Goal: Task Accomplishment & Management: Manage account settings

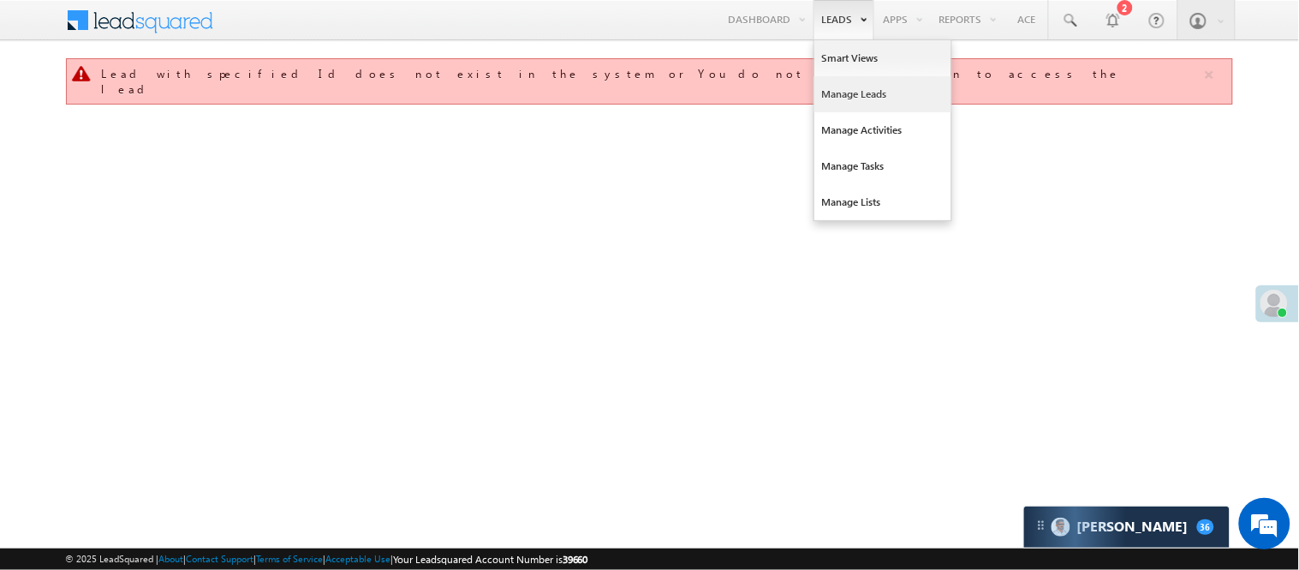
click at [867, 96] on link "Manage Leads" at bounding box center [883, 94] width 137 height 36
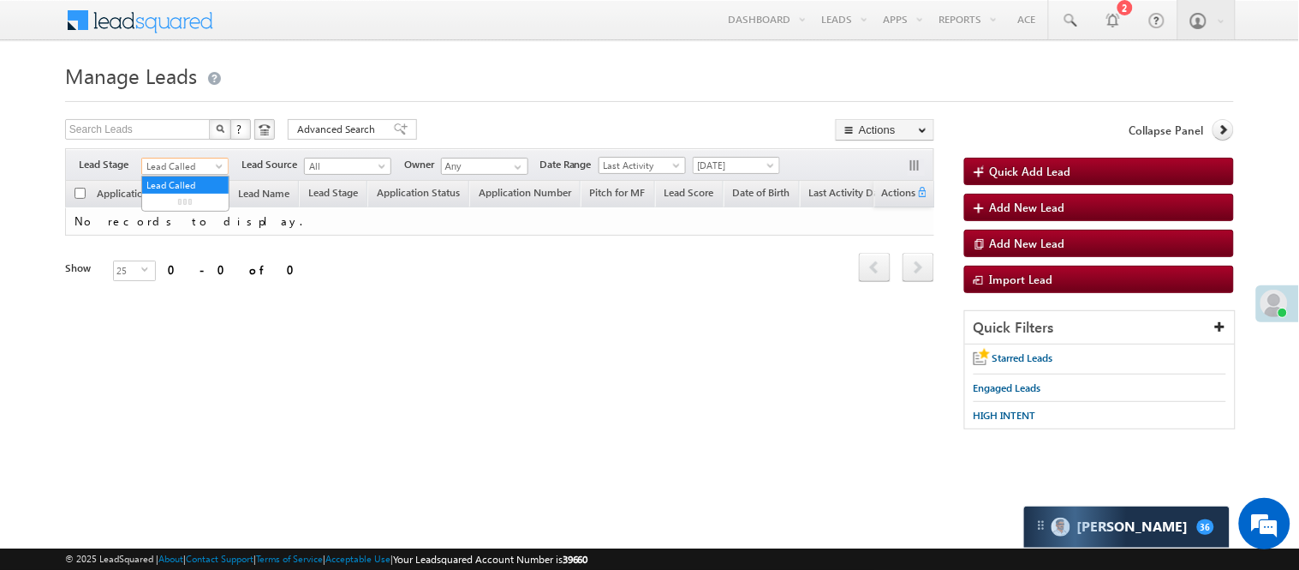
click at [184, 170] on span "Lead Called" at bounding box center [182, 165] width 81 height 15
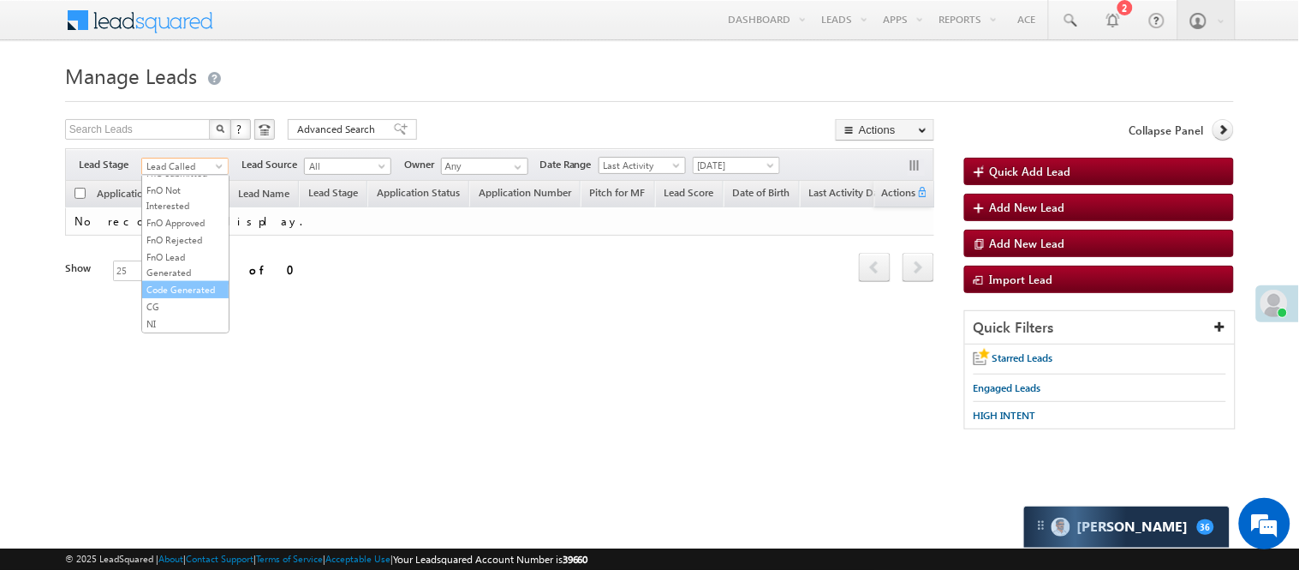
scroll to position [425, 0]
click at [157, 282] on link "Code Generated" at bounding box center [185, 289] width 87 height 15
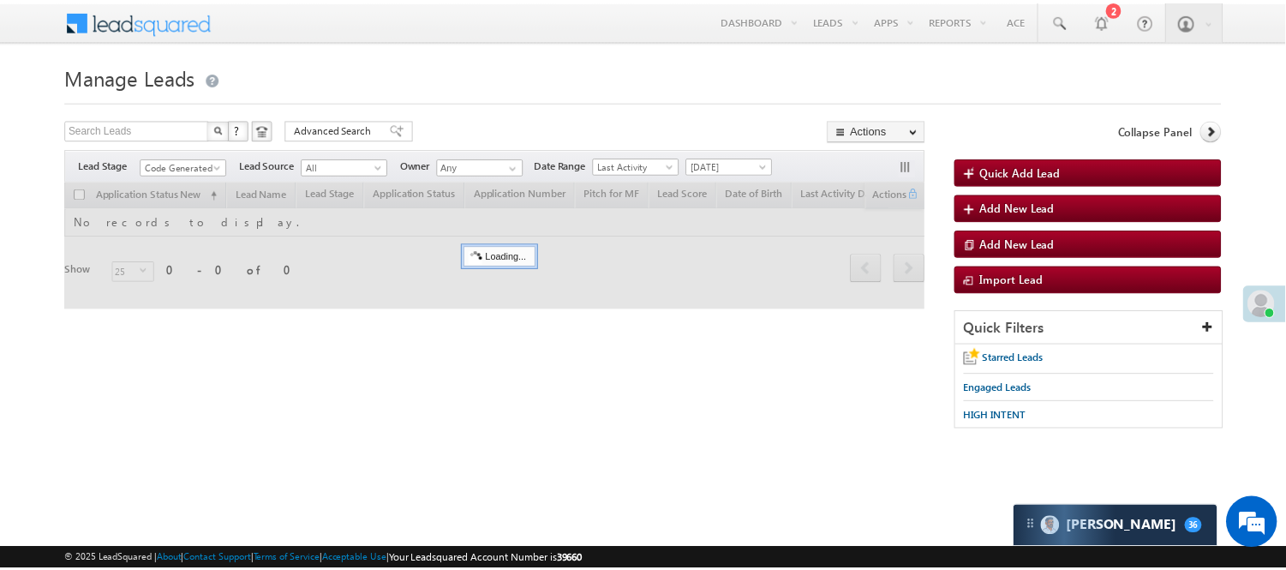
scroll to position [0, 0]
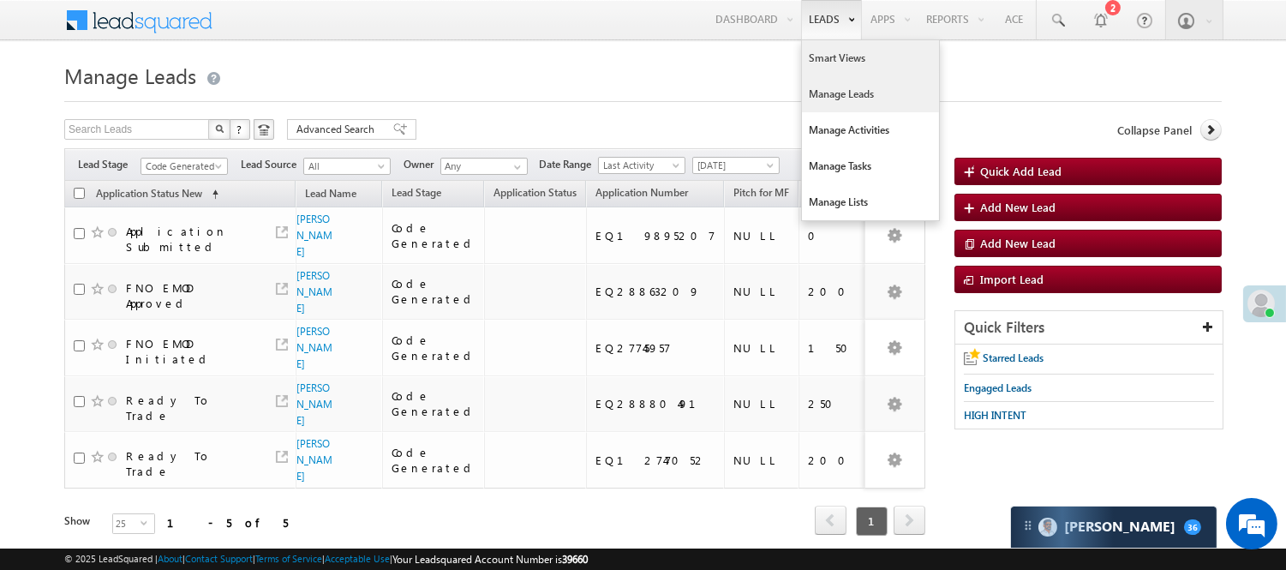
click at [831, 57] on link "Smart Views" at bounding box center [870, 58] width 137 height 36
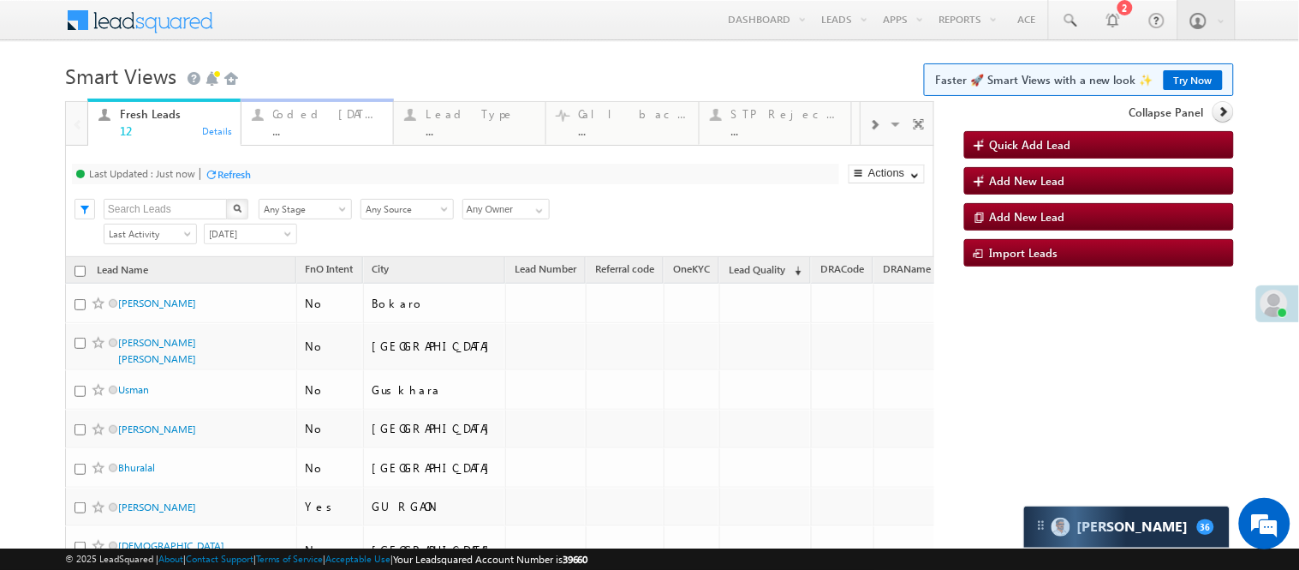
click at [300, 116] on div "Coded Today" at bounding box center [328, 114] width 110 height 14
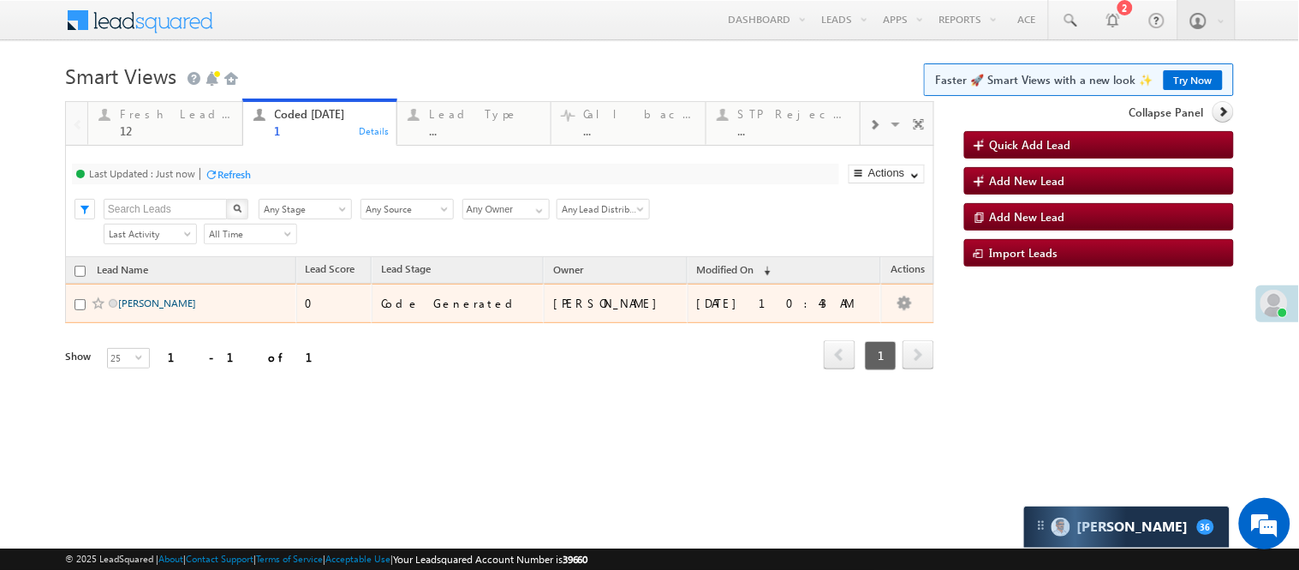
click at [157, 309] on link "[PERSON_NAME]" at bounding box center [157, 302] width 78 height 13
click at [151, 309] on link "Jahir Ansari" at bounding box center [157, 302] width 78 height 13
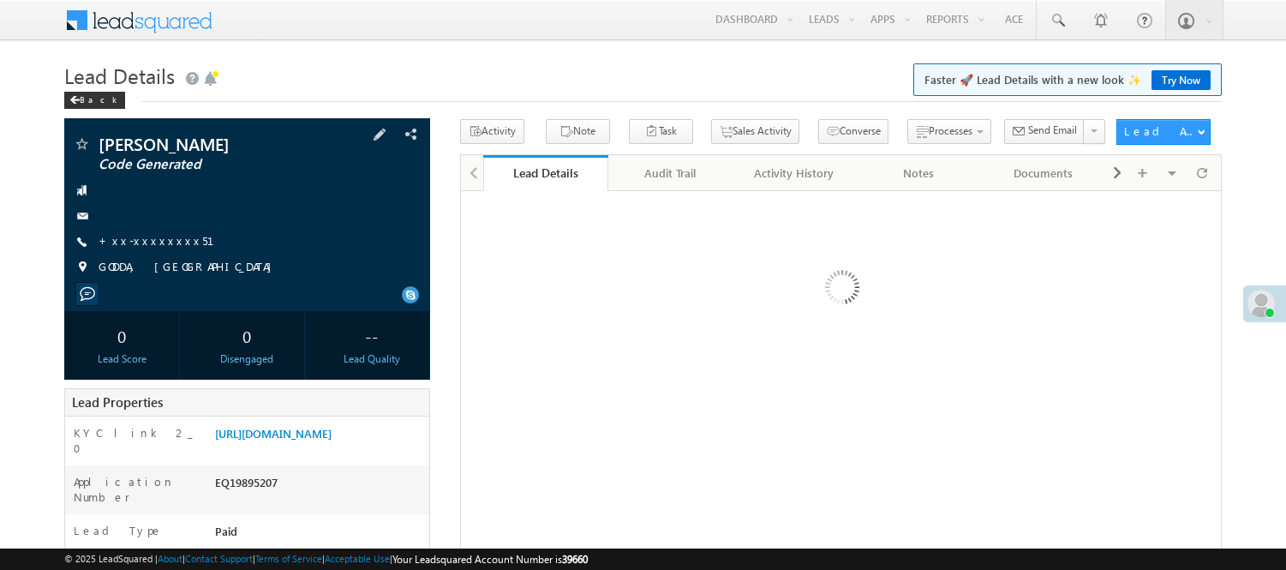
click at [129, 259] on span "GODDA, JHARKHAND" at bounding box center [190, 267] width 182 height 17
click at [140, 224] on div at bounding box center [247, 215] width 349 height 17
click at [133, 238] on link "+xx-xxxxxxxx51" at bounding box center [167, 240] width 136 height 15
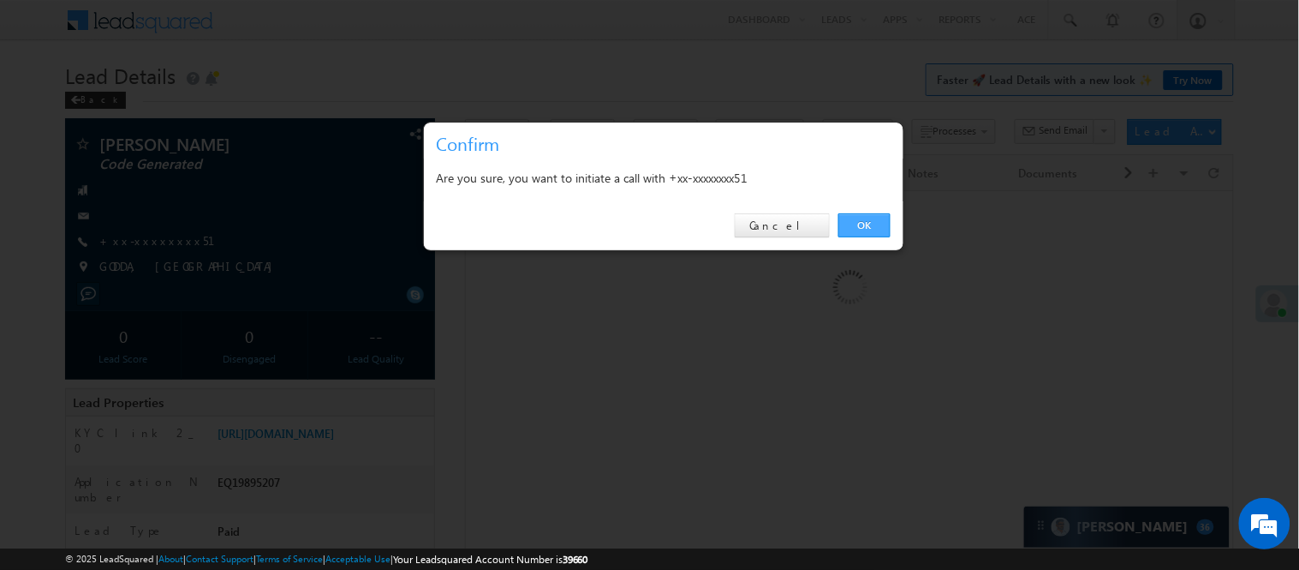
click at [857, 234] on link "OK" at bounding box center [865, 225] width 52 height 24
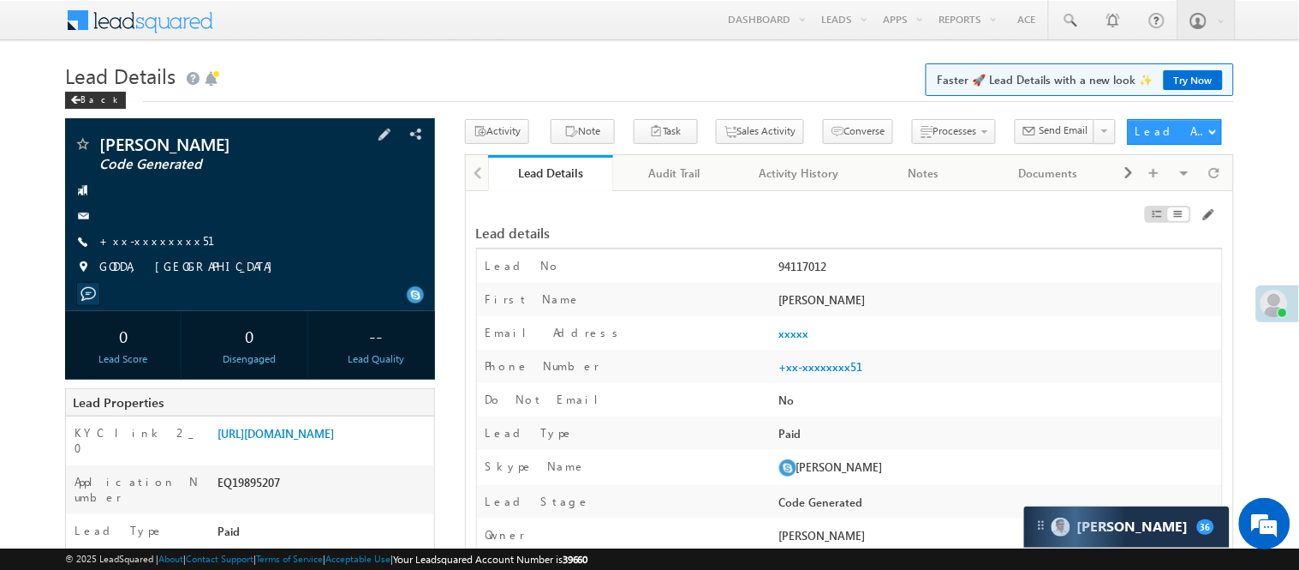
click at [863, 221] on div "Lead details" at bounding box center [850, 224] width 748 height 33
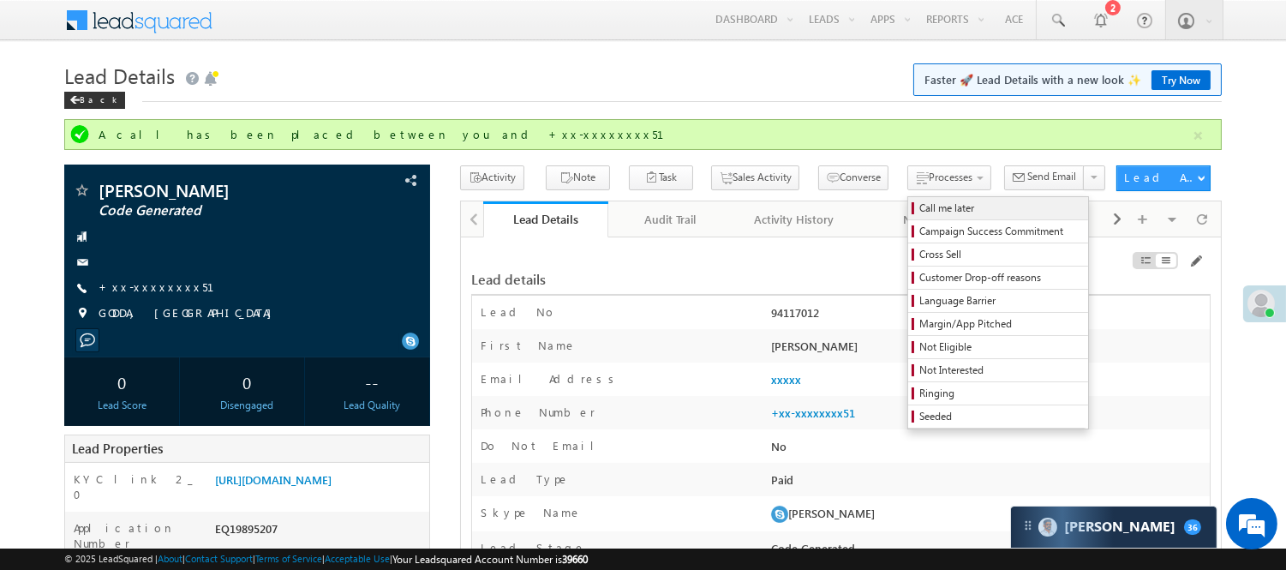
click at [923, 202] on span "Call me later" at bounding box center [1000, 207] width 163 height 15
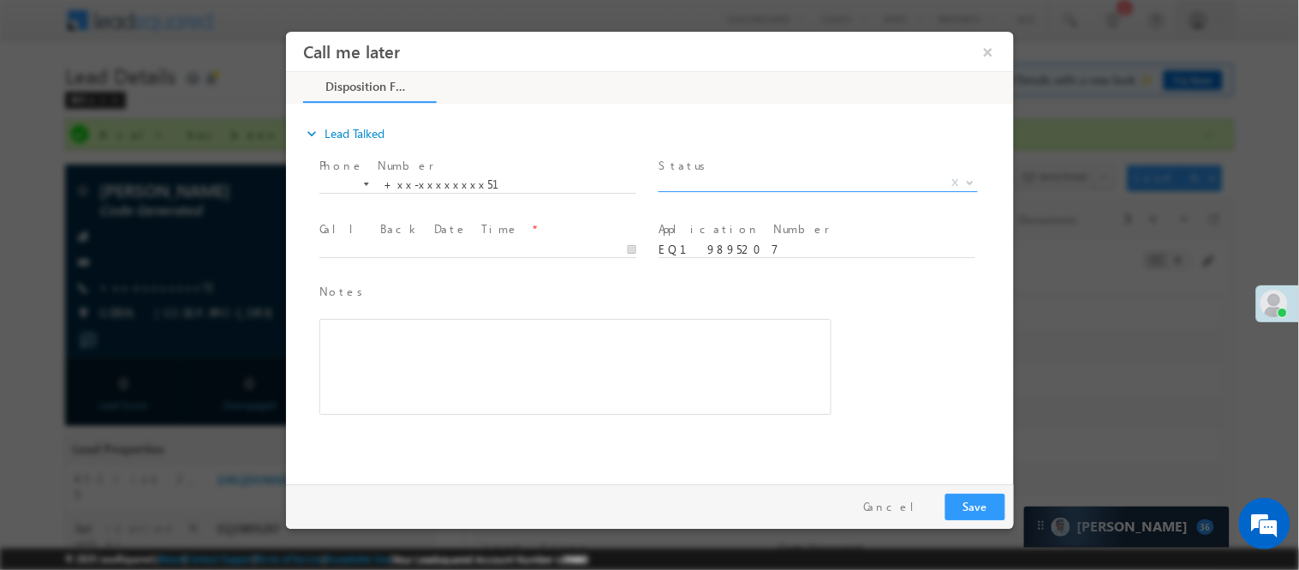
click at [824, 176] on span "X" at bounding box center [818, 182] width 320 height 17
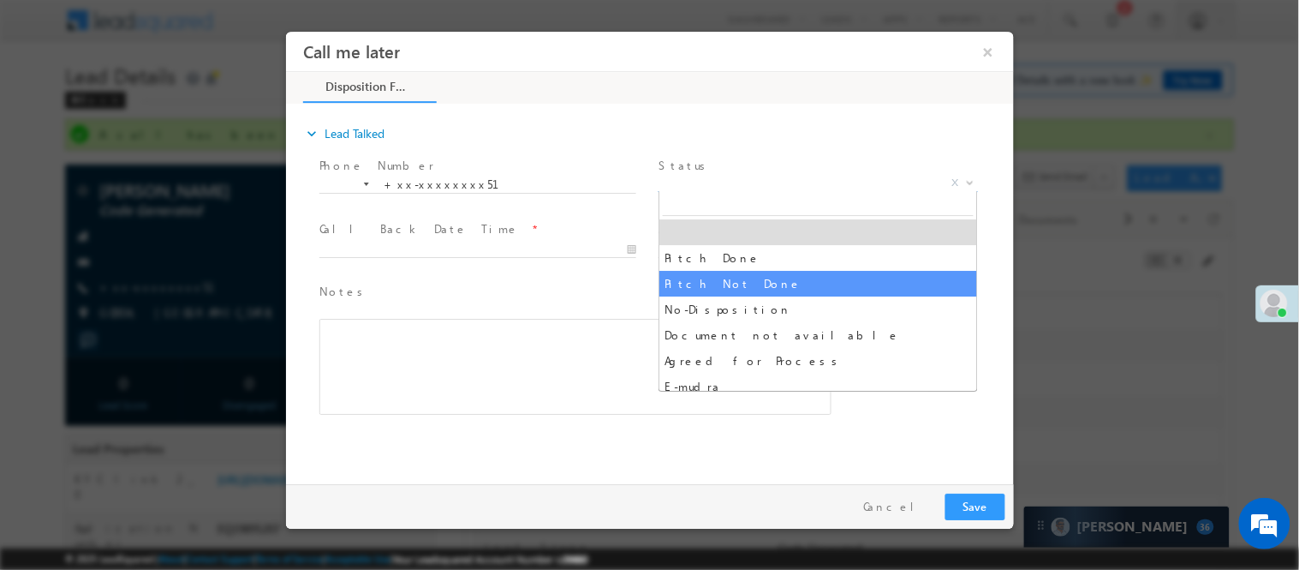
select select "Pitch Not Done"
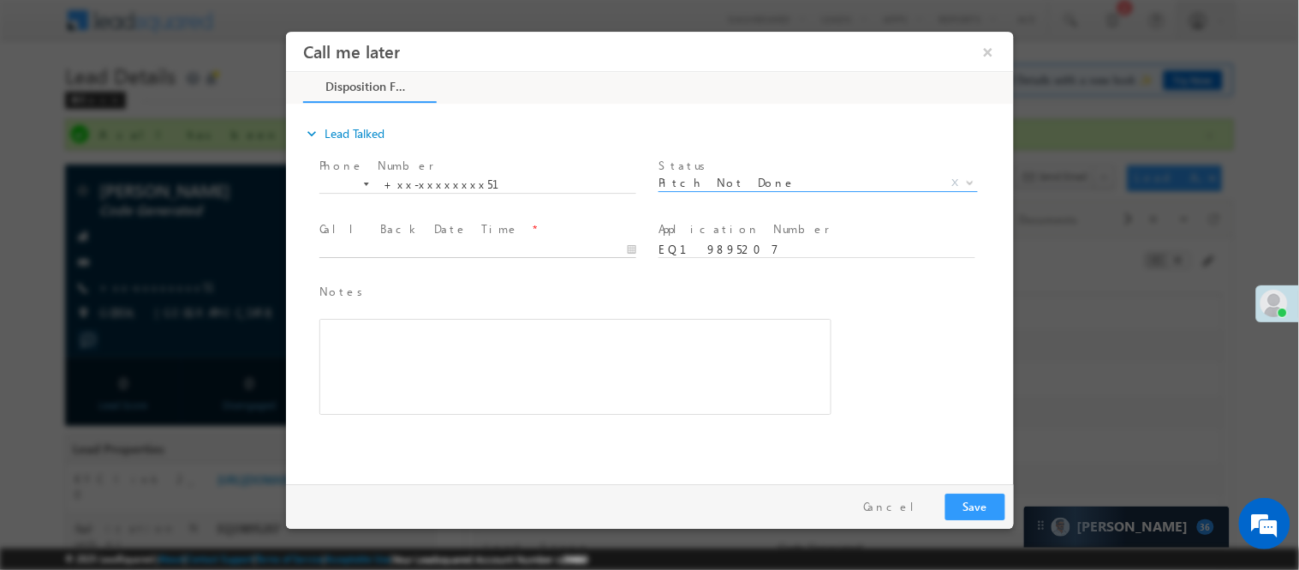
type input "09/14/25 11:07 AM"
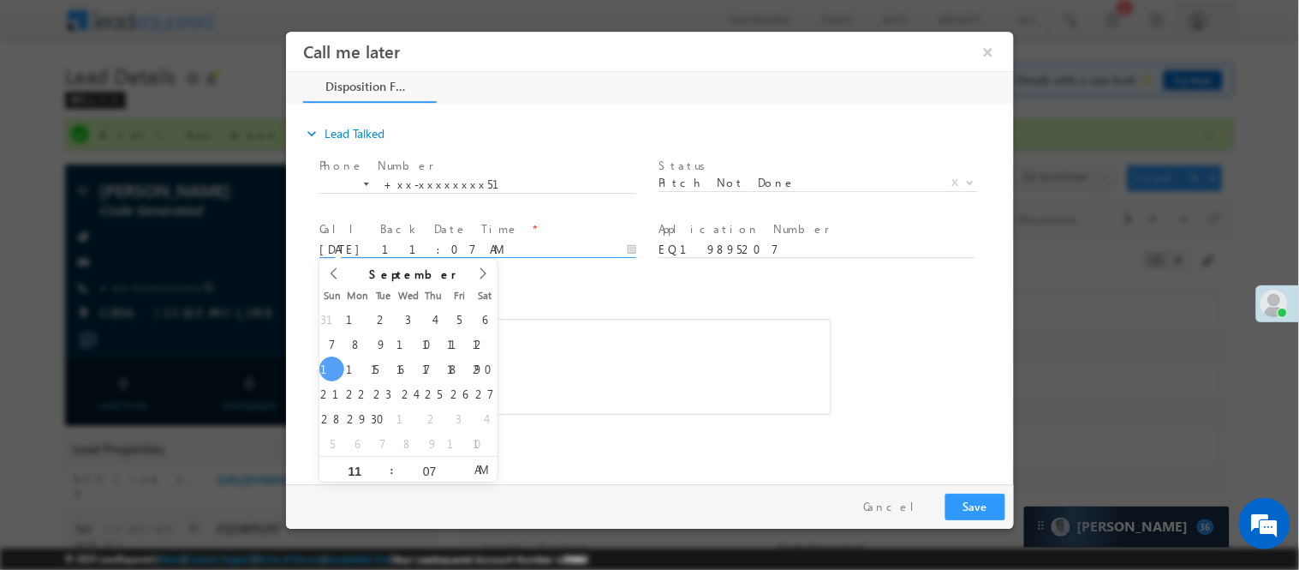
click at [555, 244] on input "09/14/25 11:07 AM" at bounding box center [477, 249] width 317 height 17
click at [968, 496] on button "Save" at bounding box center [975, 506] width 60 height 27
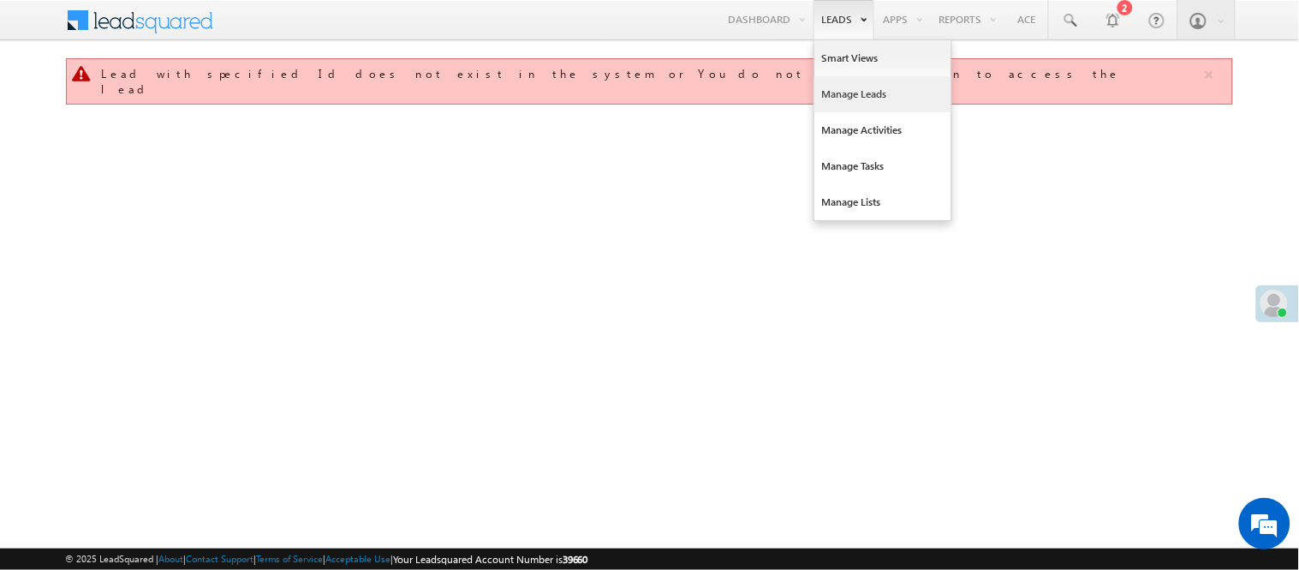
click at [851, 100] on link "Manage Leads" at bounding box center [883, 94] width 137 height 36
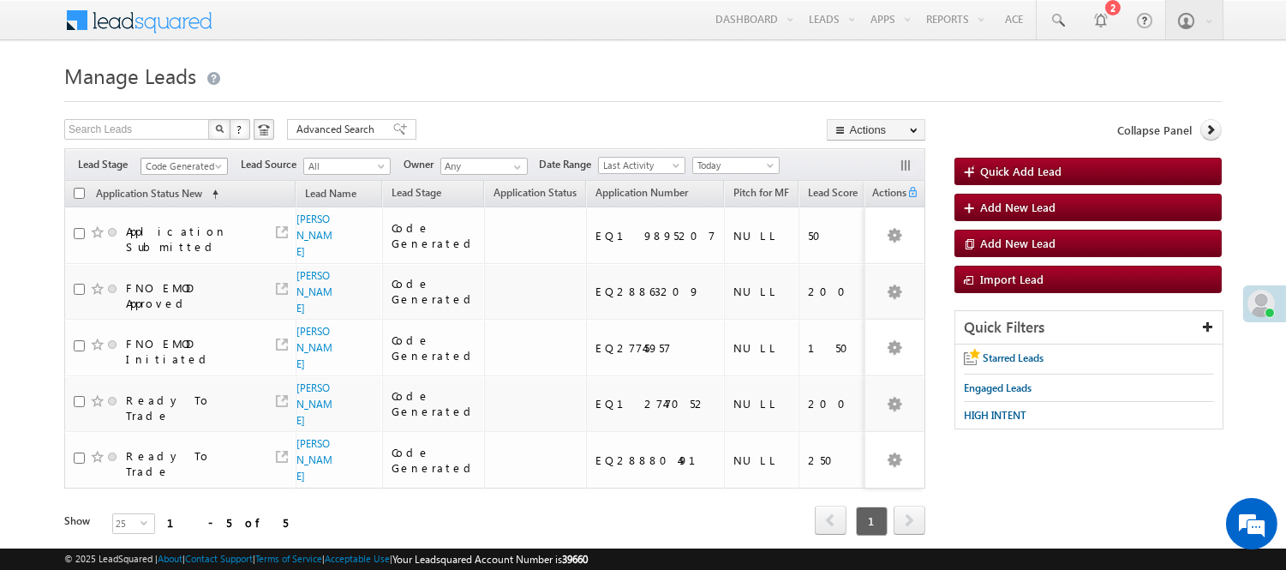
click at [178, 172] on span "Code Generated" at bounding box center [181, 165] width 81 height 15
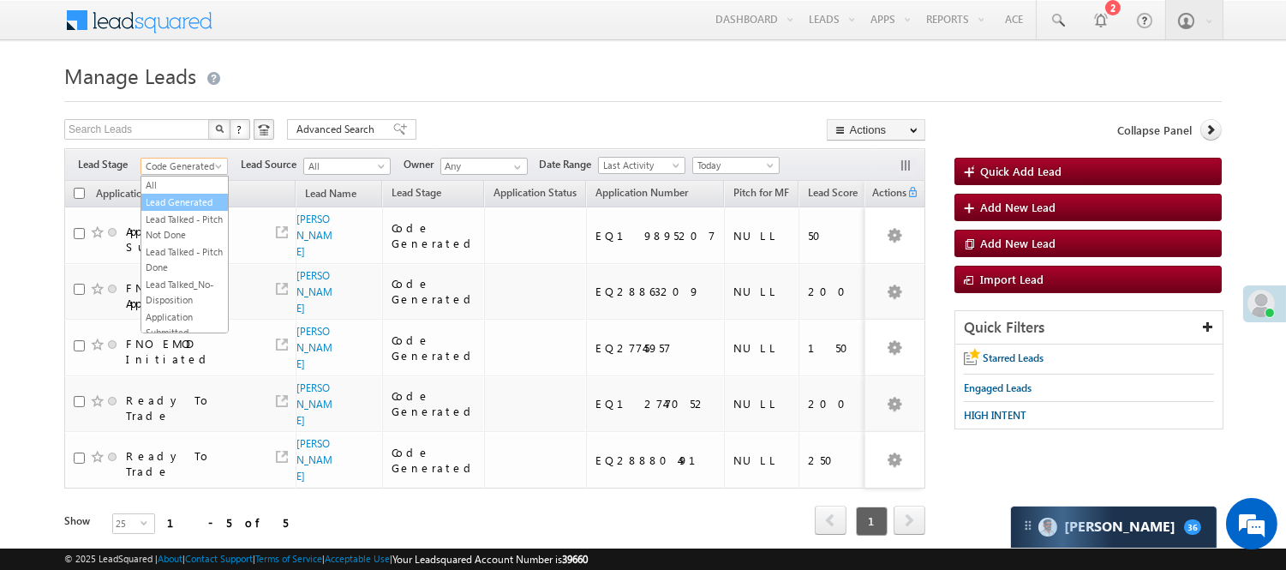
click at [192, 210] on link "Lead Generated" at bounding box center [184, 201] width 87 height 15
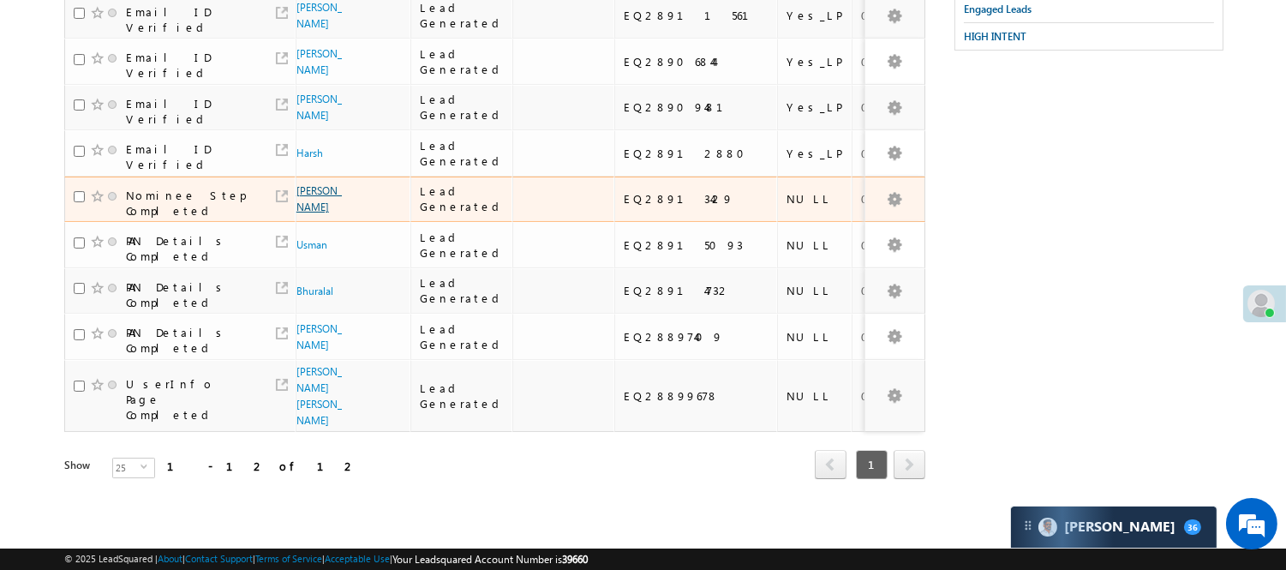
click at [311, 207] on link "Anil Kumar" at bounding box center [318, 198] width 45 height 29
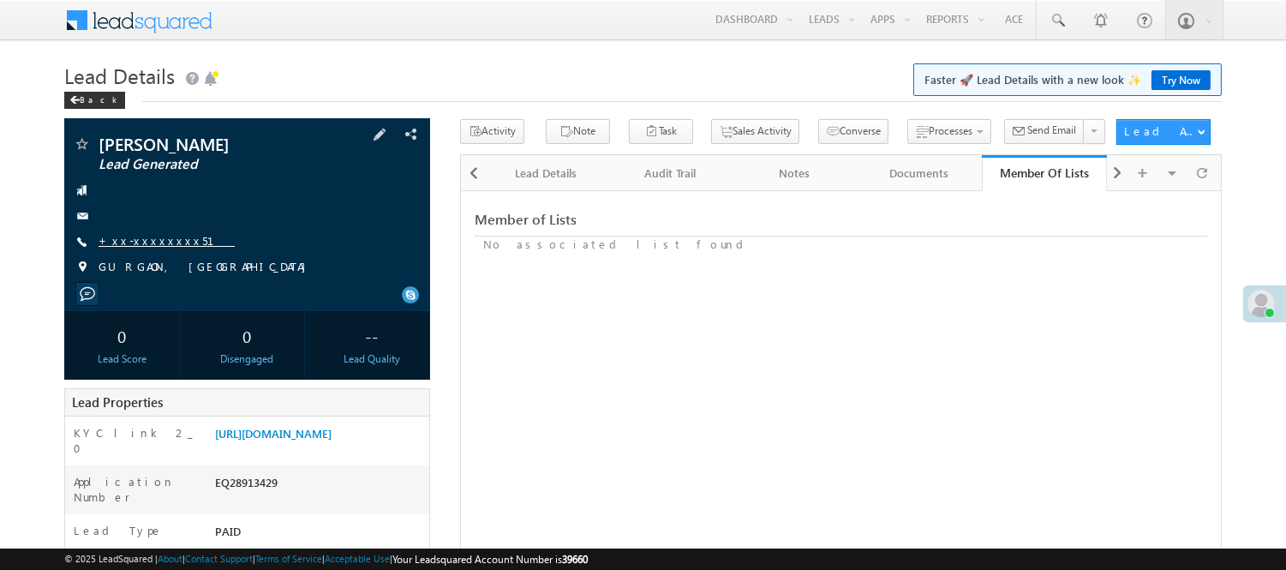
click at [138, 247] on link "+xx-xxxxxxxx51" at bounding box center [167, 240] width 136 height 15
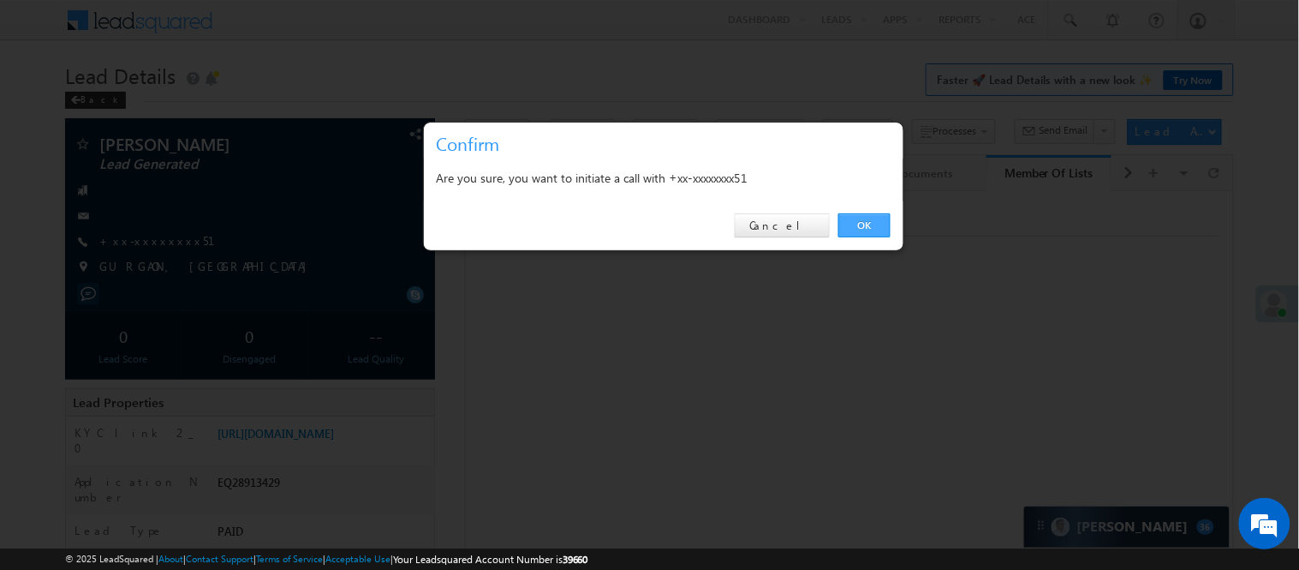
click at [845, 225] on link "OK" at bounding box center [865, 225] width 52 height 24
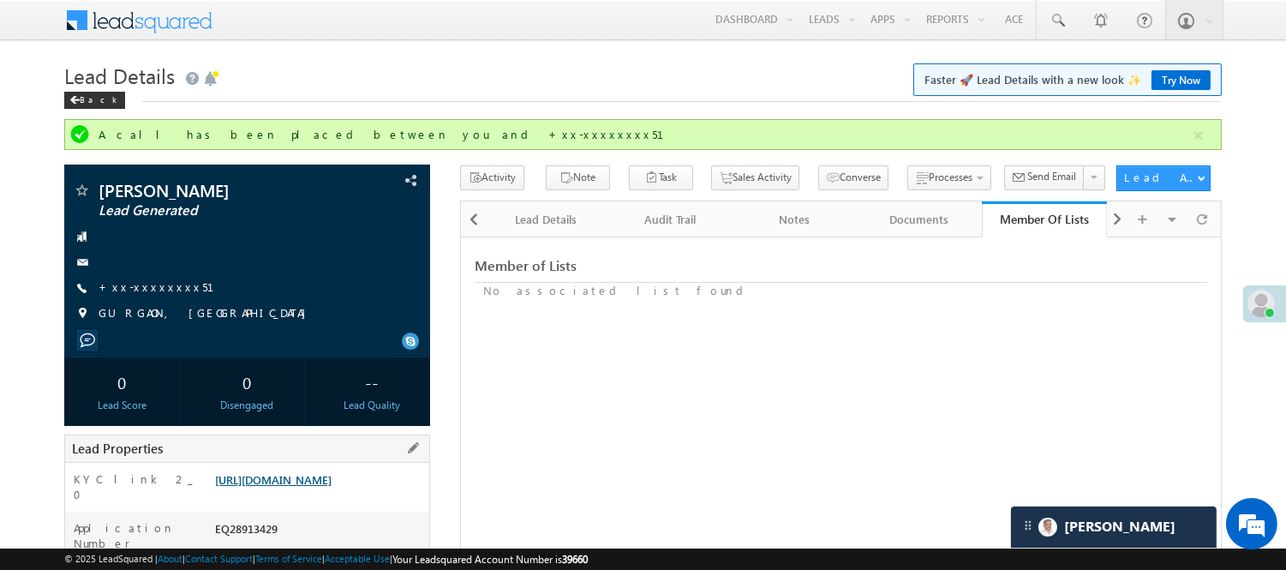
click at [332, 487] on link "https://angelbroking1-pk3em7sa.customui-test.leadsquared.com?leadId=c9afa6fa-d0…" at bounding box center [273, 479] width 116 height 15
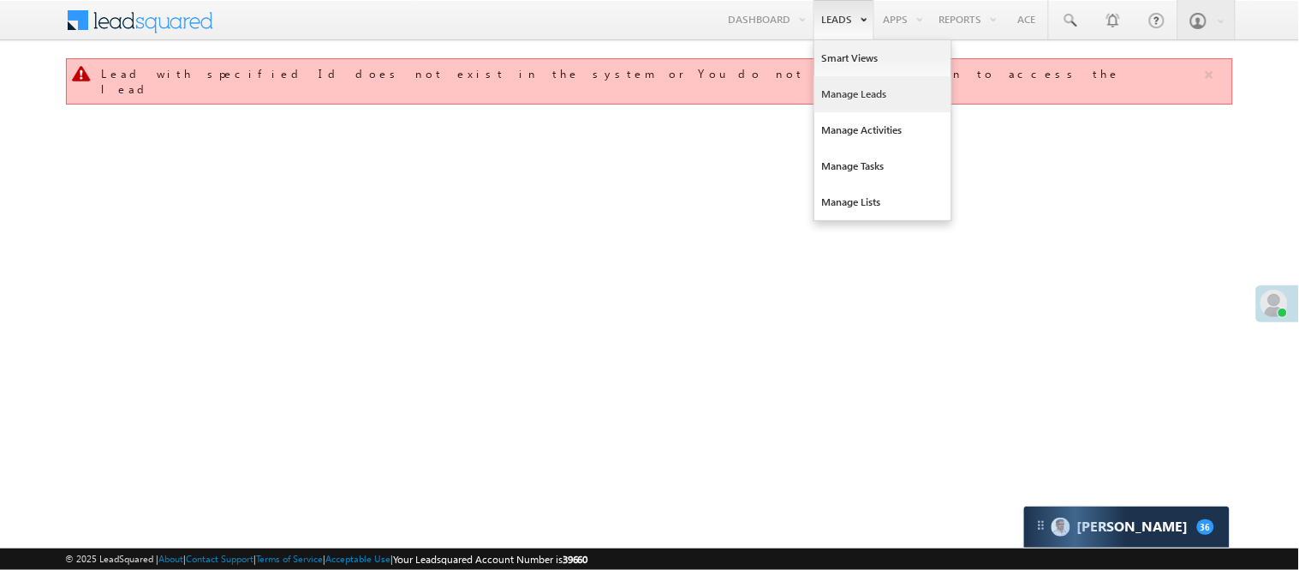
click at [862, 91] on link "Manage Leads" at bounding box center [883, 94] width 137 height 36
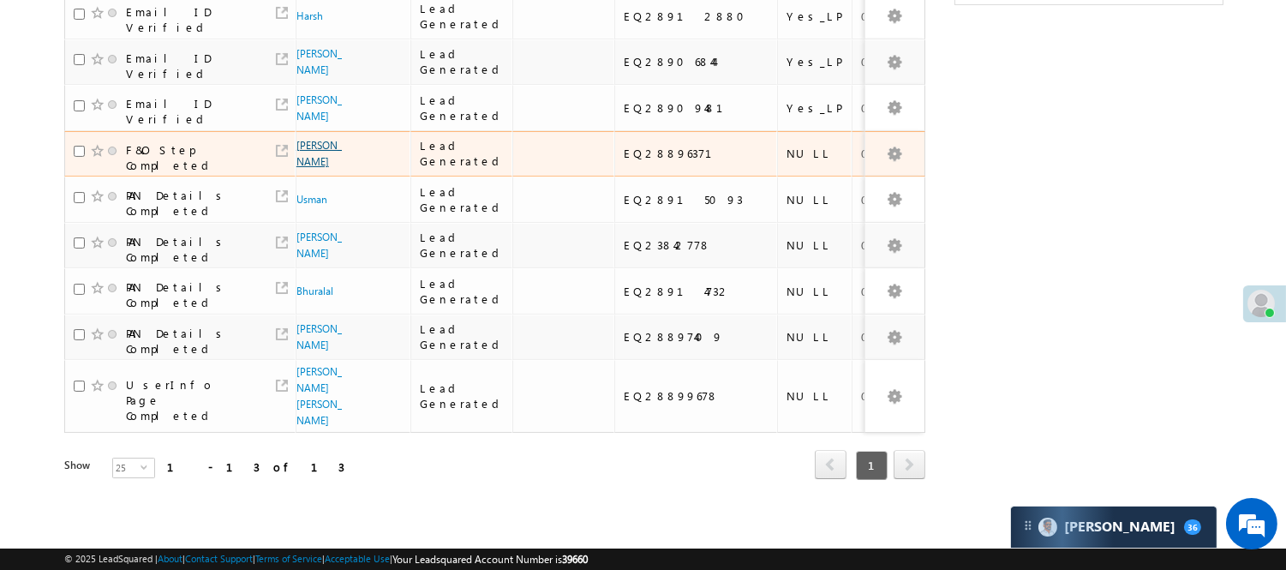
click at [301, 142] on link "Sonali Pal" at bounding box center [318, 153] width 45 height 29
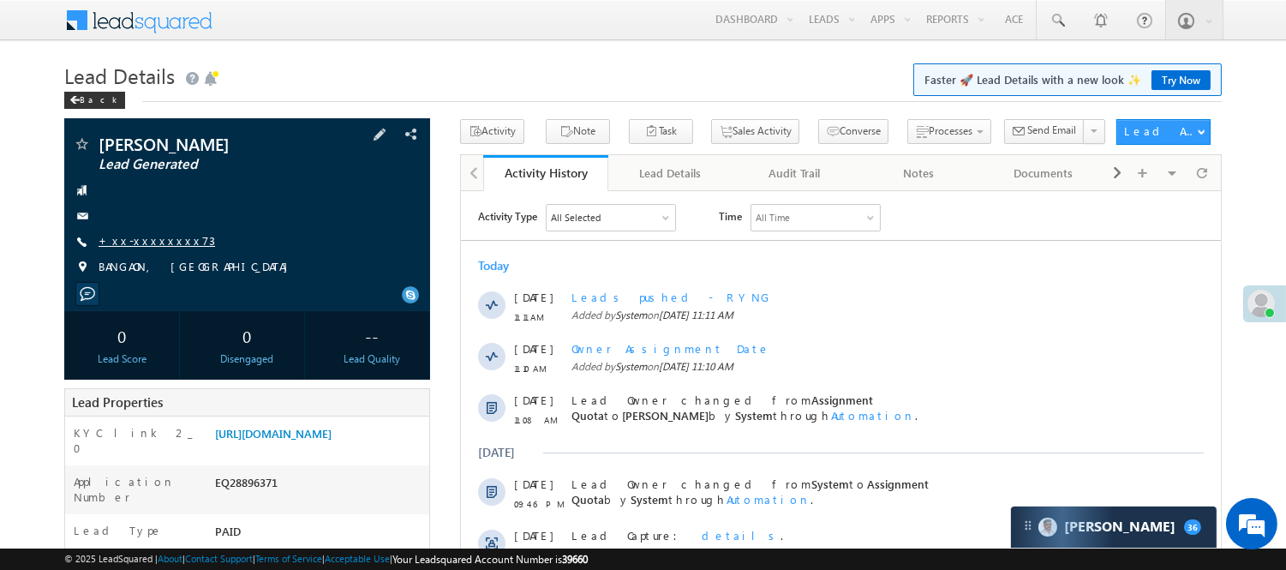
click at [140, 248] on link "+xx-xxxxxxxx73" at bounding box center [157, 240] width 116 height 15
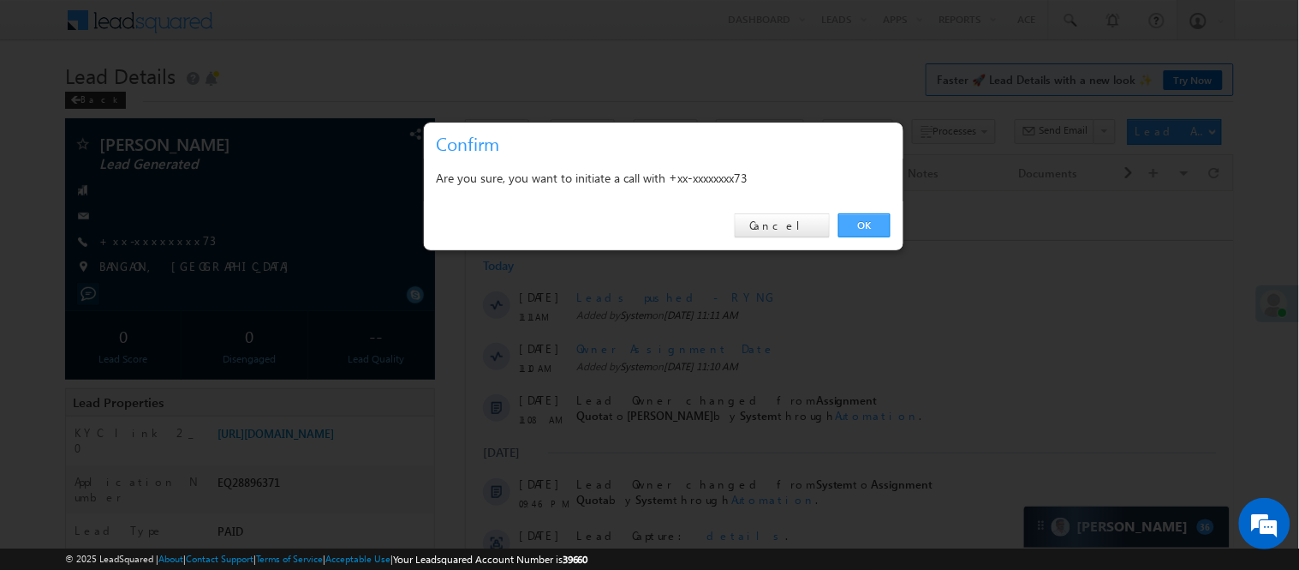
click at [882, 218] on link "OK" at bounding box center [865, 225] width 52 height 24
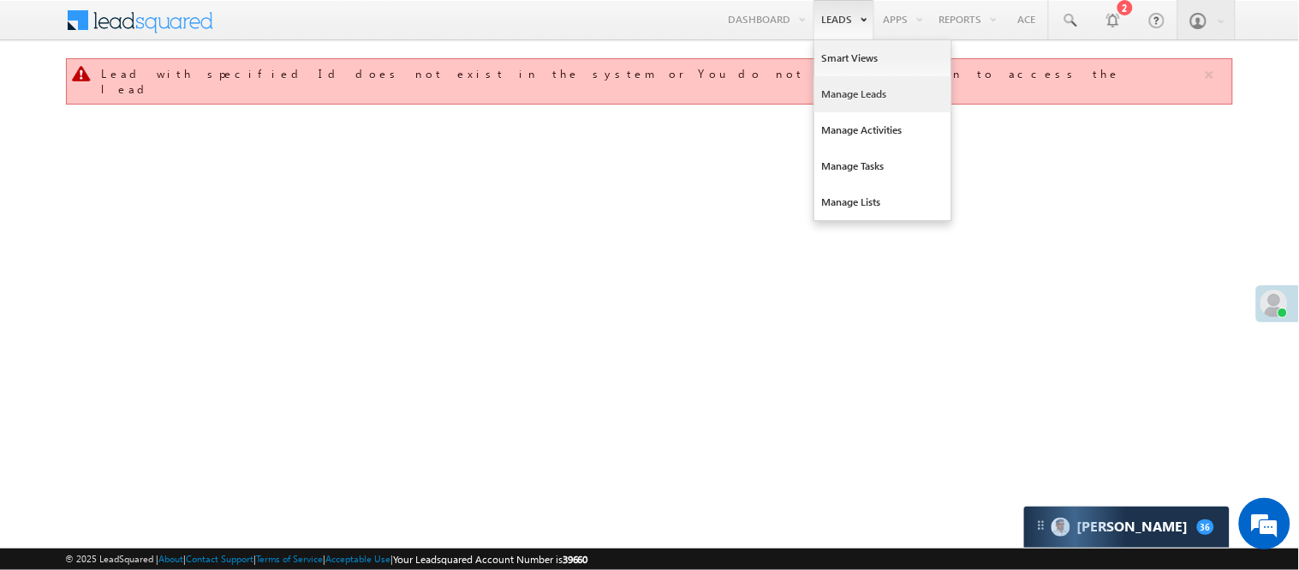
click at [863, 91] on link "Manage Leads" at bounding box center [883, 94] width 137 height 36
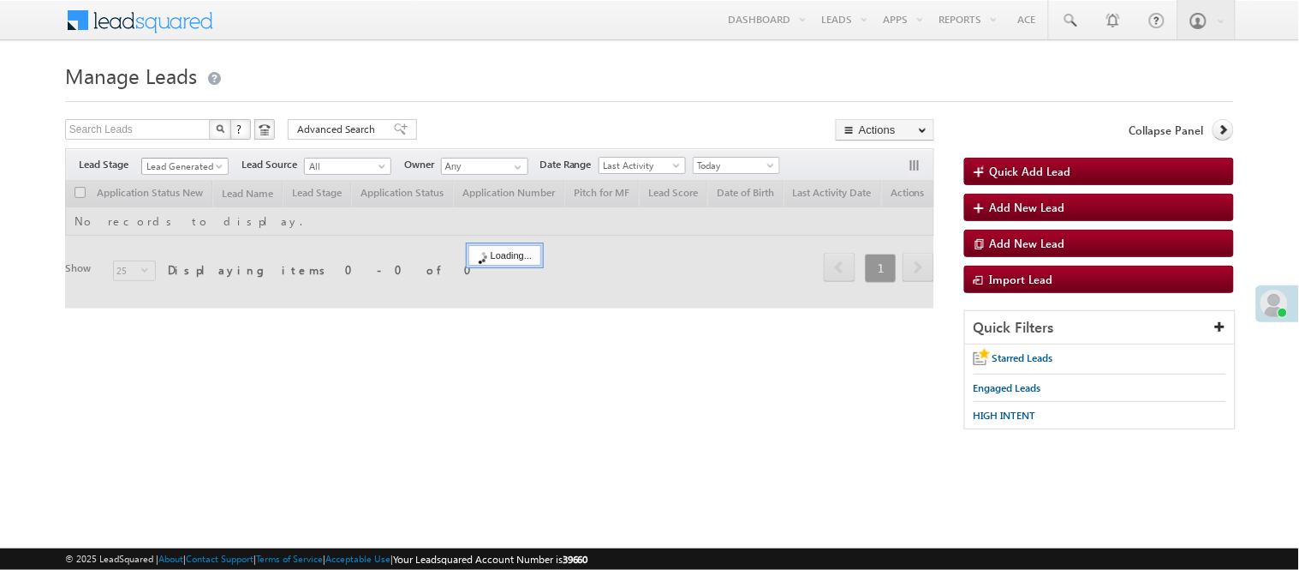
click at [194, 165] on span "Lead Generated" at bounding box center [182, 165] width 81 height 15
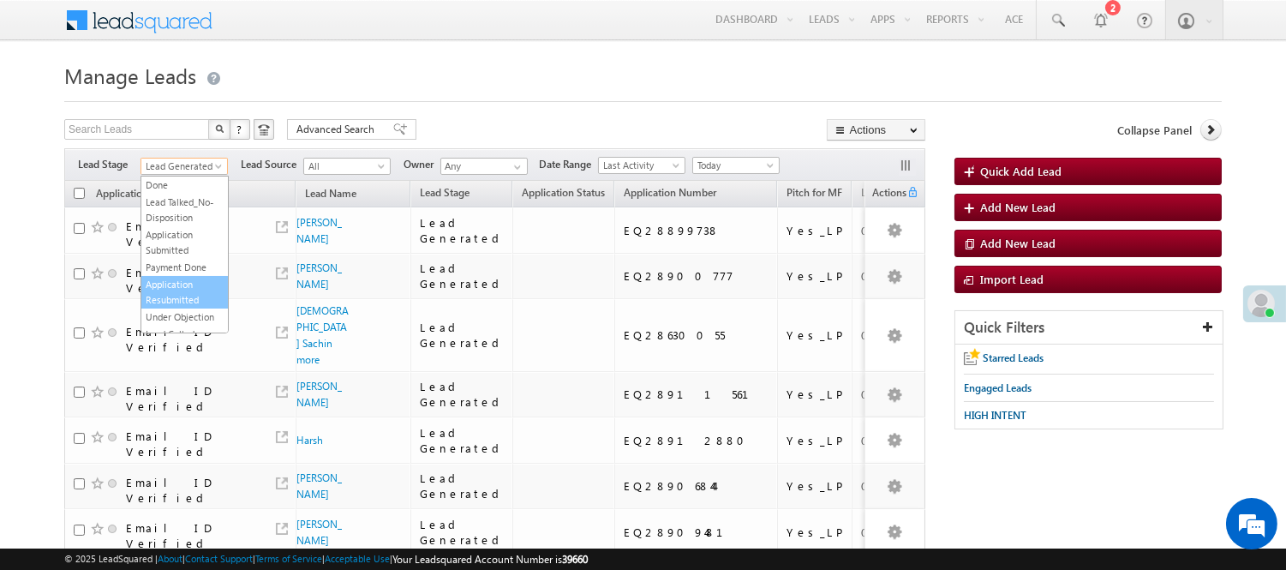
scroll to position [425, 0]
click at [182, 282] on link "Code Generated" at bounding box center [184, 289] width 87 height 15
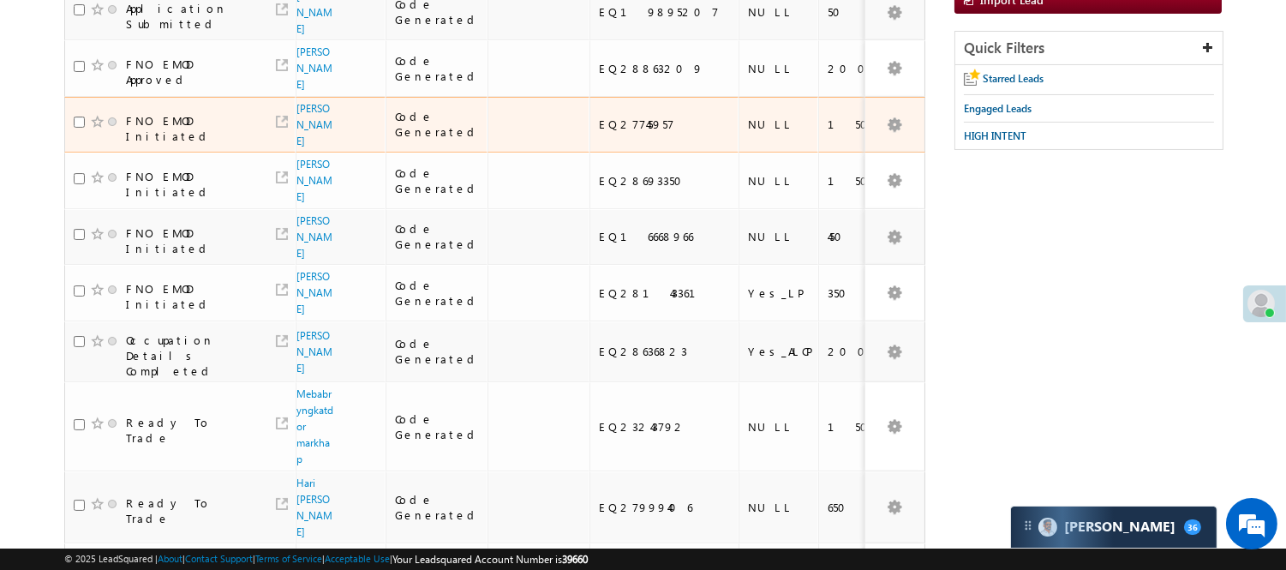
scroll to position [95, 0]
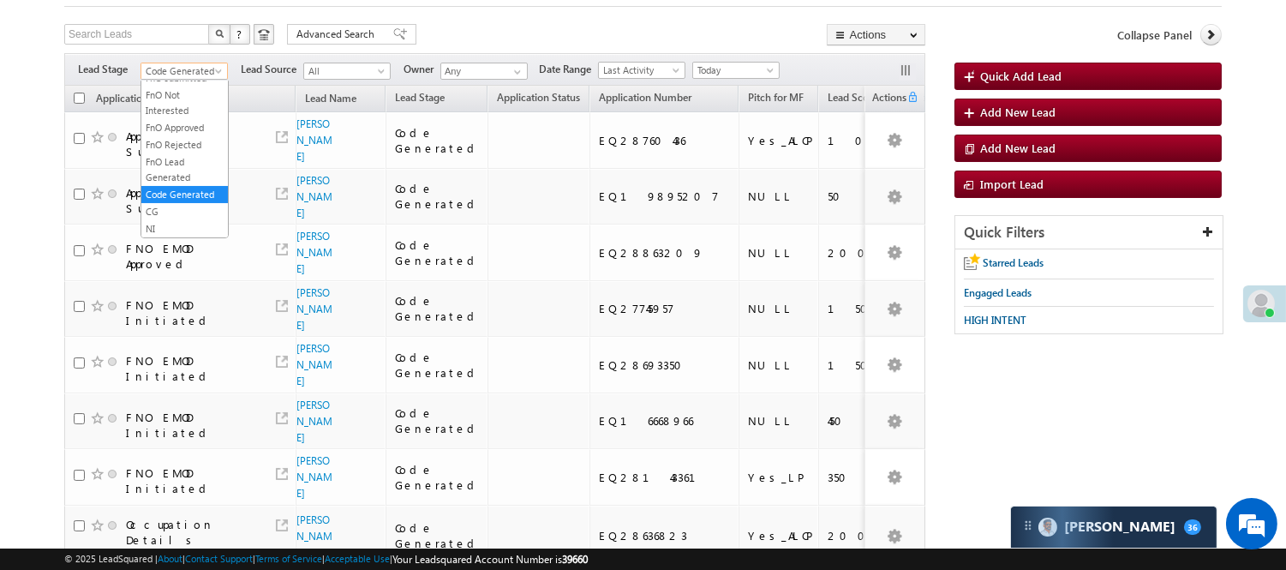
click at [195, 66] on span "Code Generated" at bounding box center [181, 70] width 81 height 15
click at [186, 132] on link "Lead Talked - Pitch Done" at bounding box center [184, 120] width 87 height 31
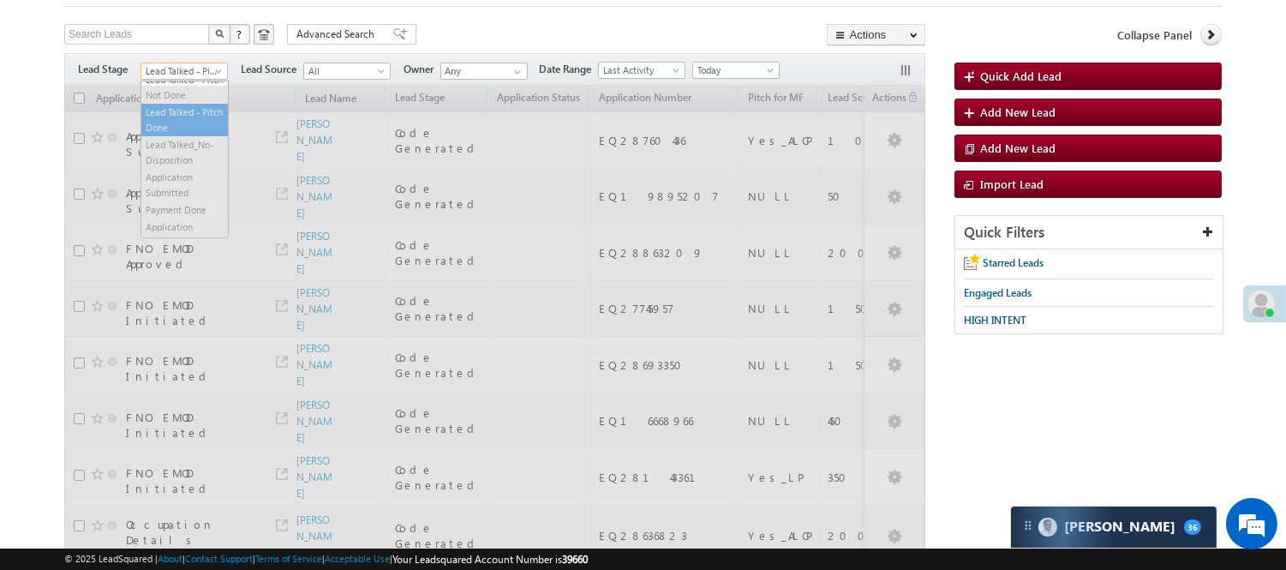
click at [173, 72] on span "Lead Talked - Pitch Done" at bounding box center [181, 70] width 81 height 15
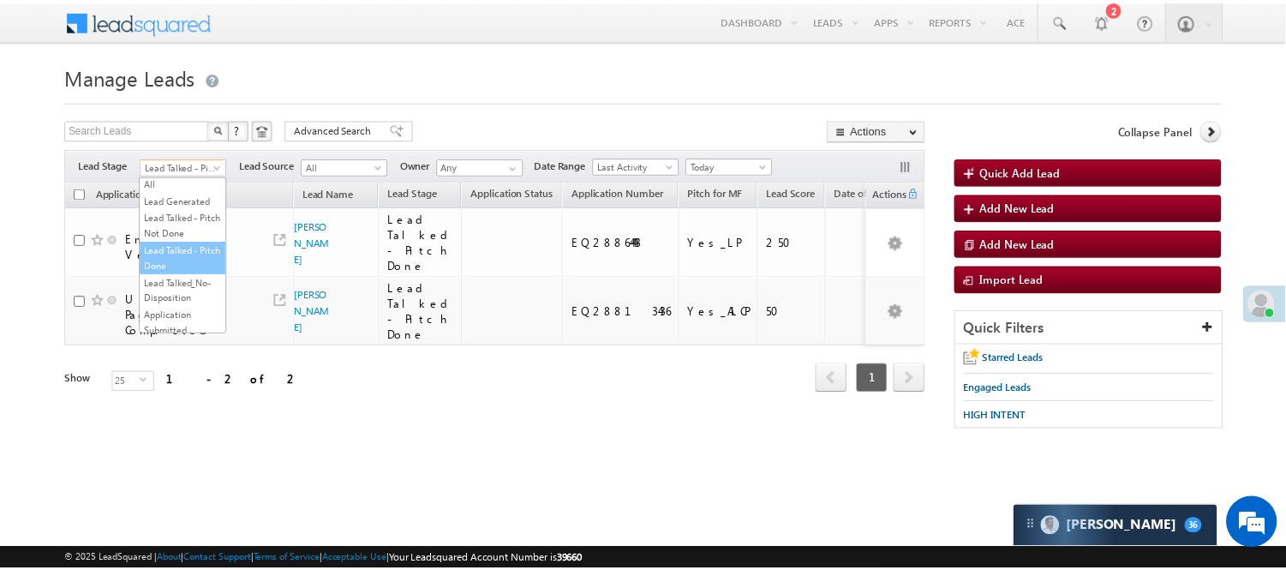
scroll to position [0, 0]
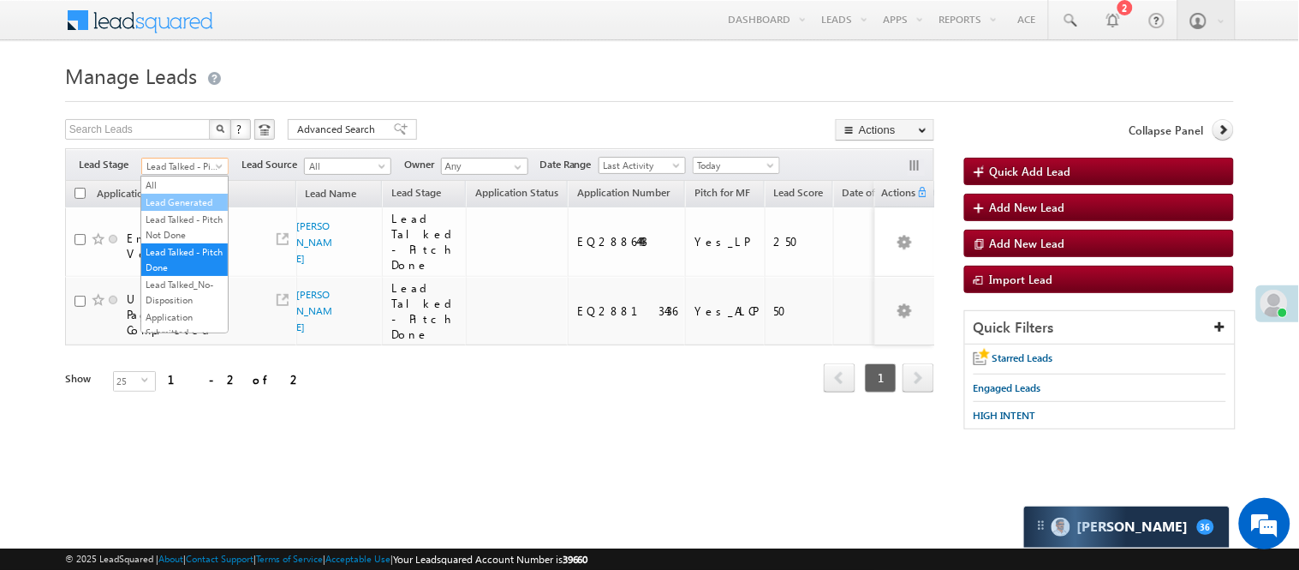
click at [195, 200] on link "Lead Generated" at bounding box center [184, 201] width 87 height 15
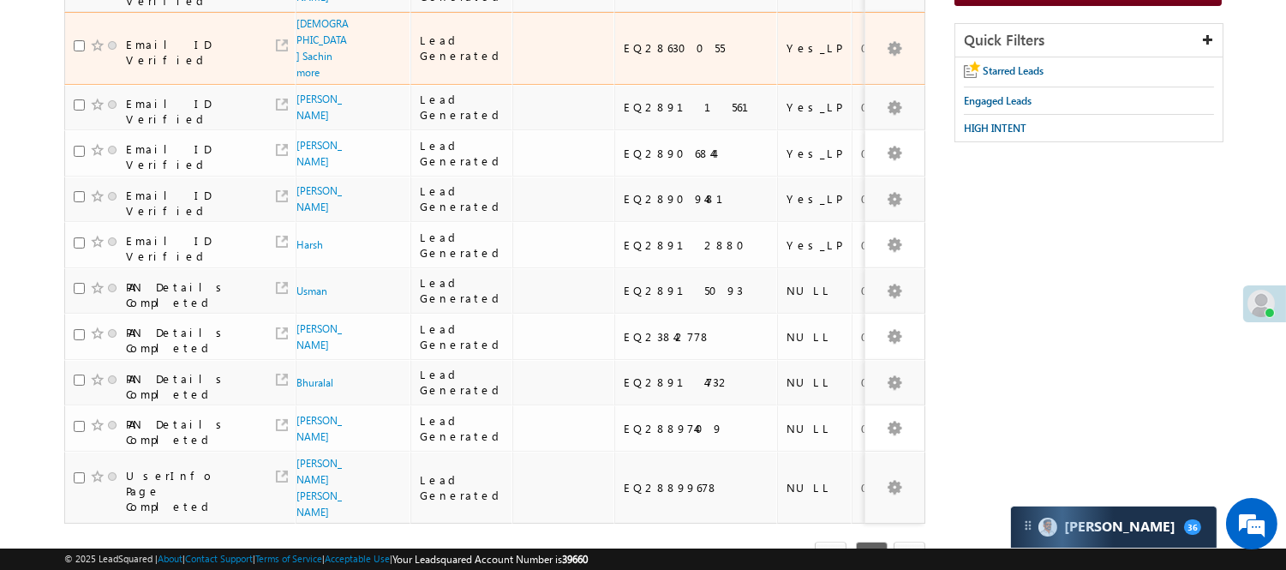
scroll to position [549, 0]
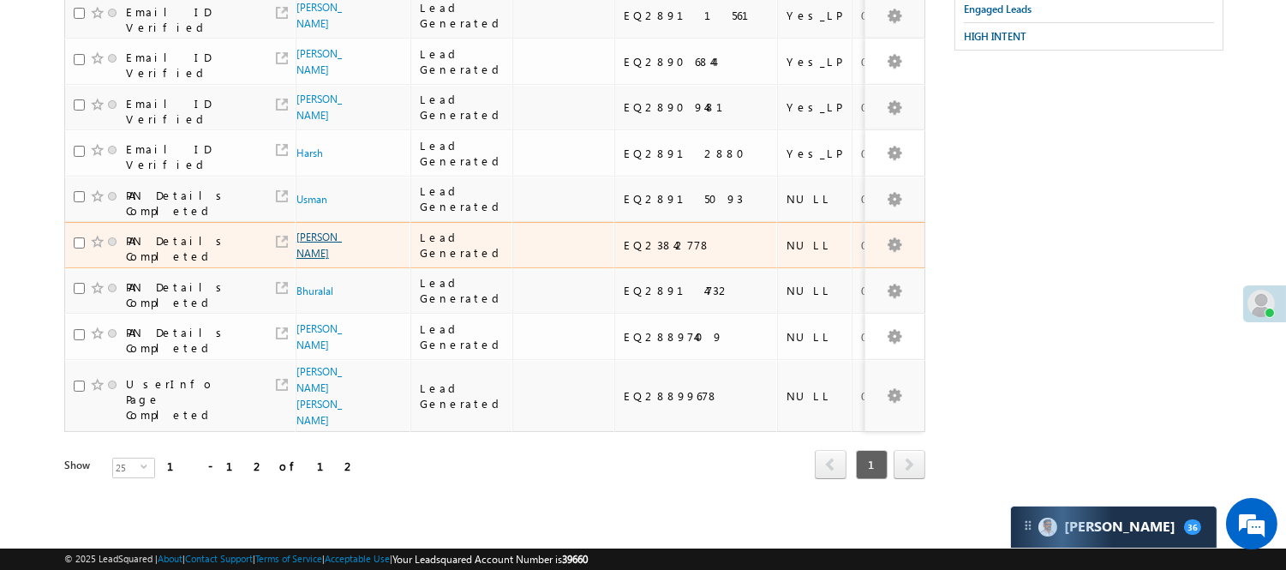
click at [309, 232] on link "[PERSON_NAME]" at bounding box center [318, 244] width 45 height 29
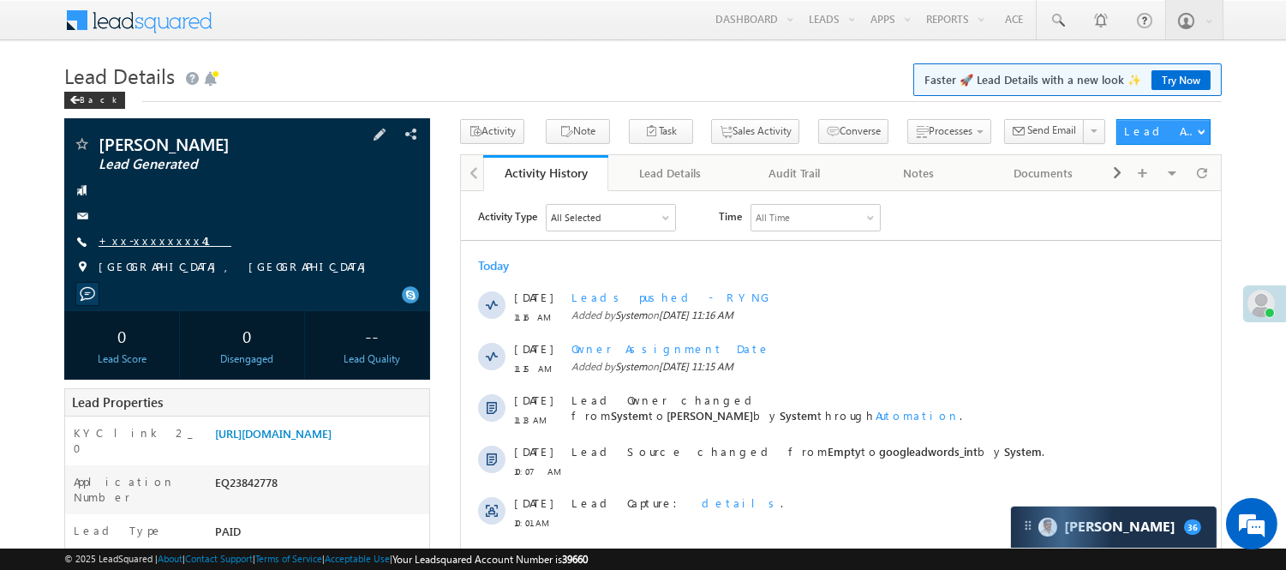
click at [142, 248] on link "+xx-xxxxxxxx41" at bounding box center [165, 240] width 133 height 15
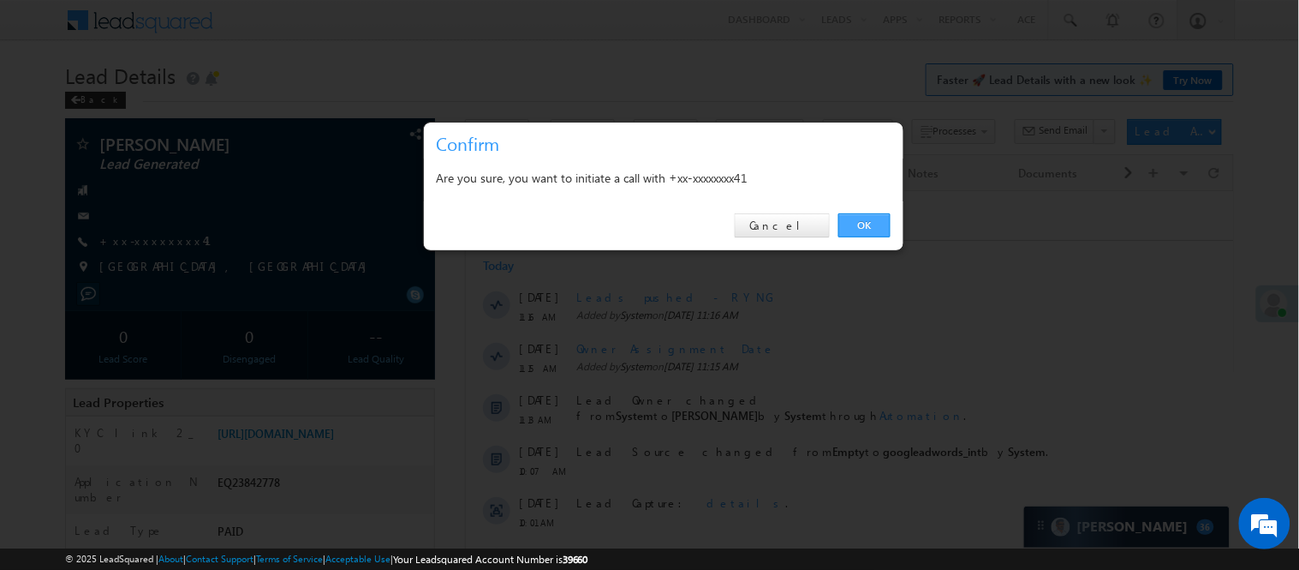
click at [871, 225] on link "OK" at bounding box center [865, 225] width 52 height 24
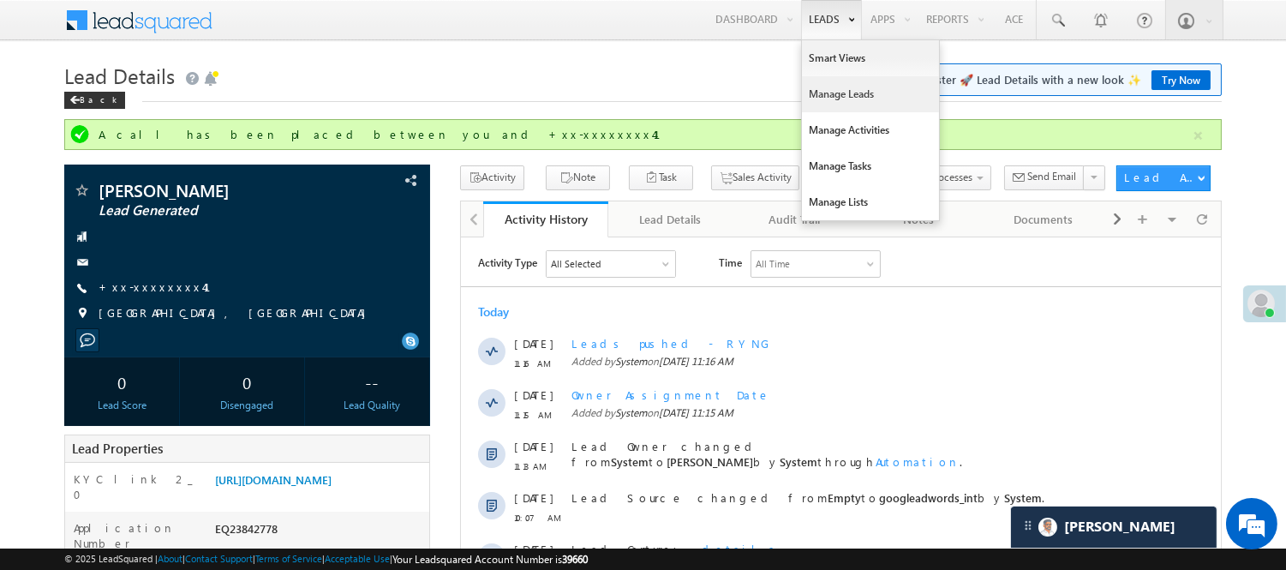
click at [836, 84] on link "Manage Leads" at bounding box center [870, 94] width 137 height 36
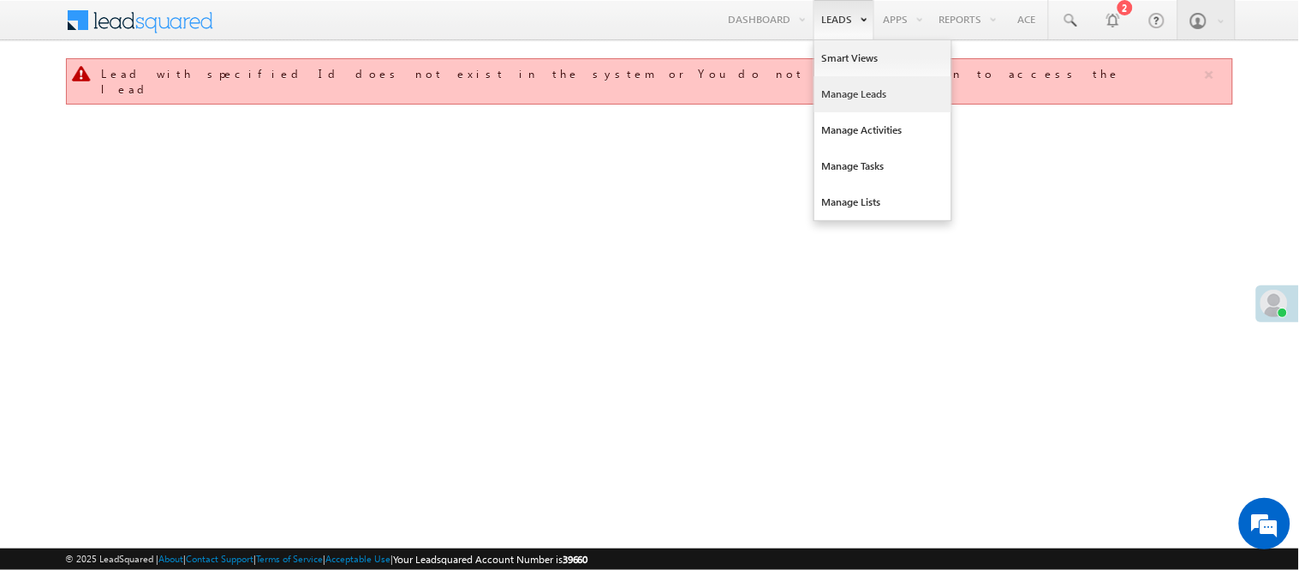
click at [876, 84] on link "Manage Leads" at bounding box center [883, 94] width 137 height 36
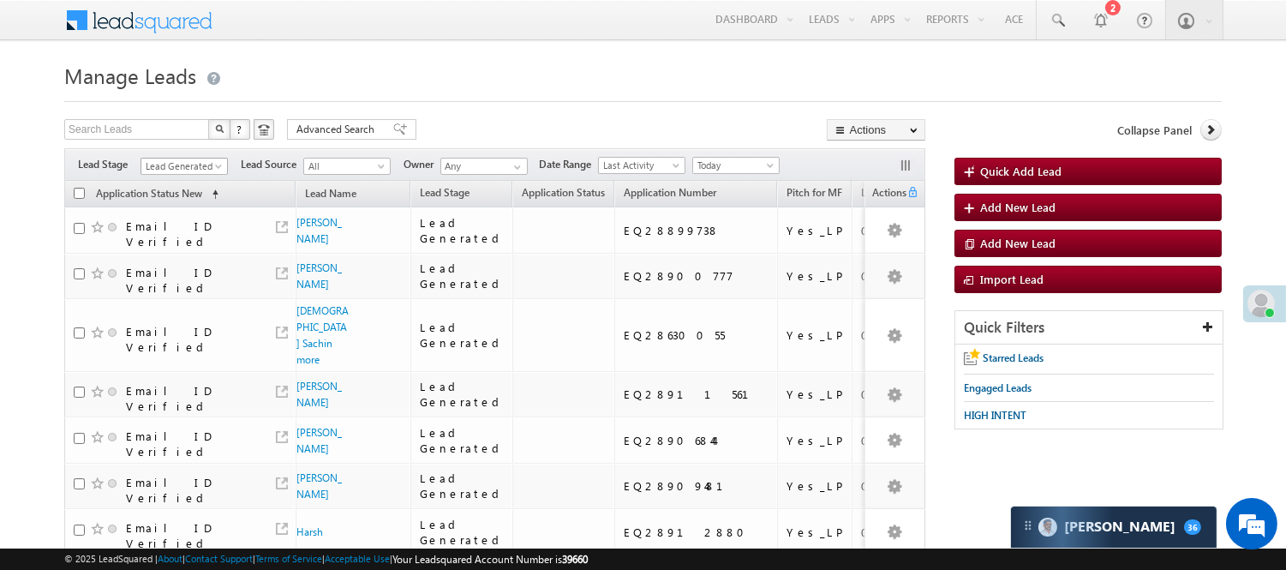
click at [195, 154] on div "Filters Lead Stage Lead Generated Lead Generated Lead Source All All Owner Any …" at bounding box center [494, 164] width 861 height 33
click at [191, 171] on span "Lead Generated" at bounding box center [181, 165] width 81 height 15
click at [158, 282] on link "Code Generated" at bounding box center [184, 289] width 87 height 15
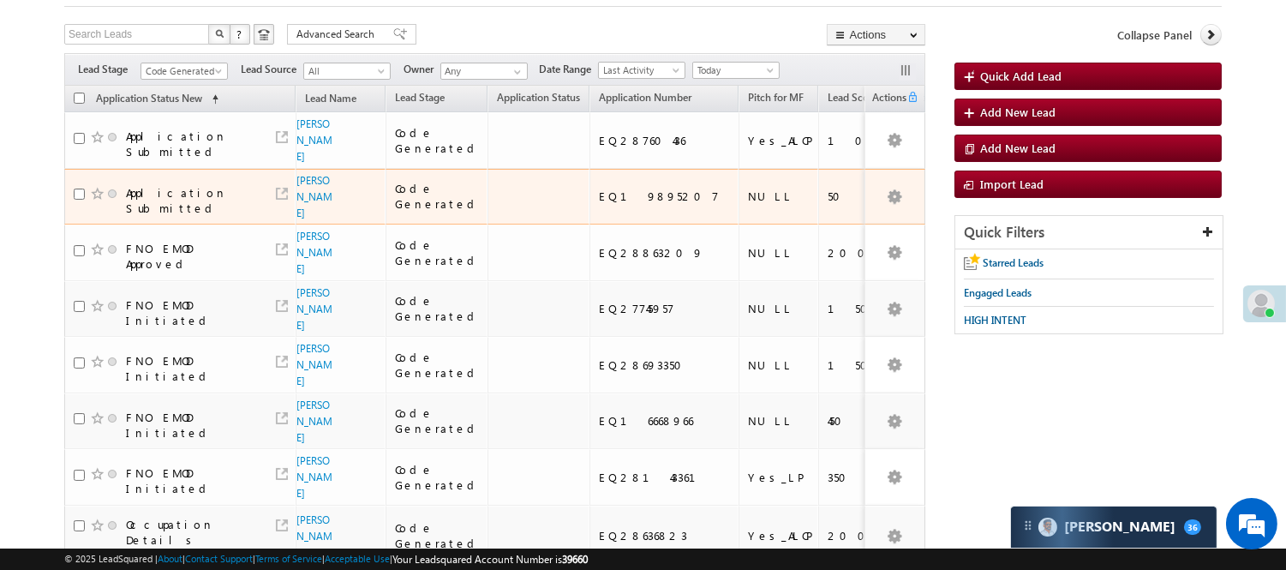
scroll to position [0, 0]
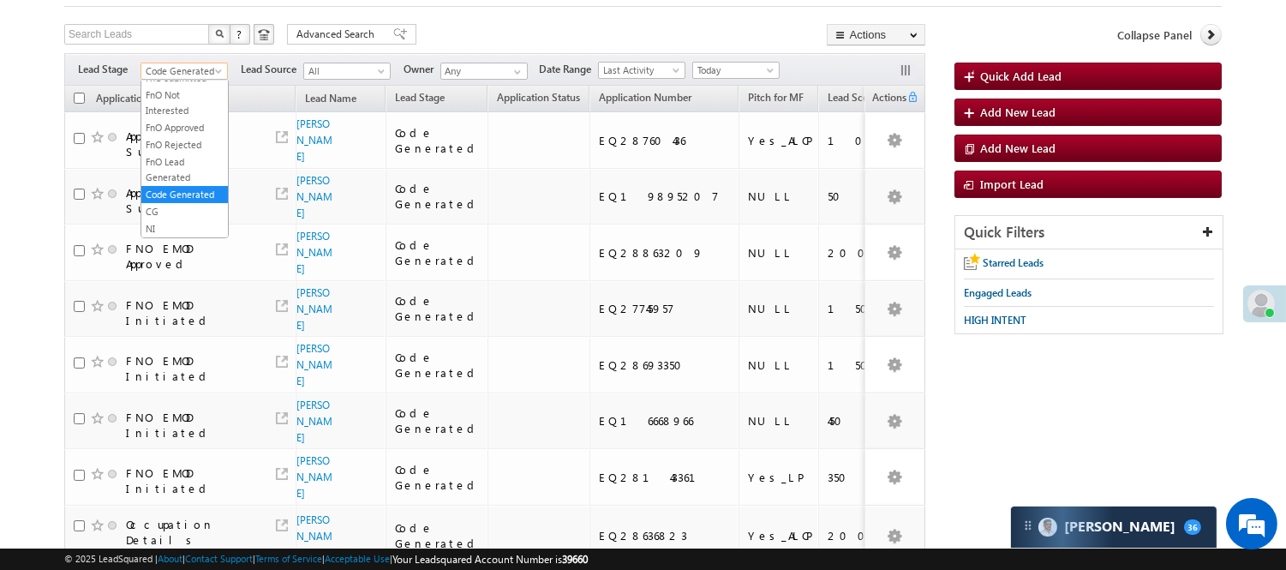
click at [192, 71] on span "Code Generated" at bounding box center [181, 70] width 81 height 15
click at [199, 115] on link "Lead Generated" at bounding box center [184, 106] width 87 height 15
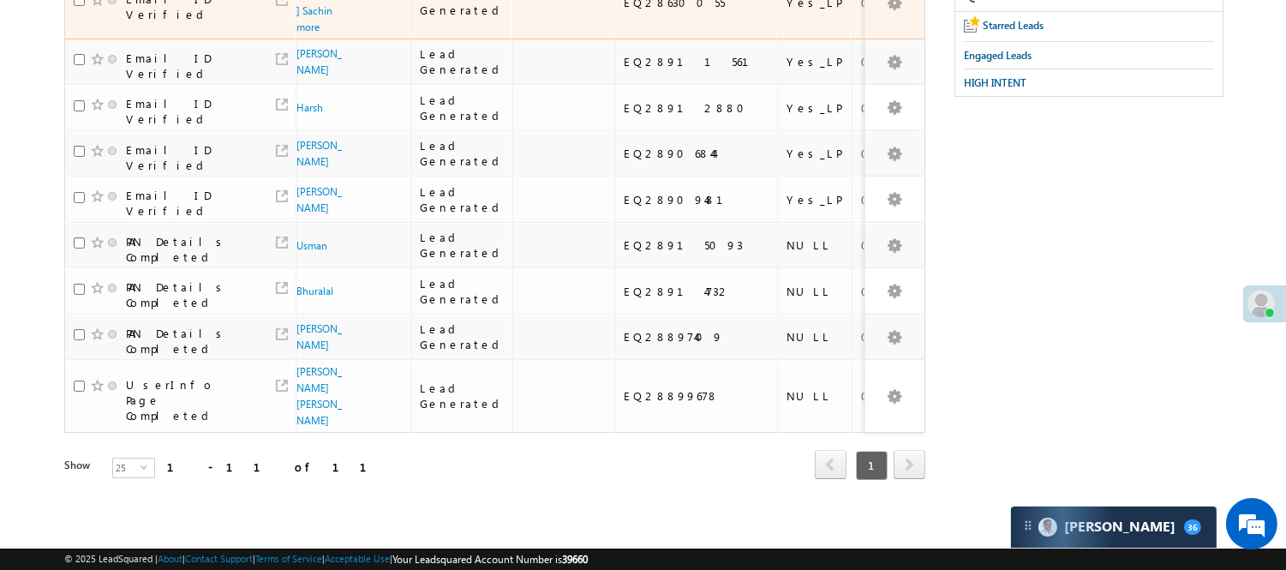
scroll to position [493, 0]
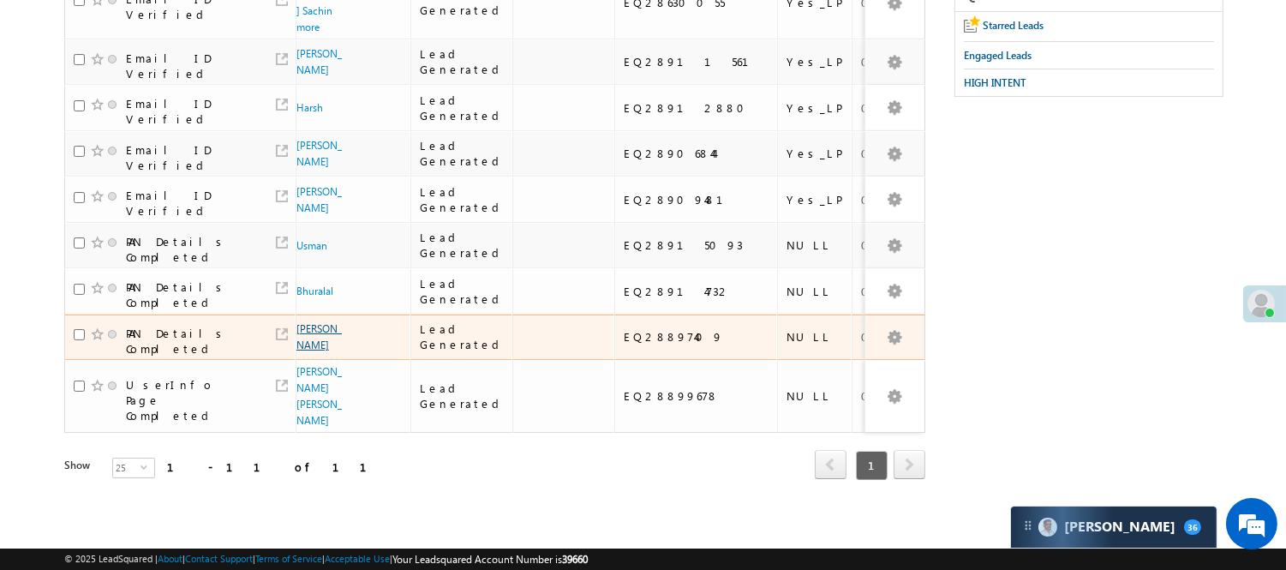
click at [307, 336] on link "[PERSON_NAME]" at bounding box center [318, 336] width 45 height 29
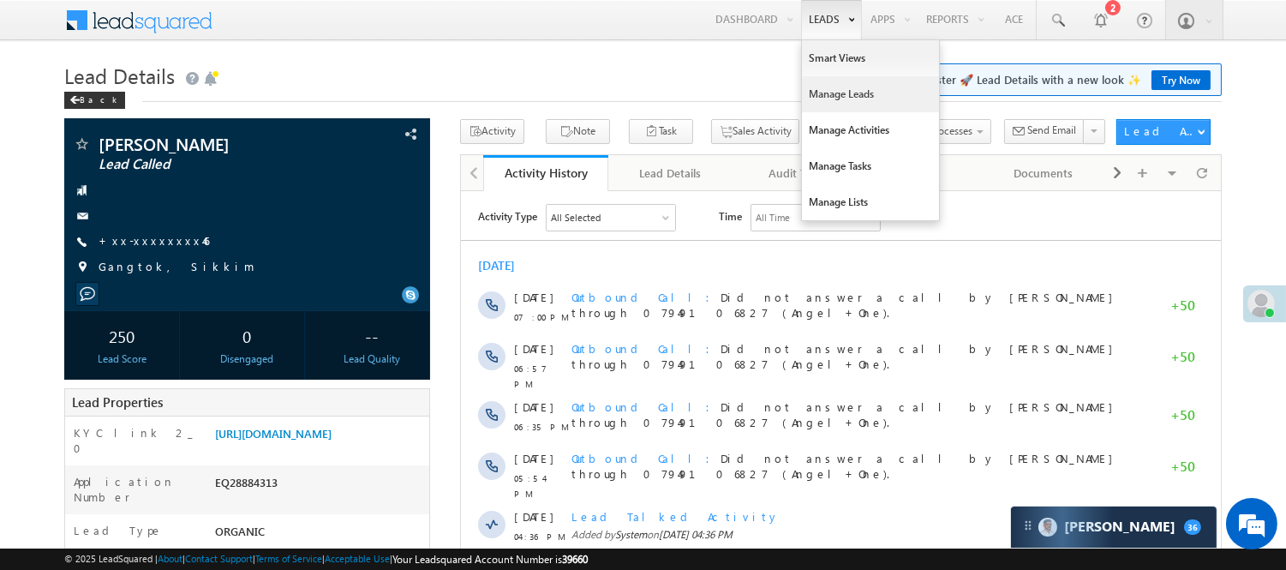
click at [833, 91] on link "Manage Leads" at bounding box center [870, 94] width 137 height 36
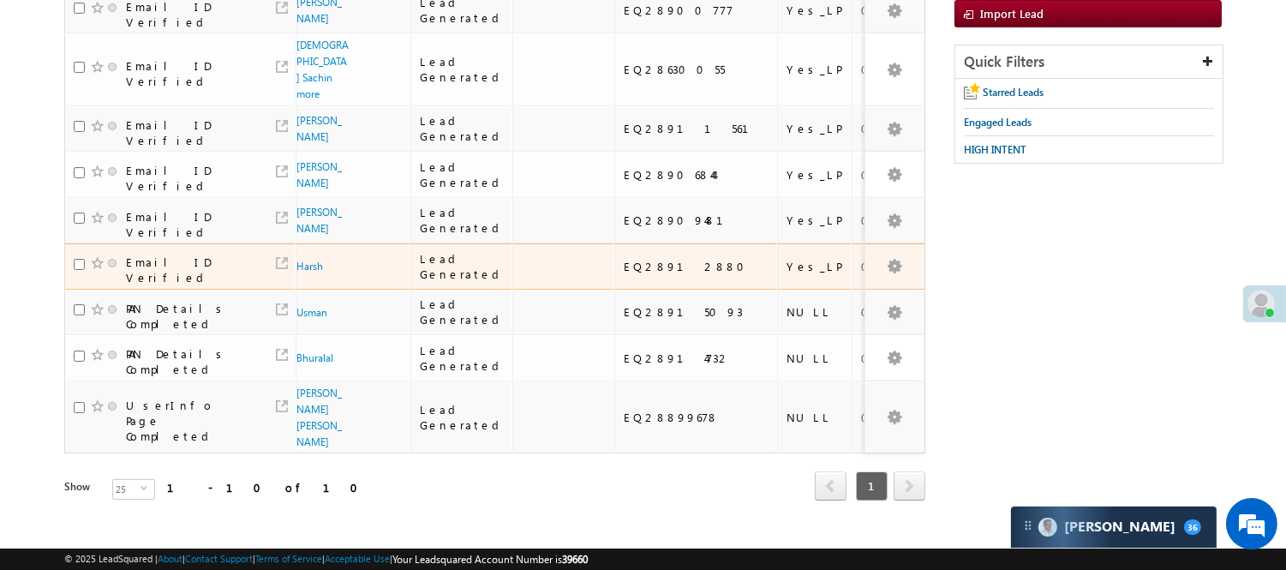
scroll to position [452, 0]
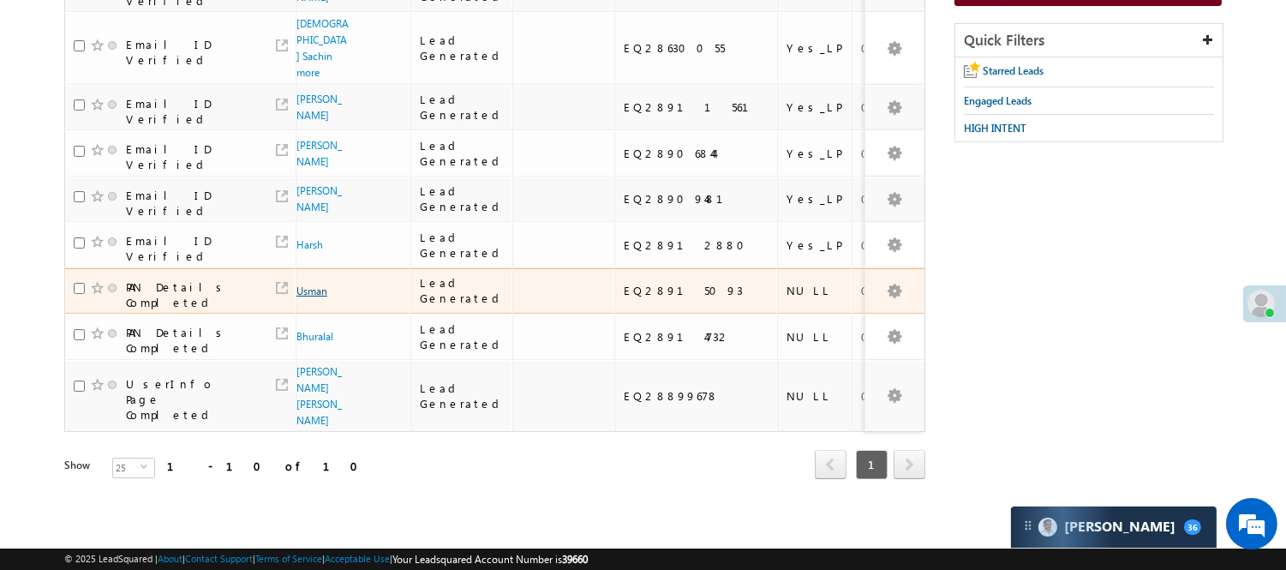
click at [314, 284] on link "Usman" at bounding box center [311, 290] width 31 height 13
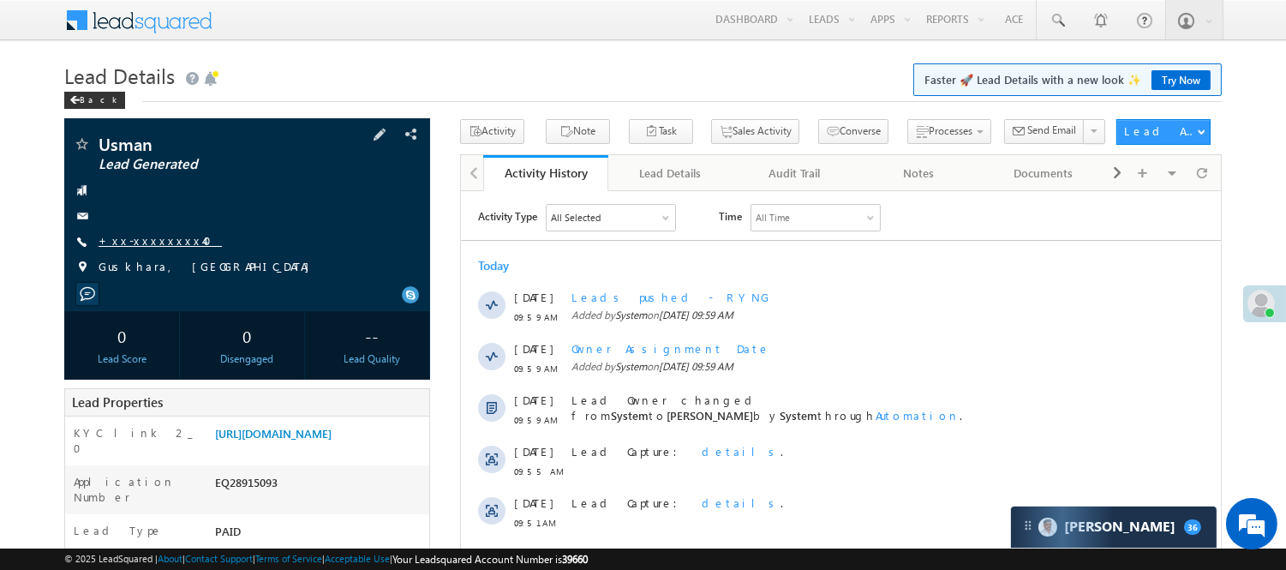
click at [158, 237] on link "+xx-xxxxxxxx40" at bounding box center [160, 240] width 123 height 15
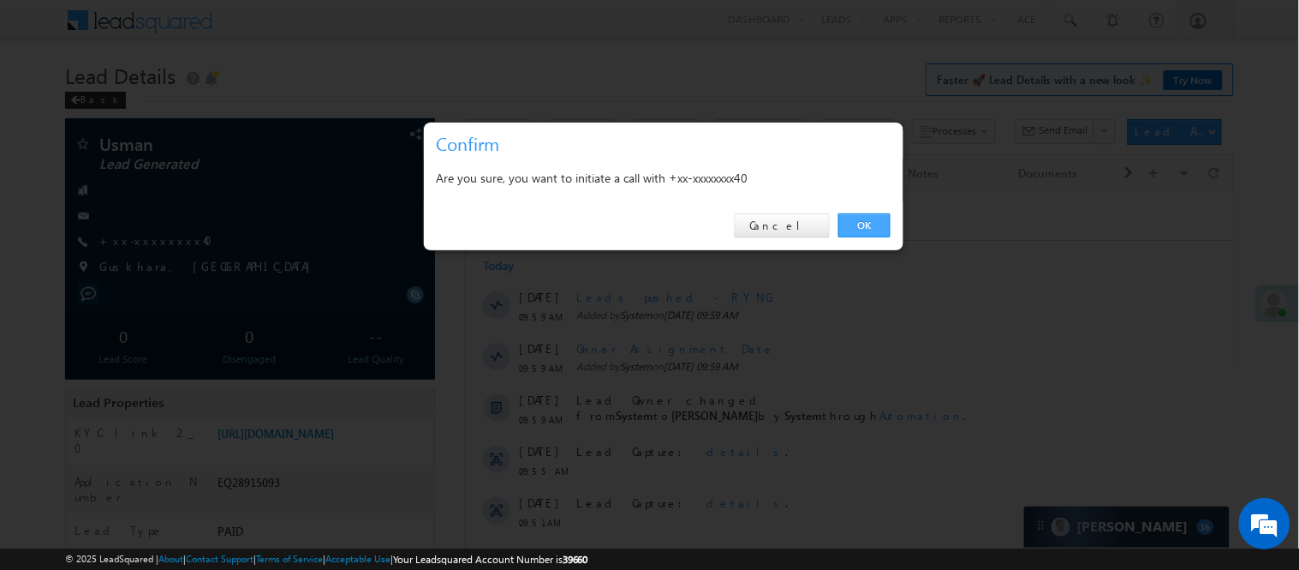
drag, startPoint x: 862, startPoint y: 230, endPoint x: 403, endPoint y: 39, distance: 497.3
click at [862, 230] on link "OK" at bounding box center [865, 225] width 52 height 24
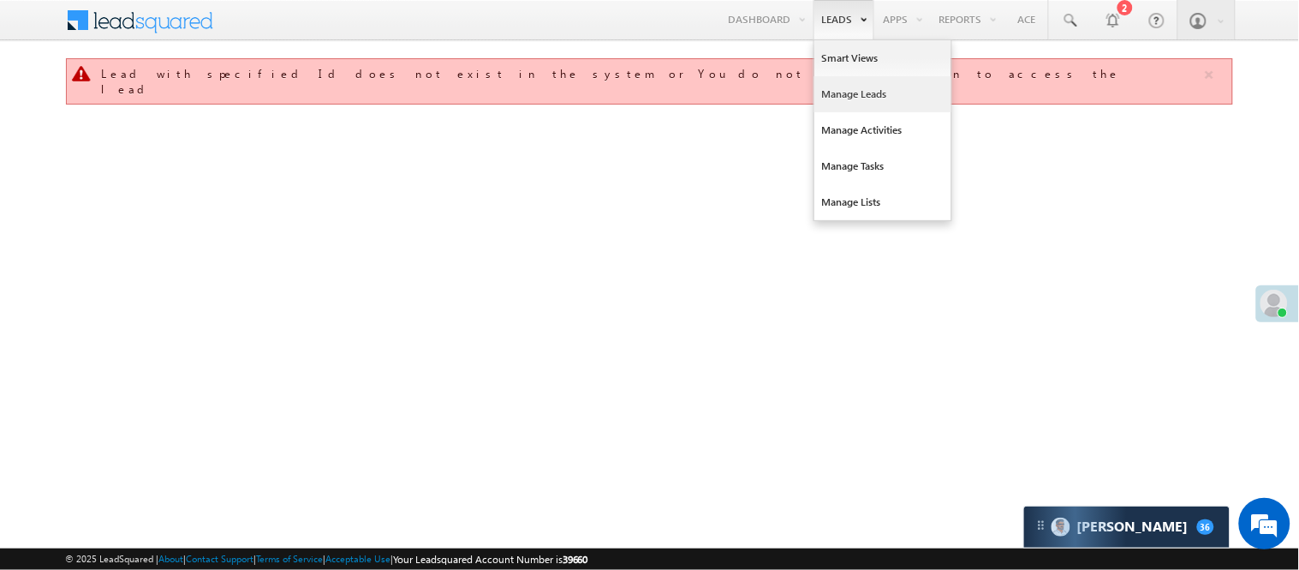
click at [862, 99] on link "Manage Leads" at bounding box center [883, 94] width 137 height 36
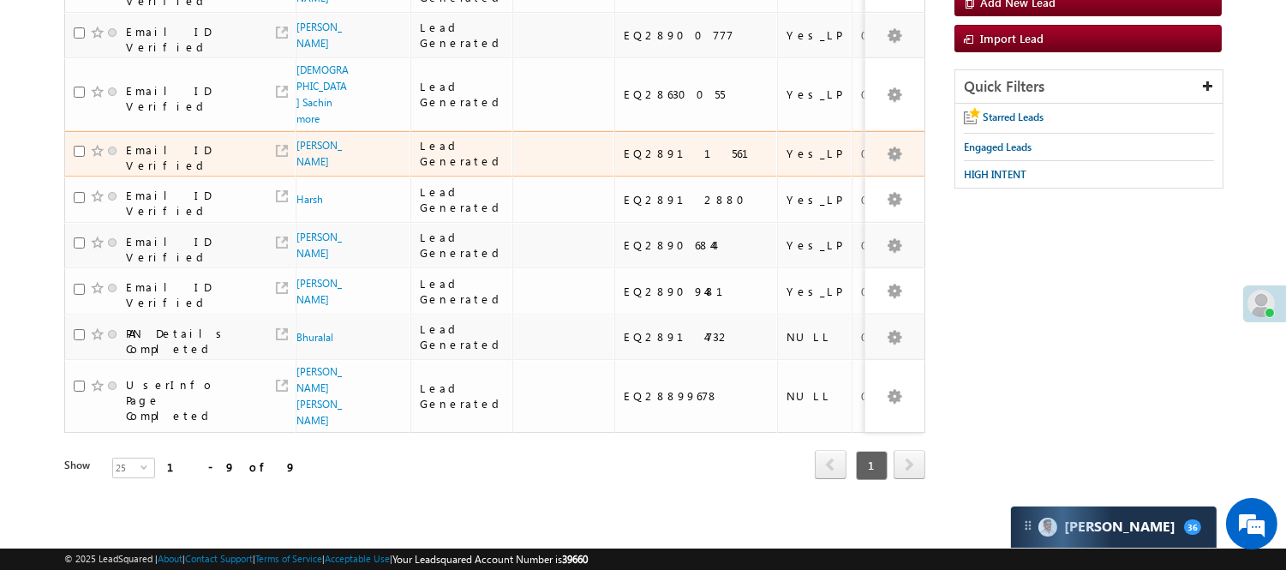
scroll to position [413, 0]
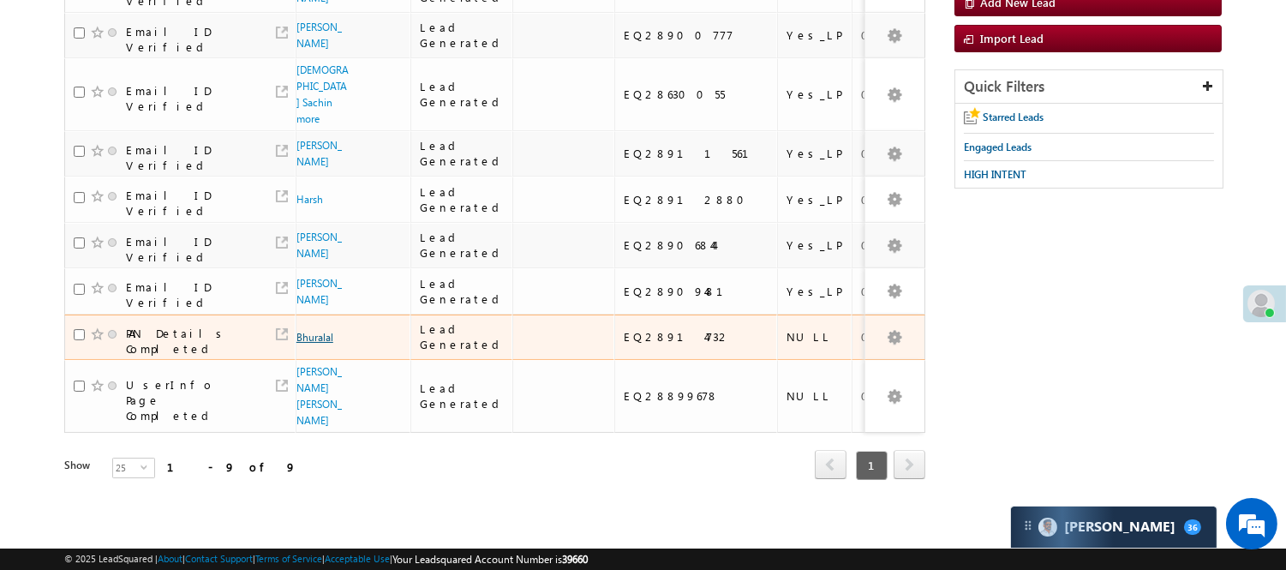
click at [307, 331] on link "Bhuralal" at bounding box center [314, 337] width 37 height 13
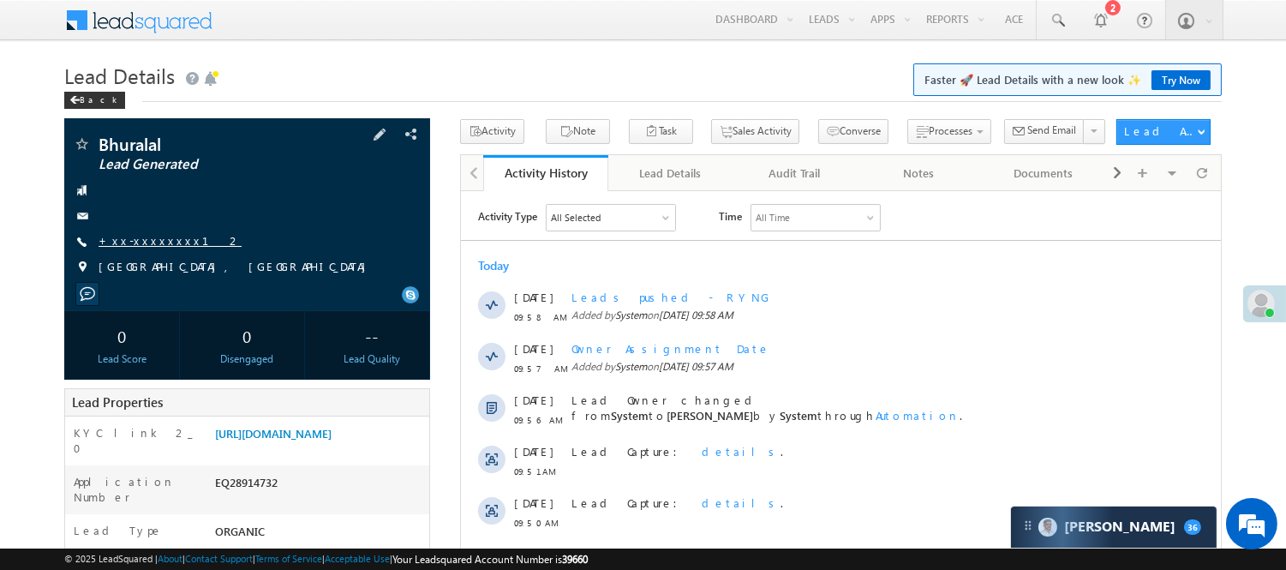
click at [151, 237] on link "+xx-xxxxxxxx12" at bounding box center [170, 240] width 143 height 15
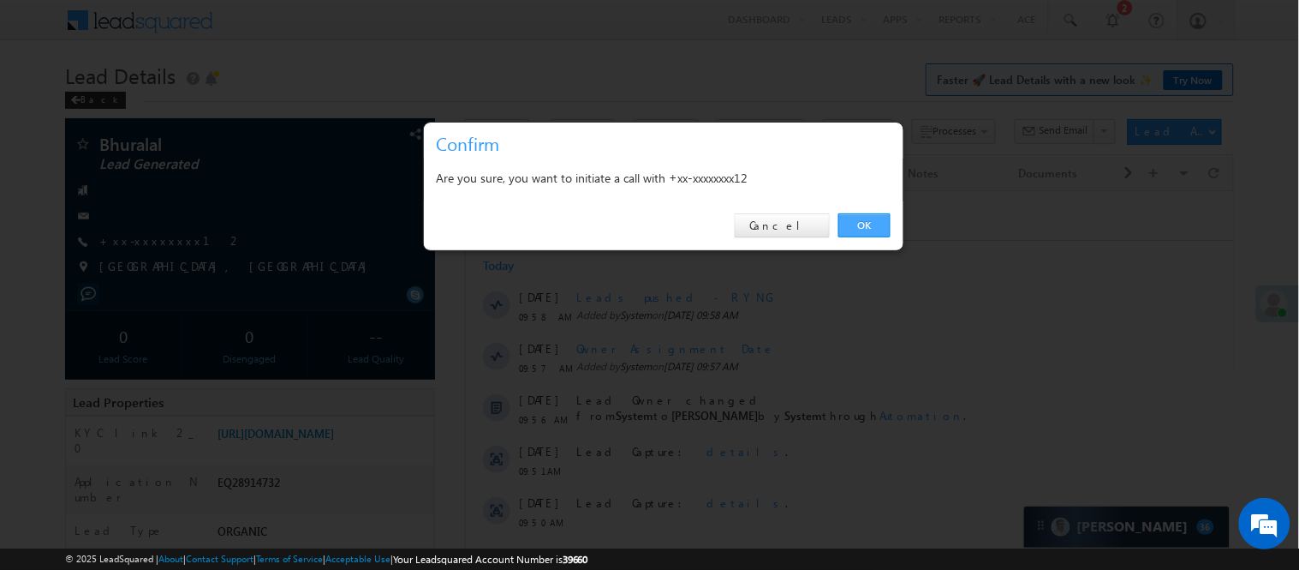
drag, startPoint x: 872, startPoint y: 226, endPoint x: 412, endPoint y: 34, distance: 498.4
click at [874, 226] on link "OK" at bounding box center [865, 225] width 52 height 24
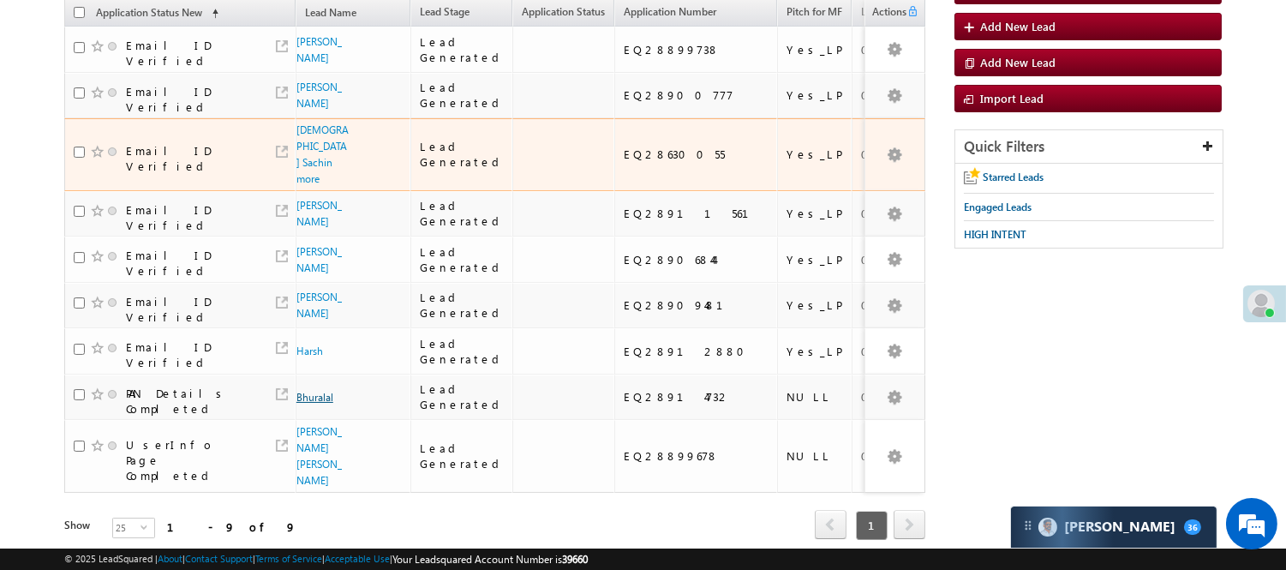
scroll to position [127, 0]
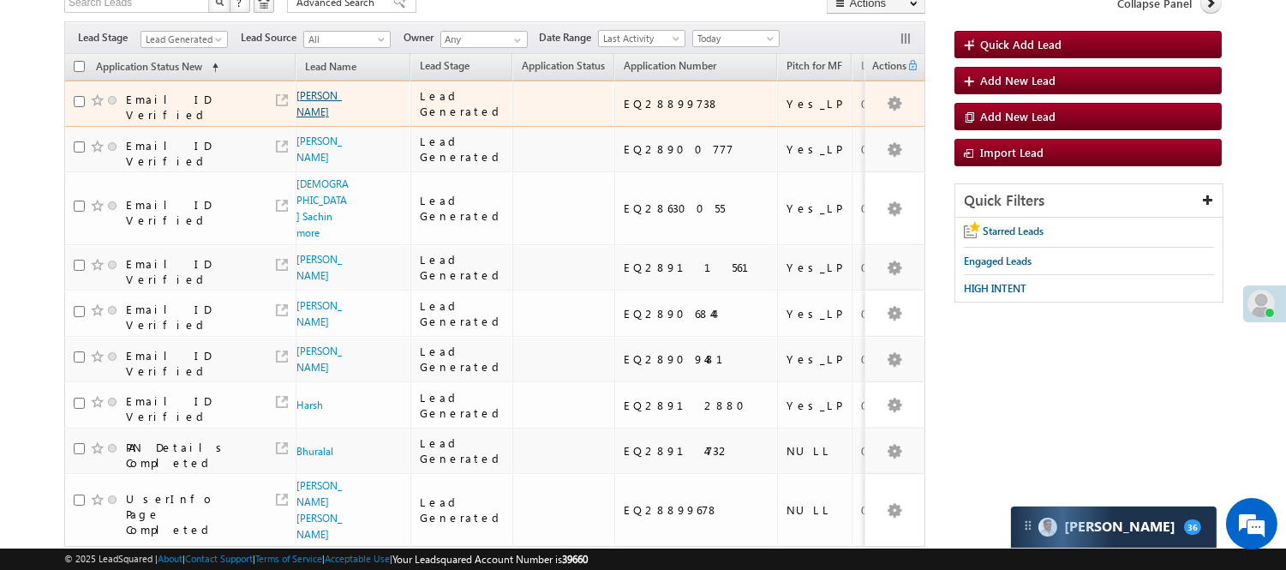
click at [306, 118] on link "[PERSON_NAME]" at bounding box center [318, 103] width 45 height 29
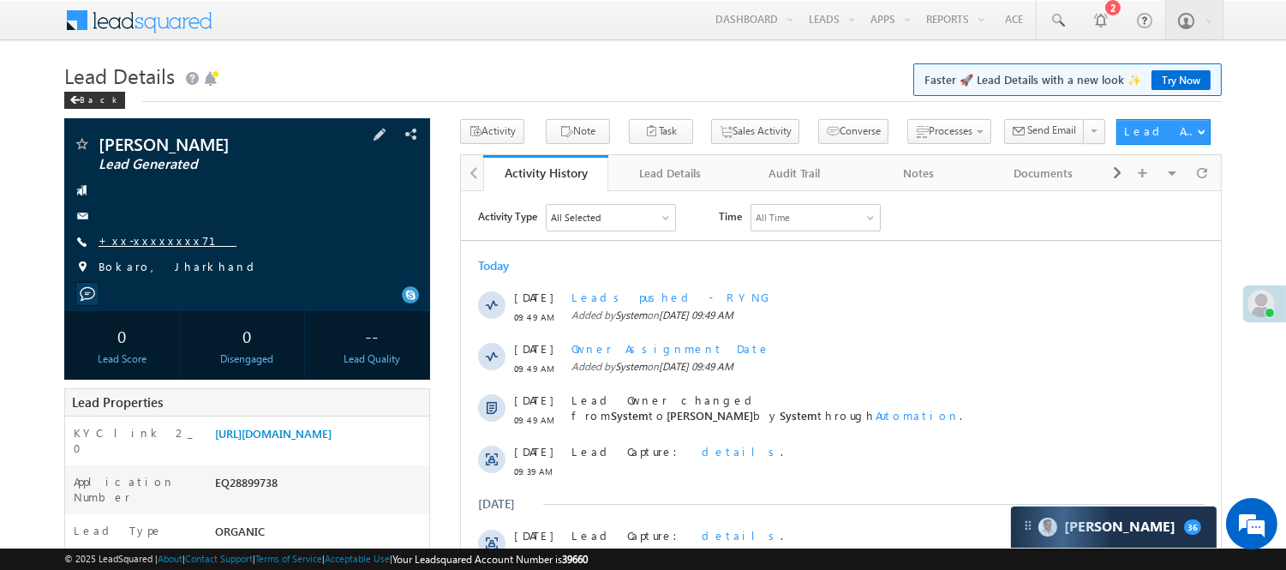
click at [137, 246] on link "+xx-xxxxxxxx71" at bounding box center [168, 240] width 138 height 15
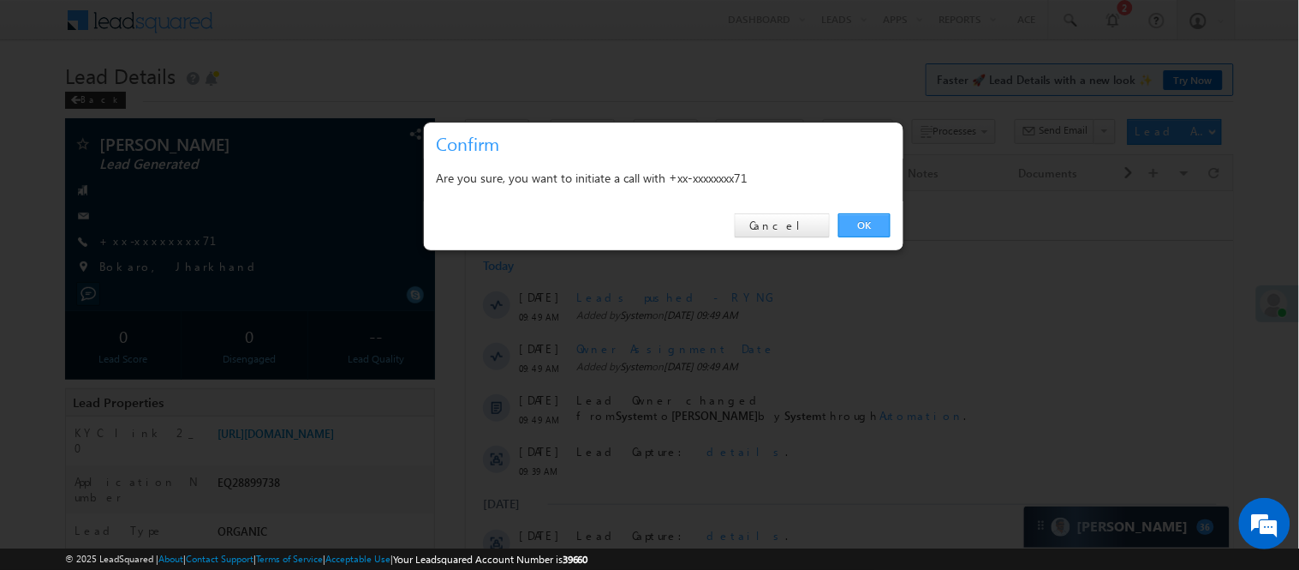
click at [858, 231] on link "OK" at bounding box center [865, 225] width 52 height 24
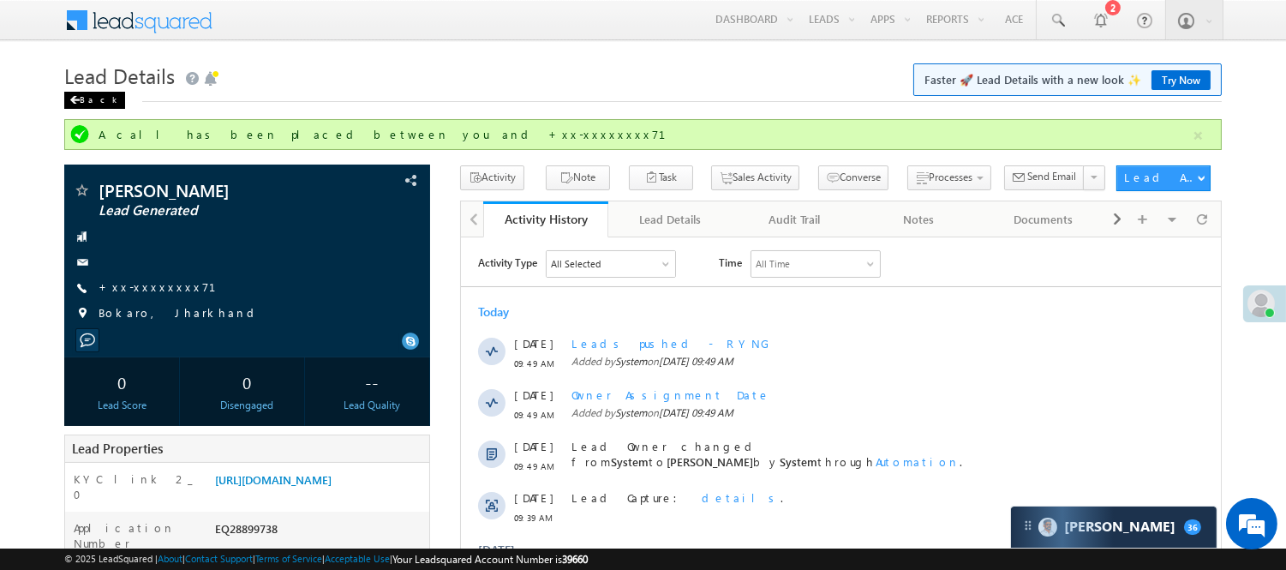
click at [88, 103] on div "Back" at bounding box center [94, 100] width 61 height 17
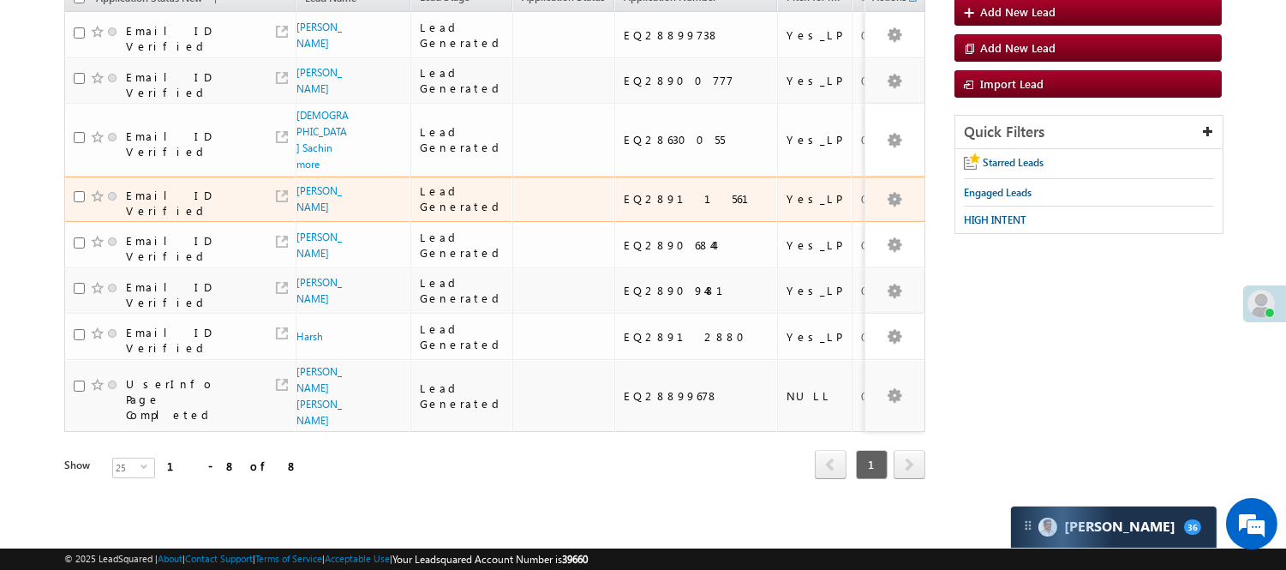
scroll to position [372, 0]
click at [311, 184] on link "Dharmendra Kumar" at bounding box center [318, 198] width 45 height 29
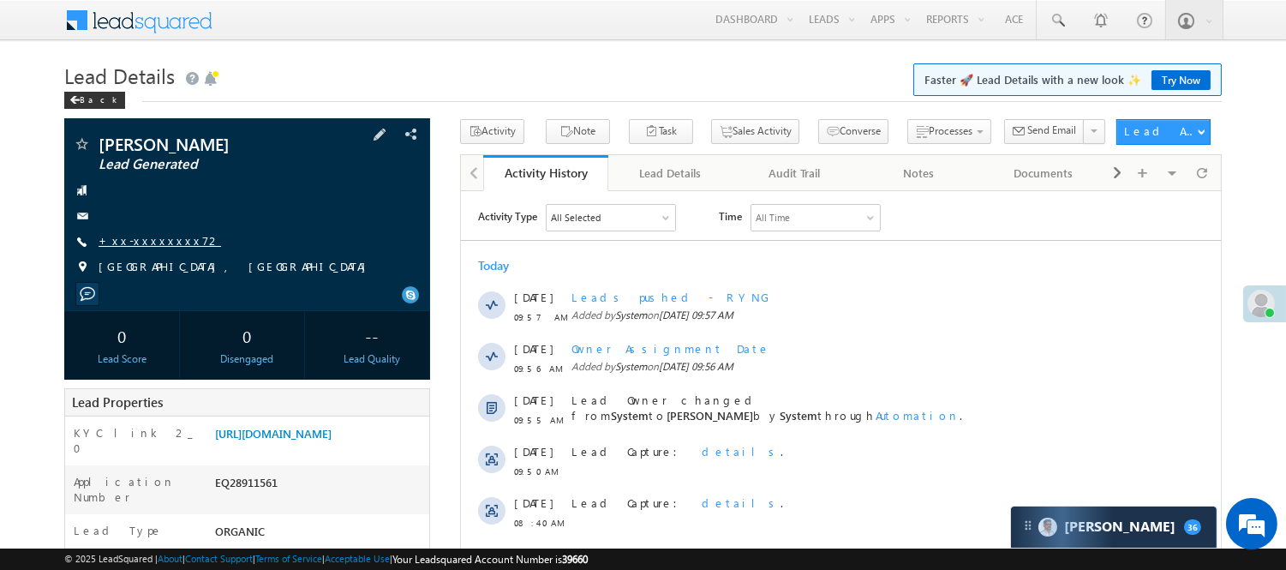
click at [131, 242] on link "+xx-xxxxxxxx72" at bounding box center [160, 240] width 122 height 15
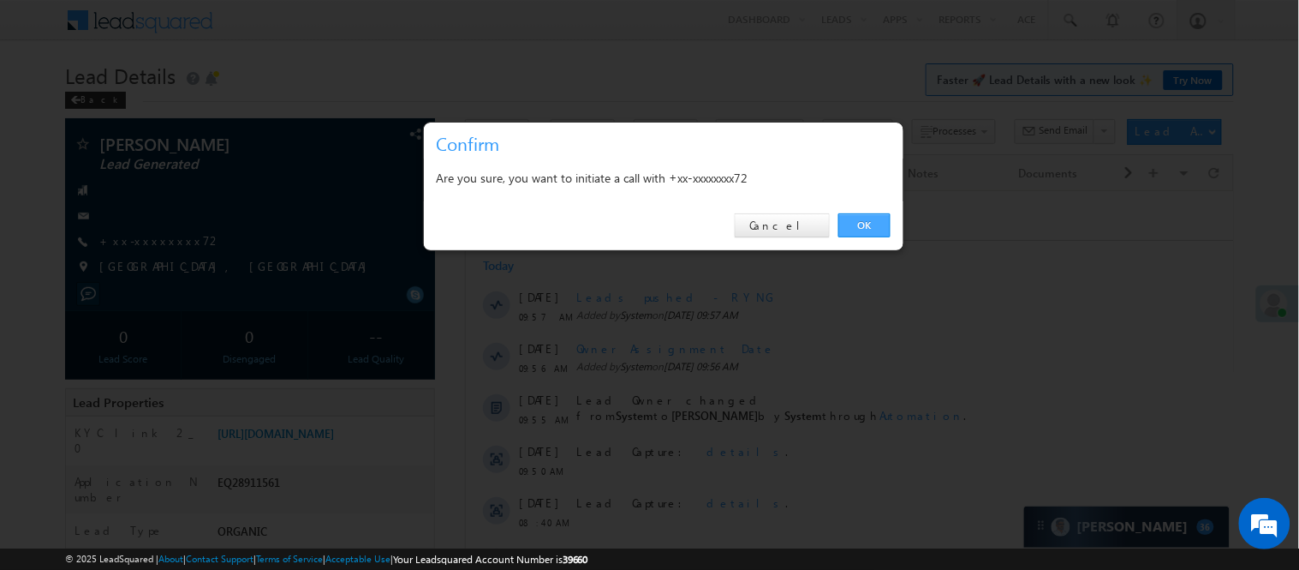
click at [853, 227] on link "OK" at bounding box center [865, 225] width 52 height 24
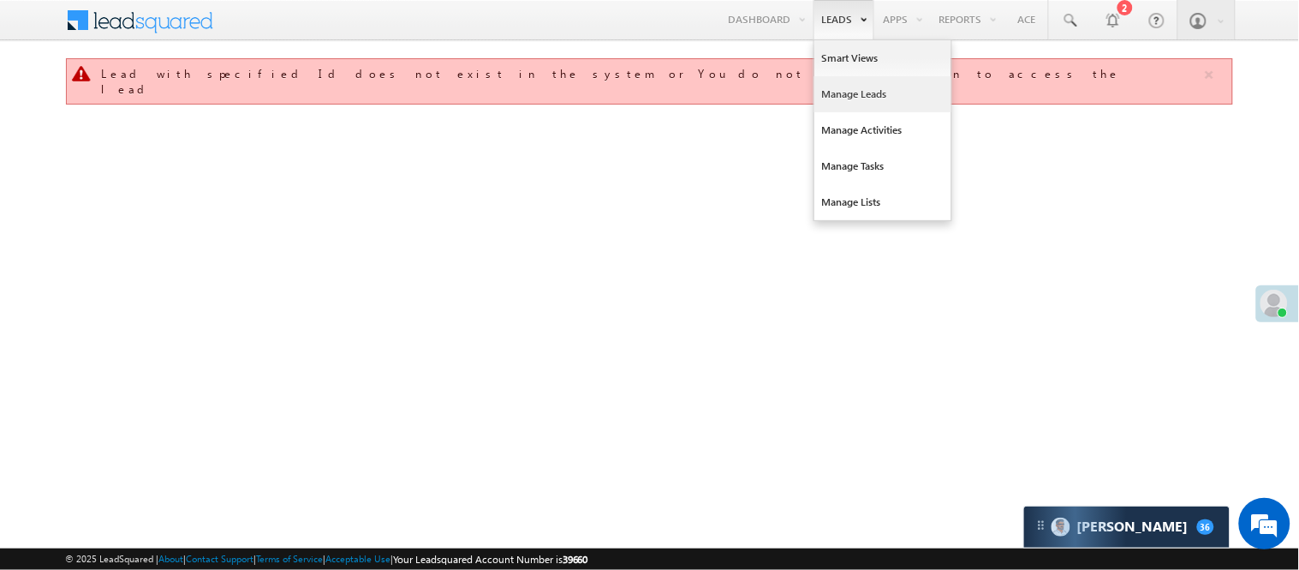
click at [842, 89] on link "Manage Leads" at bounding box center [883, 94] width 137 height 36
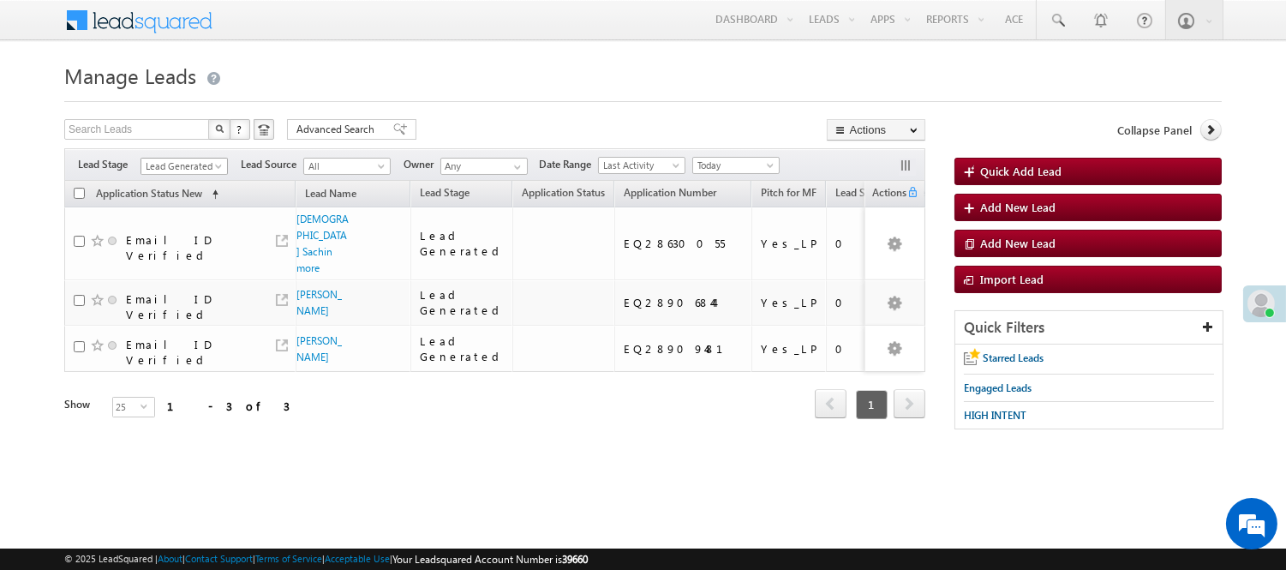
click at [200, 165] on span "Lead Generated" at bounding box center [181, 165] width 81 height 15
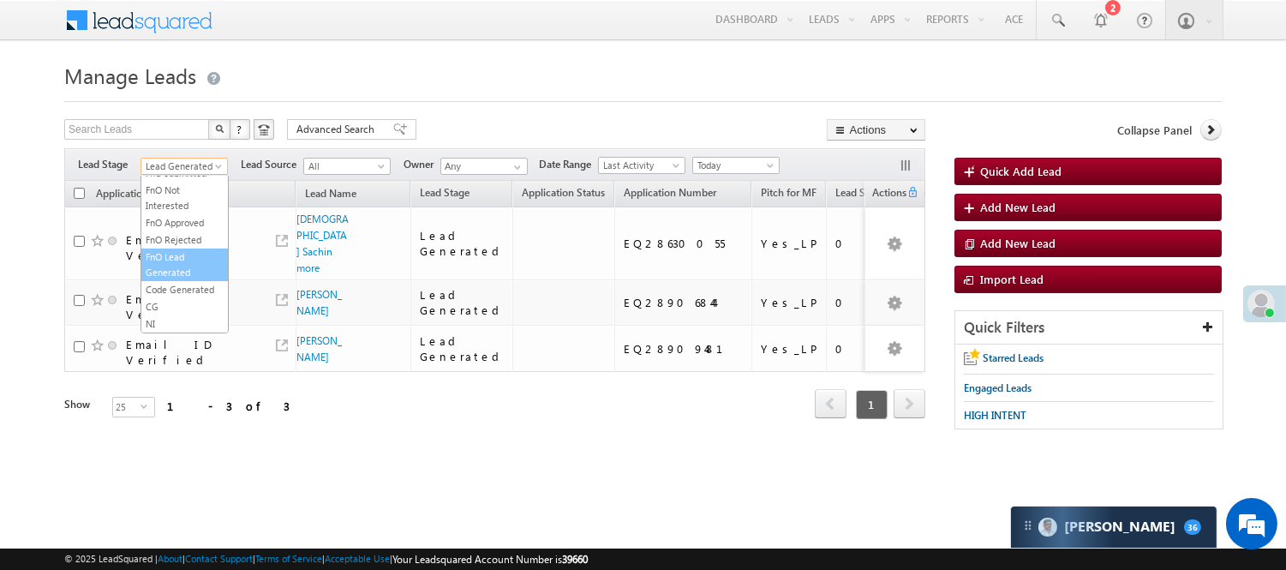
scroll to position [425, 0]
click at [174, 282] on link "Code Generated" at bounding box center [184, 289] width 87 height 15
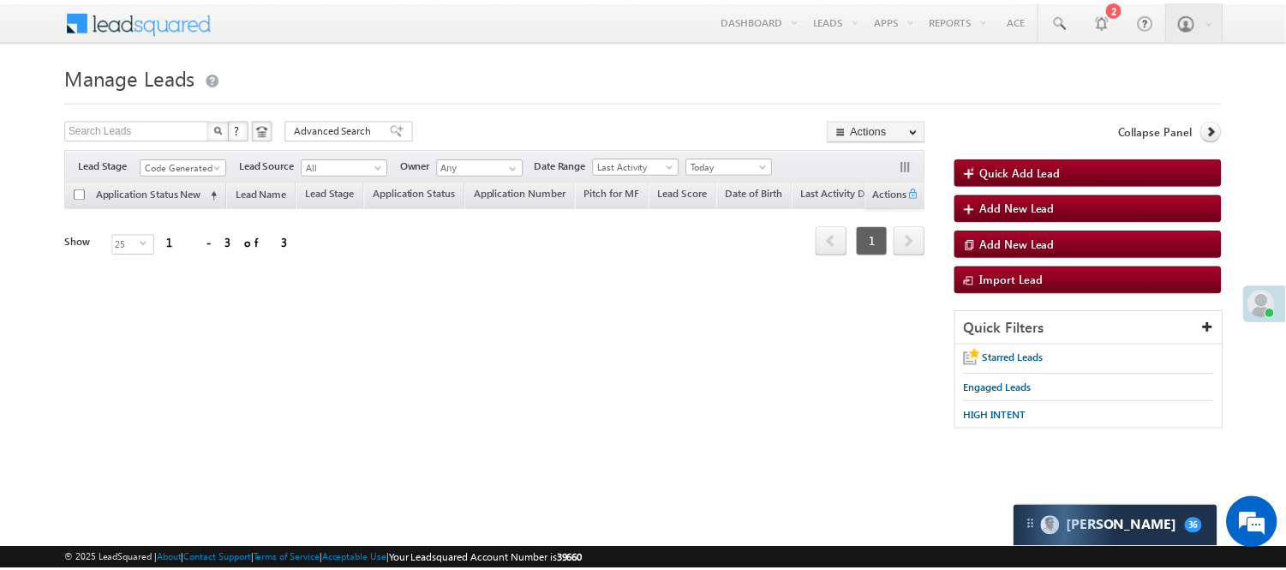
scroll to position [0, 0]
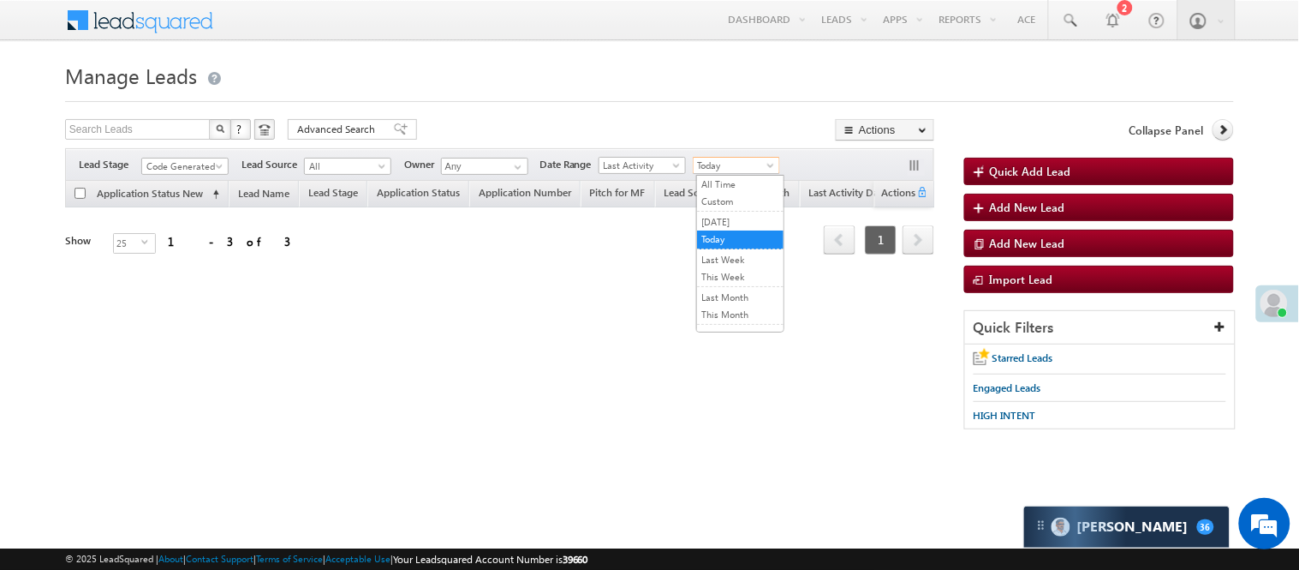
click at [738, 172] on span "Today" at bounding box center [734, 165] width 81 height 15
click at [730, 218] on link "[DATE]" at bounding box center [740, 221] width 87 height 15
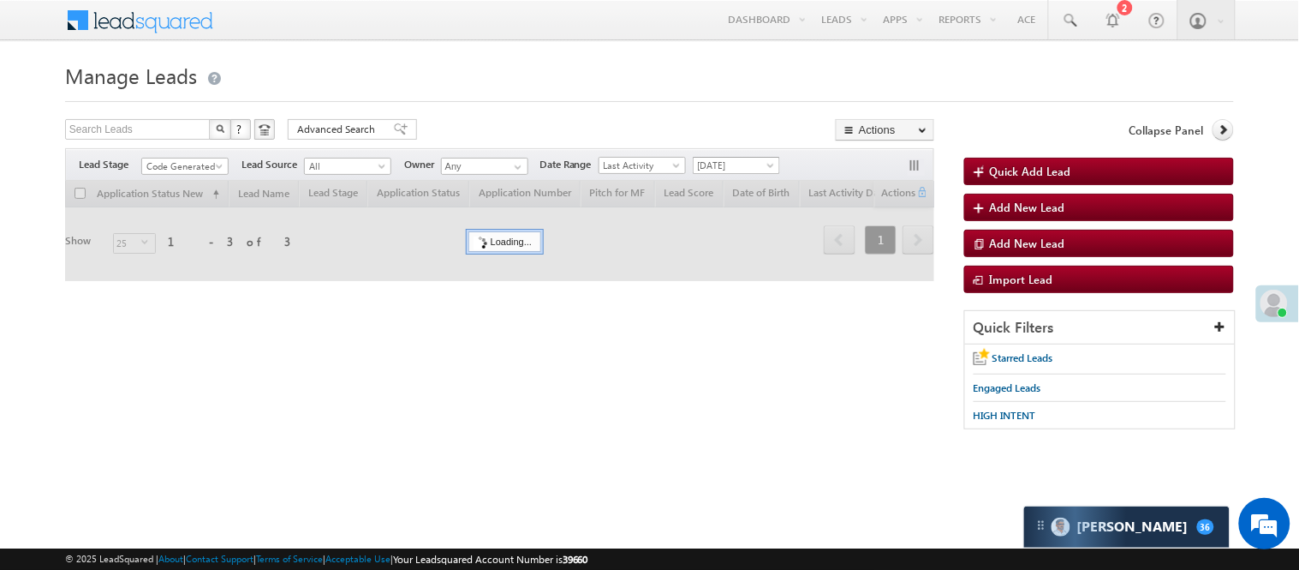
click at [737, 164] on span "[DATE]" at bounding box center [734, 165] width 81 height 15
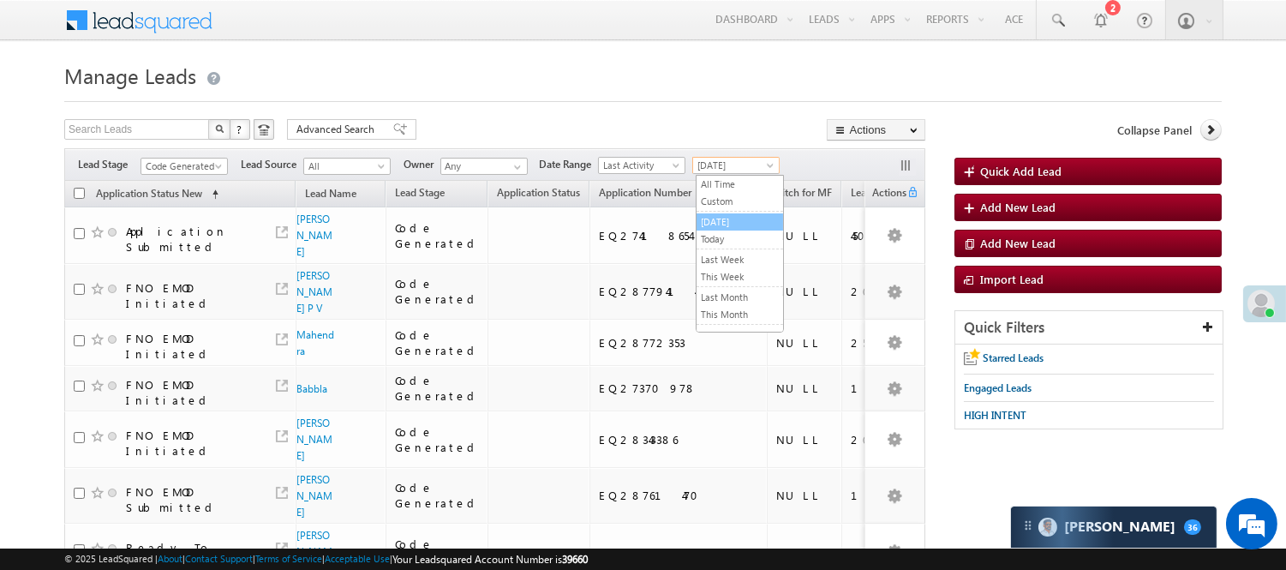
click at [721, 226] on link "[DATE]" at bounding box center [739, 221] width 87 height 15
click at [720, 163] on span "[DATE]" at bounding box center [733, 165] width 81 height 15
click at [721, 236] on link "Today" at bounding box center [739, 238] width 87 height 15
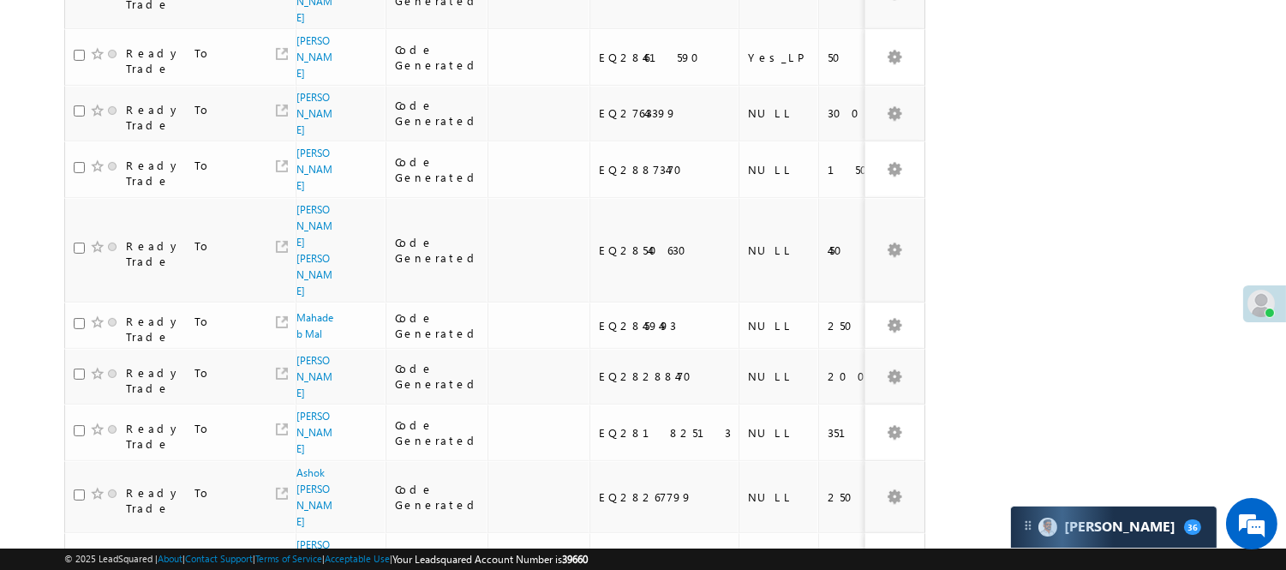
scroll to position [914, 0]
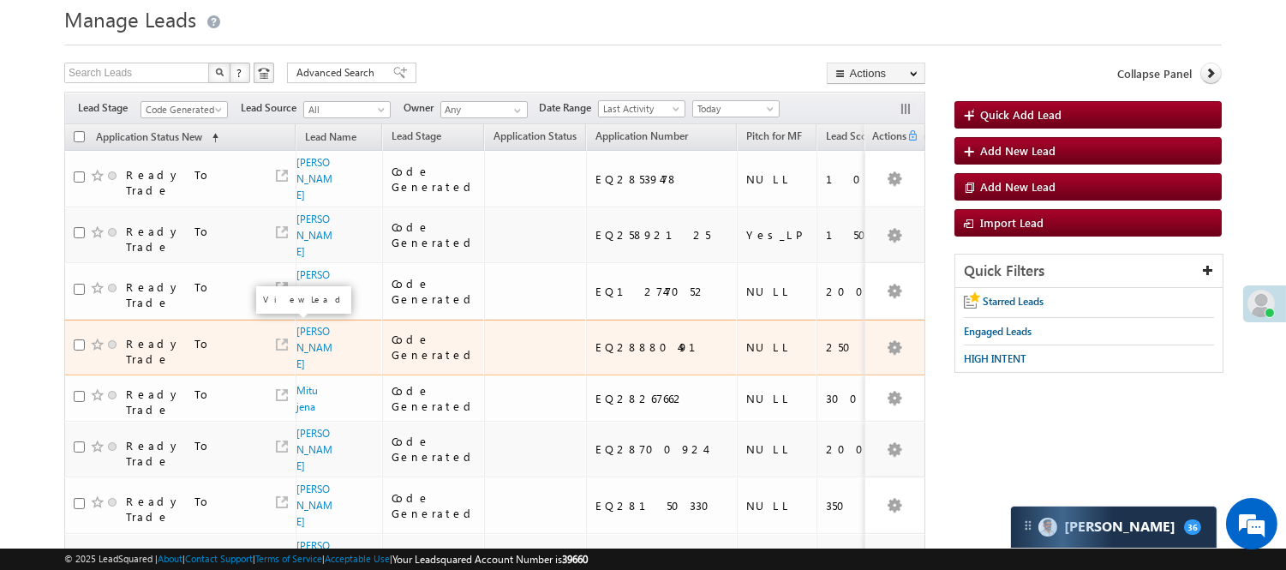
scroll to position [0, 0]
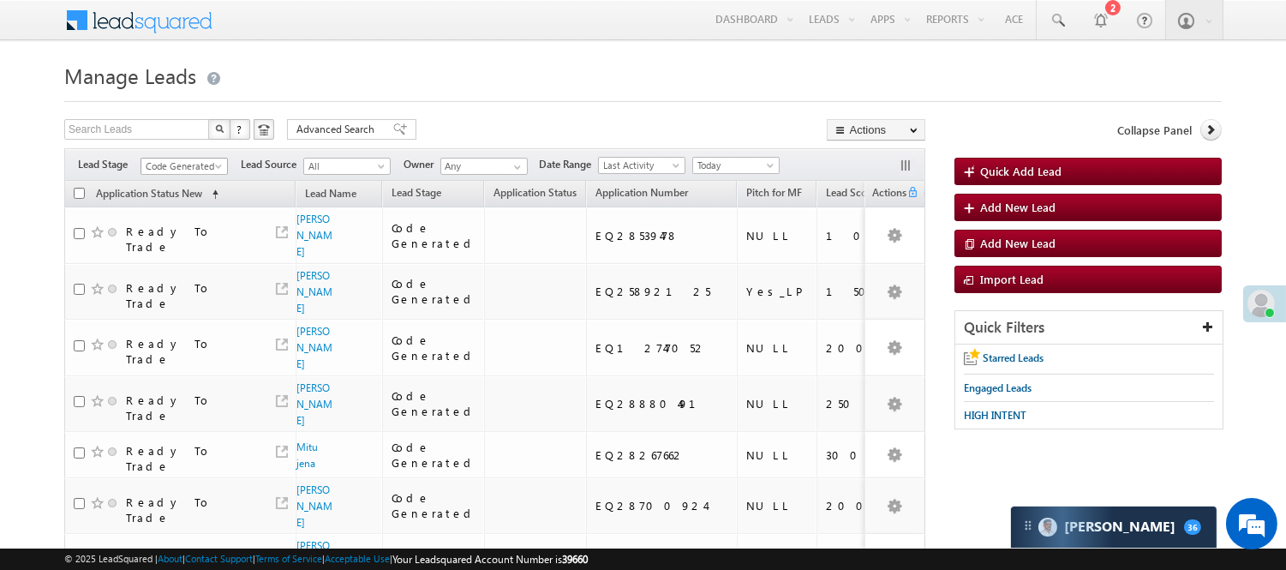
click at [200, 167] on span "Code Generated" at bounding box center [181, 165] width 81 height 15
click at [174, 201] on link "Lead Generated" at bounding box center [184, 201] width 87 height 15
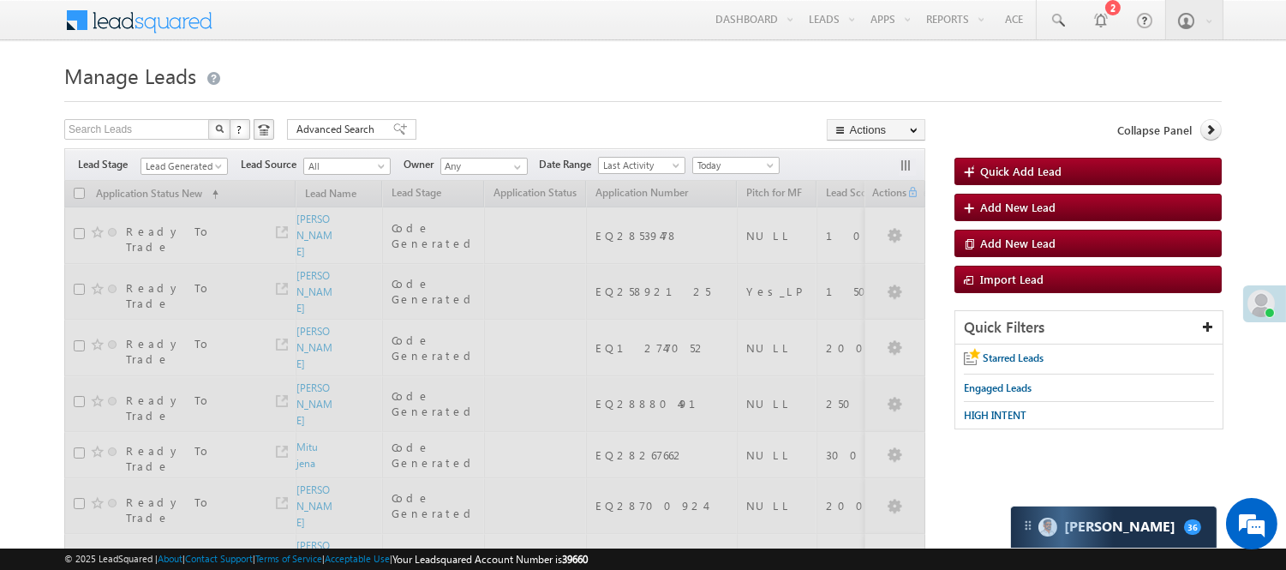
click at [468, 83] on h1 "Manage Leads" at bounding box center [642, 73] width 1157 height 33
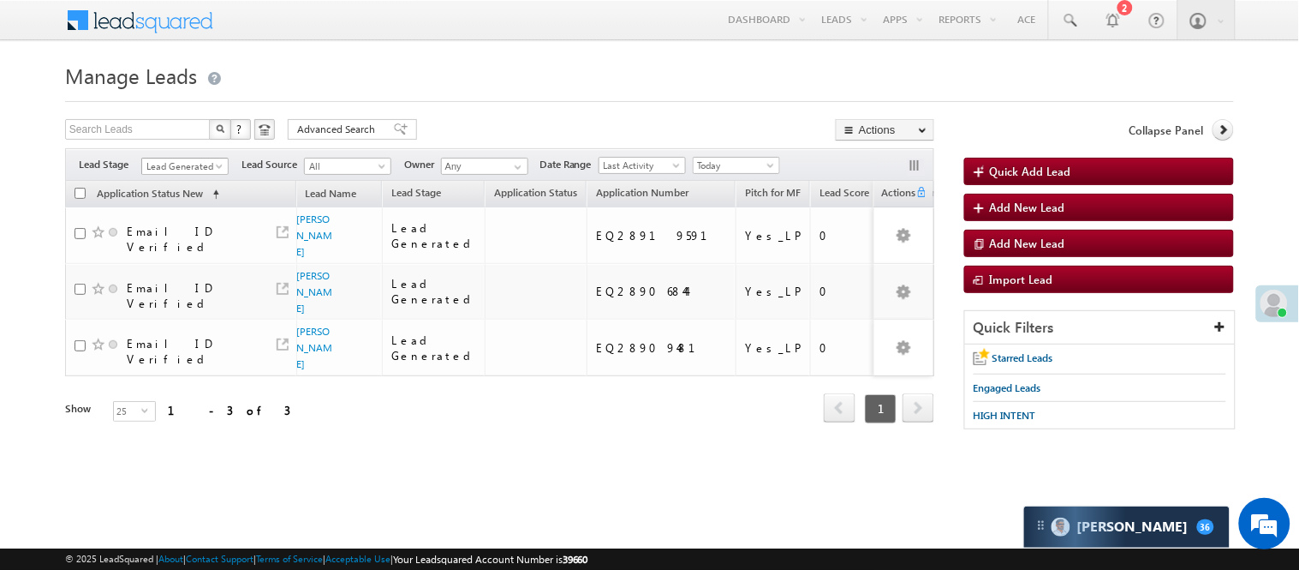
click at [199, 168] on span "Lead Generated" at bounding box center [182, 165] width 81 height 15
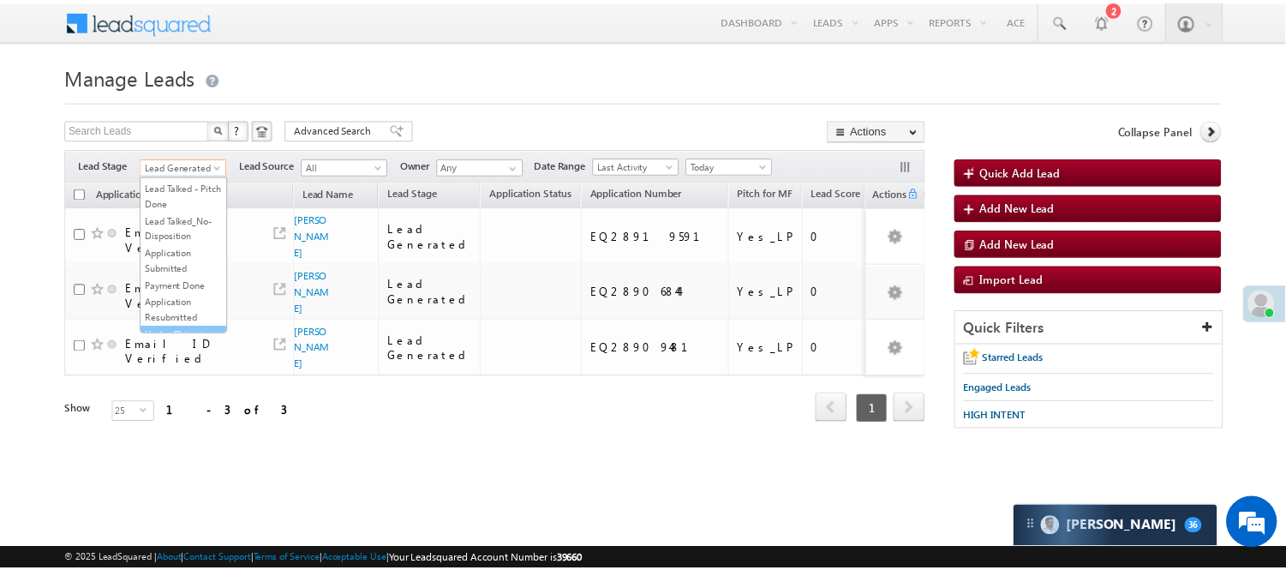
scroll to position [190, 0]
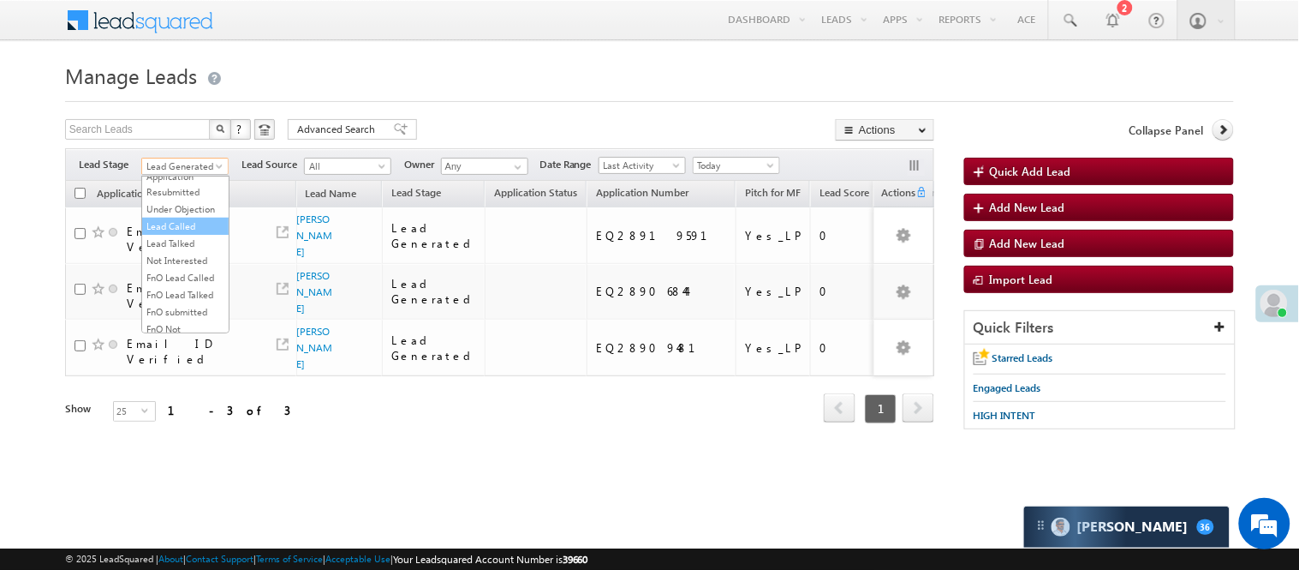
click at [176, 234] on link "Lead Called" at bounding box center [185, 225] width 87 height 15
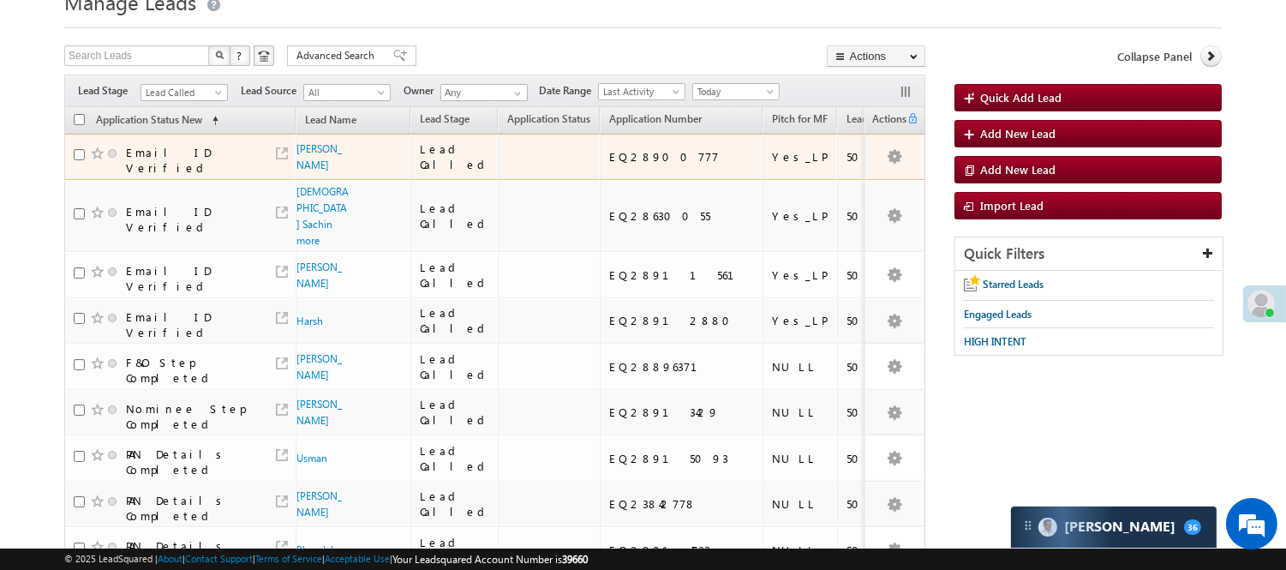
scroll to position [0, 0]
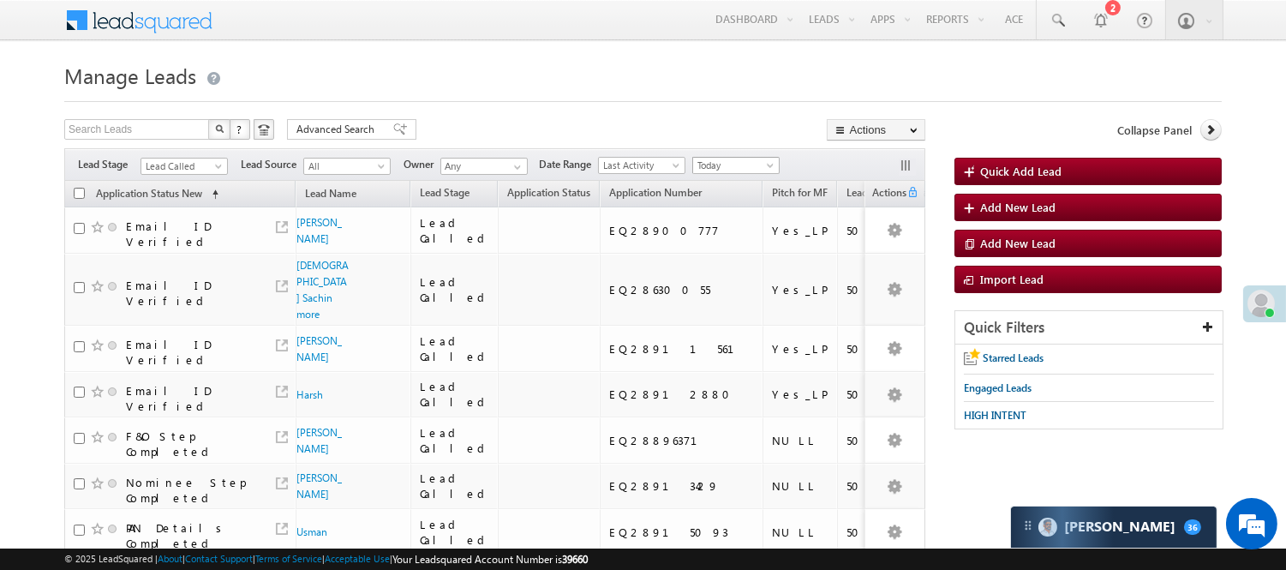
click at [749, 160] on span "Today" at bounding box center [733, 165] width 81 height 15
click at [733, 215] on link "Yesterday" at bounding box center [739, 221] width 87 height 15
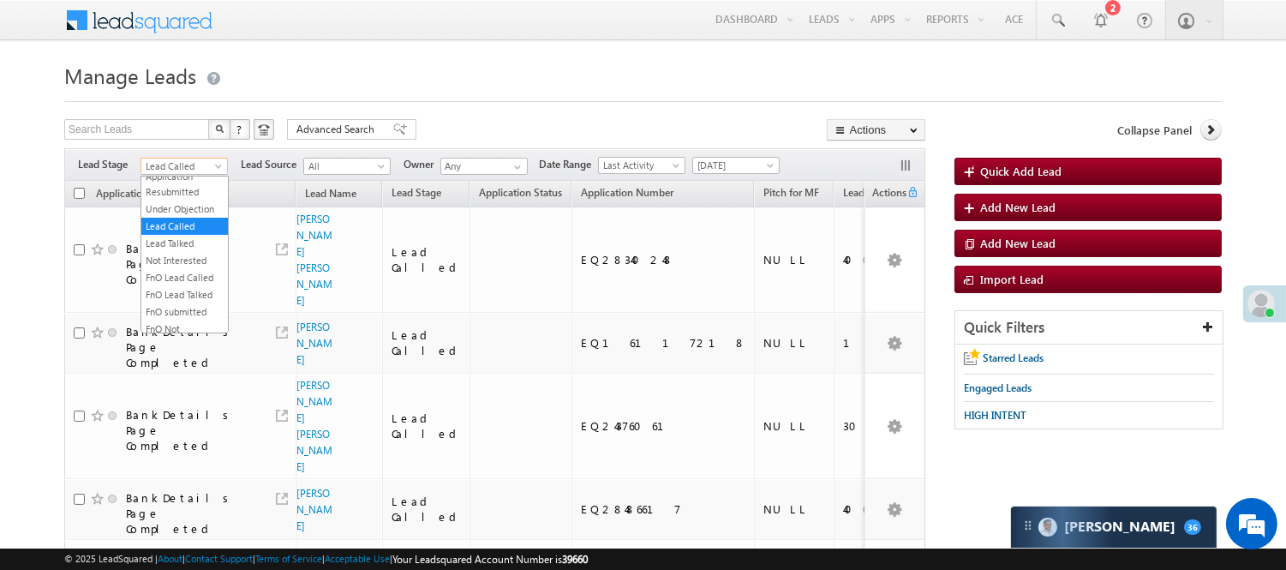
click at [200, 164] on span "Lead Called" at bounding box center [181, 165] width 81 height 15
click at [181, 293] on link "Code Generated" at bounding box center [184, 289] width 87 height 15
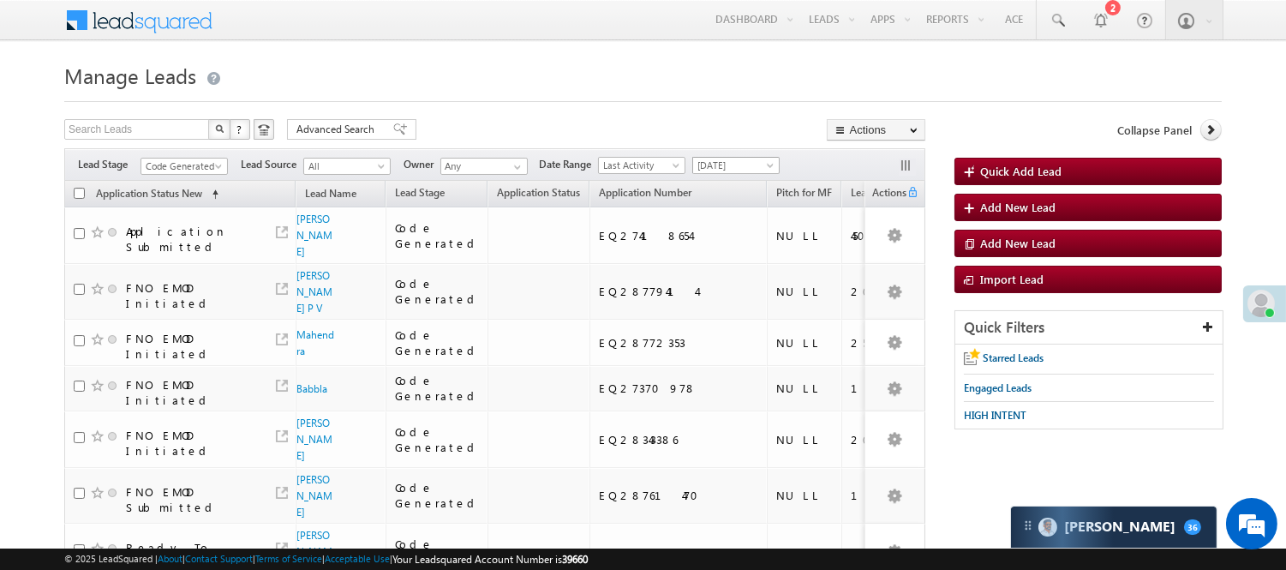
click at [715, 169] on span "[DATE]" at bounding box center [733, 165] width 81 height 15
click at [732, 233] on link "Today" at bounding box center [739, 238] width 87 height 15
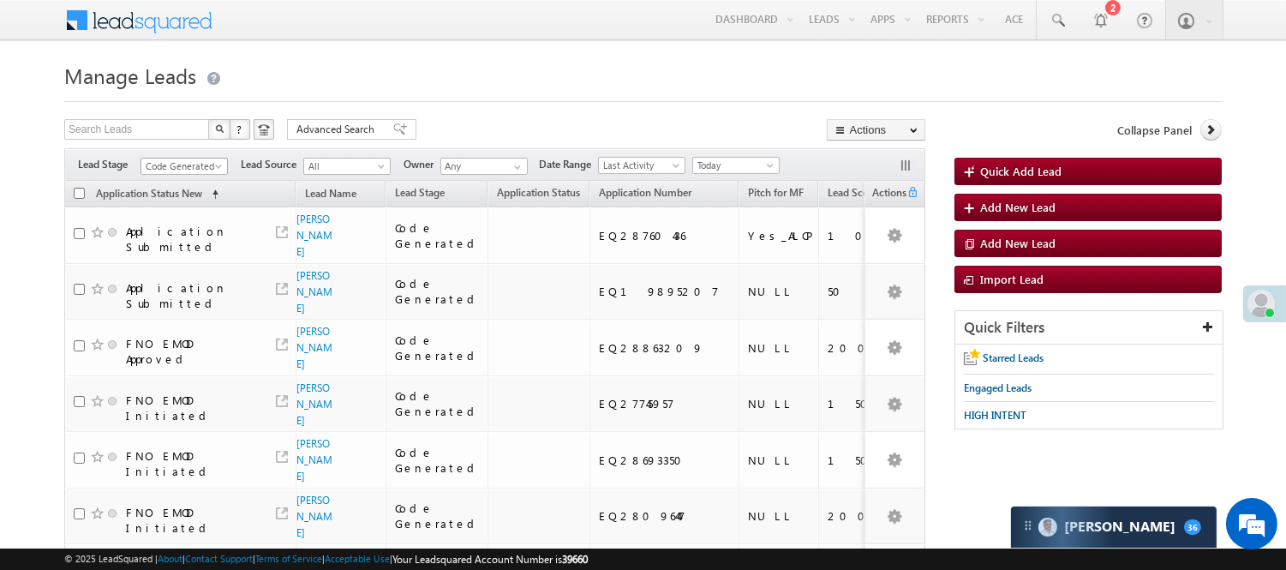
click at [206, 165] on span "Code Generated" at bounding box center [181, 165] width 81 height 15
click at [191, 200] on link "Lead Generated" at bounding box center [184, 201] width 87 height 15
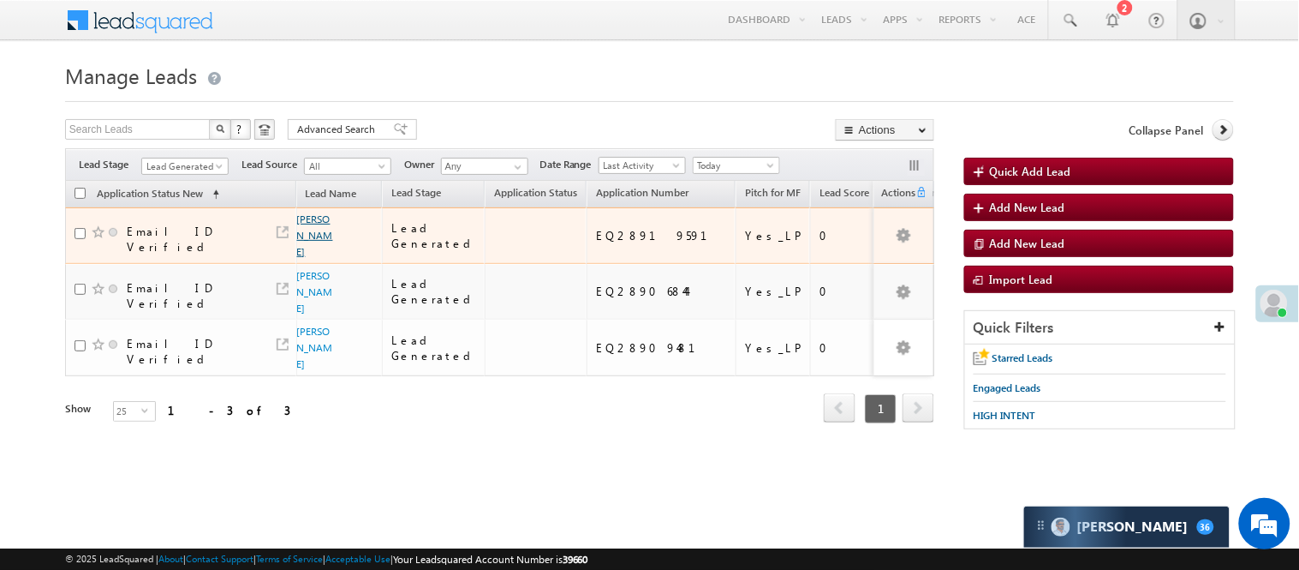
click at [321, 217] on link "Shantilal" at bounding box center [315, 234] width 36 height 45
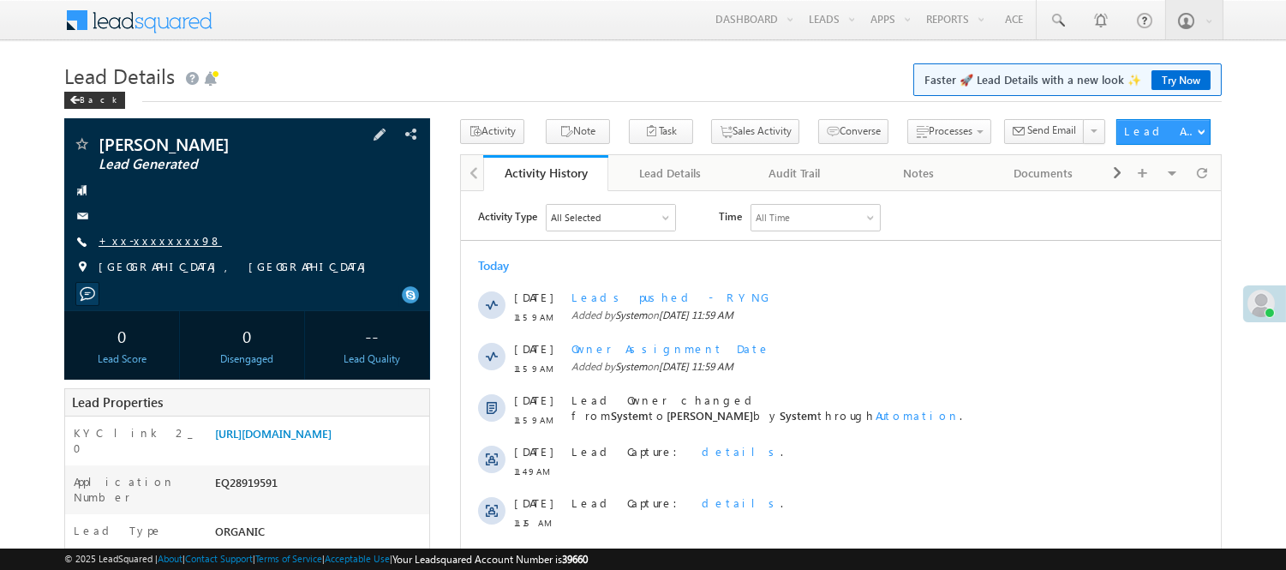
click at [159, 233] on link "+xx-xxxxxxxx98" at bounding box center [160, 240] width 123 height 15
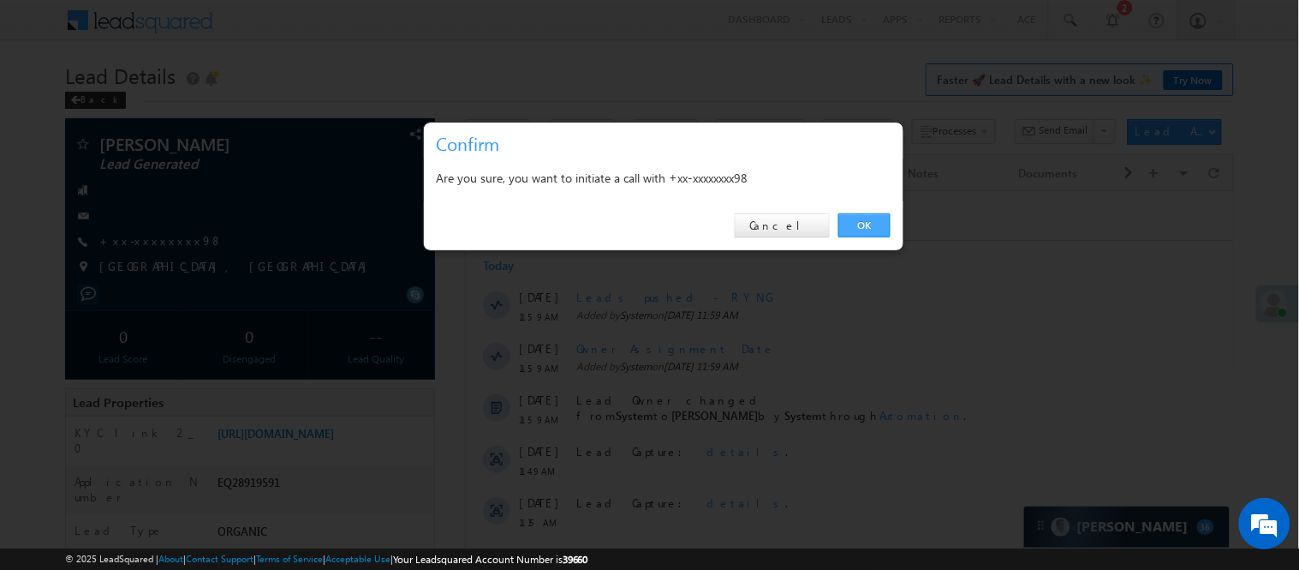
click at [885, 221] on link "OK" at bounding box center [865, 225] width 52 height 24
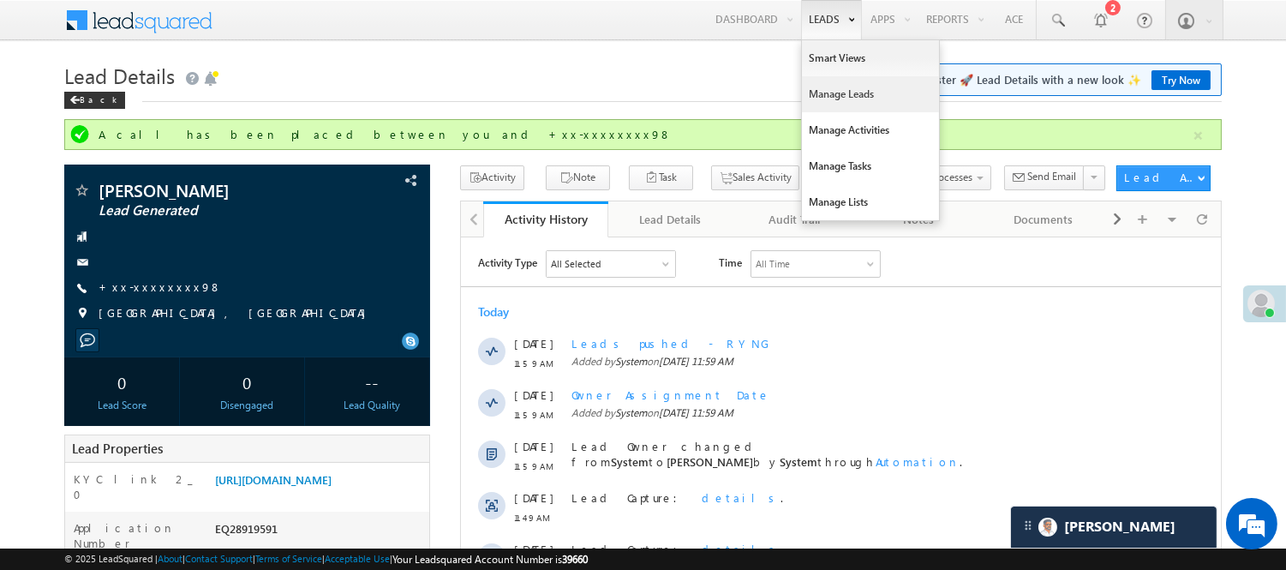
click at [825, 98] on link "Manage Leads" at bounding box center [870, 94] width 137 height 36
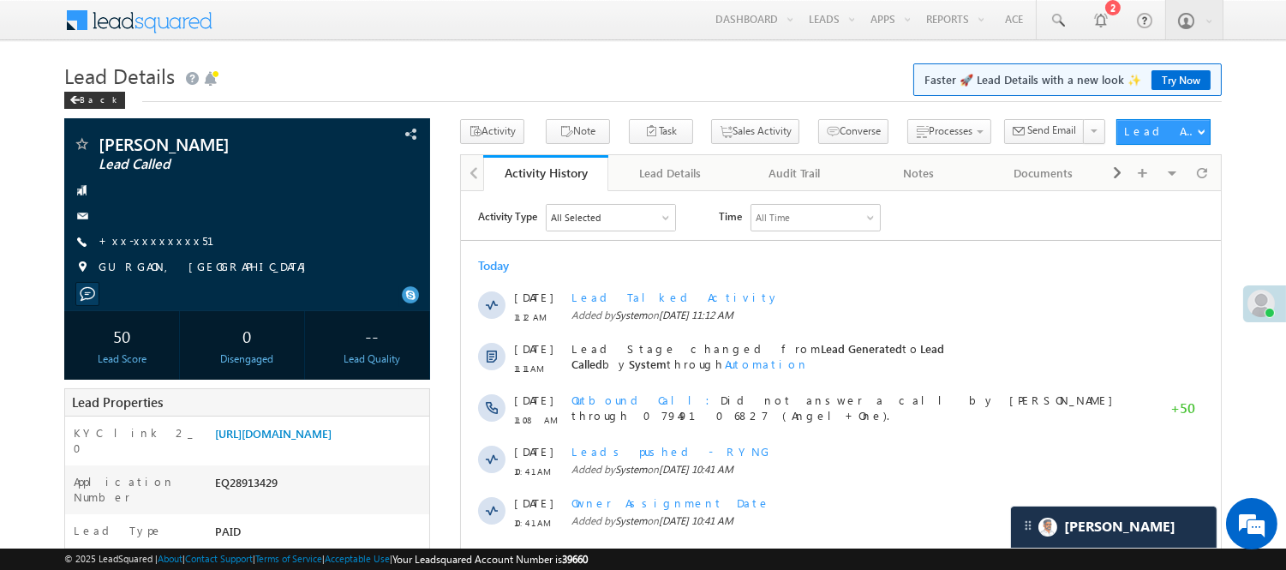
scroll to position [95, 0]
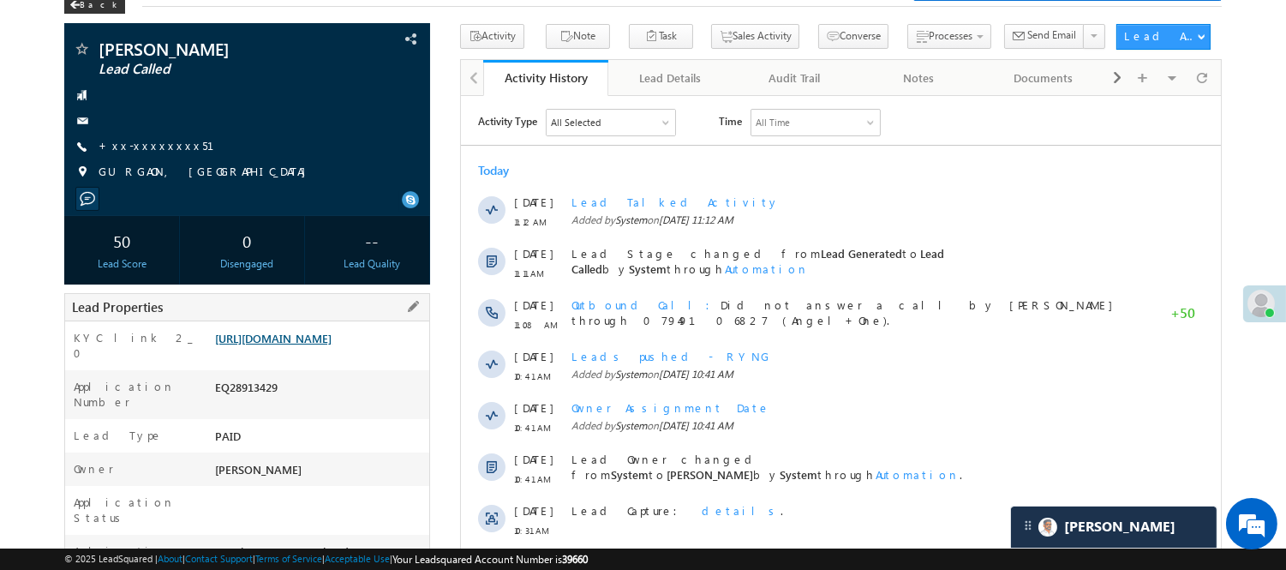
click at [269, 345] on link "[URL][DOMAIN_NAME]" at bounding box center [273, 338] width 116 height 15
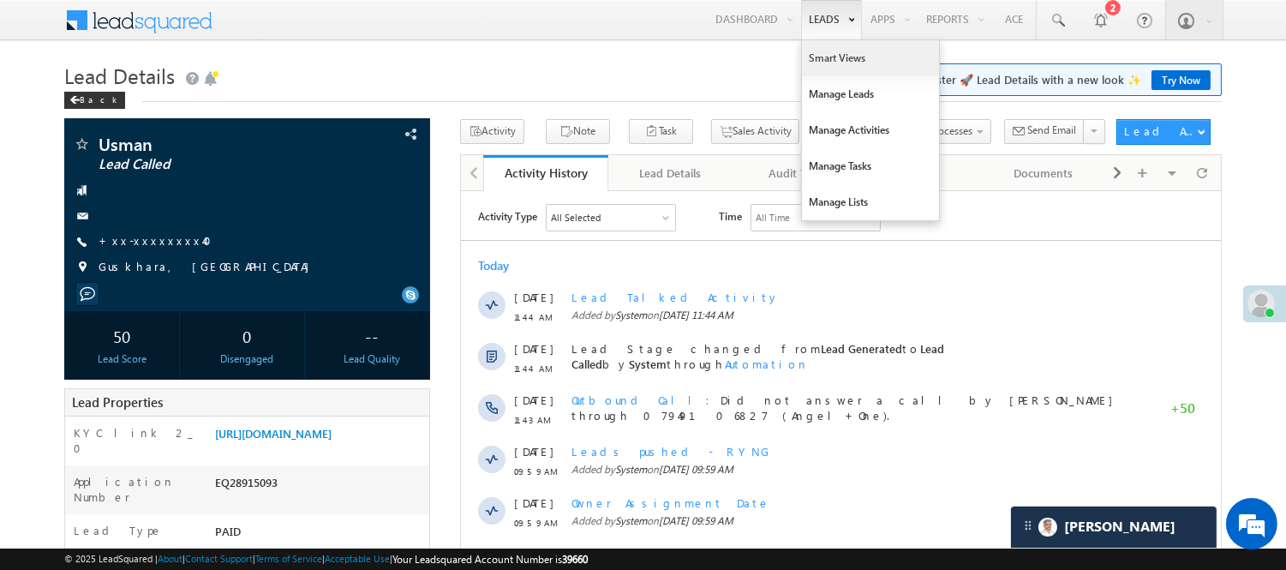
click at [828, 54] on link "Smart Views" at bounding box center [870, 58] width 137 height 36
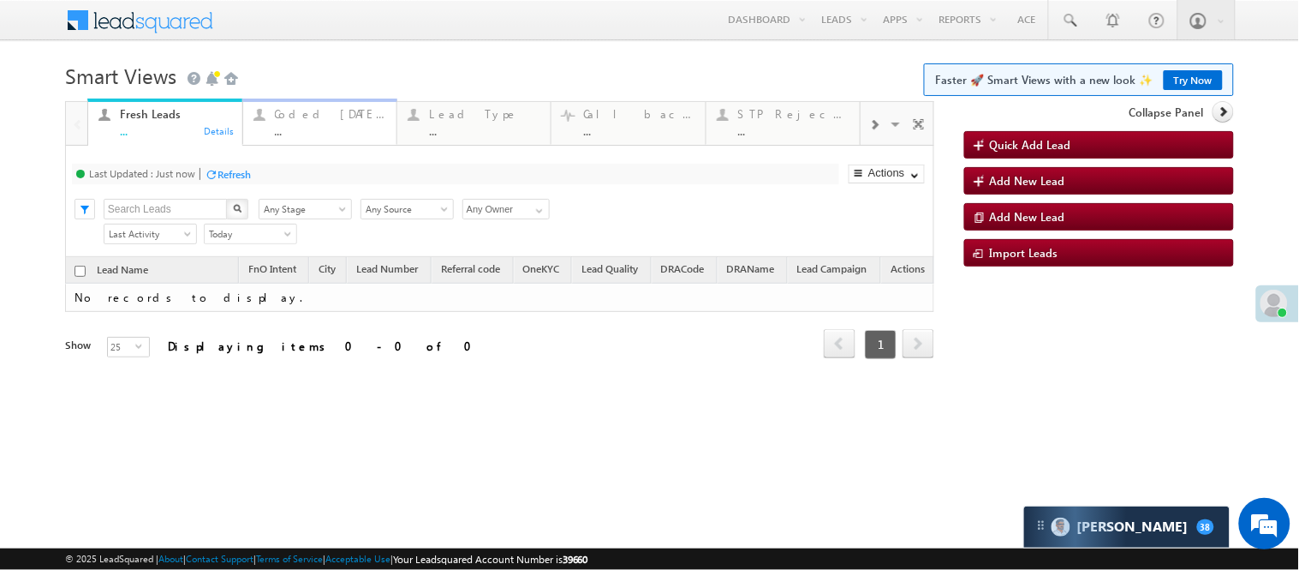
click at [320, 127] on div "..." at bounding box center [330, 130] width 111 height 13
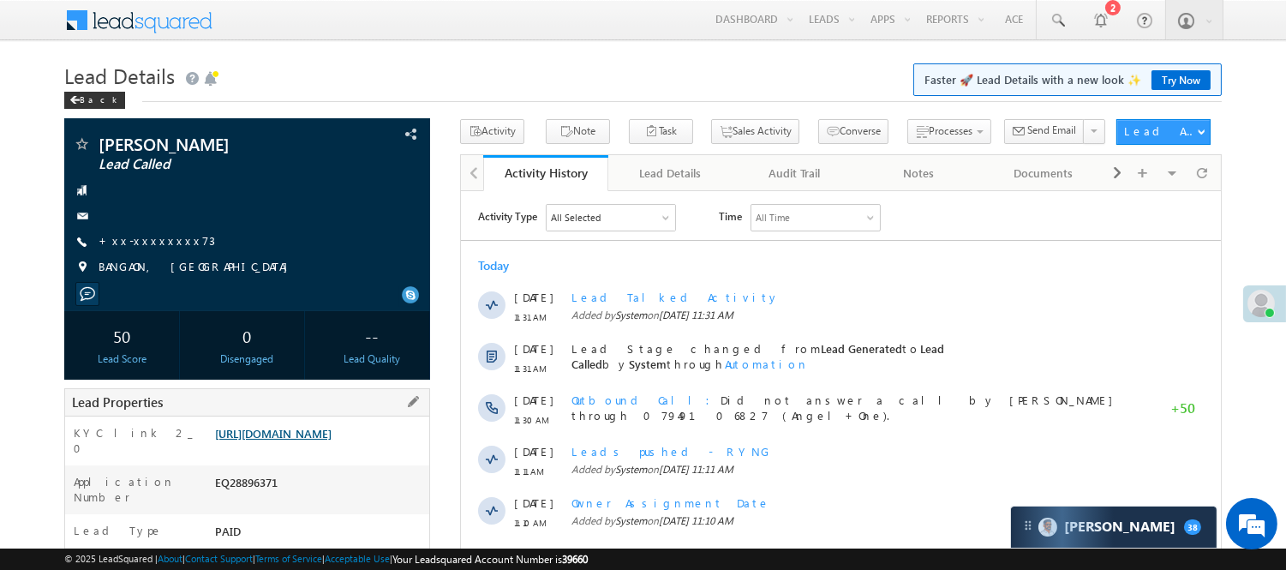
click at [332, 440] on link "https://angelbroking1-pk3em7sa.customui-test.leadsquared.com?leadId=6f275e9a-5e…" at bounding box center [273, 433] width 116 height 15
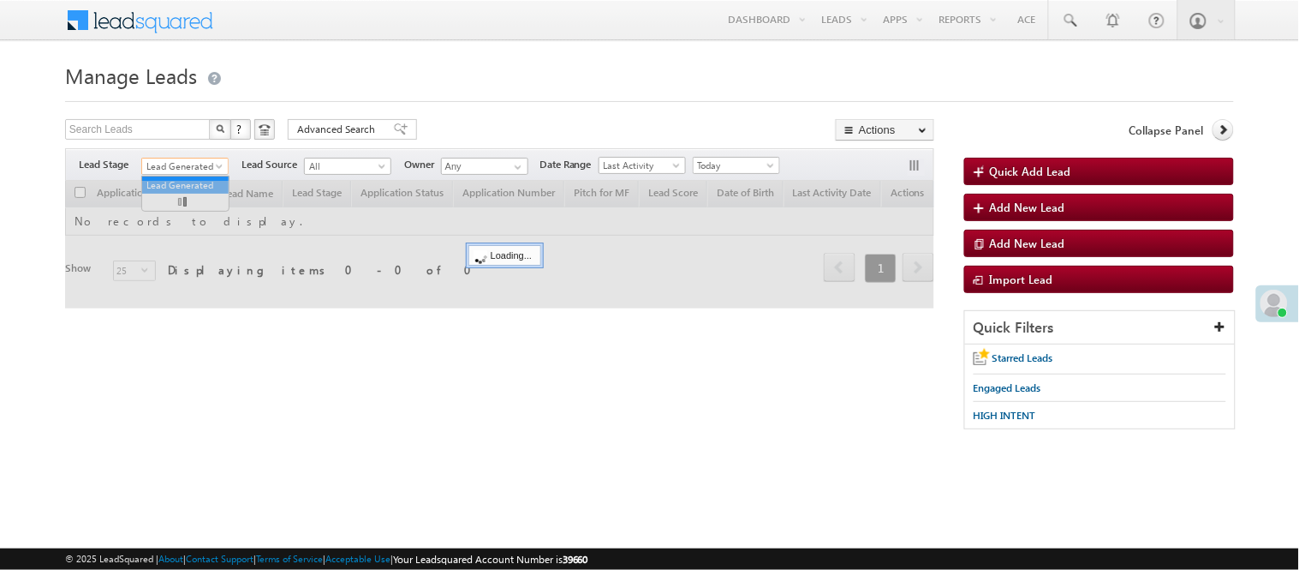
click at [194, 158] on link "Lead Generated" at bounding box center [184, 166] width 87 height 17
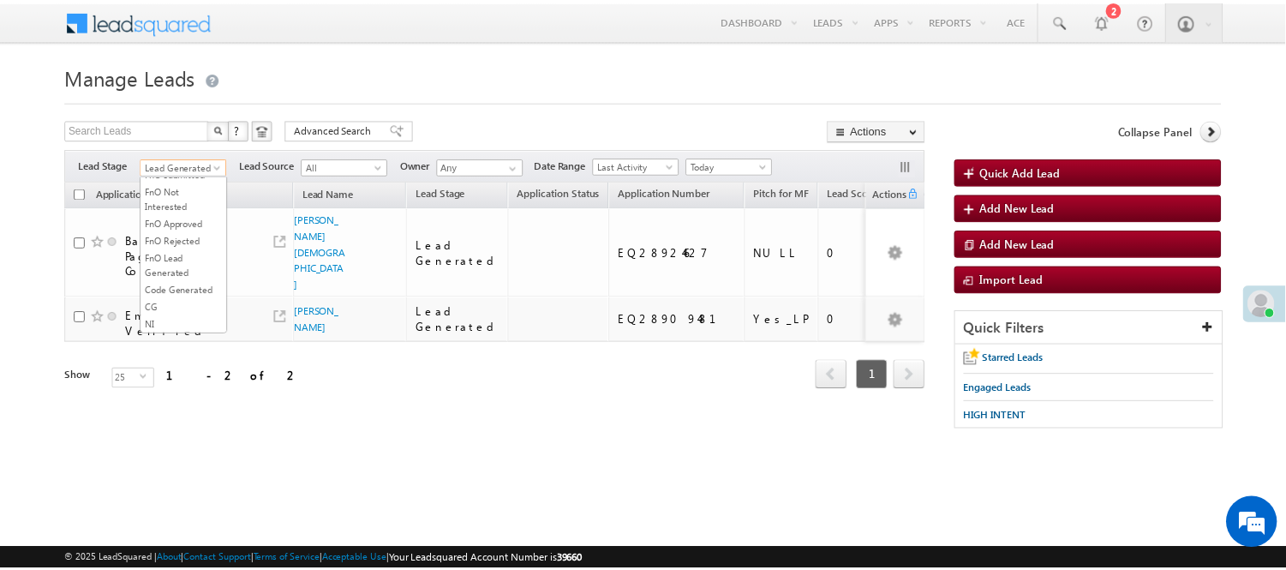
scroll to position [425, 0]
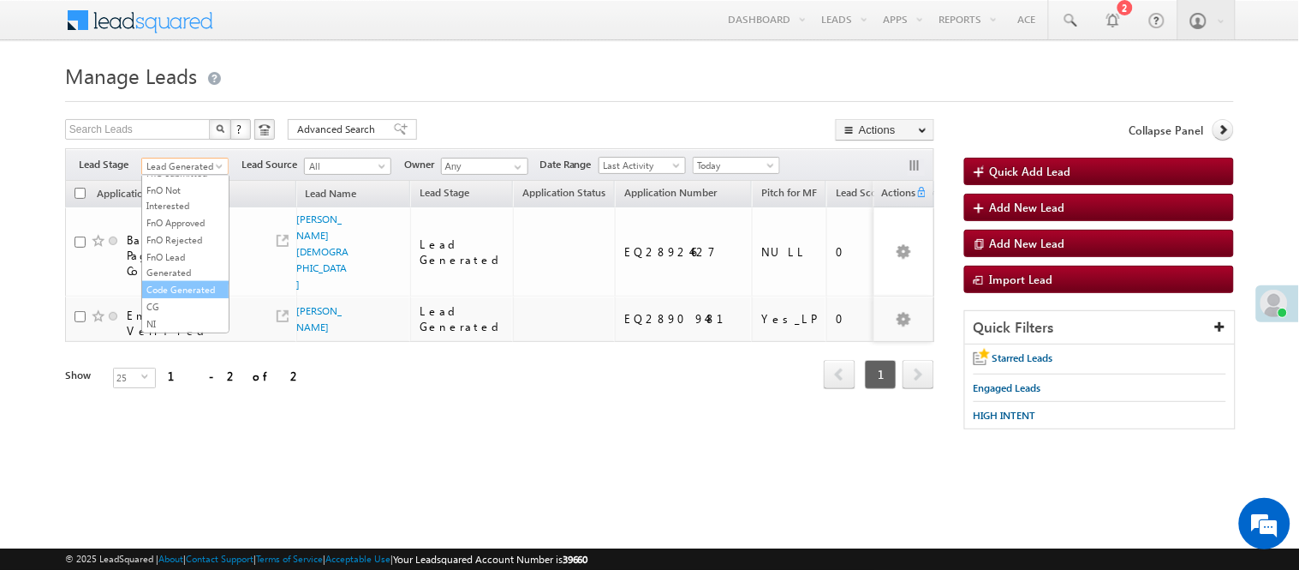
click at [188, 284] on link "Code Generated" at bounding box center [185, 289] width 87 height 15
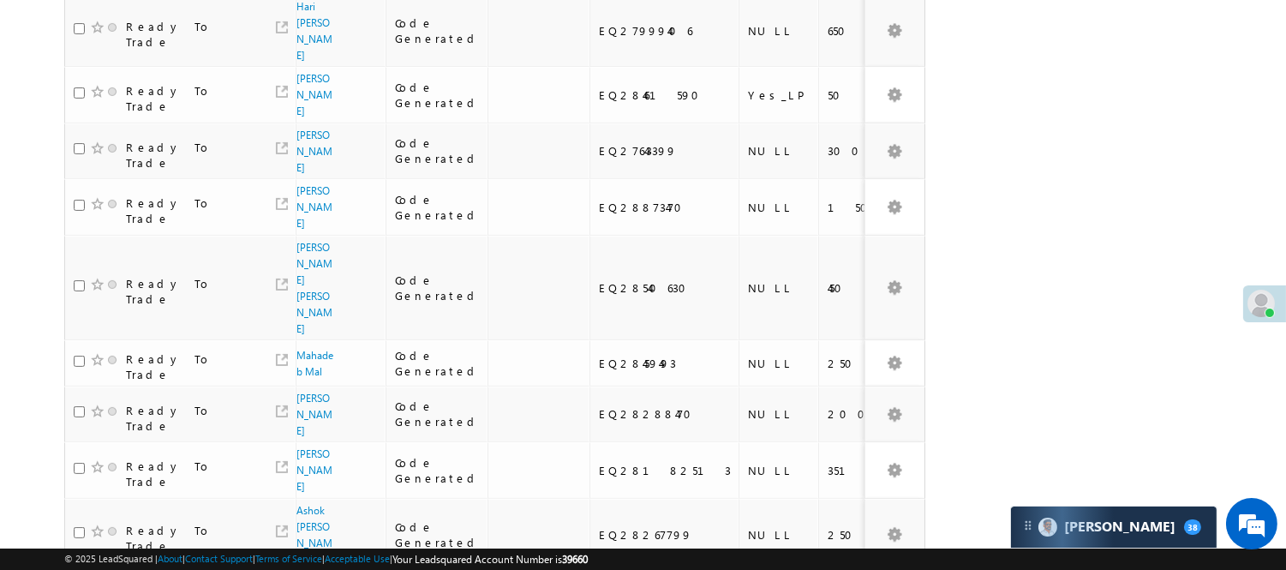
scroll to position [914, 0]
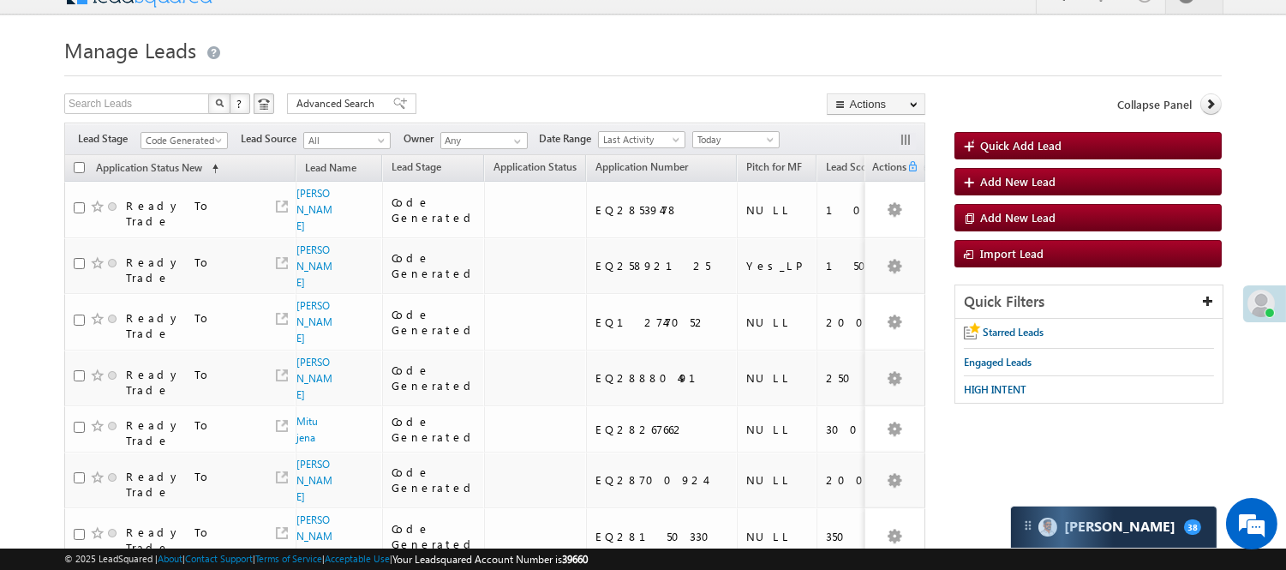
scroll to position [0, 0]
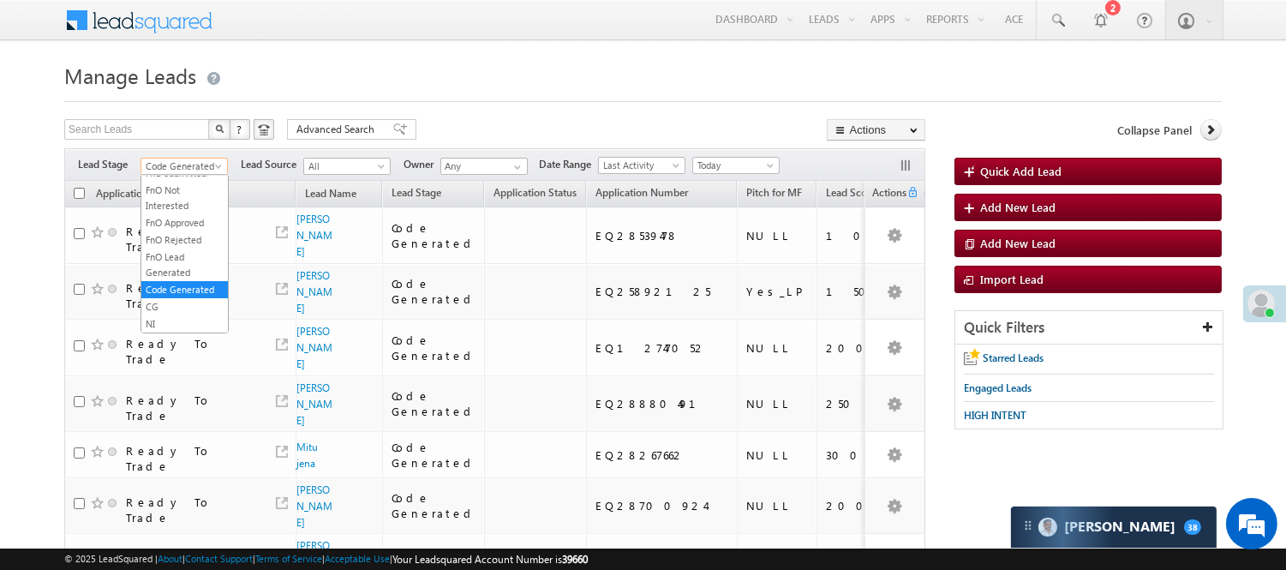
click at [172, 166] on span "Code Generated" at bounding box center [181, 165] width 81 height 15
click at [181, 210] on link "Lead Generated" at bounding box center [184, 201] width 87 height 15
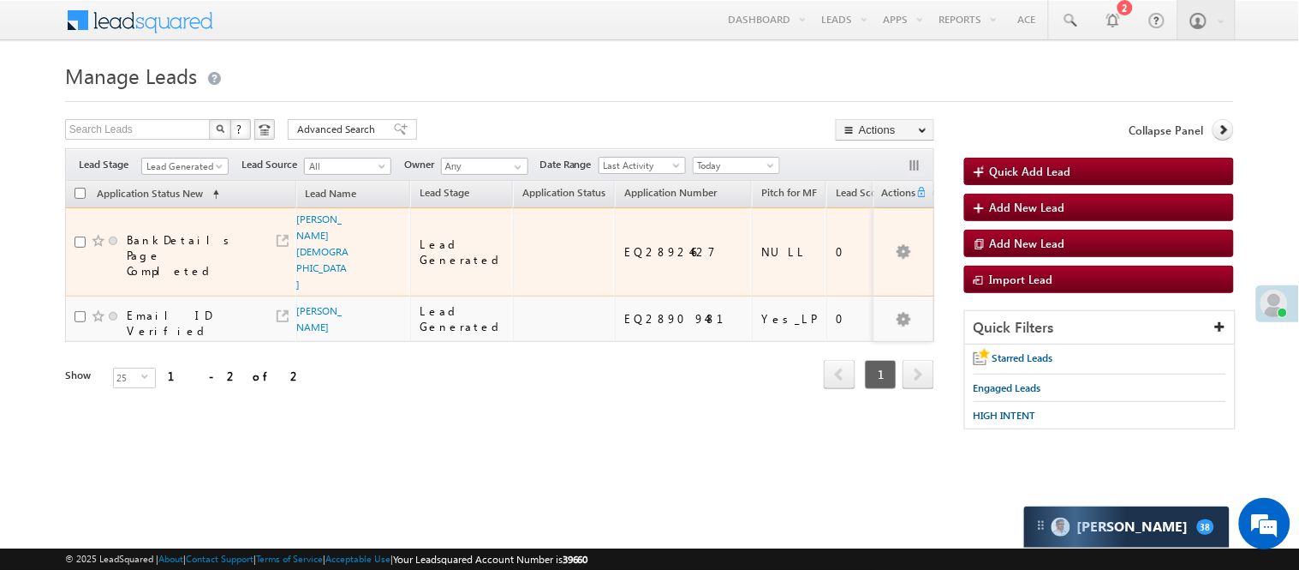
click at [309, 243] on span "dhrmendr jain" at bounding box center [323, 251] width 53 height 81
click at [310, 242] on link "dhrmendr jain" at bounding box center [323, 251] width 52 height 78
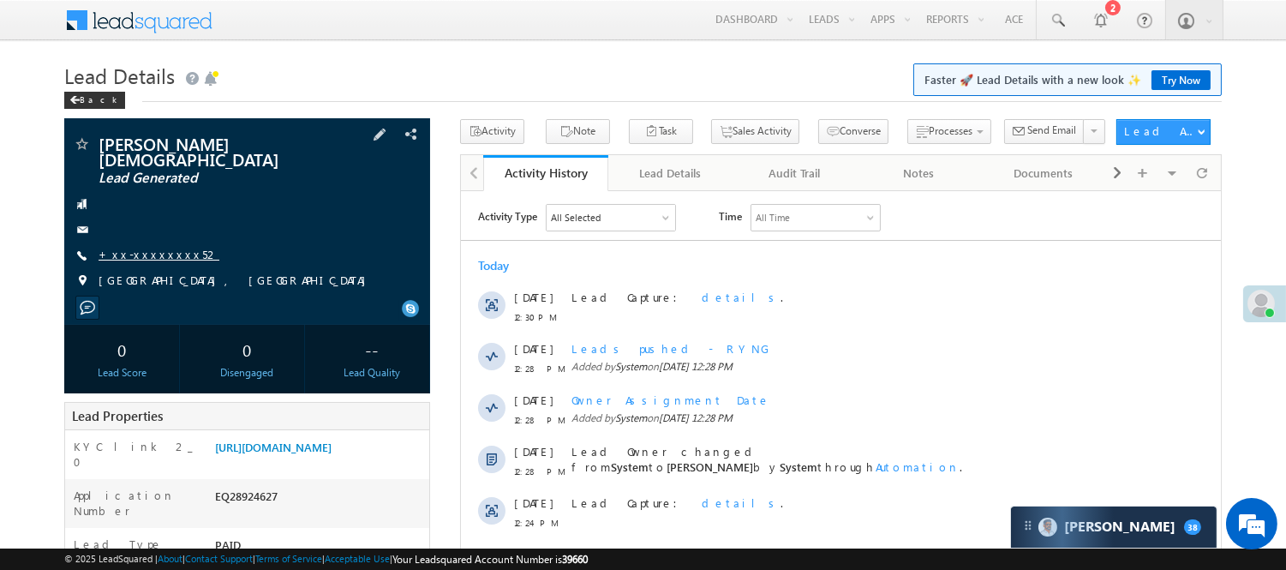
click at [147, 247] on link "+xx-xxxxxxxx52" at bounding box center [159, 254] width 121 height 15
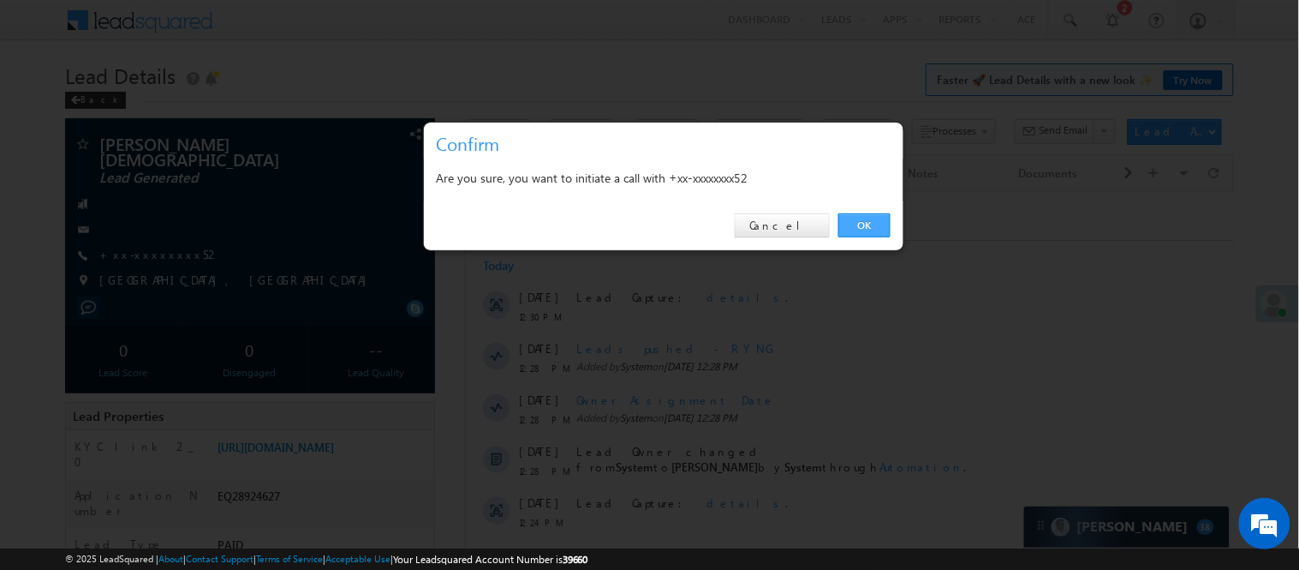
drag, startPoint x: 863, startPoint y: 212, endPoint x: 401, endPoint y: 23, distance: 499.8
click at [863, 213] on link "OK" at bounding box center [865, 225] width 52 height 24
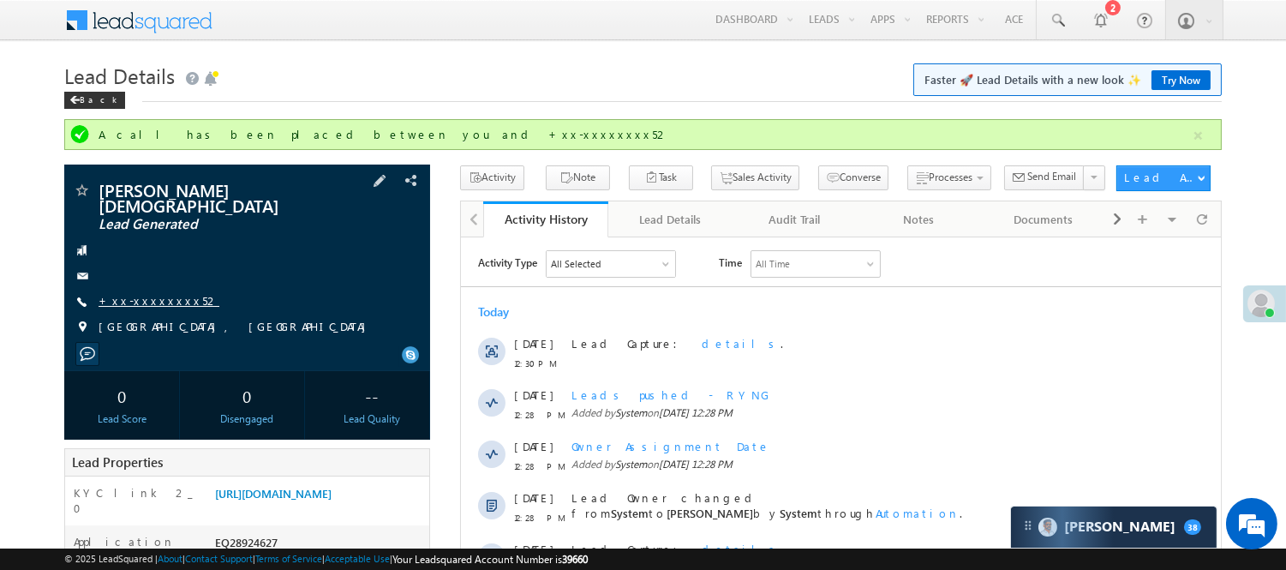
click at [141, 293] on link "+xx-xxxxxxxx52" at bounding box center [159, 300] width 121 height 15
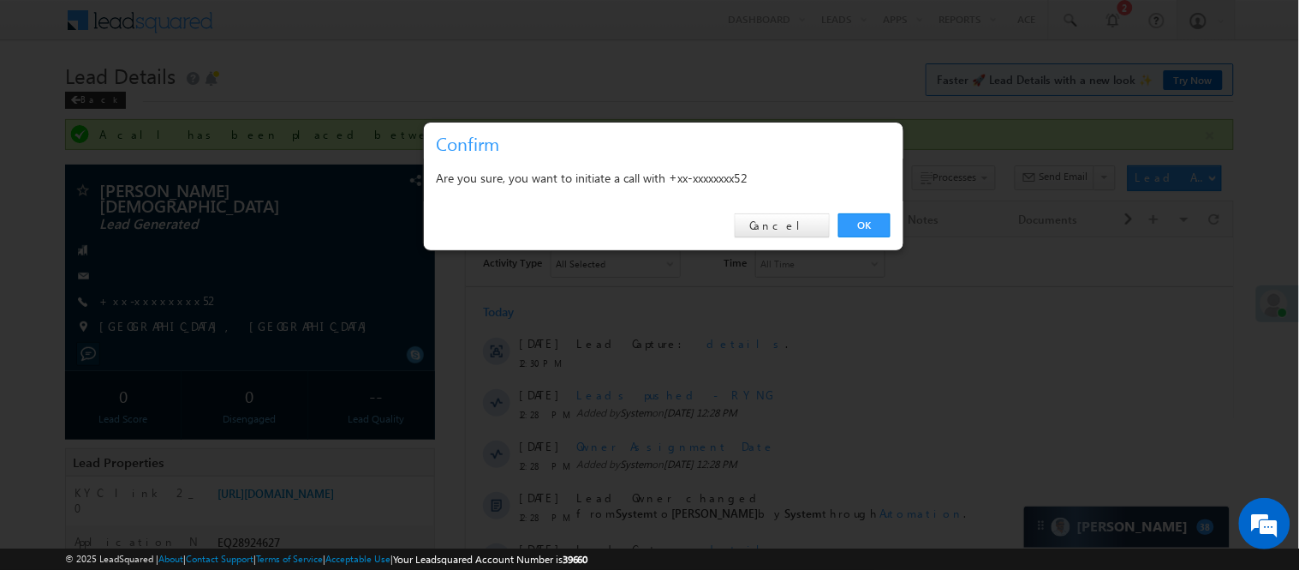
click at [893, 220] on div "OK Cancel" at bounding box center [664, 225] width 480 height 49
click at [883, 221] on link "OK" at bounding box center [865, 225] width 52 height 24
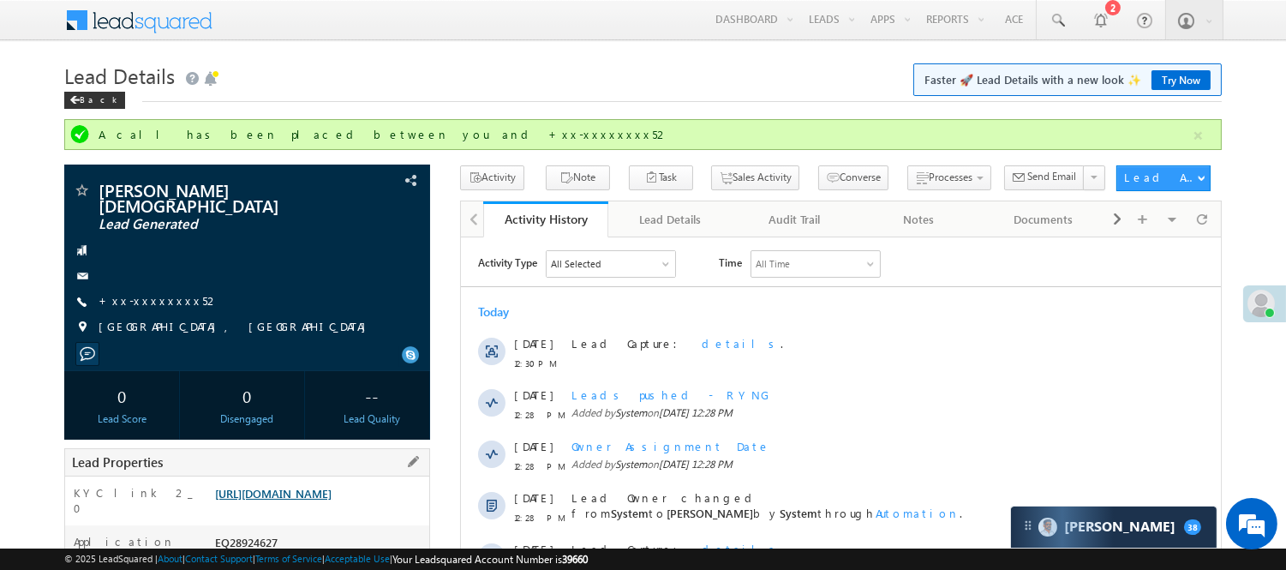
click at [317, 500] on link "https://angelbroking1-pk3em7sa.customui-test.leadsquared.com?leadId=8b5e1937-a7…" at bounding box center [273, 493] width 116 height 15
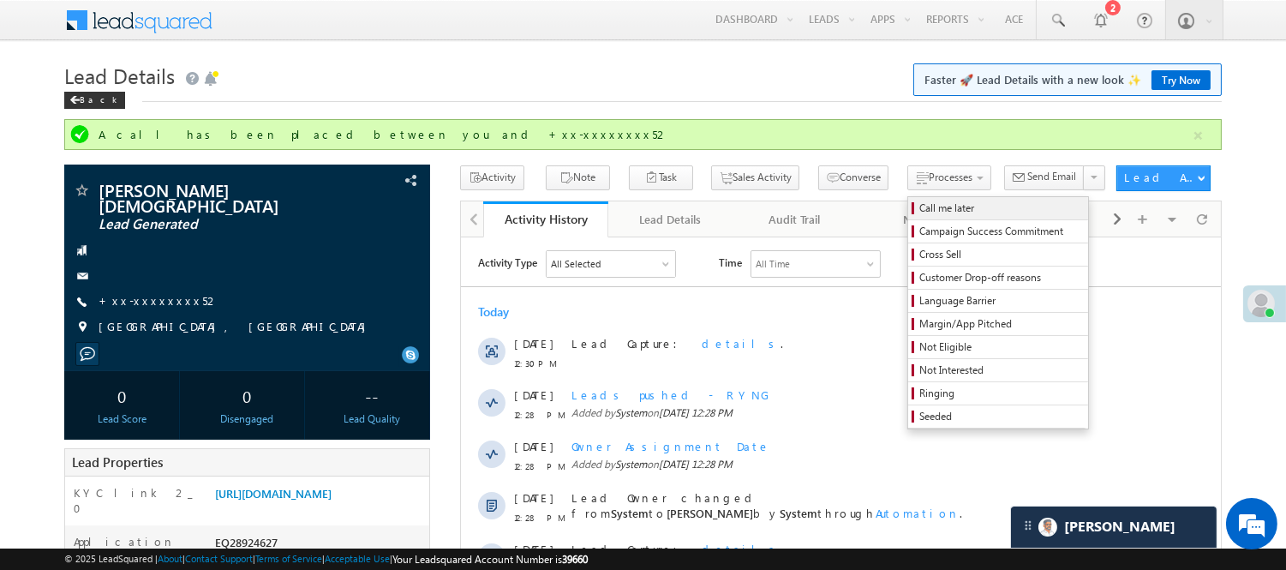
click at [919, 208] on span "Call me later" at bounding box center [1000, 207] width 163 height 15
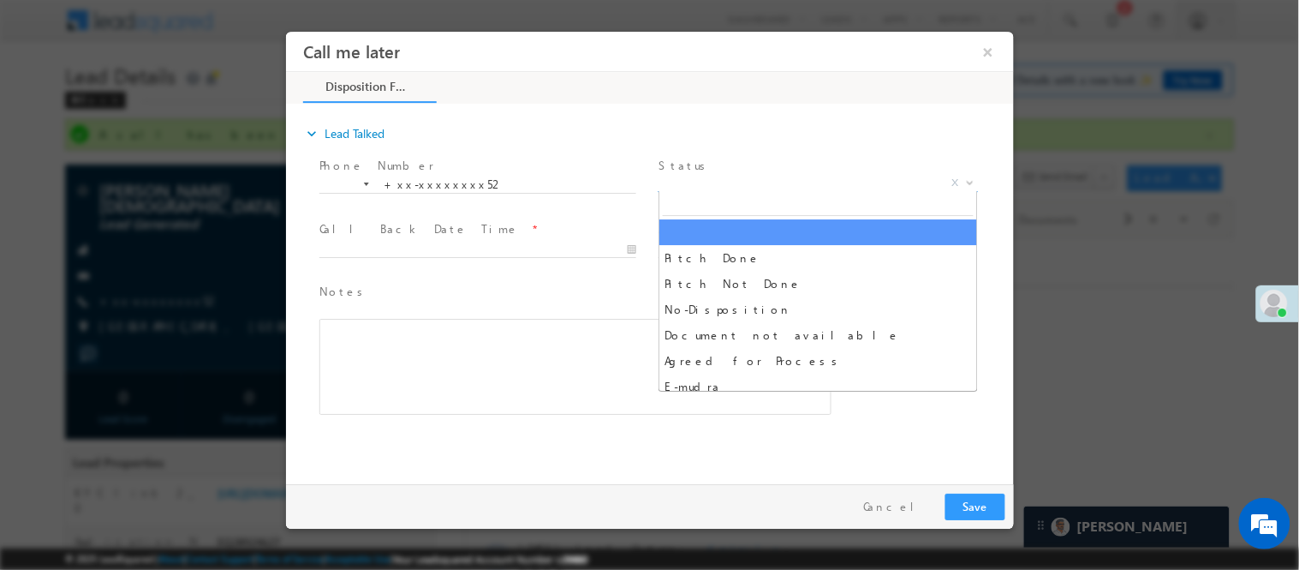
click at [762, 176] on span "X" at bounding box center [818, 182] width 320 height 17
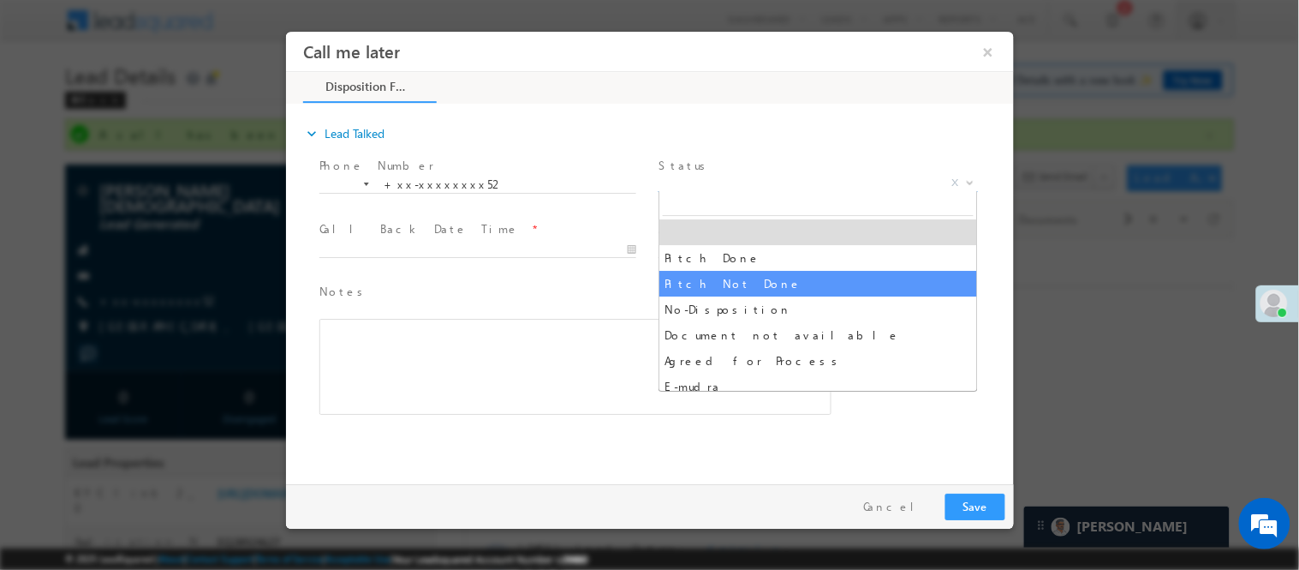
select select "Pitch Not Done"
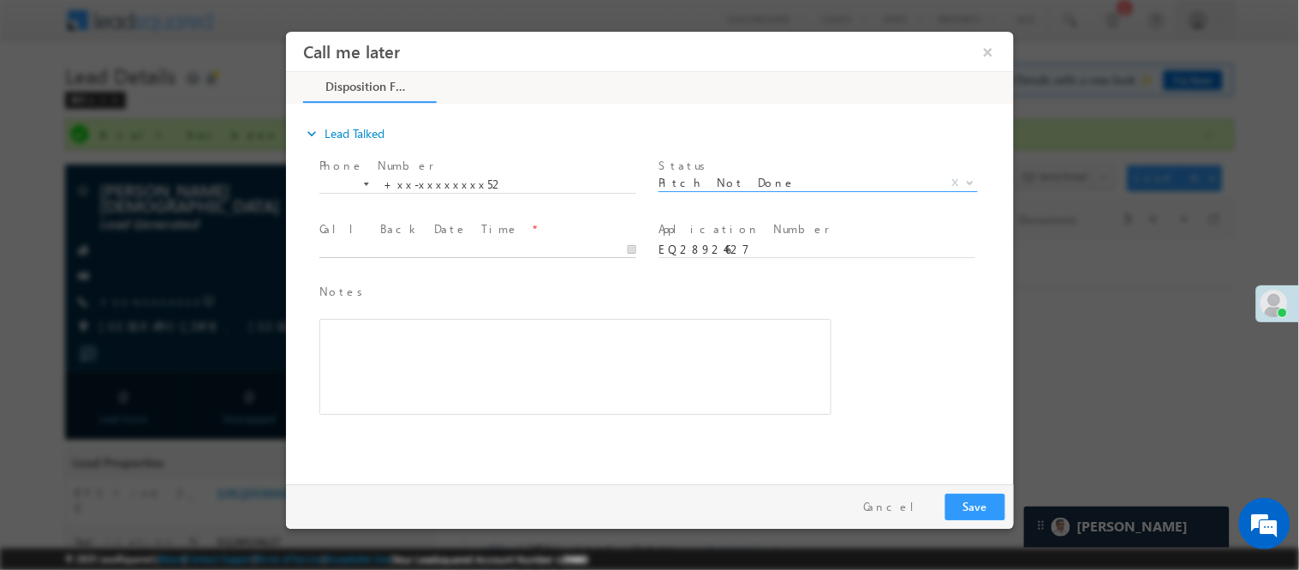
type input "09/14/25 12:45 PM"
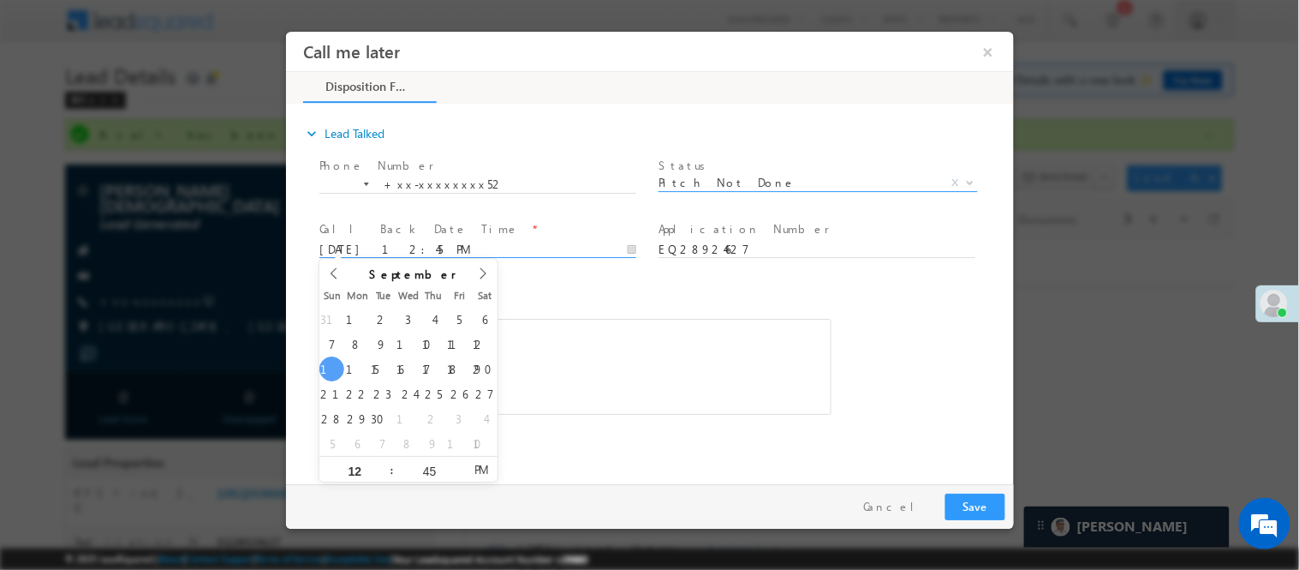
click at [594, 248] on input "09/14/25 12:45 PM" at bounding box center [477, 249] width 317 height 17
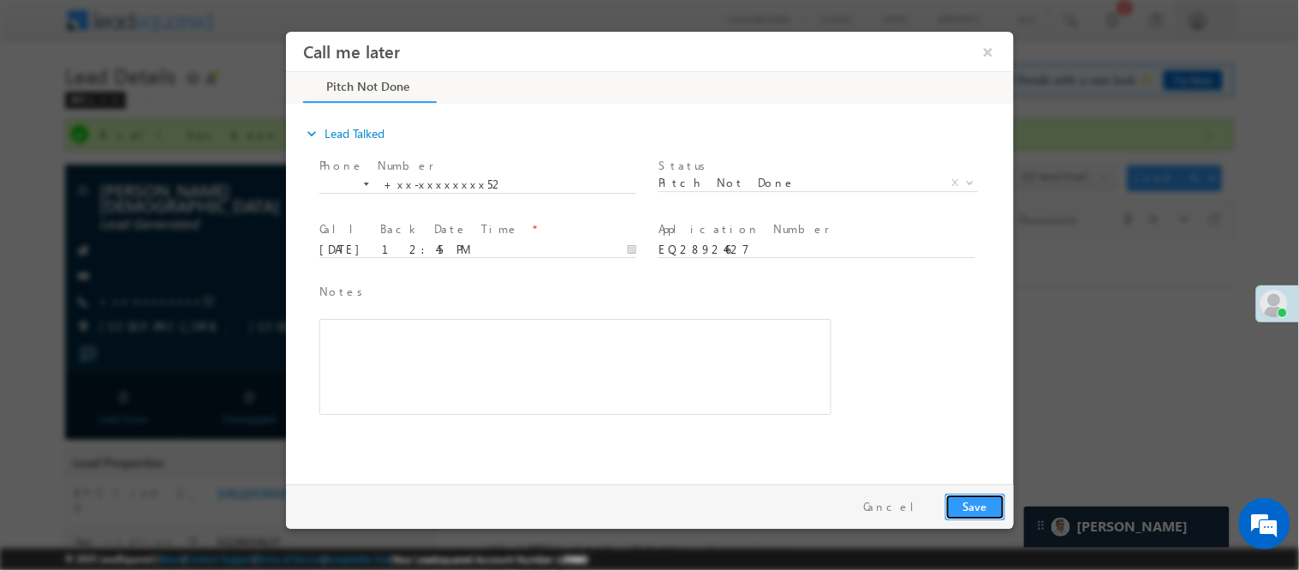
click at [960, 499] on button "Save" at bounding box center [975, 506] width 60 height 27
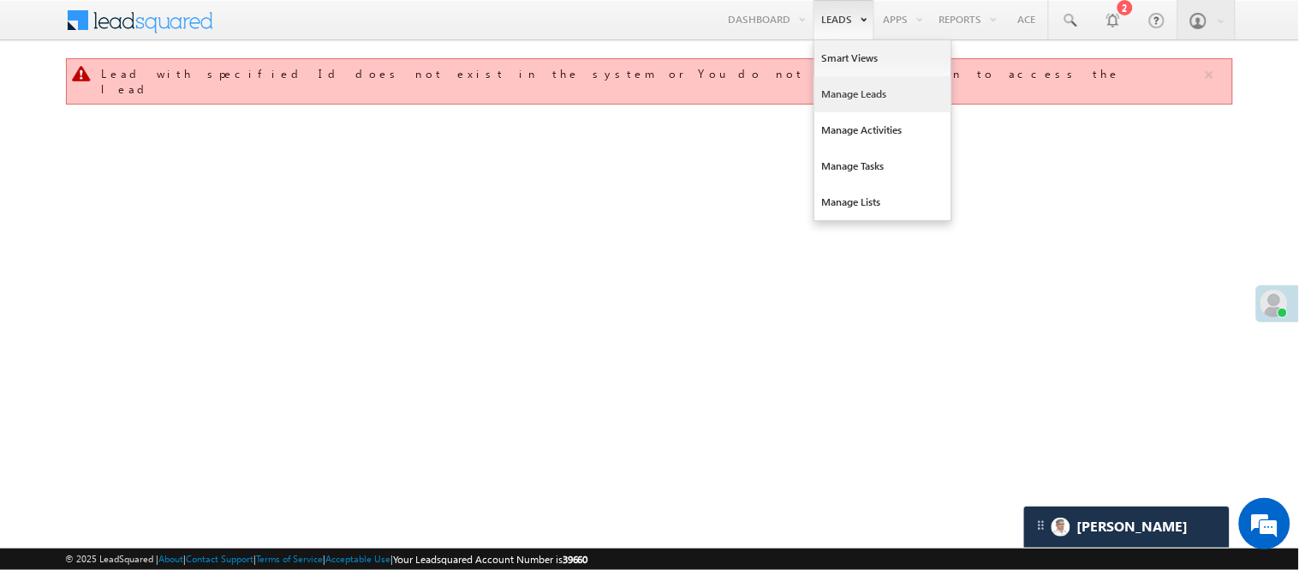
click at [853, 87] on link "Manage Leads" at bounding box center [883, 94] width 137 height 36
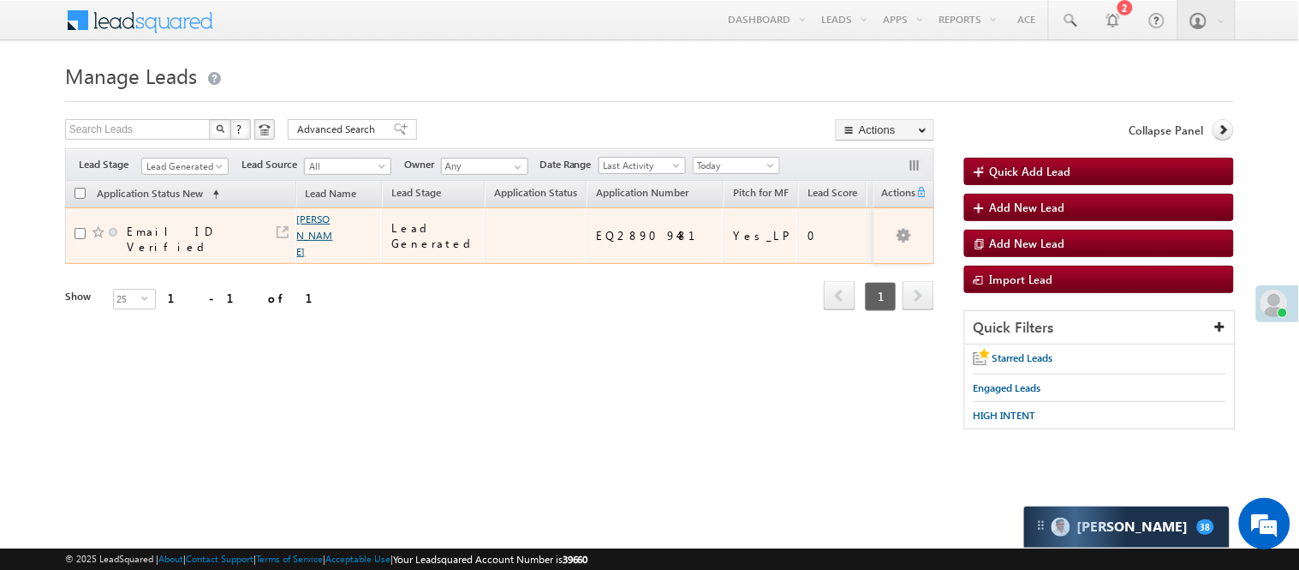
click at [300, 218] on link "Abhishek jadhav" at bounding box center [315, 234] width 36 height 45
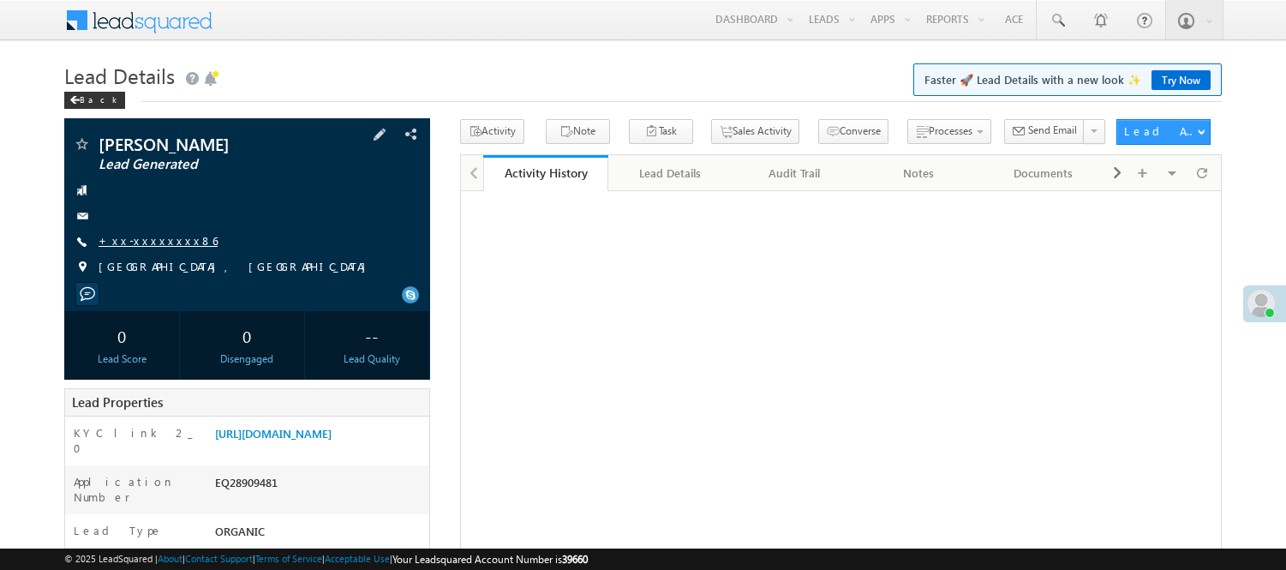
click at [164, 236] on link "+xx-xxxxxxxx86" at bounding box center [158, 240] width 119 height 15
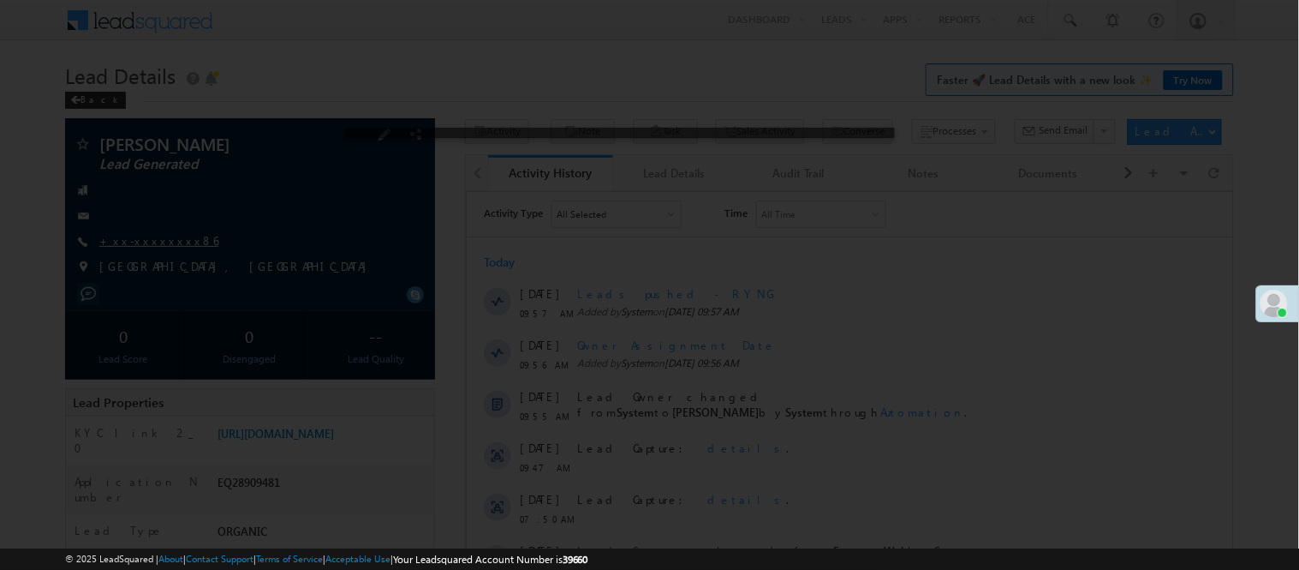
click at [155, 241] on div at bounding box center [649, 285] width 1299 height 570
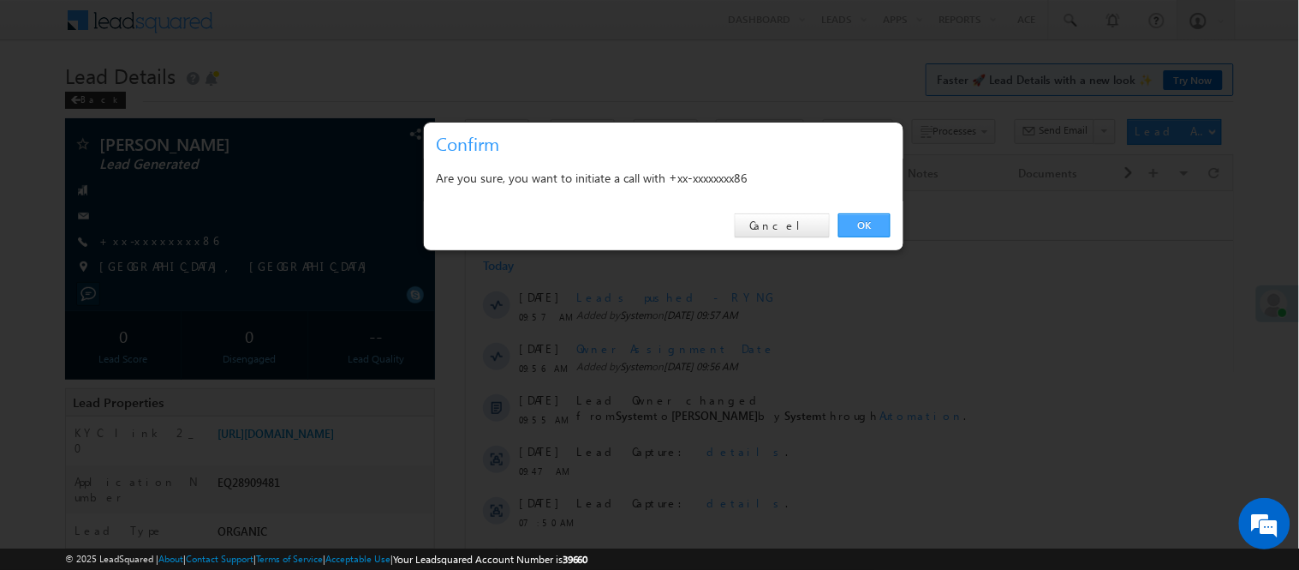
click at [852, 223] on link "OK" at bounding box center [865, 225] width 52 height 24
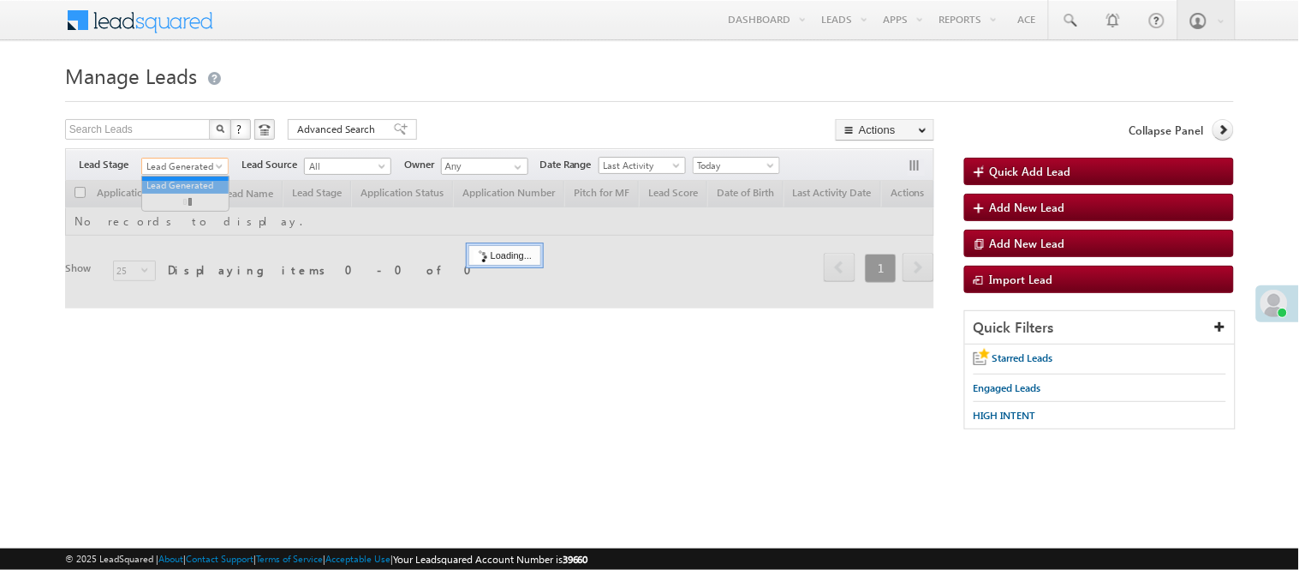
click at [182, 159] on span "Lead Generated" at bounding box center [182, 165] width 81 height 15
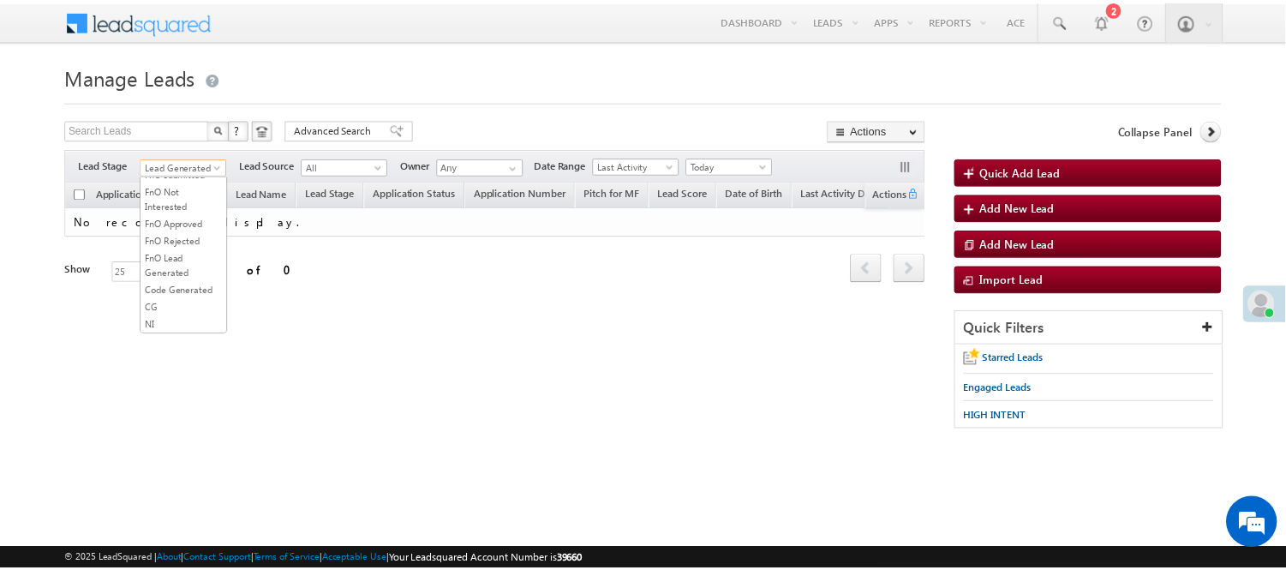
scroll to position [425, 0]
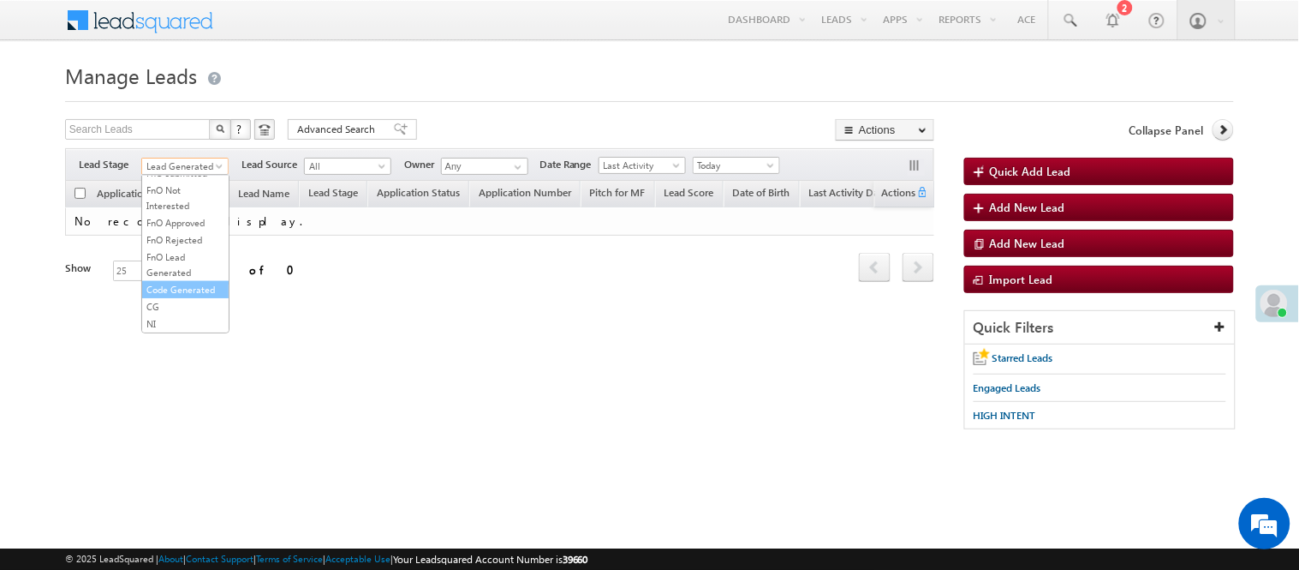
click at [194, 294] on link "Code Generated" at bounding box center [185, 289] width 87 height 15
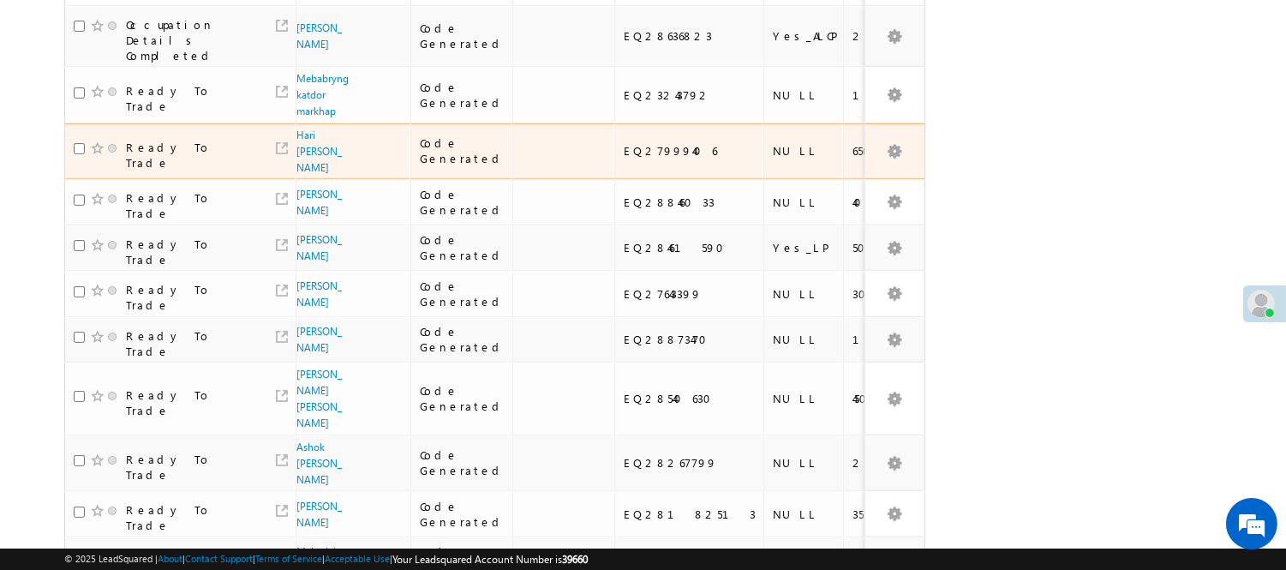
scroll to position [857, 0]
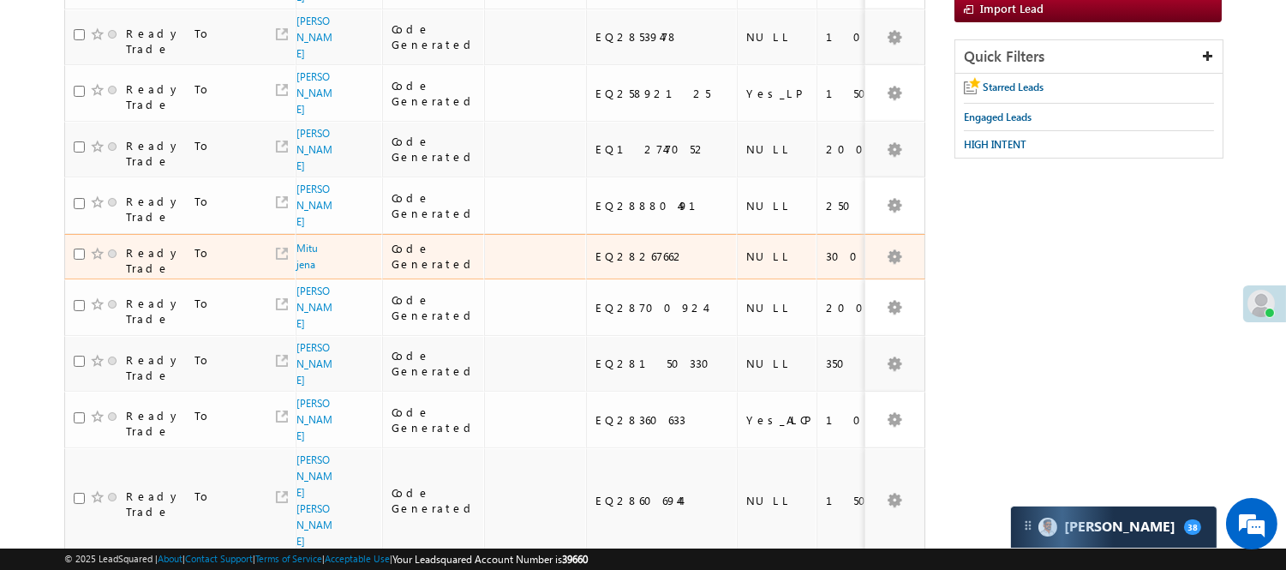
scroll to position [0, 0]
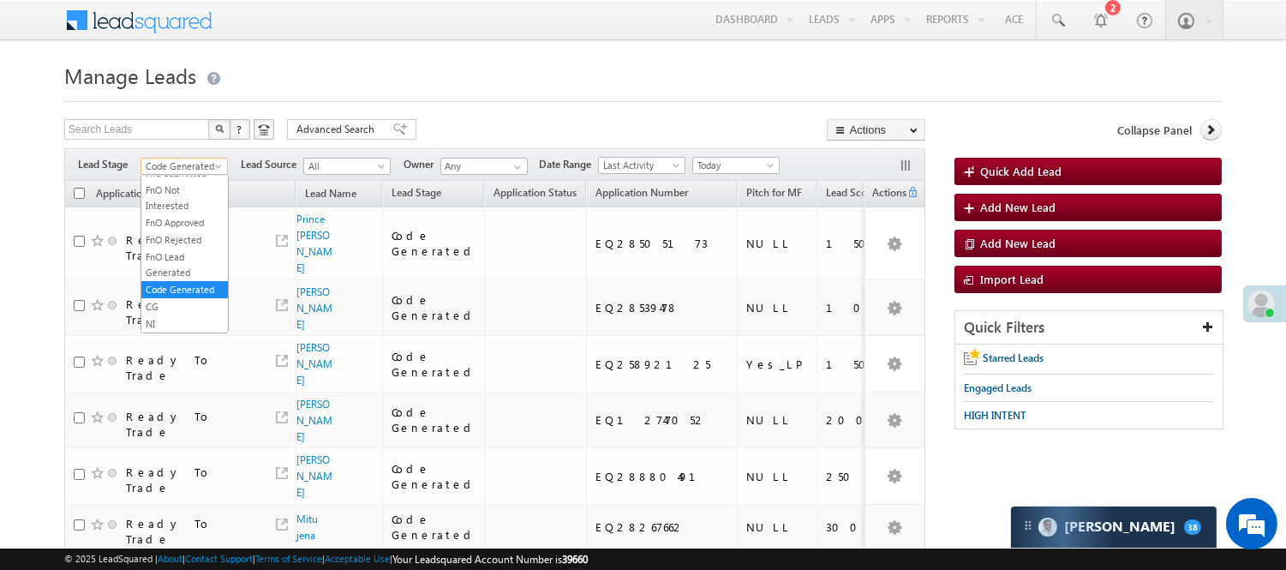
click at [201, 169] on span "Code Generated" at bounding box center [181, 165] width 81 height 15
click at [183, 210] on link "Lead Generated" at bounding box center [184, 201] width 87 height 15
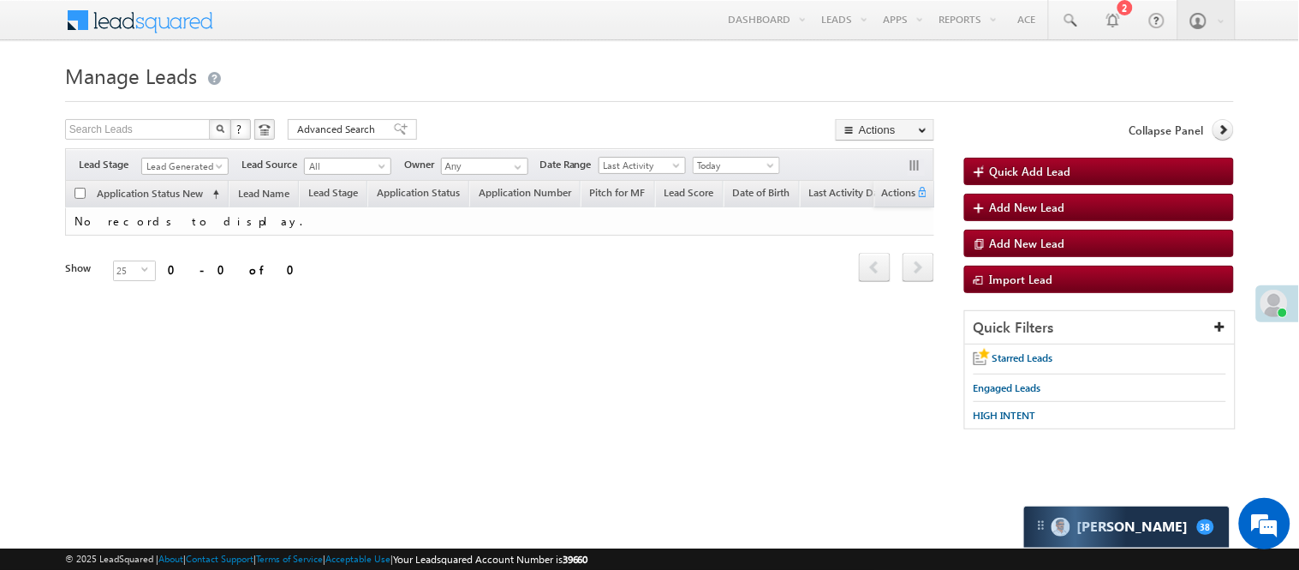
click at [194, 154] on div "Filters Lead Stage All Lead Generated Lead Talked - Pitch Not Done Lead Talked …" at bounding box center [499, 164] width 869 height 33
click at [167, 167] on span "Lead Generated" at bounding box center [182, 165] width 81 height 15
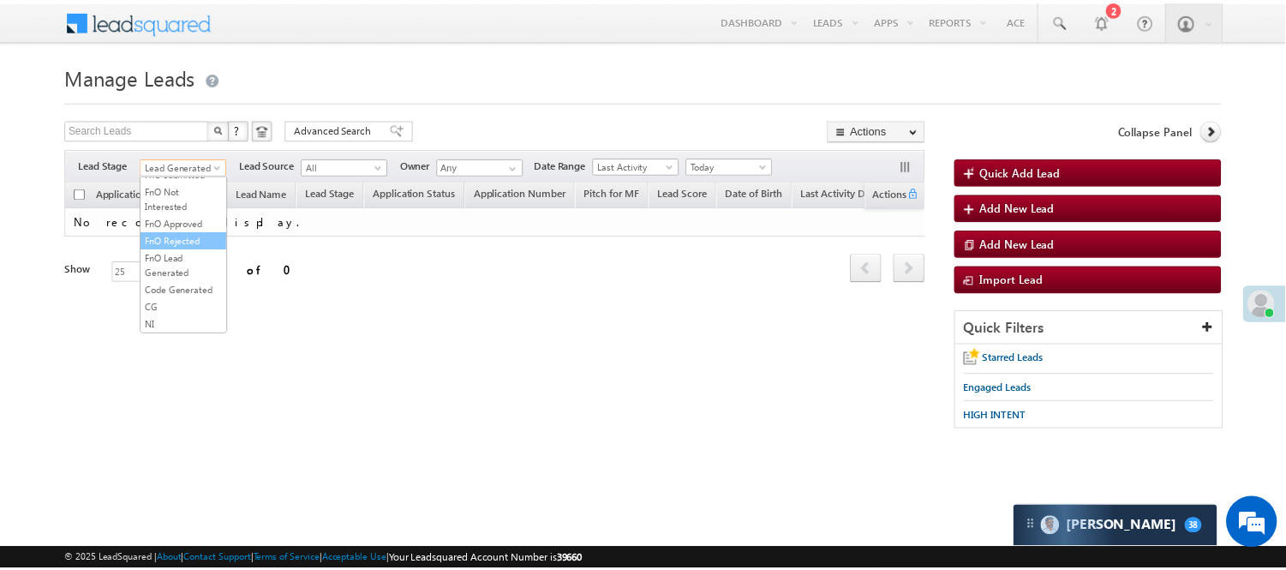
scroll to position [380, 0]
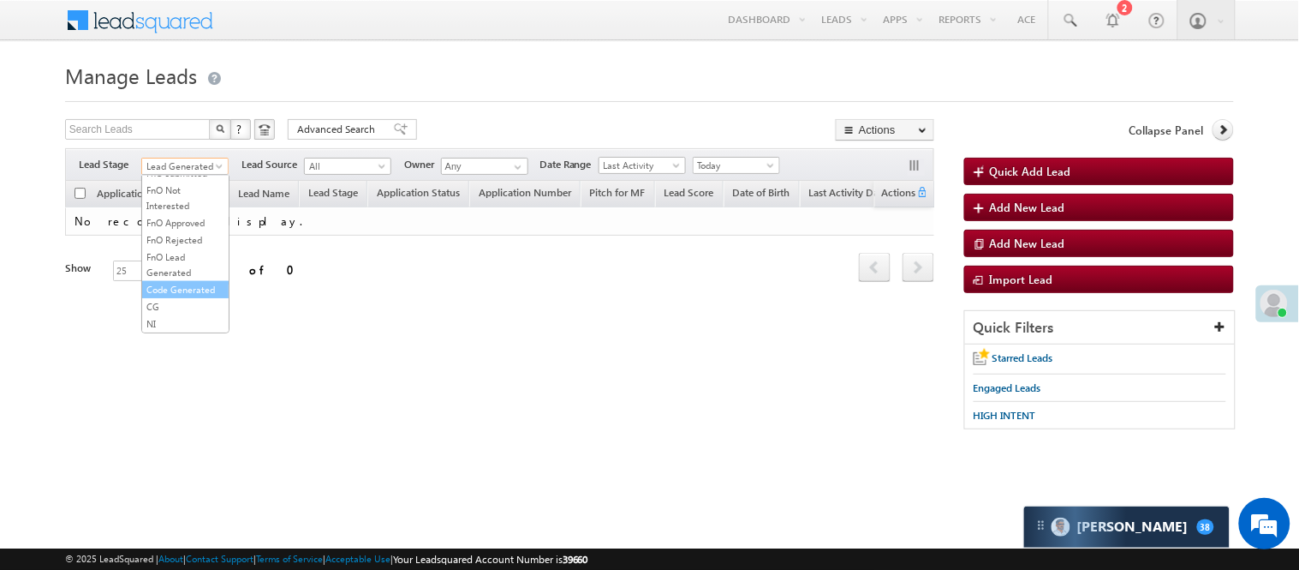
click at [167, 297] on link "Code Generated" at bounding box center [185, 289] width 87 height 15
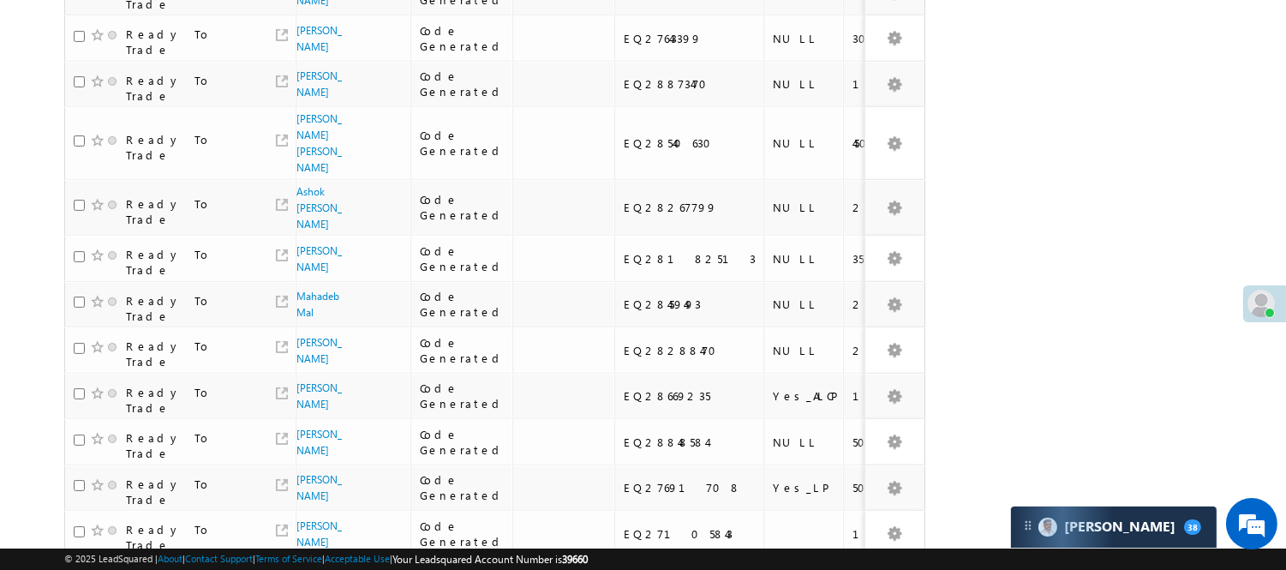
scroll to position [914, 0]
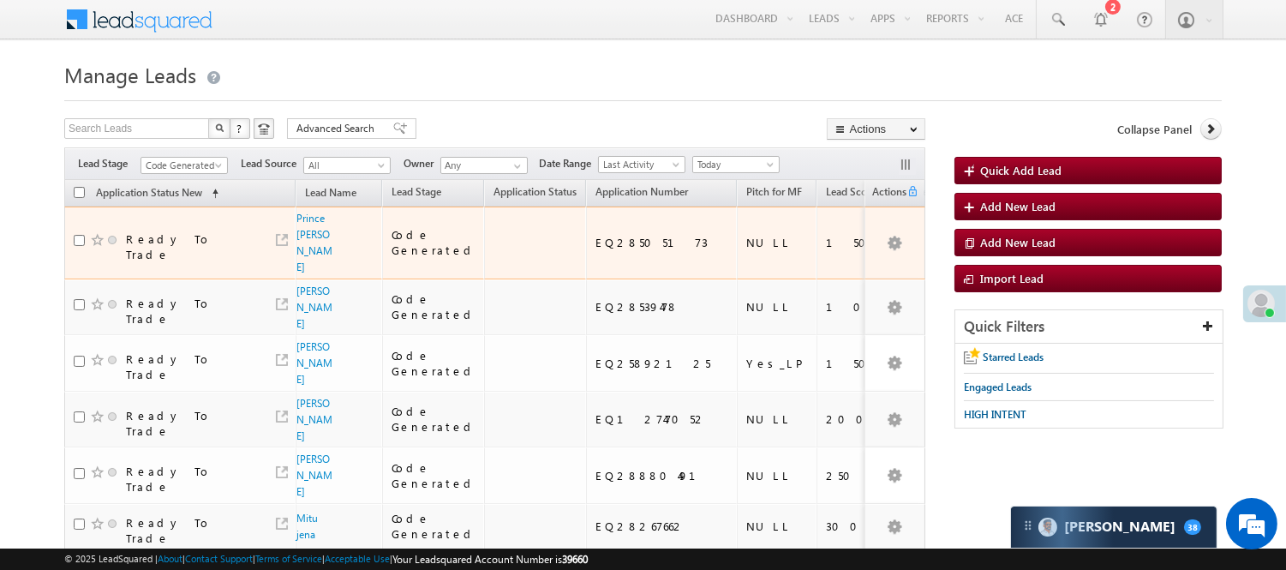
scroll to position [0, 0]
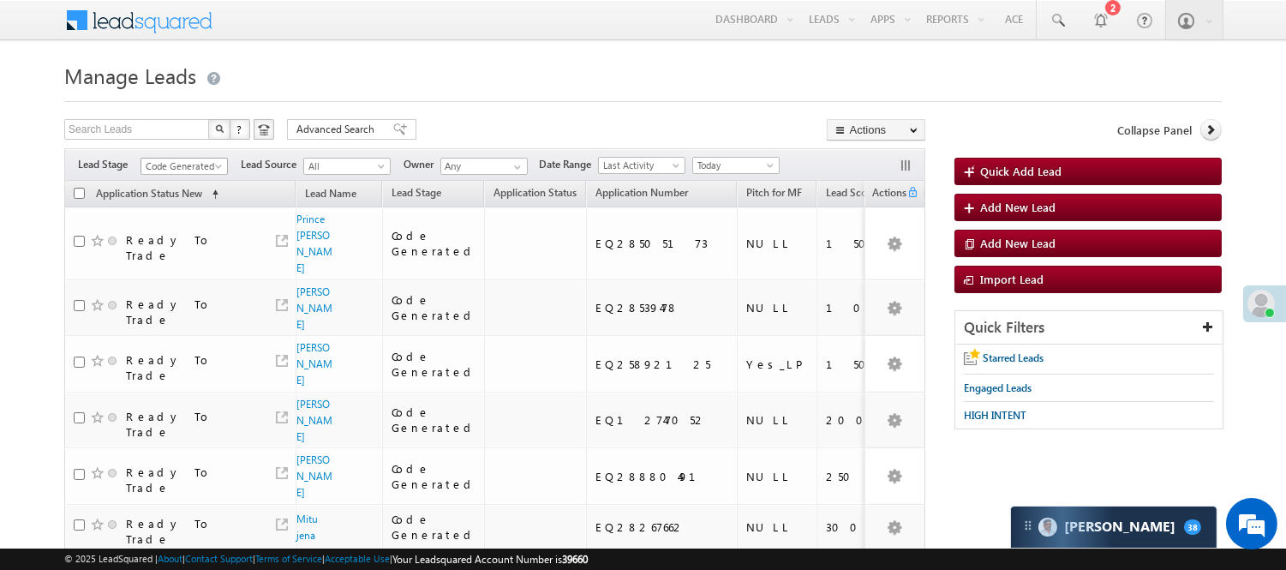
click at [149, 171] on span "Code Generated" at bounding box center [181, 165] width 81 height 15
click at [176, 210] on link "Lead Generated" at bounding box center [184, 201] width 87 height 15
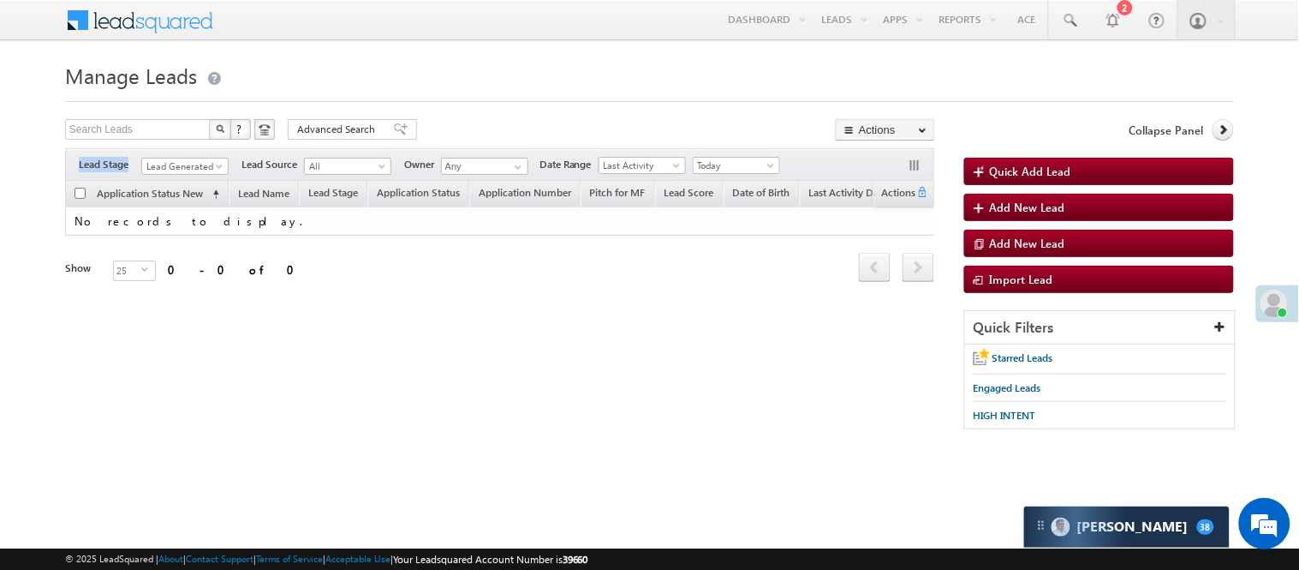
click at [204, 156] on div "Filters Lead Stage All Lead Generated Lead Talked - Pitch Not Done Lead Talked …" at bounding box center [499, 164] width 869 height 33
click at [188, 164] on span "Lead Generated" at bounding box center [182, 165] width 81 height 15
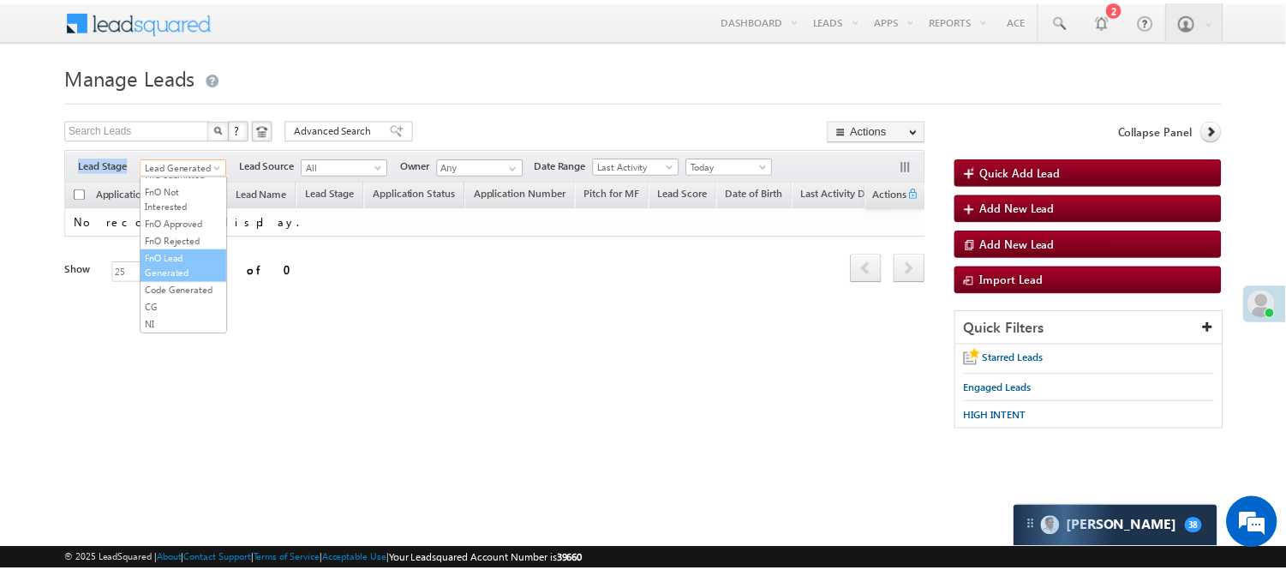
scroll to position [425, 0]
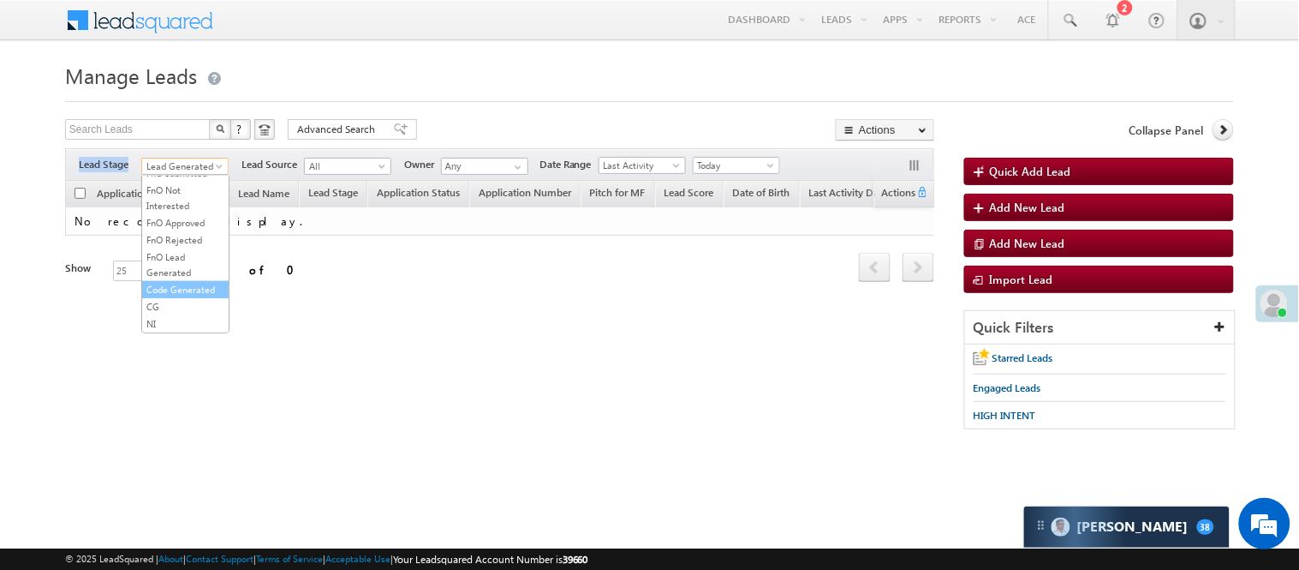
click at [169, 282] on link "Code Generated" at bounding box center [185, 289] width 87 height 15
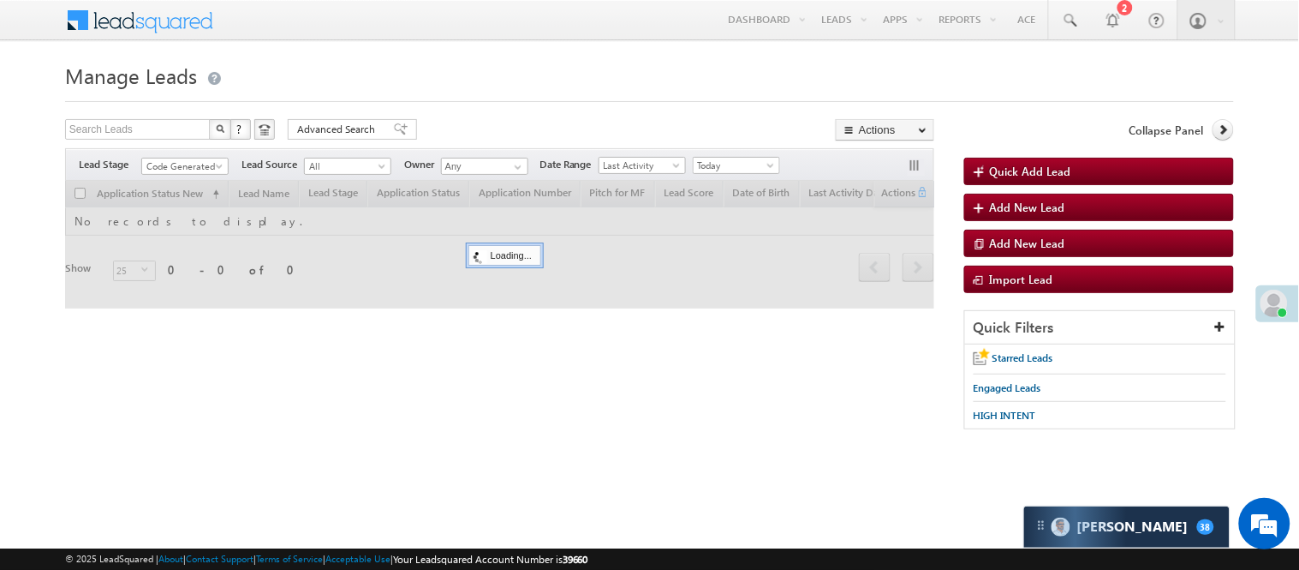
click at [503, 105] on form "Manage Leads Quick Add Lead Search Leads X ? 0 results found Advanced Search Ad…" at bounding box center [649, 251] width 1169 height 389
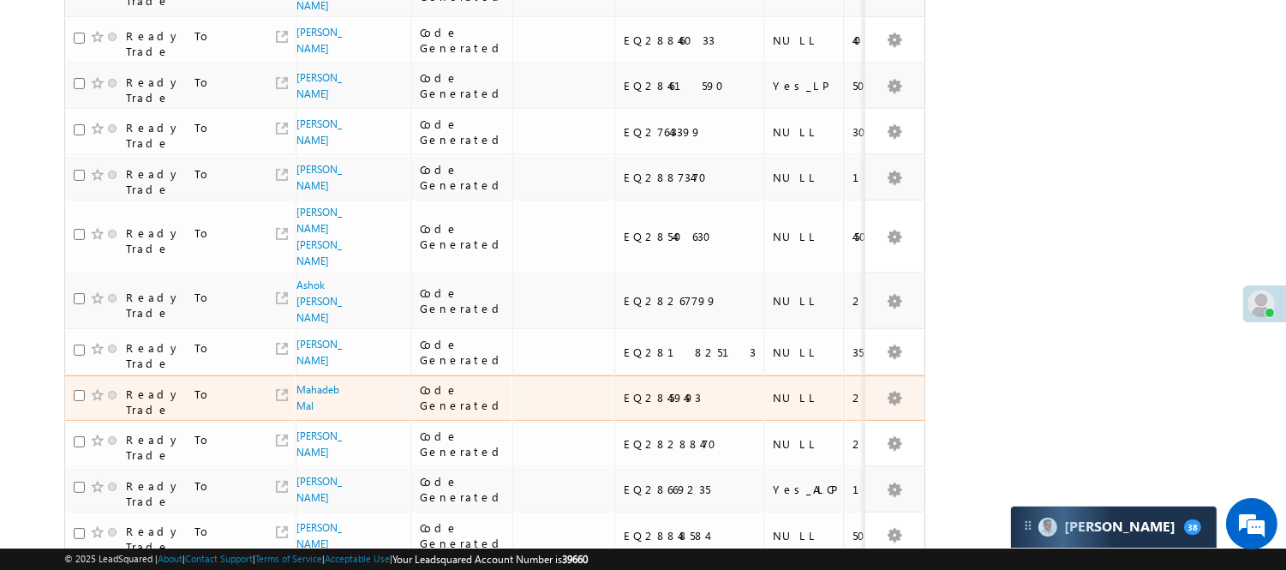
scroll to position [914, 0]
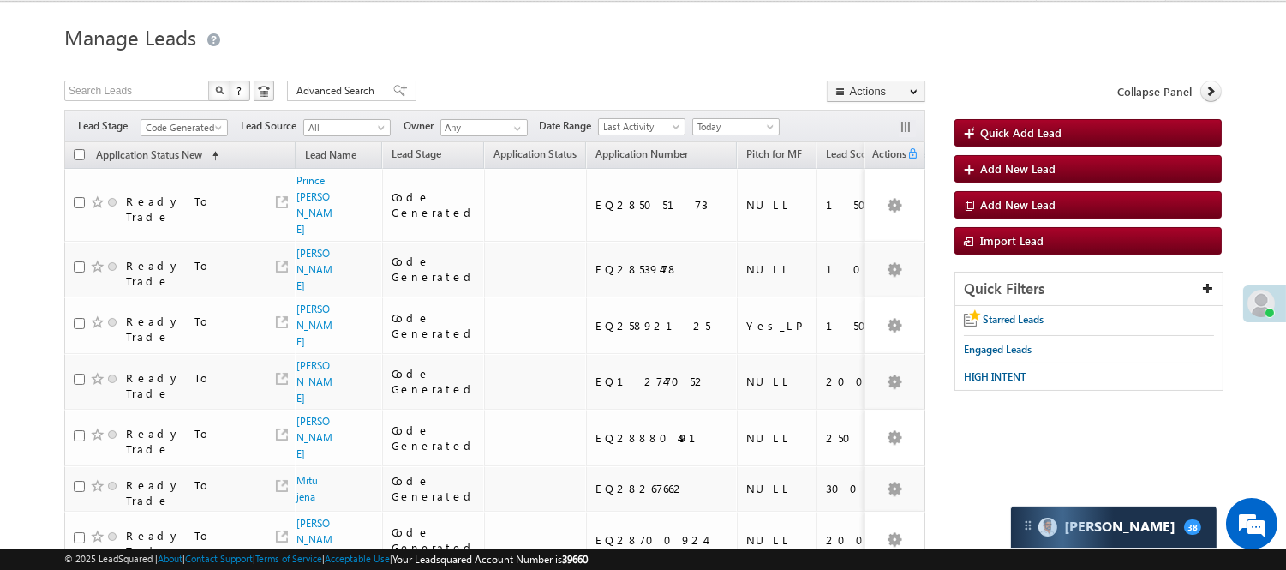
scroll to position [0, 0]
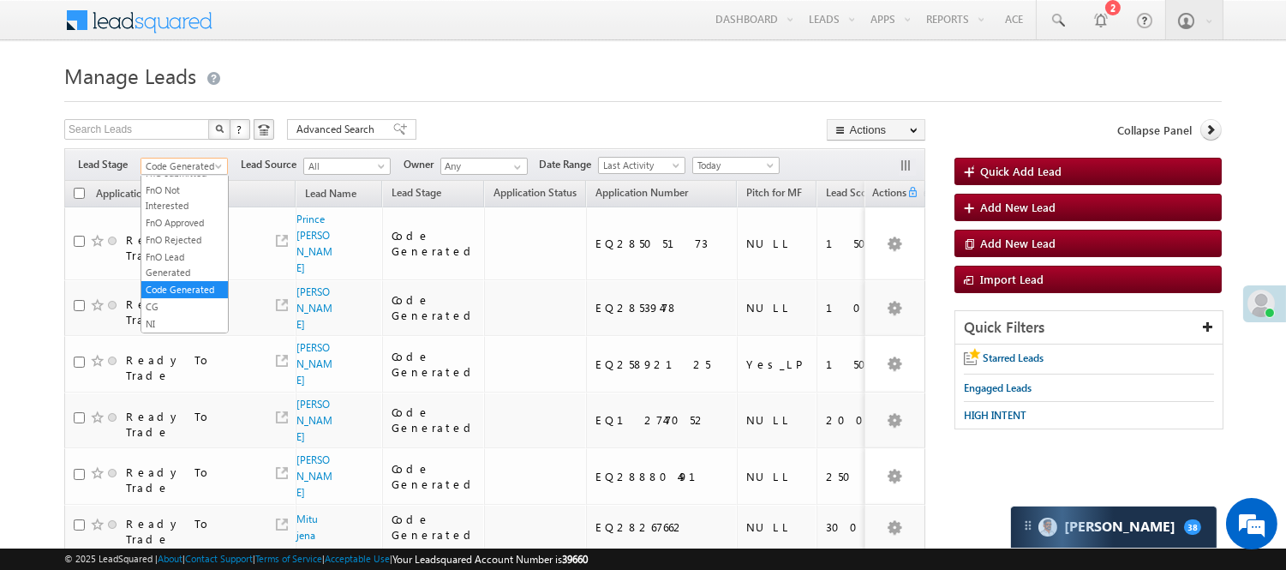
click at [171, 164] on span "Code Generated" at bounding box center [181, 165] width 81 height 15
click at [168, 210] on link "Lead Generated" at bounding box center [184, 201] width 87 height 15
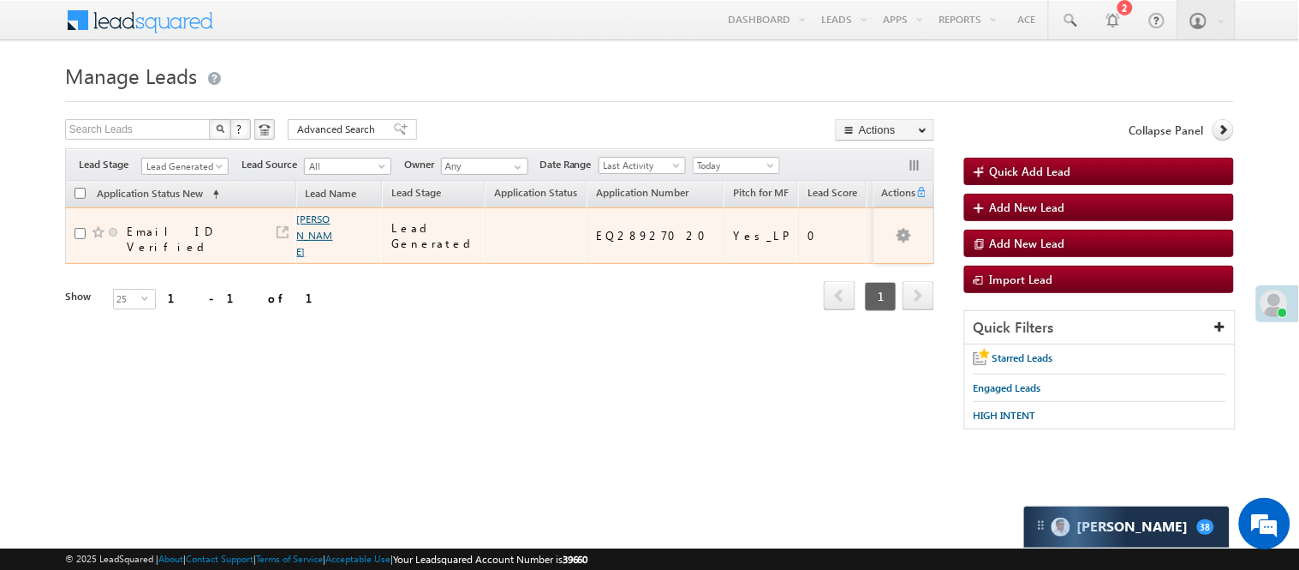
click at [302, 219] on link "Vishnu Vicky" at bounding box center [315, 234] width 36 height 45
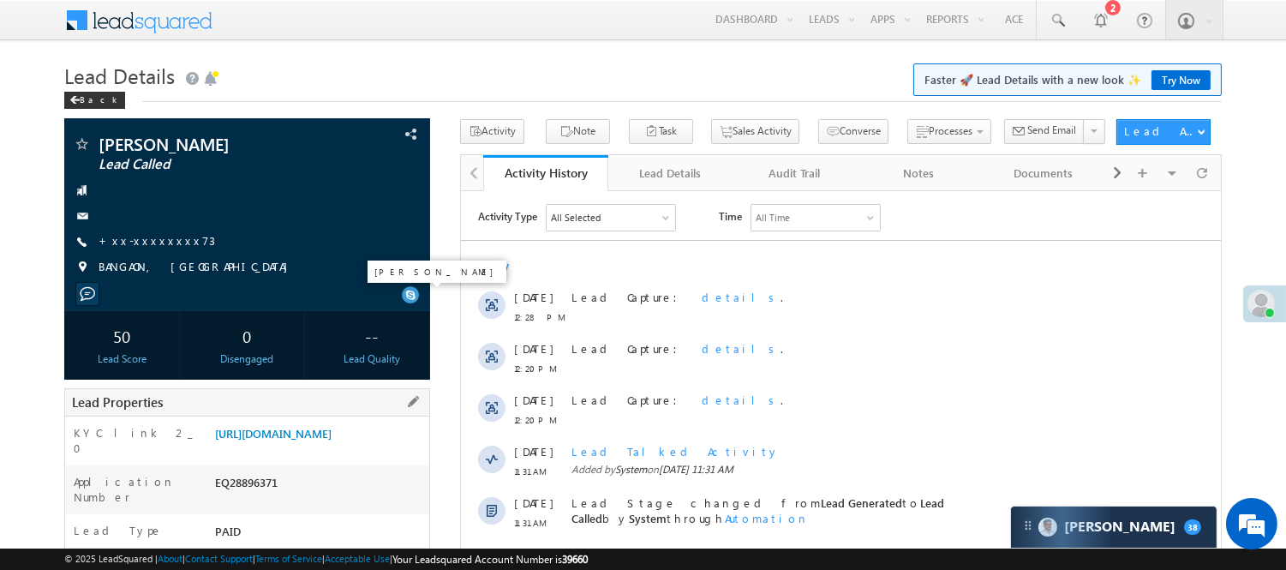
scroll to position [285, 0]
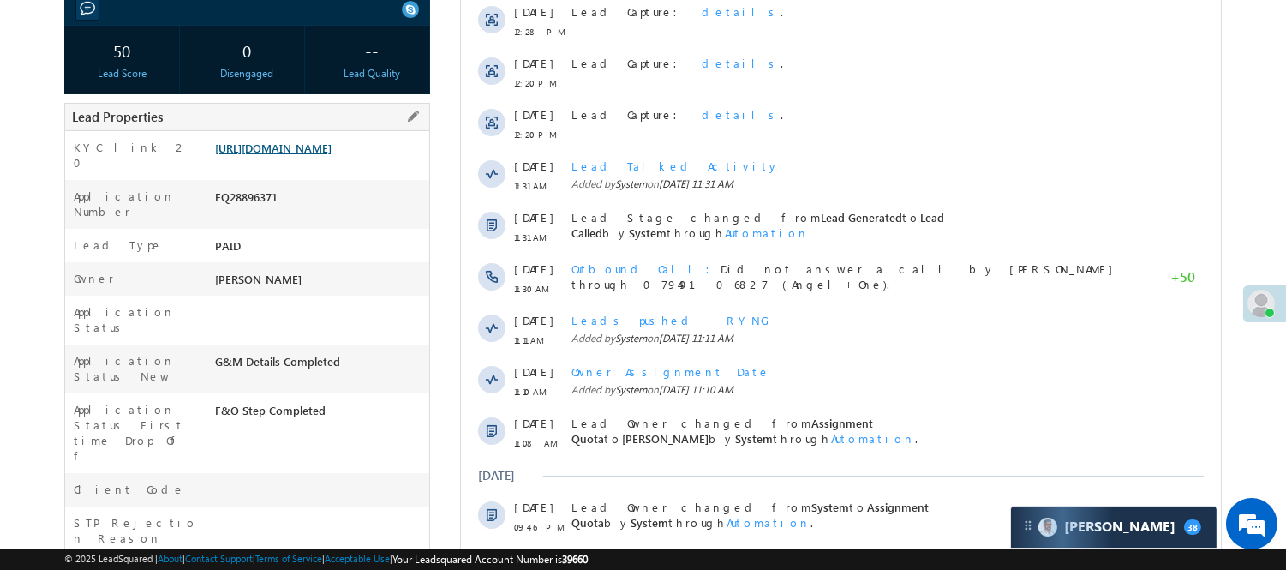
click at [319, 155] on link "https://angelbroking1-pk3em7sa.customui-test.leadsquared.com?leadId=6f275e9a-5e…" at bounding box center [273, 147] width 116 height 15
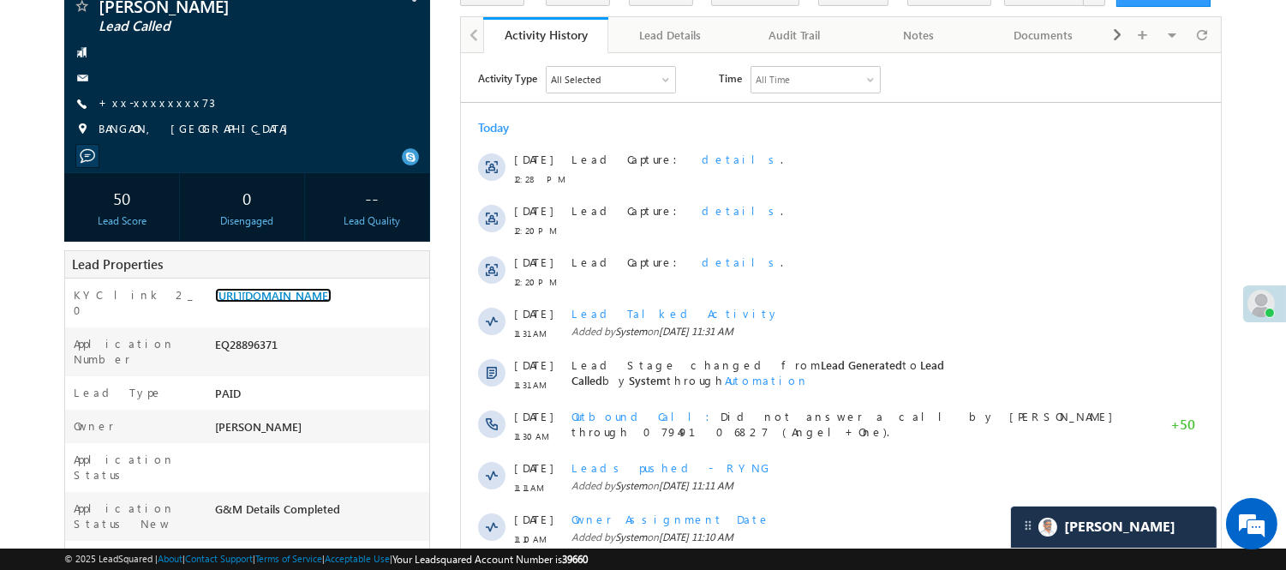
scroll to position [95, 0]
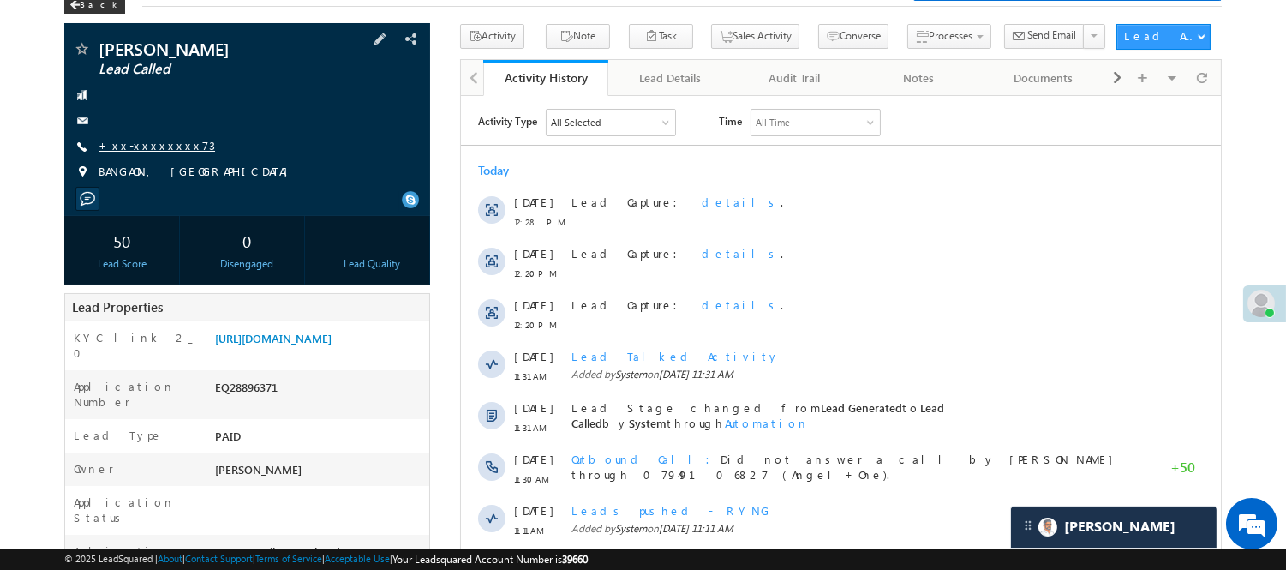
click at [134, 140] on link "+xx-xxxxxxxx73" at bounding box center [157, 145] width 116 height 15
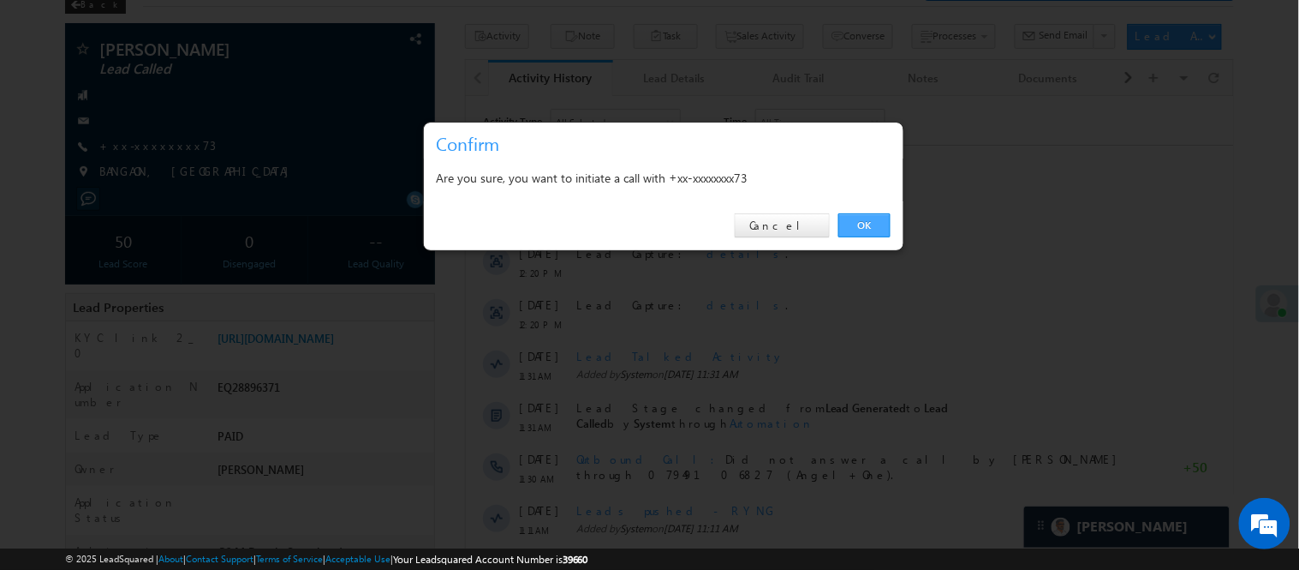
click at [851, 220] on link "OK" at bounding box center [865, 225] width 52 height 24
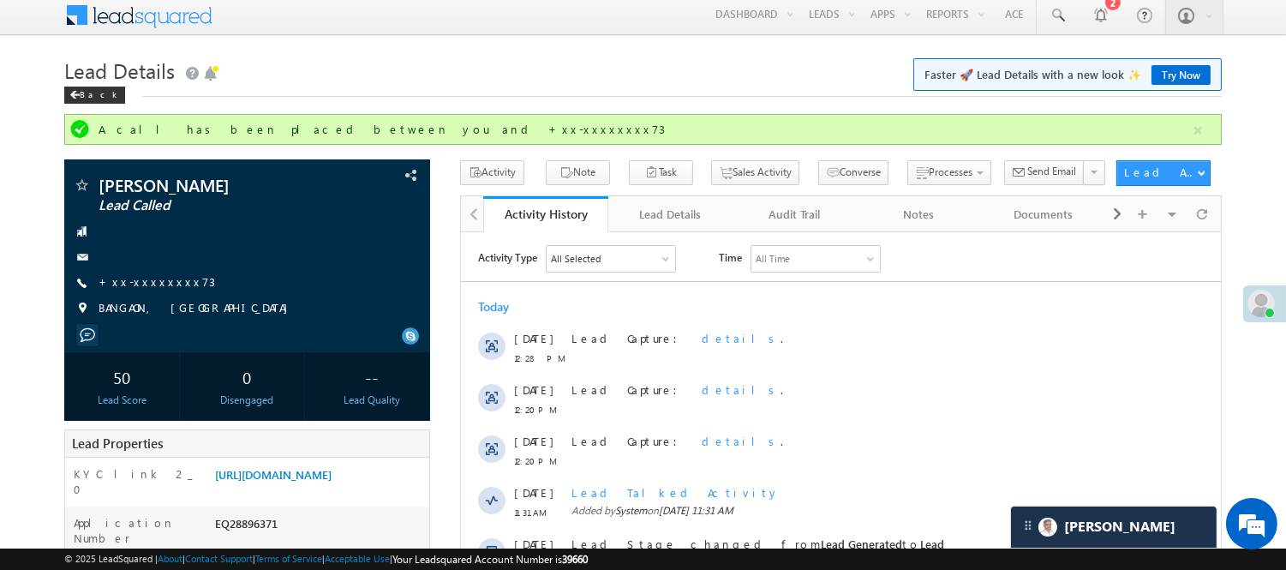
scroll to position [0, 0]
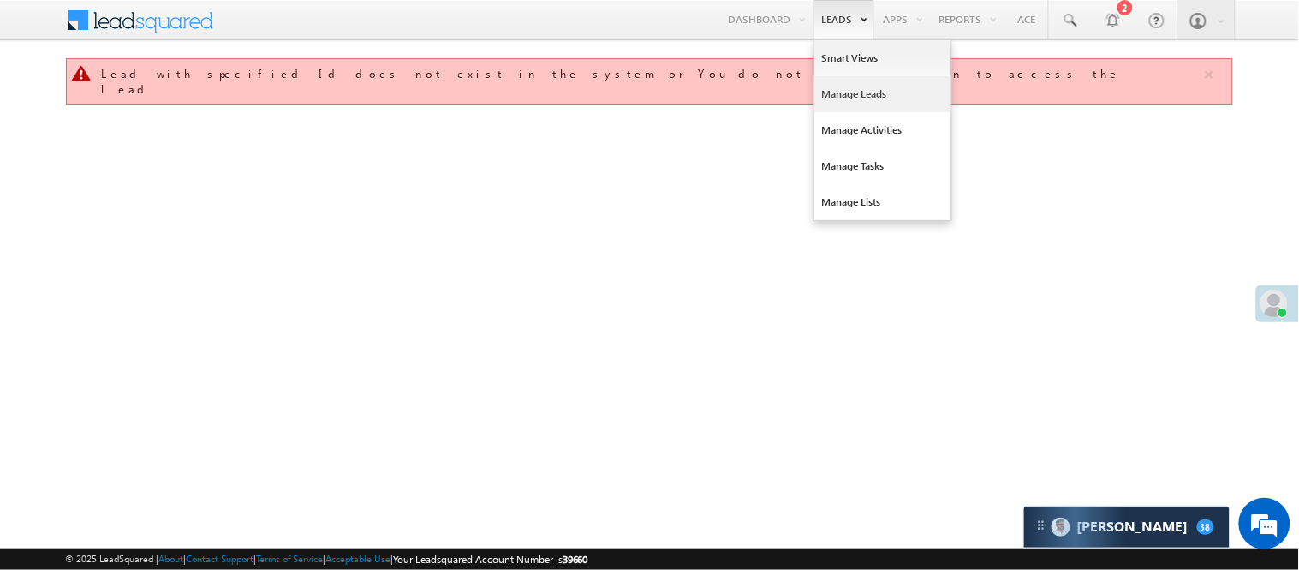
click at [861, 87] on link "Manage Leads" at bounding box center [883, 94] width 137 height 36
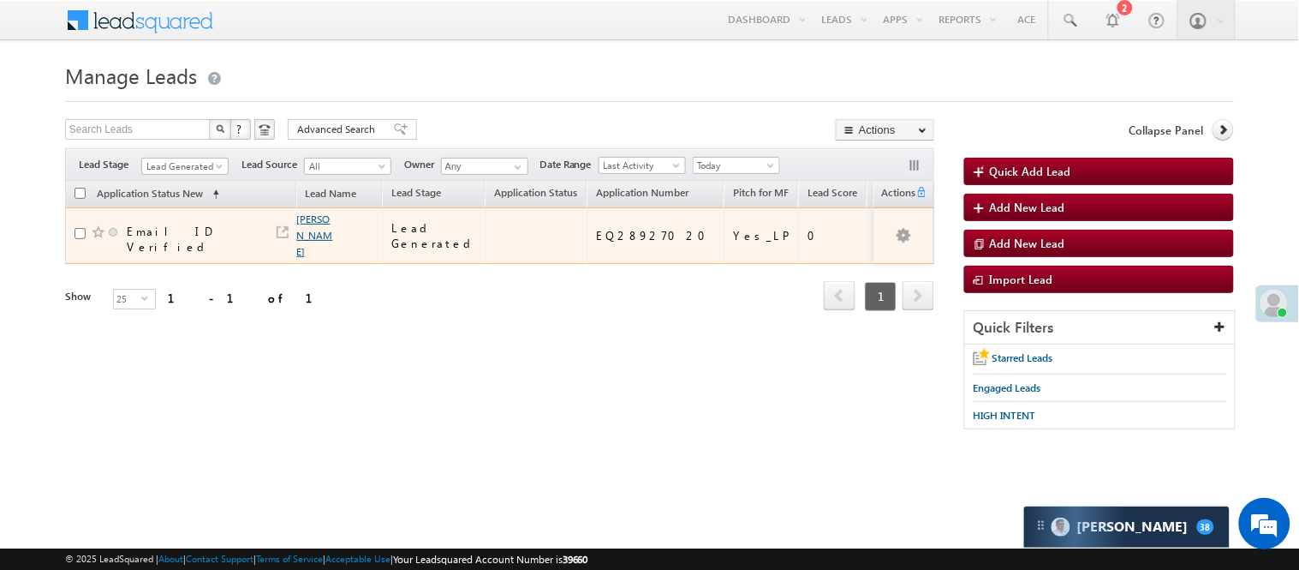
click at [307, 224] on link "[PERSON_NAME]" at bounding box center [315, 234] width 36 height 45
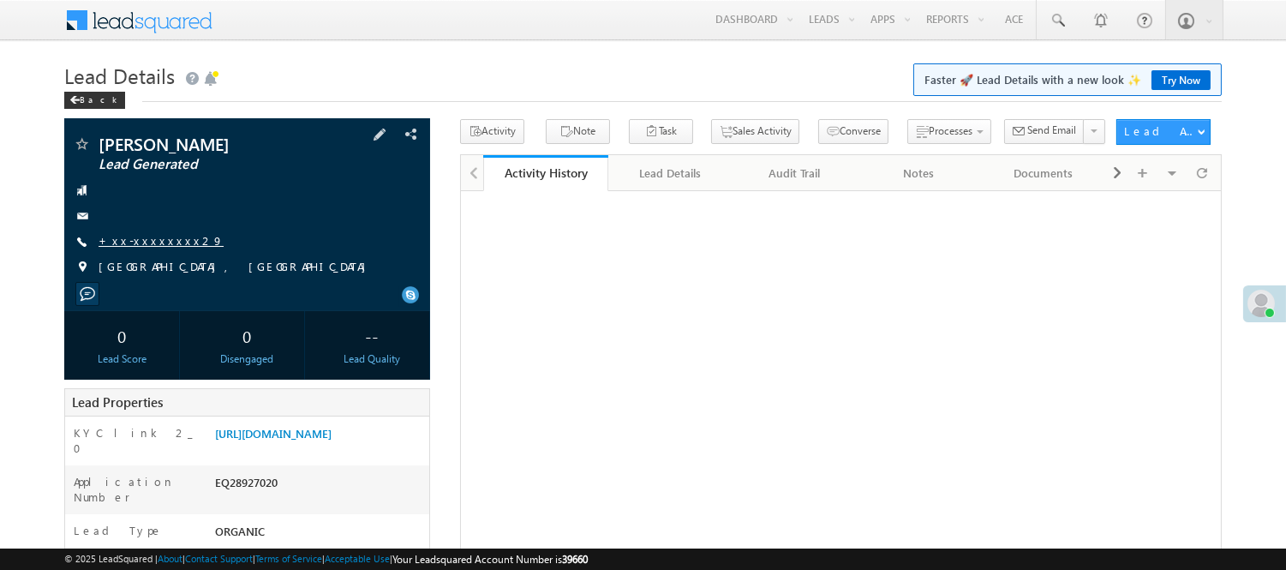
click at [140, 244] on link "+xx-xxxxxxxx29" at bounding box center [161, 240] width 125 height 15
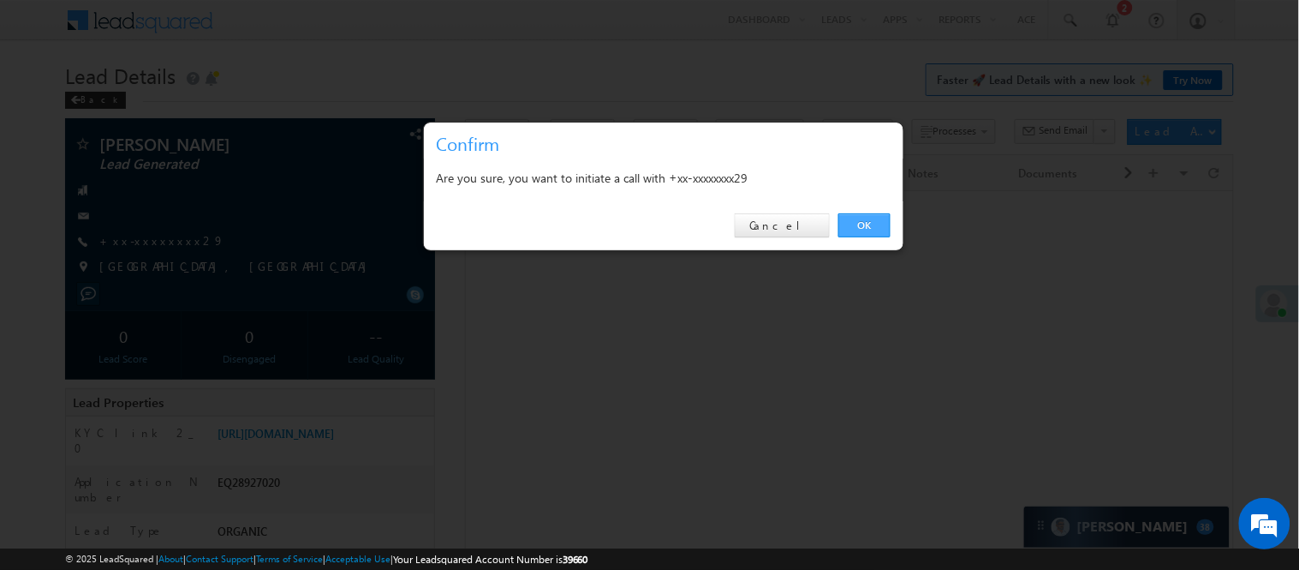
click at [875, 232] on link "OK" at bounding box center [865, 225] width 52 height 24
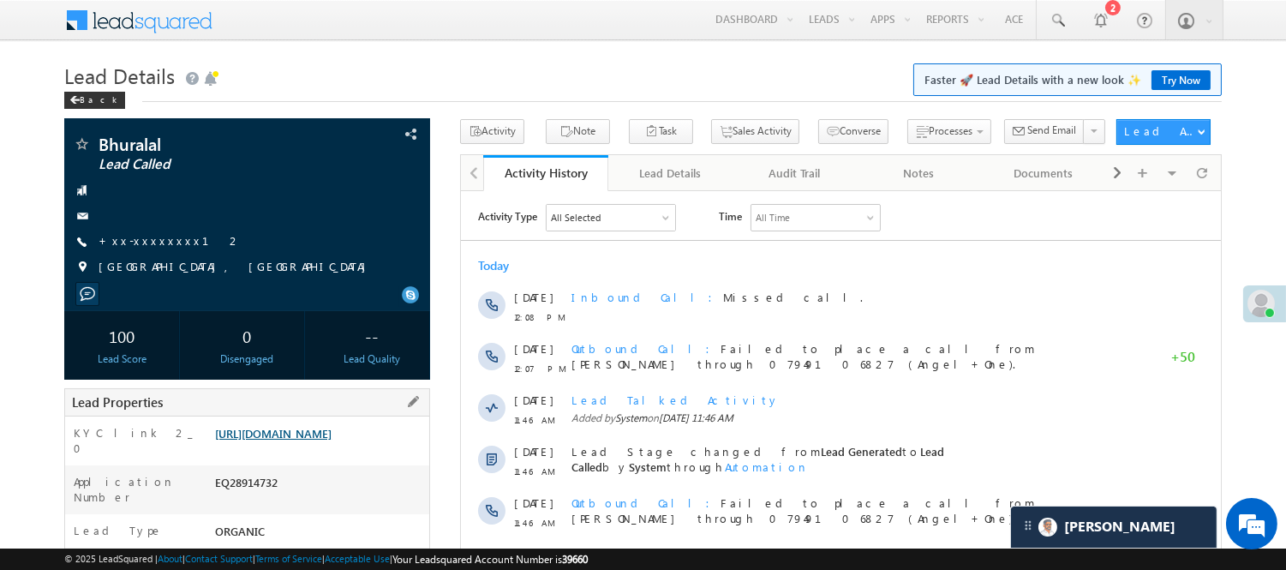
click at [277, 440] on link "[URL][DOMAIN_NAME]" at bounding box center [273, 433] width 116 height 15
click at [332, 434] on link "[URL][DOMAIN_NAME]" at bounding box center [273, 433] width 116 height 15
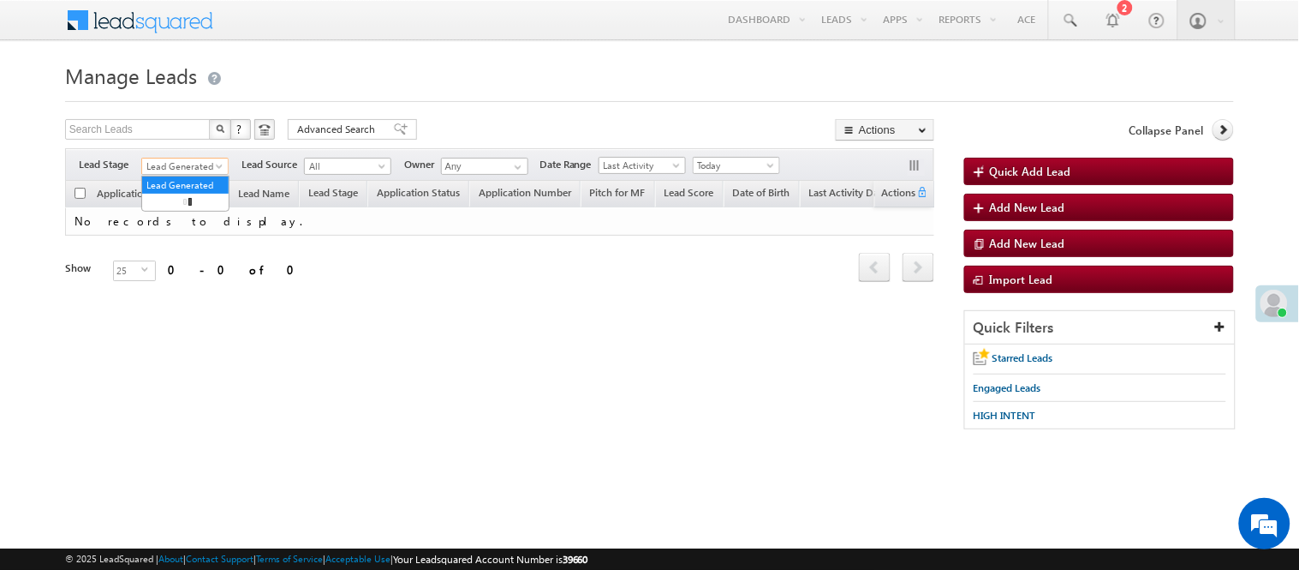
click at [188, 172] on span "Lead Generated" at bounding box center [182, 165] width 81 height 15
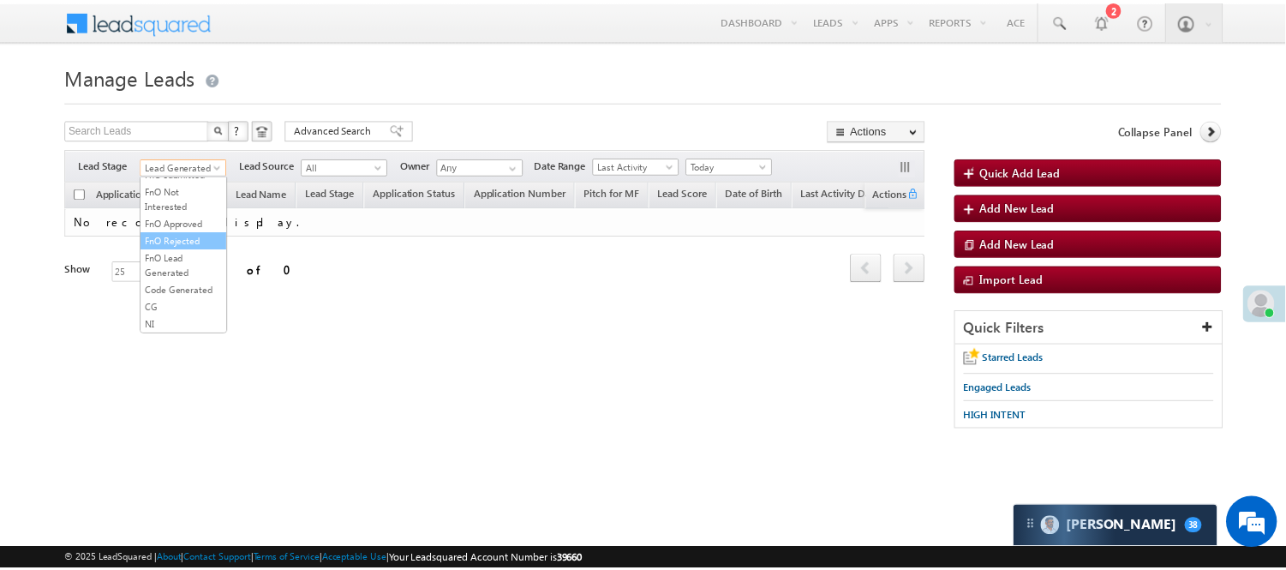
scroll to position [425, 0]
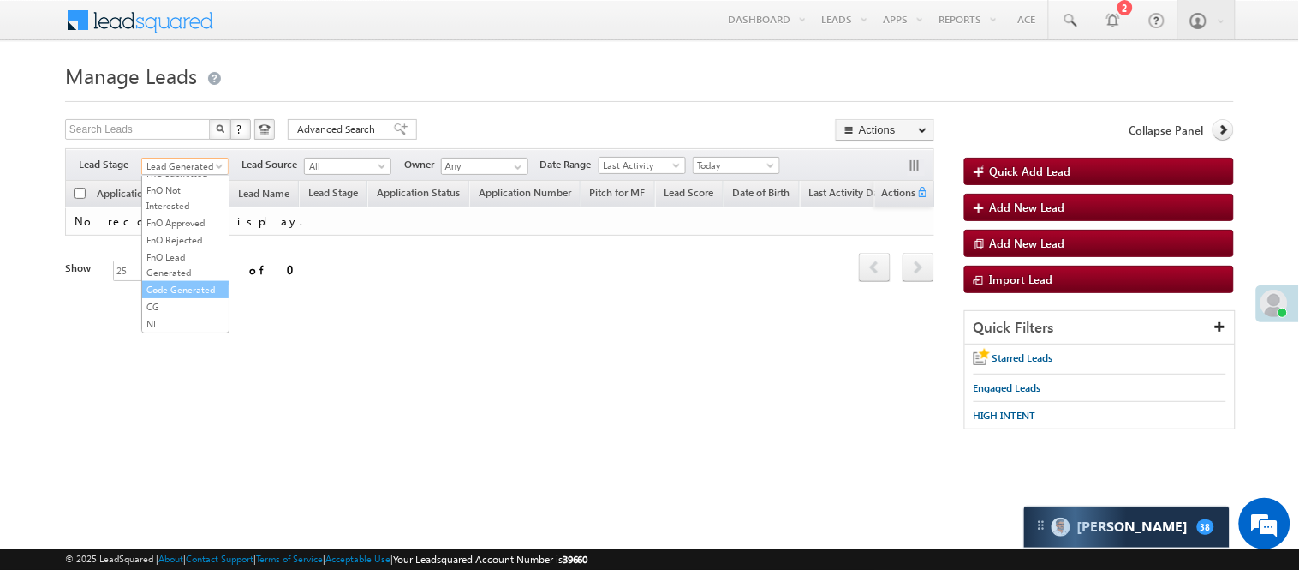
click at [176, 284] on link "Code Generated" at bounding box center [185, 289] width 87 height 15
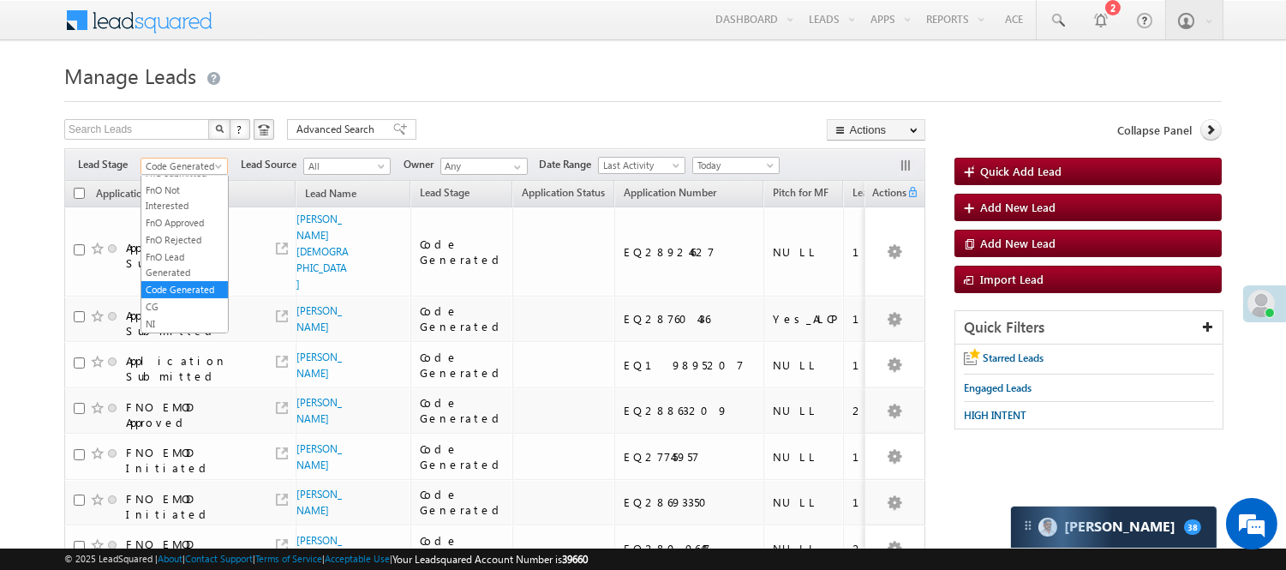
click at [168, 168] on span "Code Generated" at bounding box center [181, 165] width 81 height 15
click at [194, 157] on li "Lead Talked" at bounding box center [184, 148] width 87 height 17
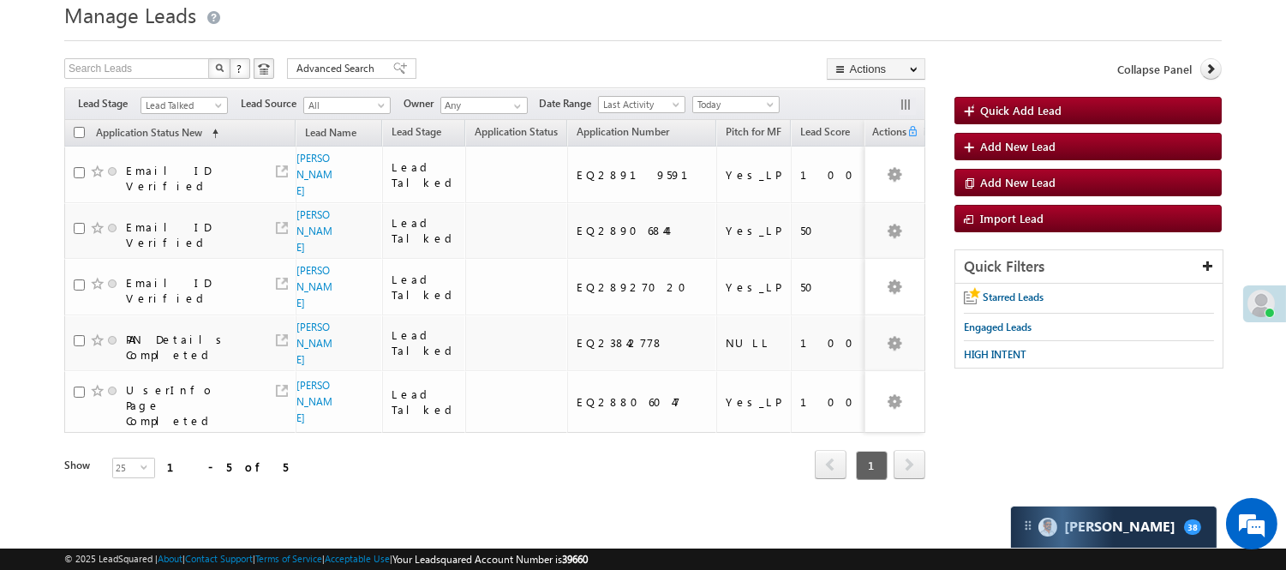
scroll to position [0, 0]
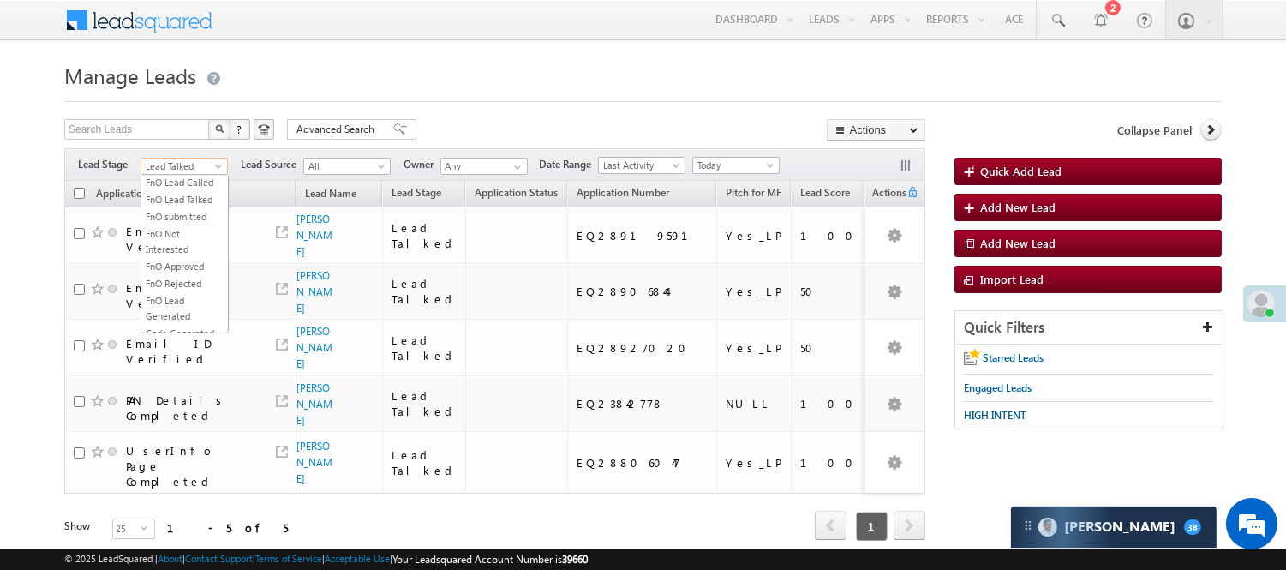
click at [182, 158] on link "Lead Talked" at bounding box center [183, 166] width 87 height 17
click at [170, 79] on link "Under Objection" at bounding box center [184, 70] width 87 height 15
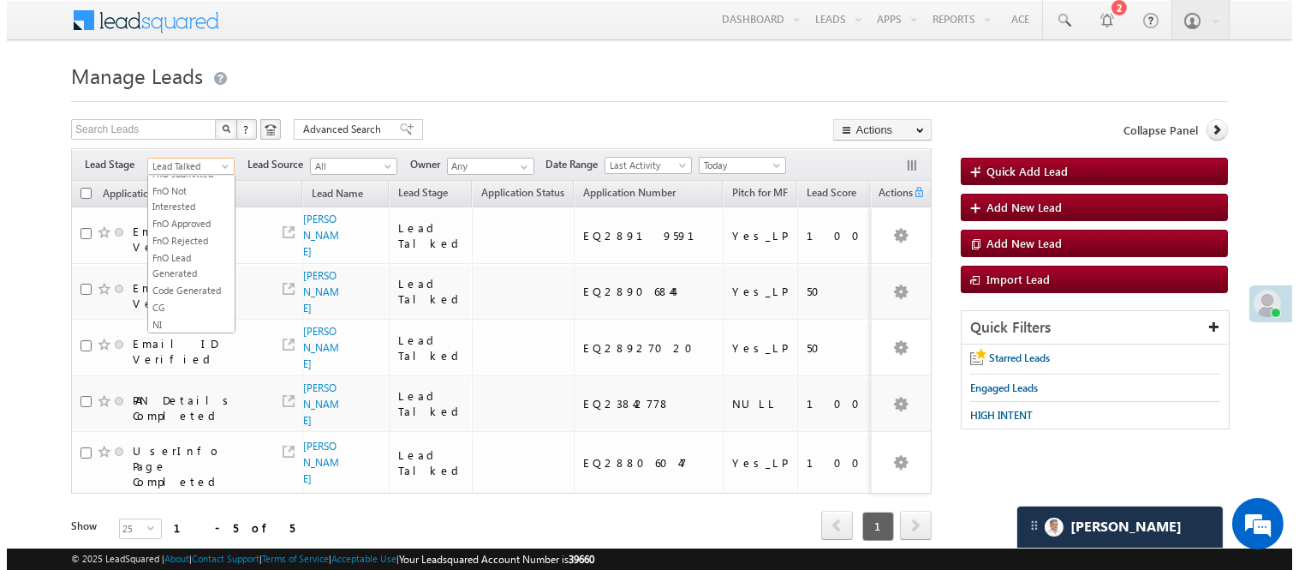
scroll to position [0, 0]
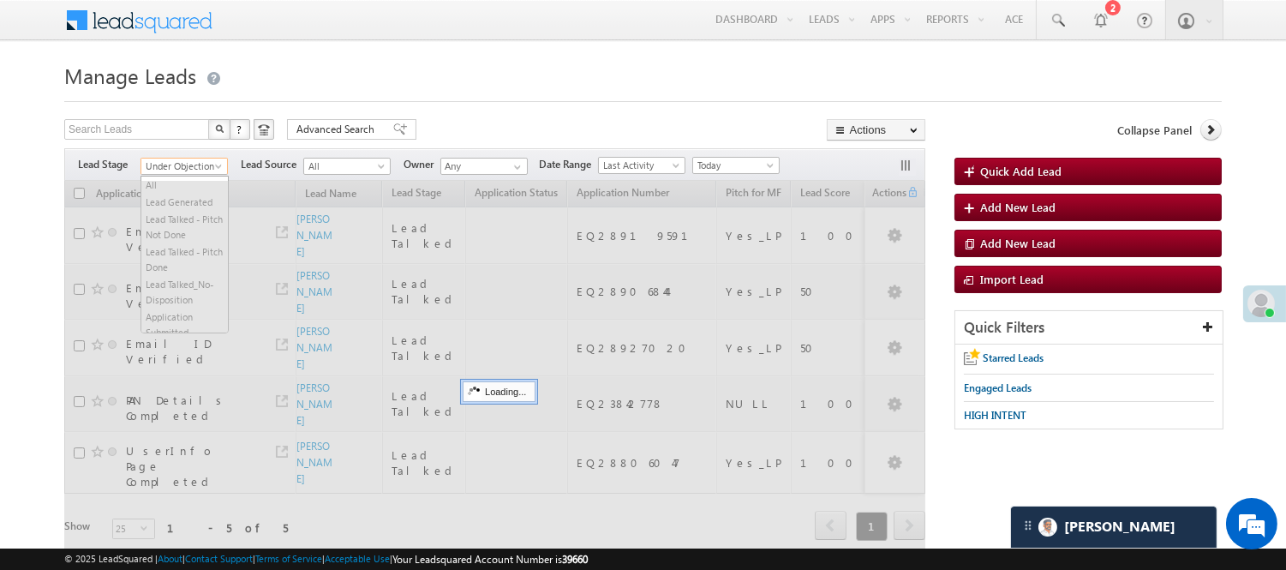
click at [170, 172] on span "Under Objection" at bounding box center [181, 165] width 81 height 15
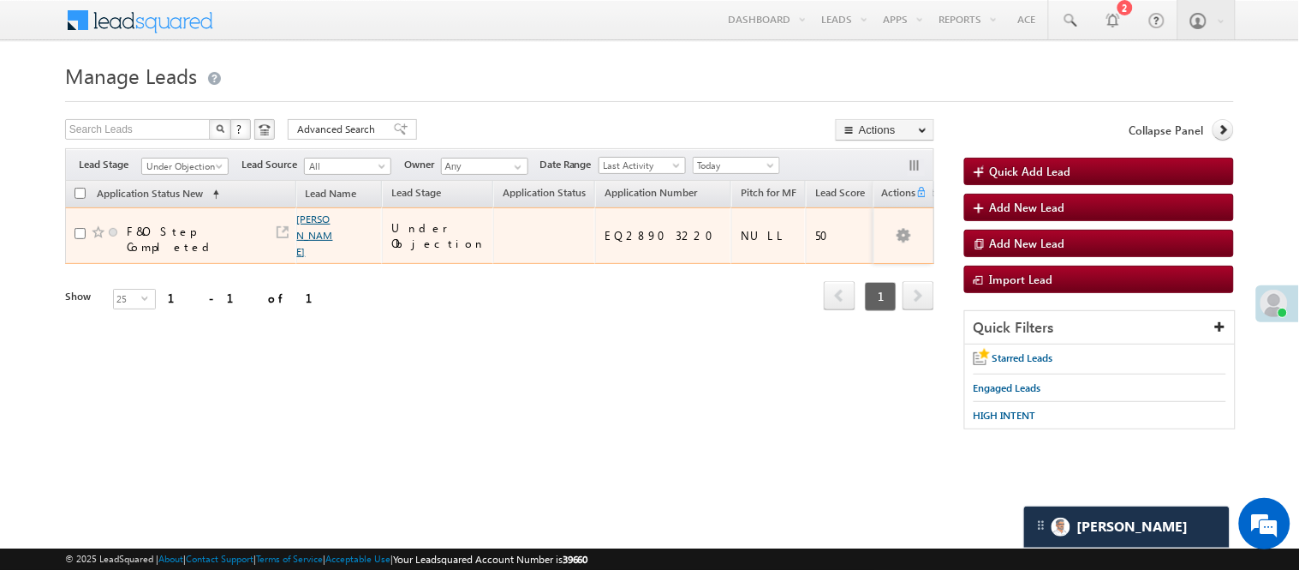
click at [302, 253] on link "[PERSON_NAME]" at bounding box center [315, 234] width 36 height 45
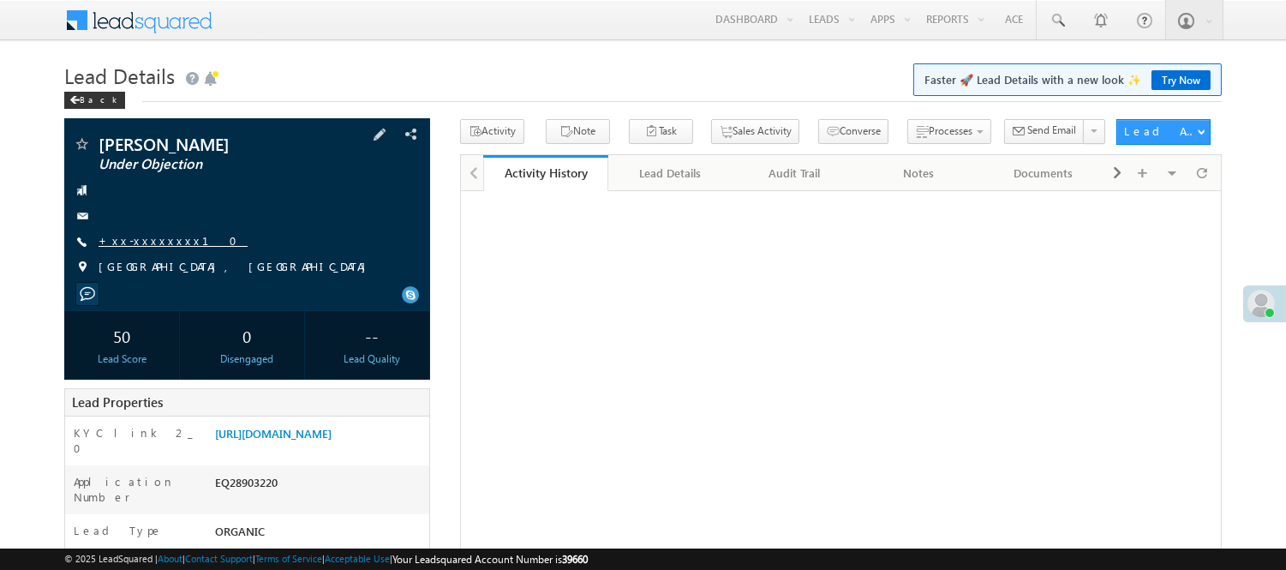
click at [142, 242] on link "+xx-xxxxxxxx10" at bounding box center [173, 240] width 149 height 15
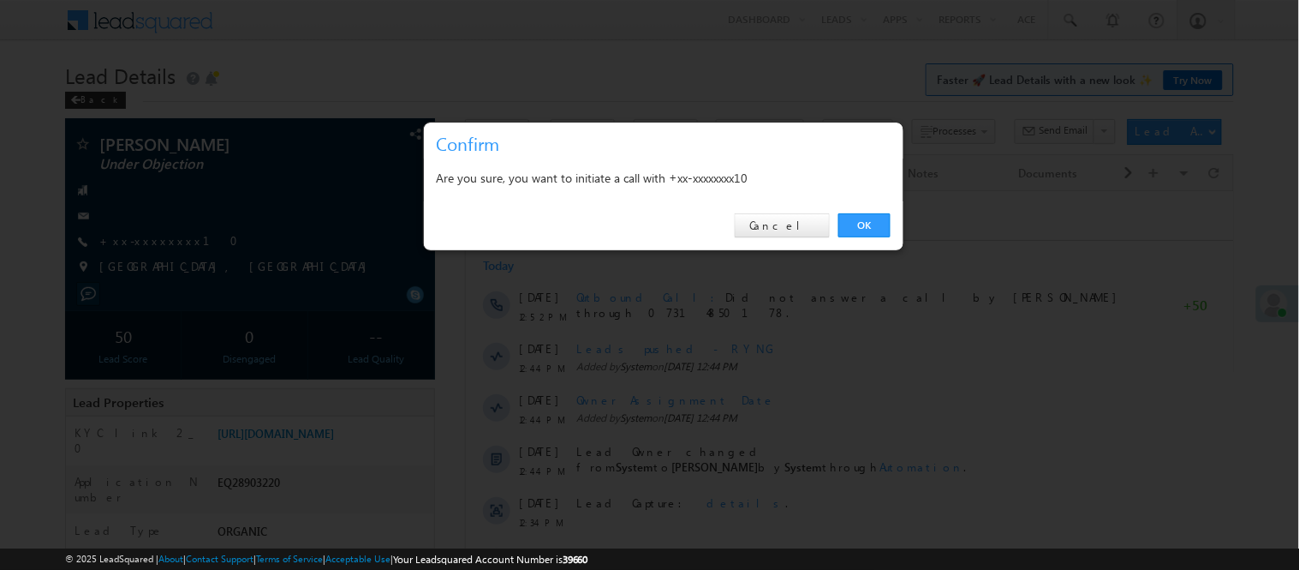
click at [868, 201] on div "OK Cancel" at bounding box center [664, 225] width 480 height 49
drag, startPoint x: 868, startPoint y: 220, endPoint x: 405, endPoint y: 31, distance: 499.8
click at [868, 220] on link "OK" at bounding box center [865, 225] width 52 height 24
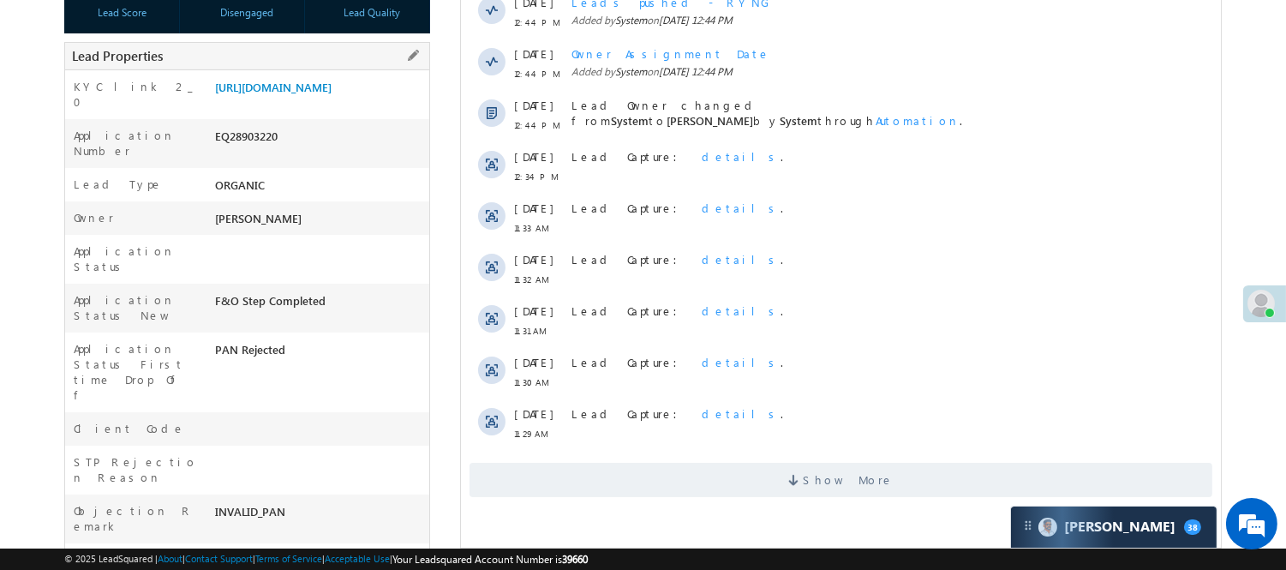
scroll to position [285, 0]
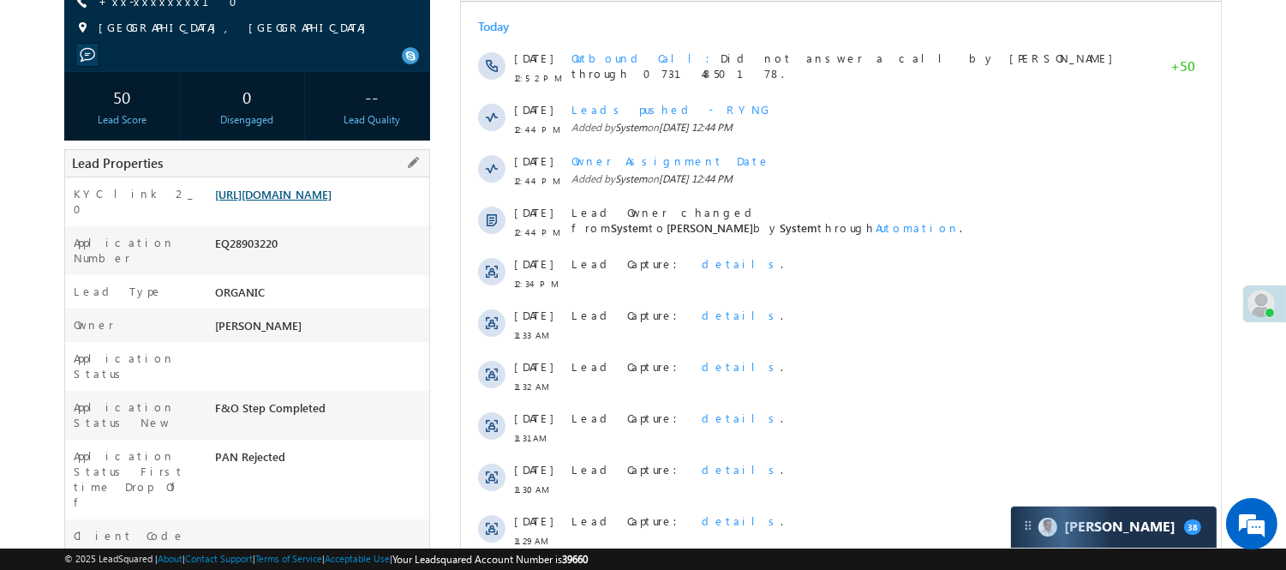
click at [296, 194] on link "[URL][DOMAIN_NAME]" at bounding box center [273, 194] width 116 height 15
click at [277, 201] on link "[URL][DOMAIN_NAME]" at bounding box center [273, 194] width 116 height 15
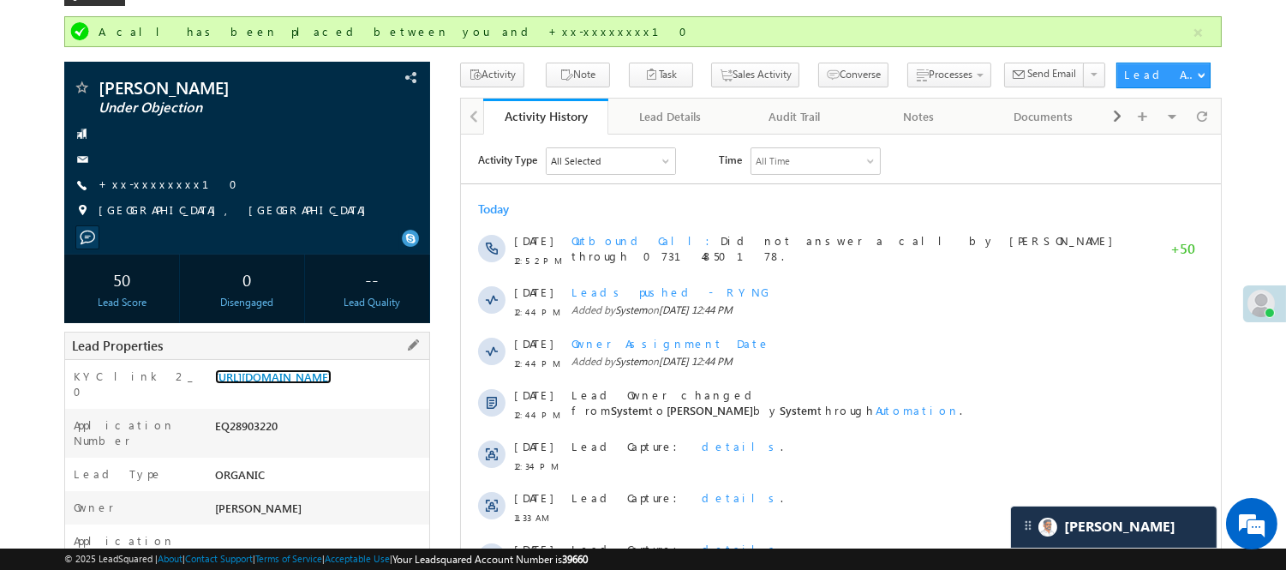
scroll to position [95, 0]
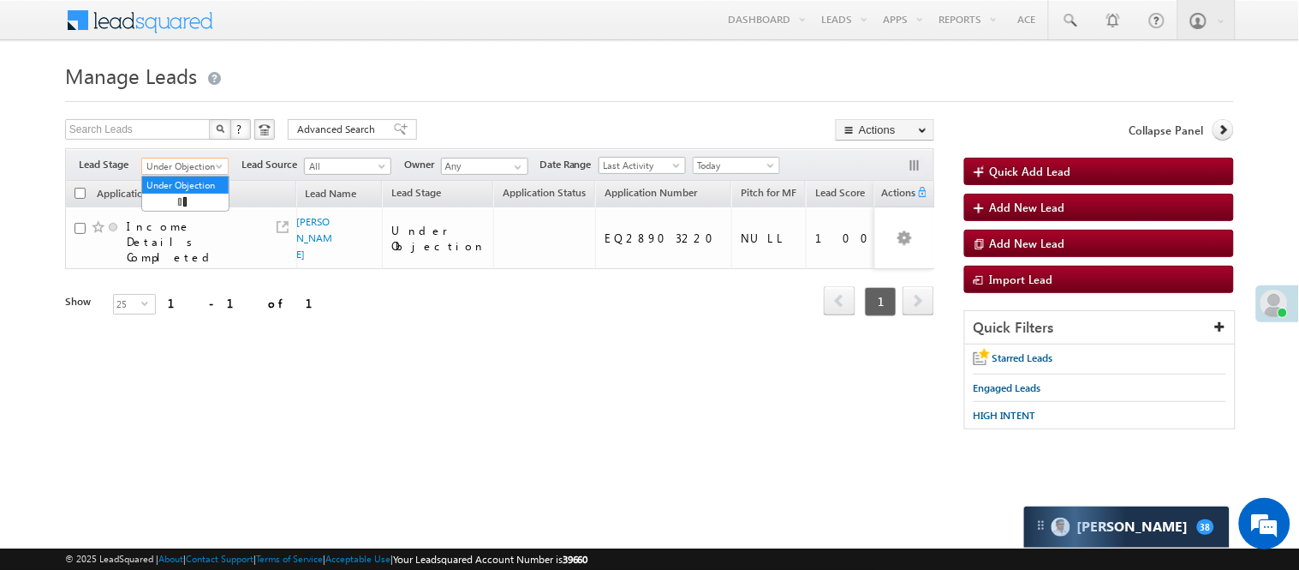
click at [176, 164] on span "Under Objection" at bounding box center [182, 165] width 81 height 15
click at [158, 210] on link "Lead Generated" at bounding box center [185, 201] width 87 height 15
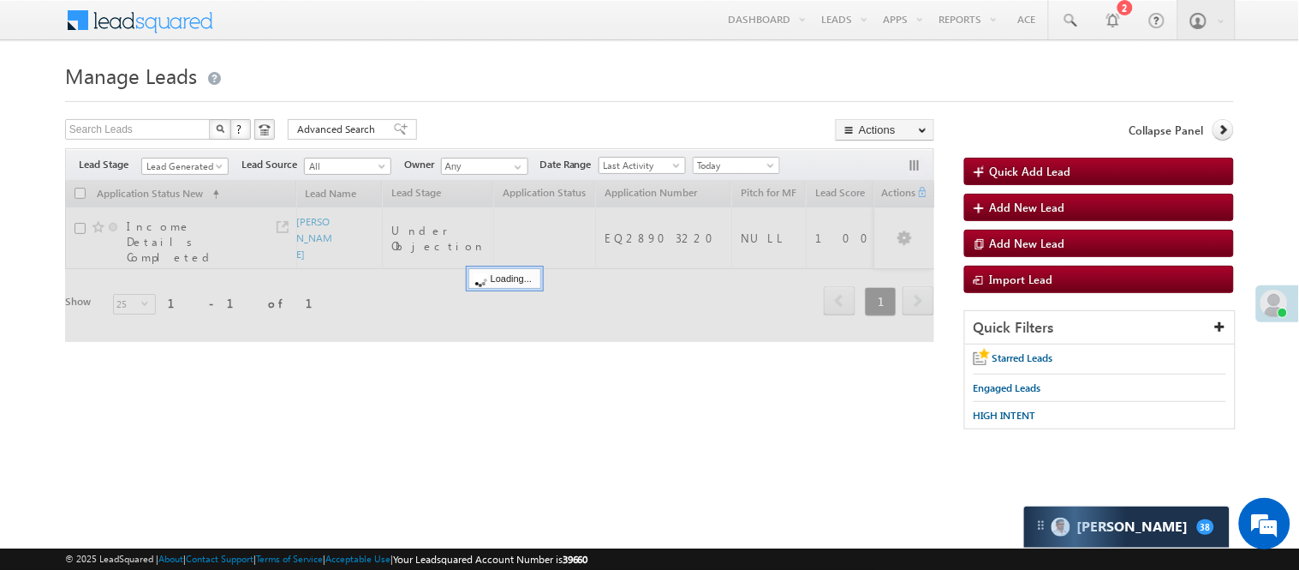
click at [191, 157] on span "Lead Generated" at bounding box center [184, 164] width 87 height 15
click at [194, 160] on span "Lead Generated" at bounding box center [182, 165] width 81 height 15
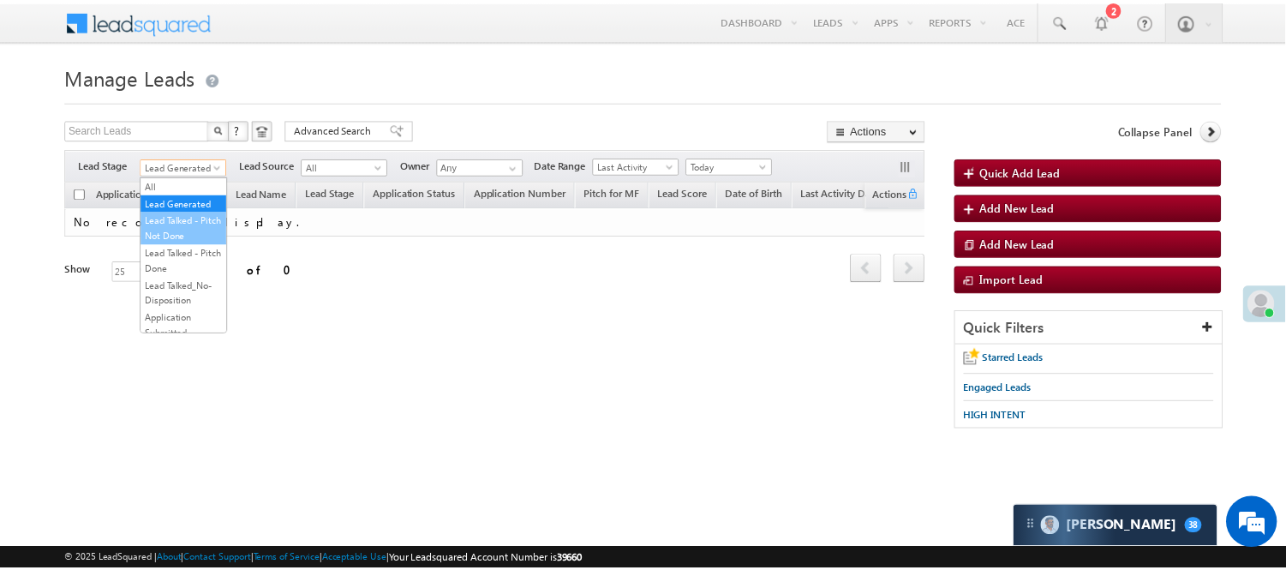
scroll to position [190, 0]
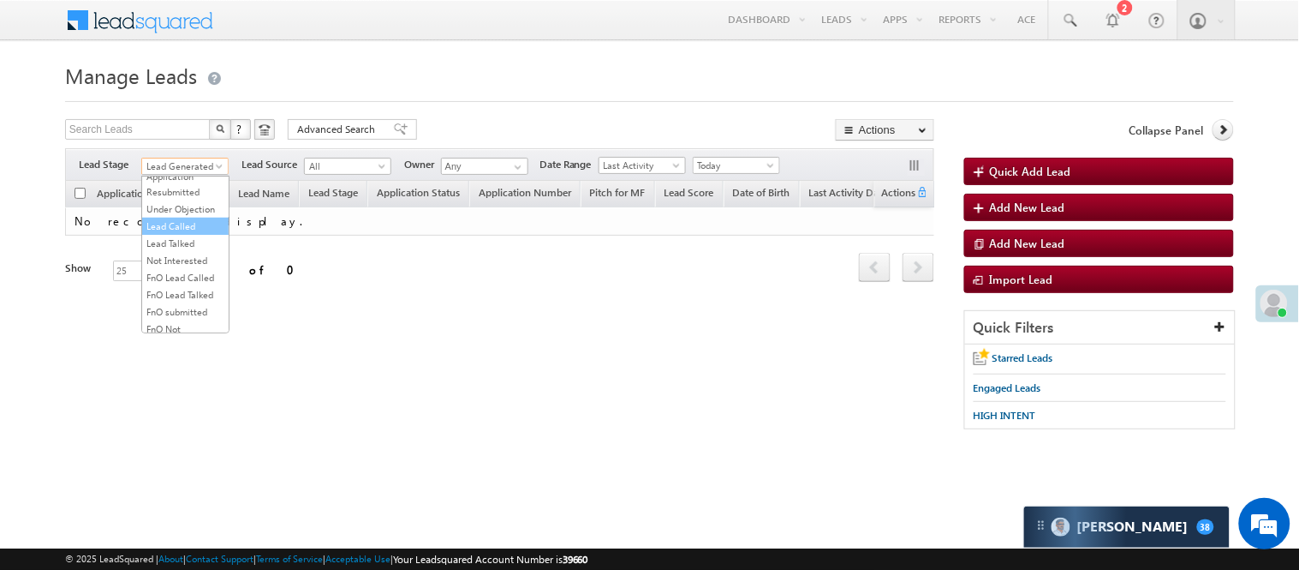
click at [198, 234] on link "Lead Called" at bounding box center [185, 225] width 87 height 15
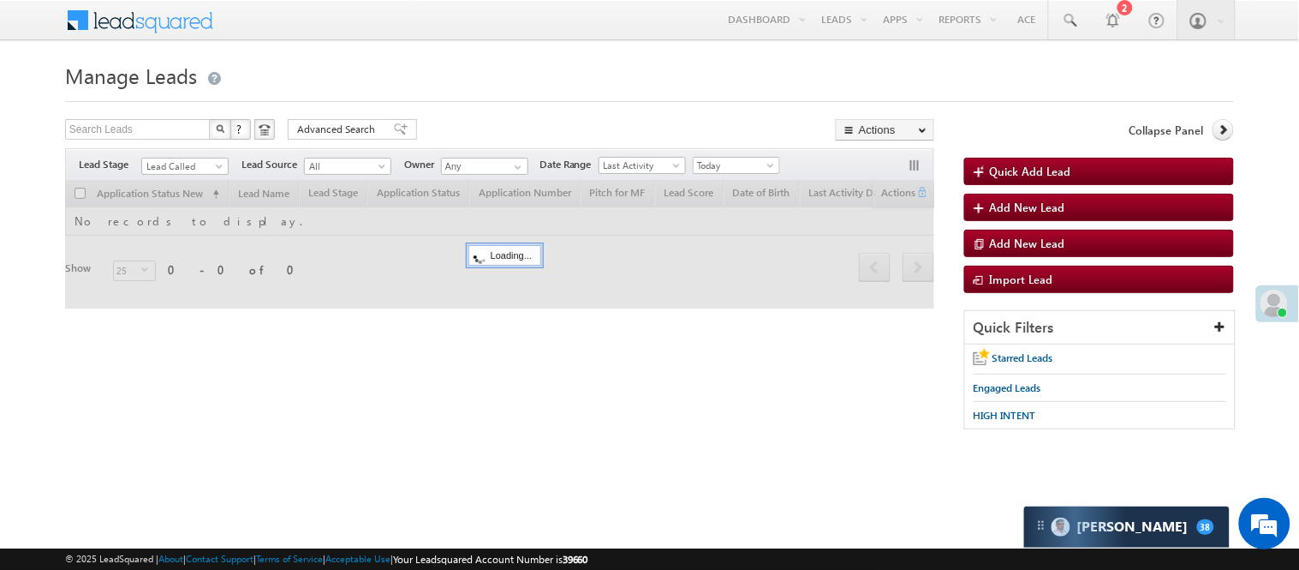
drag, startPoint x: 472, startPoint y: 99, endPoint x: 429, endPoint y: 116, distance: 45.8
click at [473, 99] on div at bounding box center [649, 96] width 1169 height 11
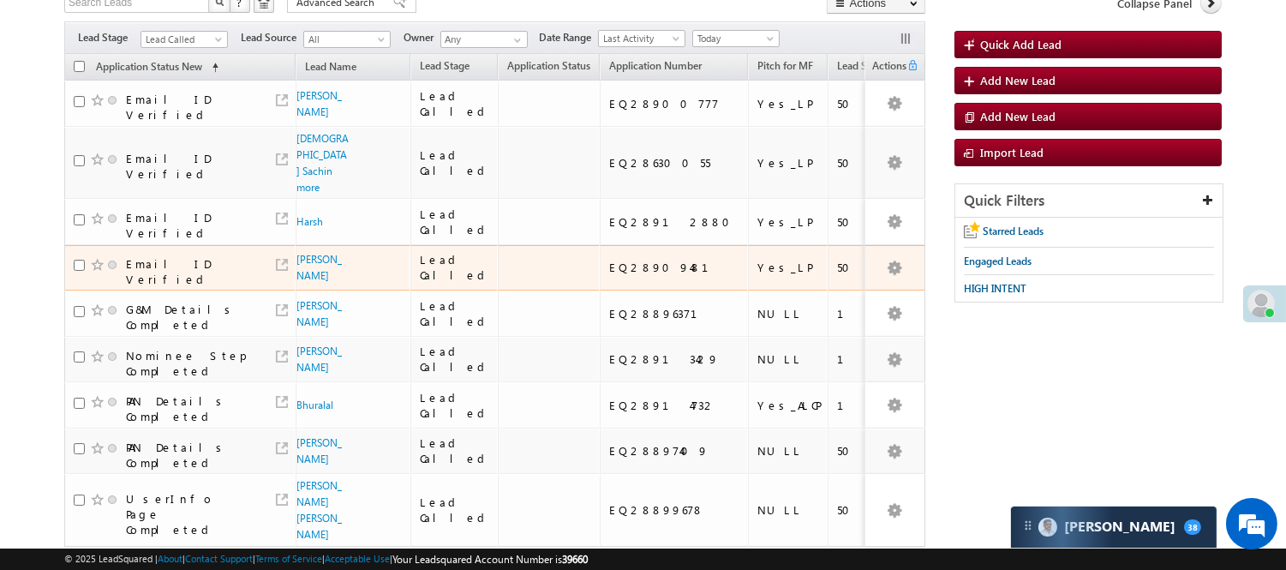
scroll to position [107, 0]
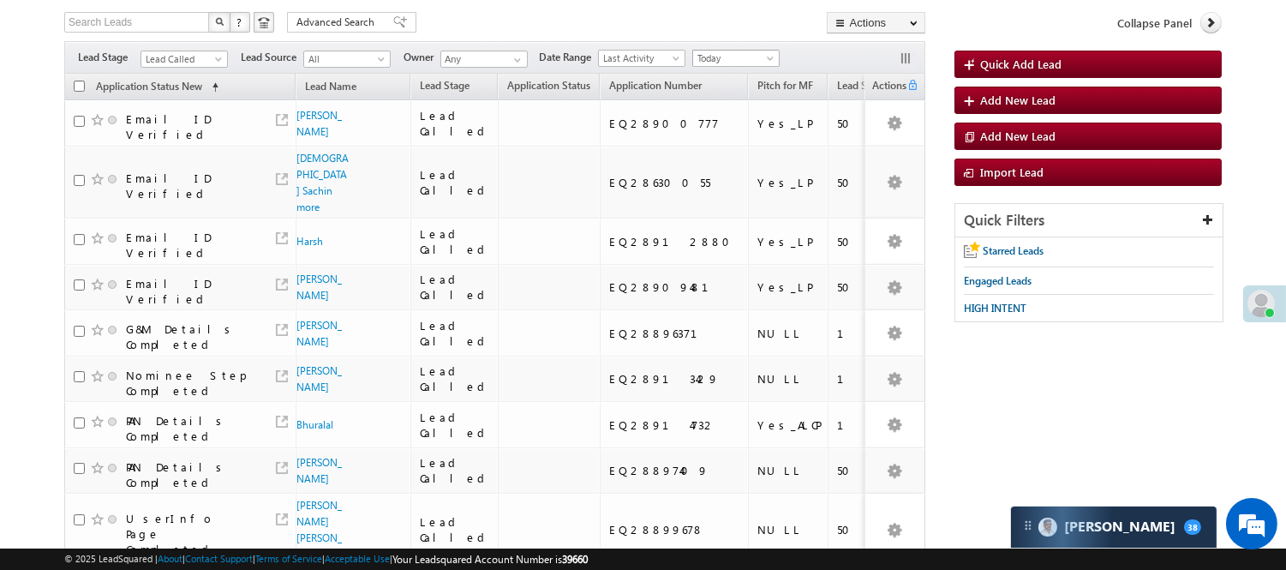
click at [700, 60] on span "Today" at bounding box center [733, 58] width 81 height 15
click at [750, 109] on link "[DATE]" at bounding box center [739, 114] width 87 height 15
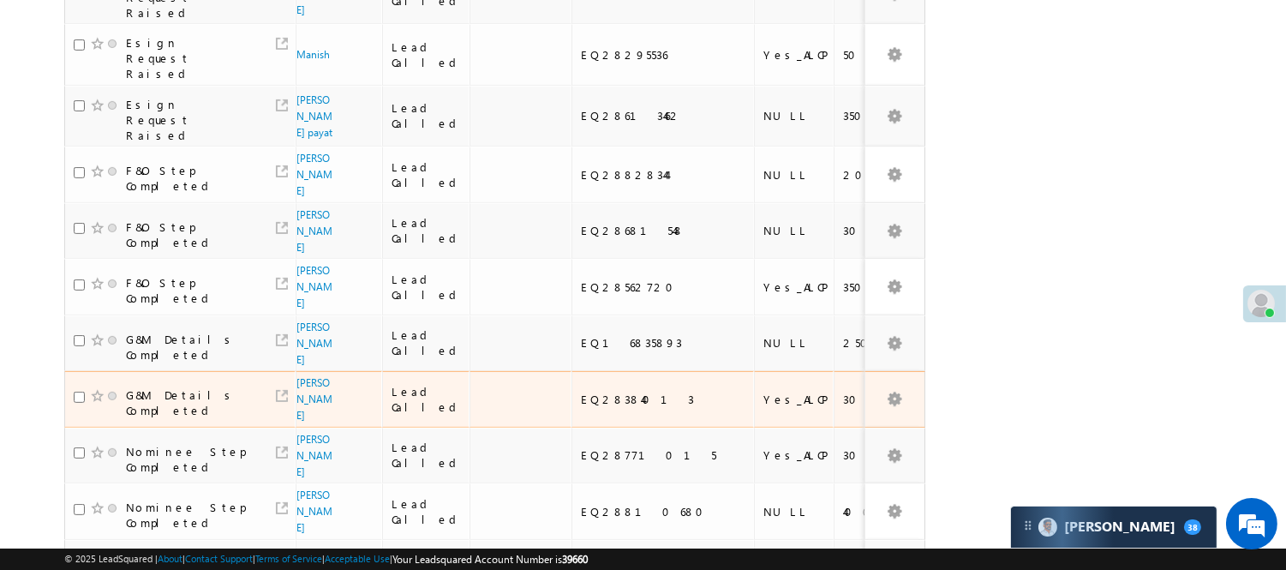
scroll to position [1216, 0]
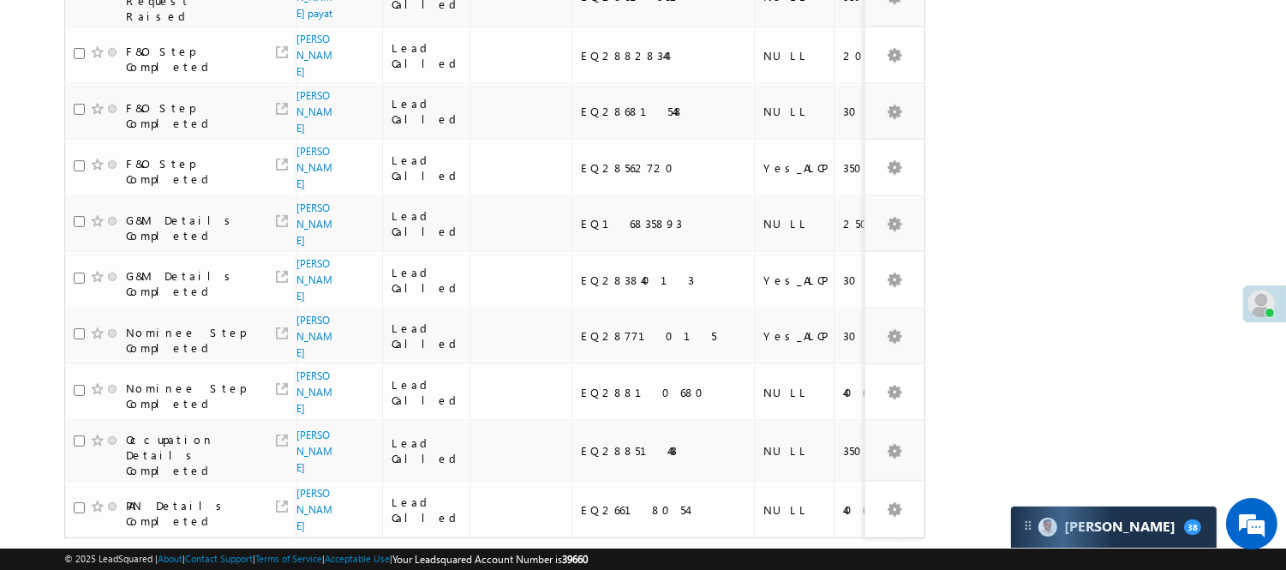
click at [874, 556] on link "2" at bounding box center [872, 570] width 31 height 29
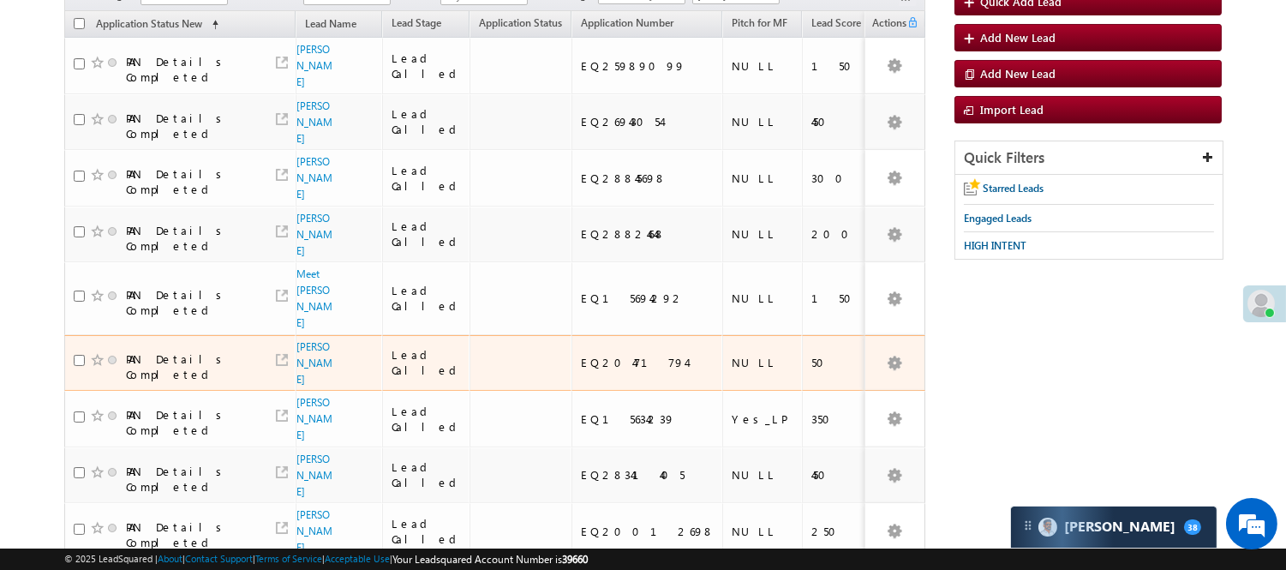
scroll to position [163, 0]
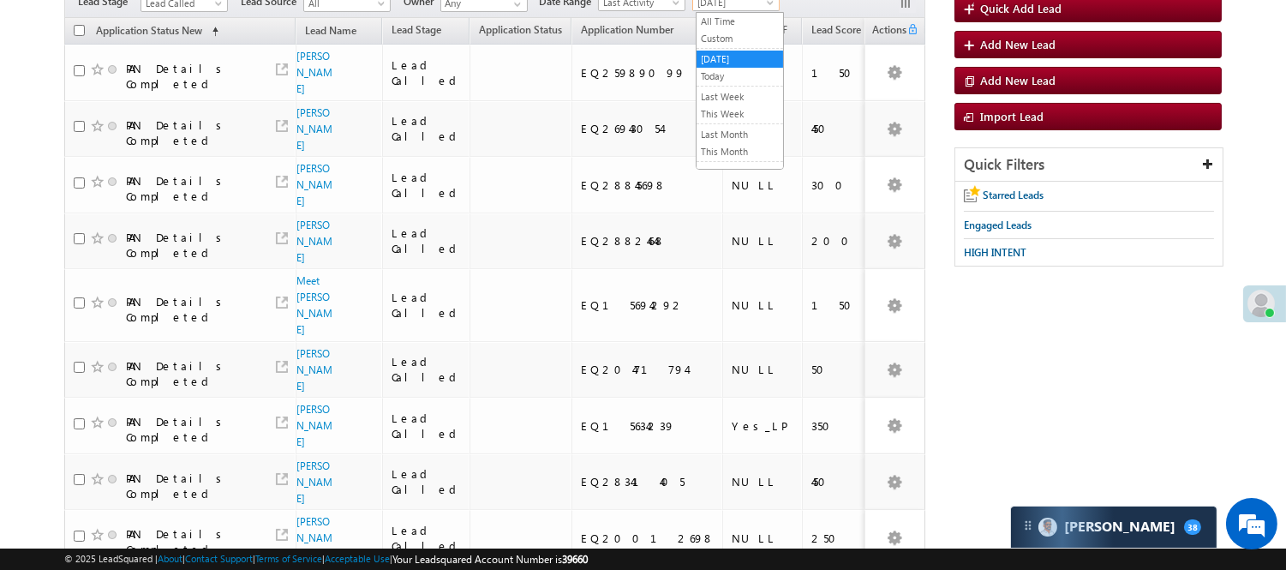
click at [718, 3] on span "[DATE]" at bounding box center [733, 2] width 81 height 15
click at [716, 75] on link "Today" at bounding box center [739, 76] width 87 height 15
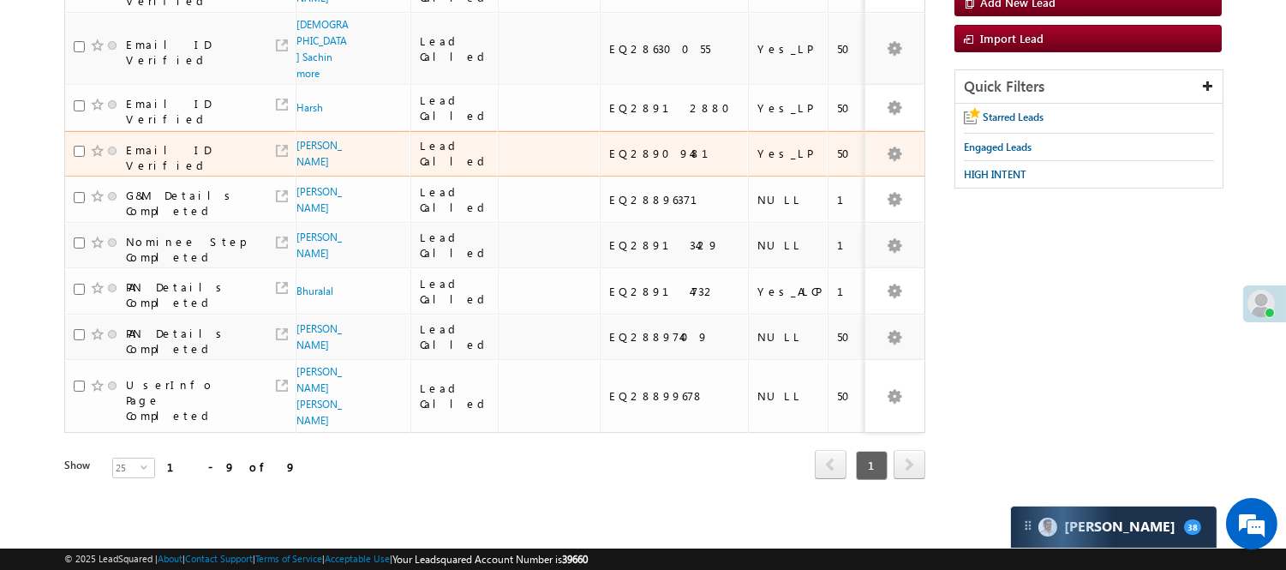
scroll to position [297, 0]
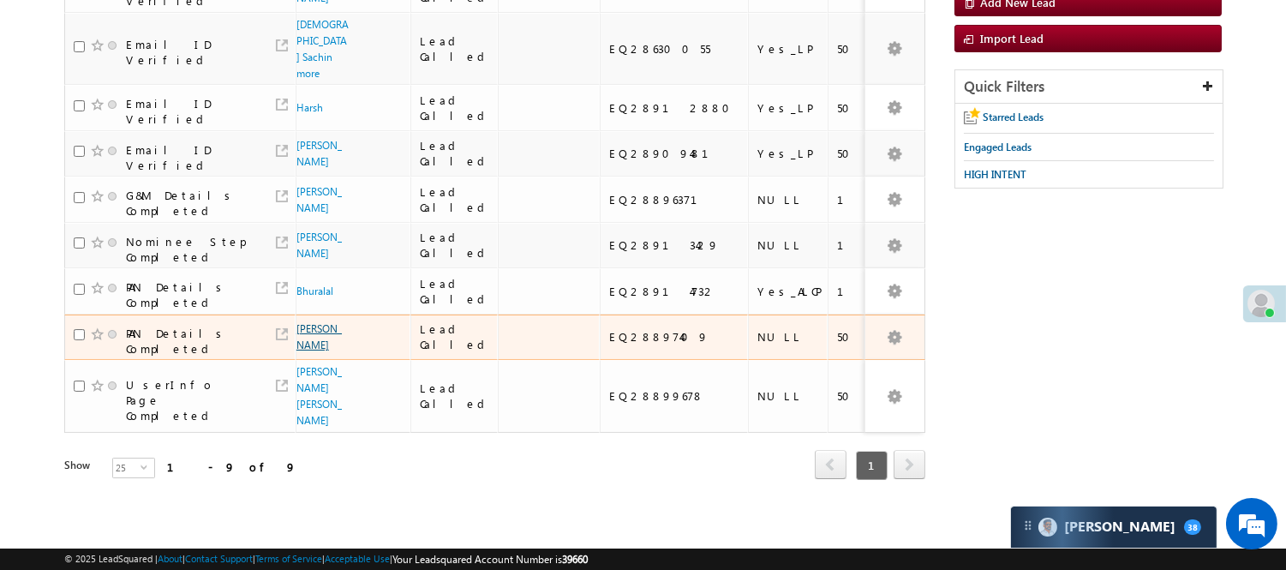
click at [312, 322] on link "Uttam Gupta" at bounding box center [318, 336] width 45 height 29
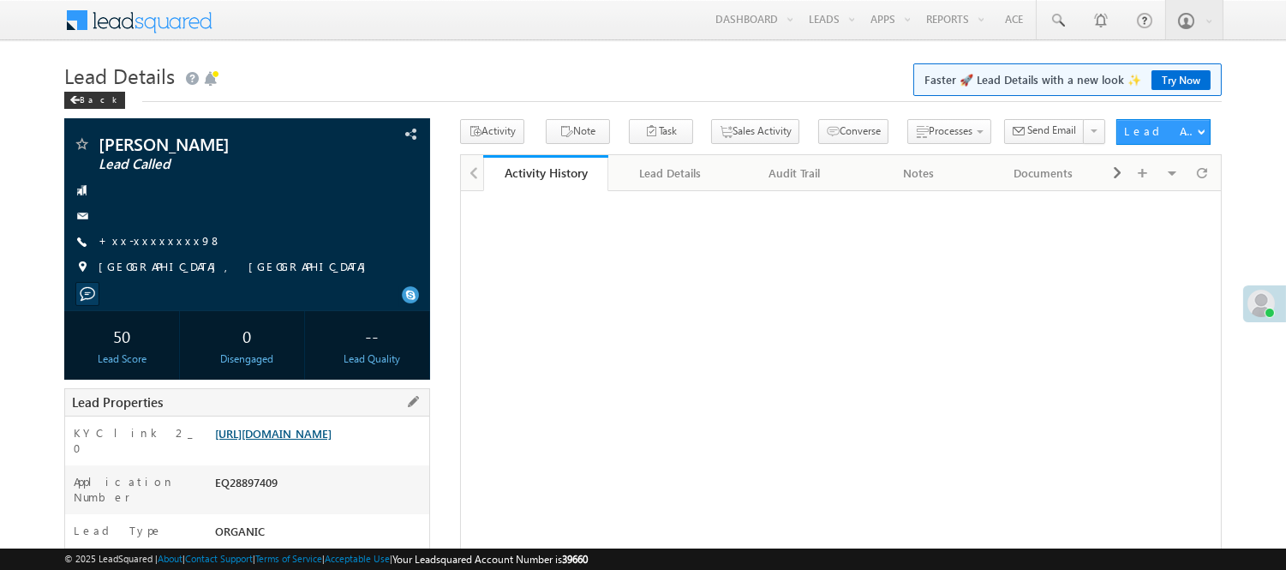
click at [275, 440] on link "https://angelbroking1-pk3em7sa.customui-test.leadsquared.com?leadId=0dced5d0-0e…" at bounding box center [273, 433] width 116 height 15
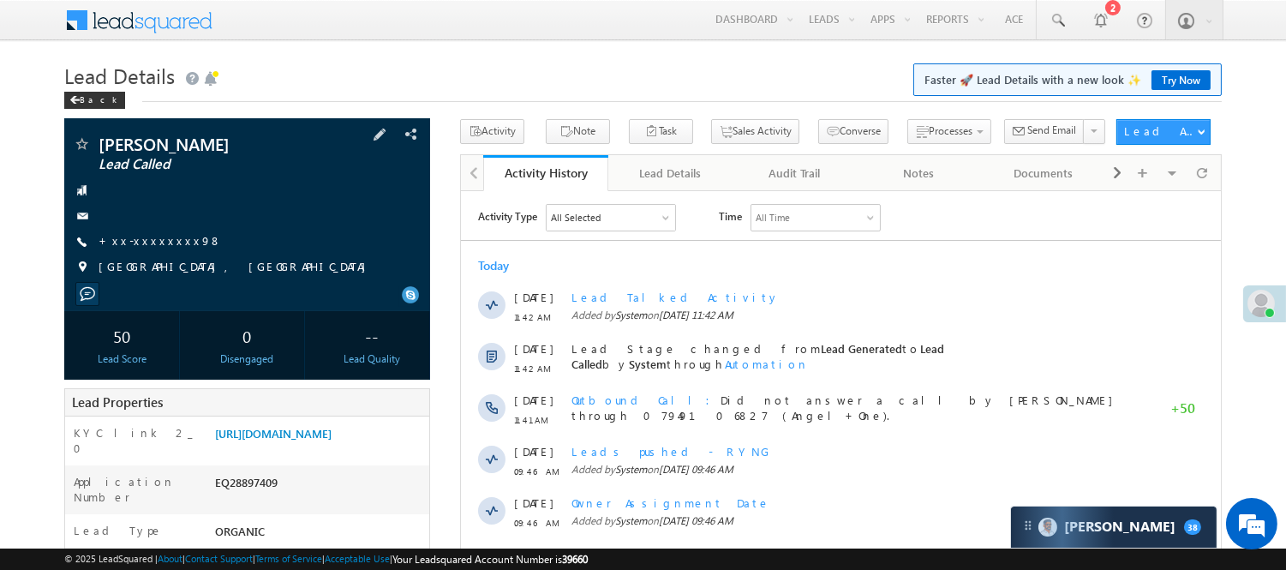
click at [143, 218] on div at bounding box center [247, 215] width 349 height 17
click at [132, 237] on link "+xx-xxxxxxxx98" at bounding box center [160, 240] width 123 height 15
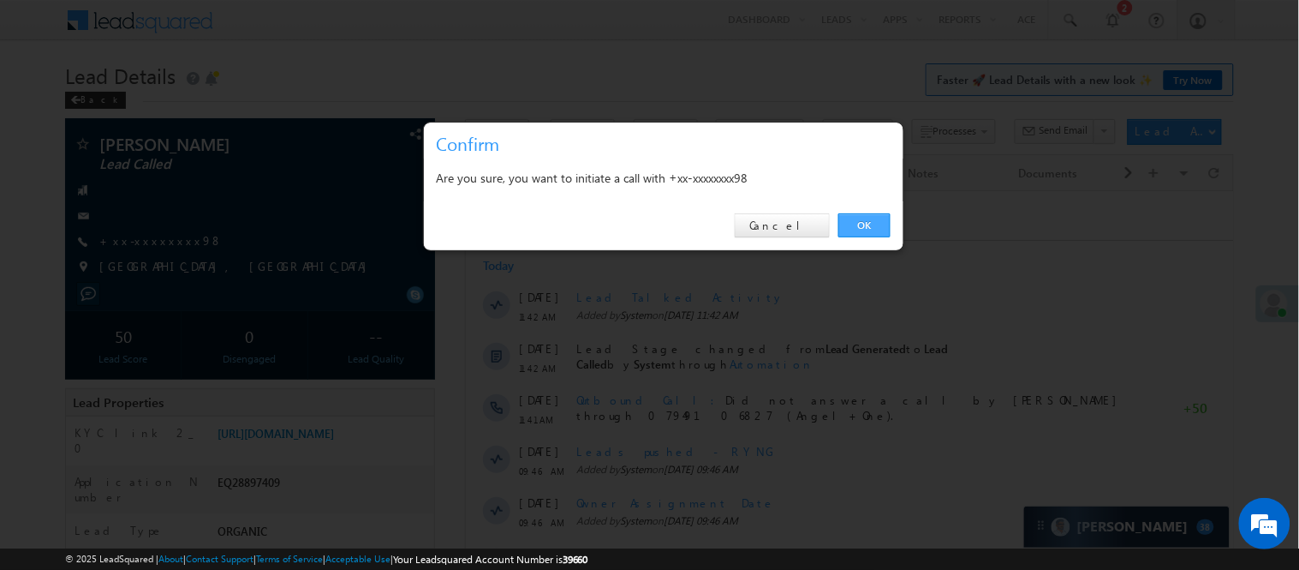
click at [862, 220] on link "OK" at bounding box center [865, 225] width 52 height 24
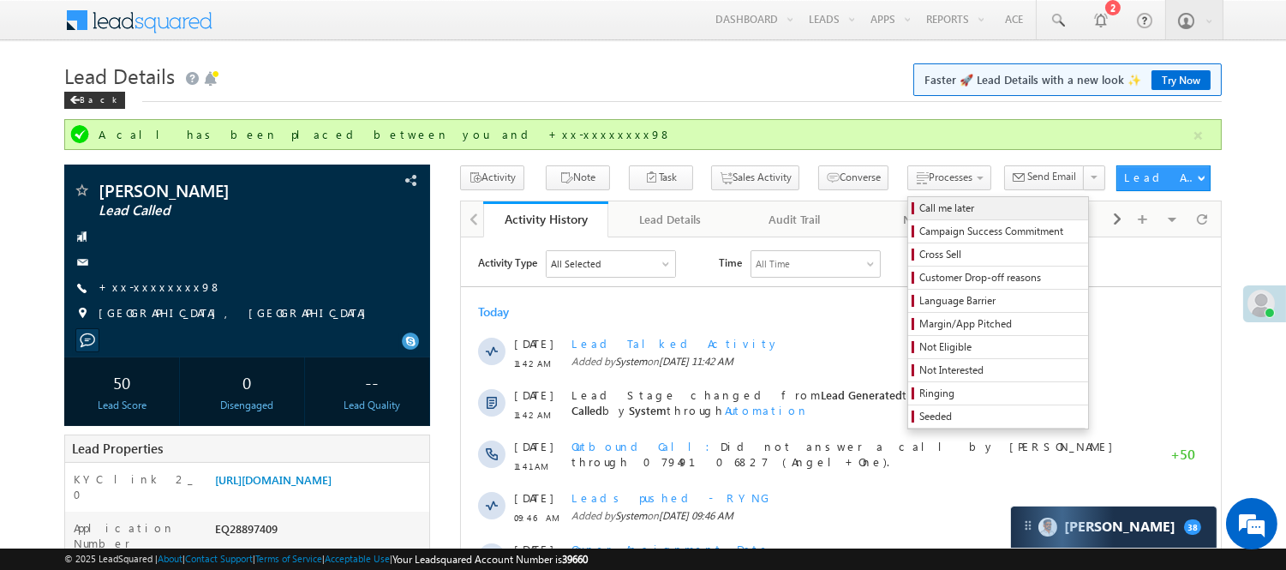
click at [919, 206] on span "Call me later" at bounding box center [1000, 207] width 163 height 15
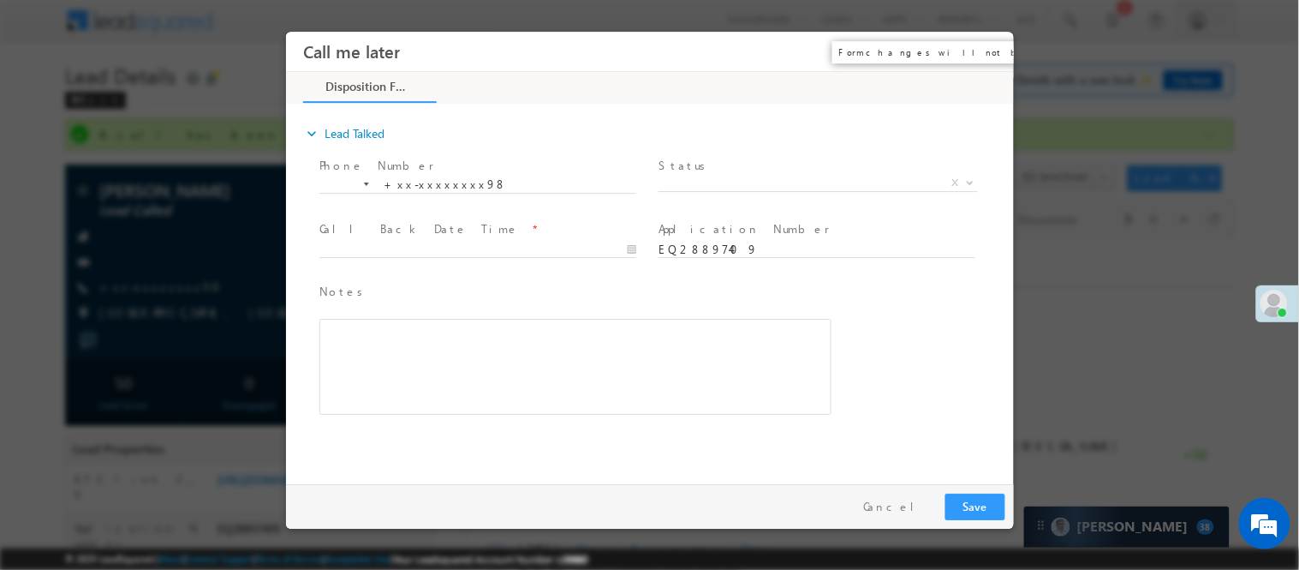
click at [985, 44] on button "×" at bounding box center [987, 51] width 29 height 32
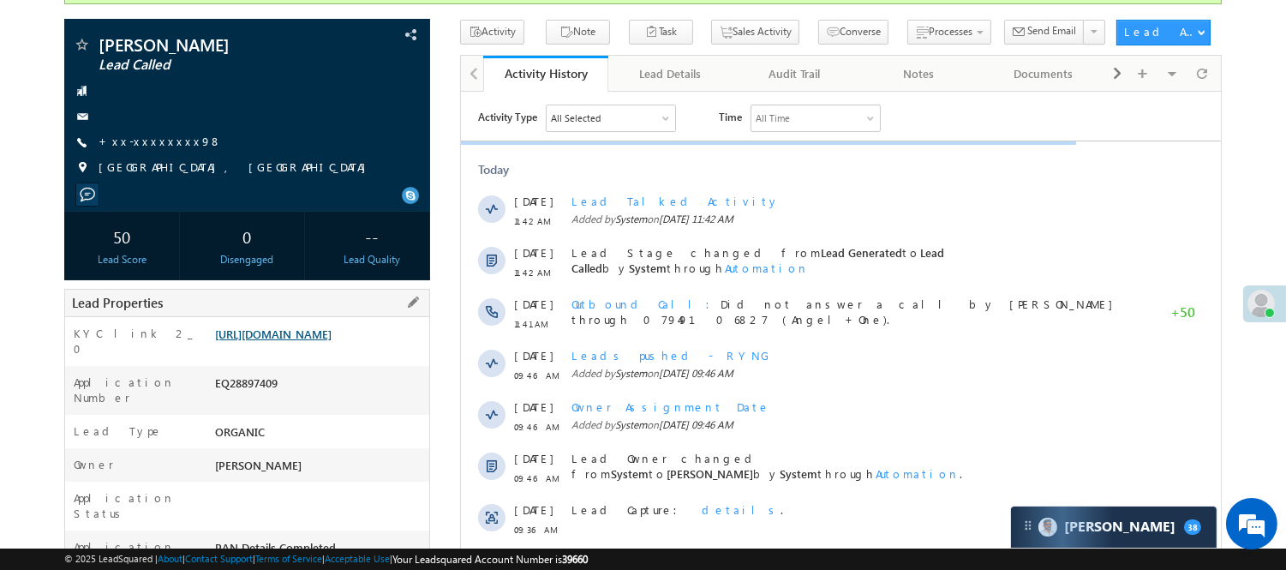
scroll to position [190, 0]
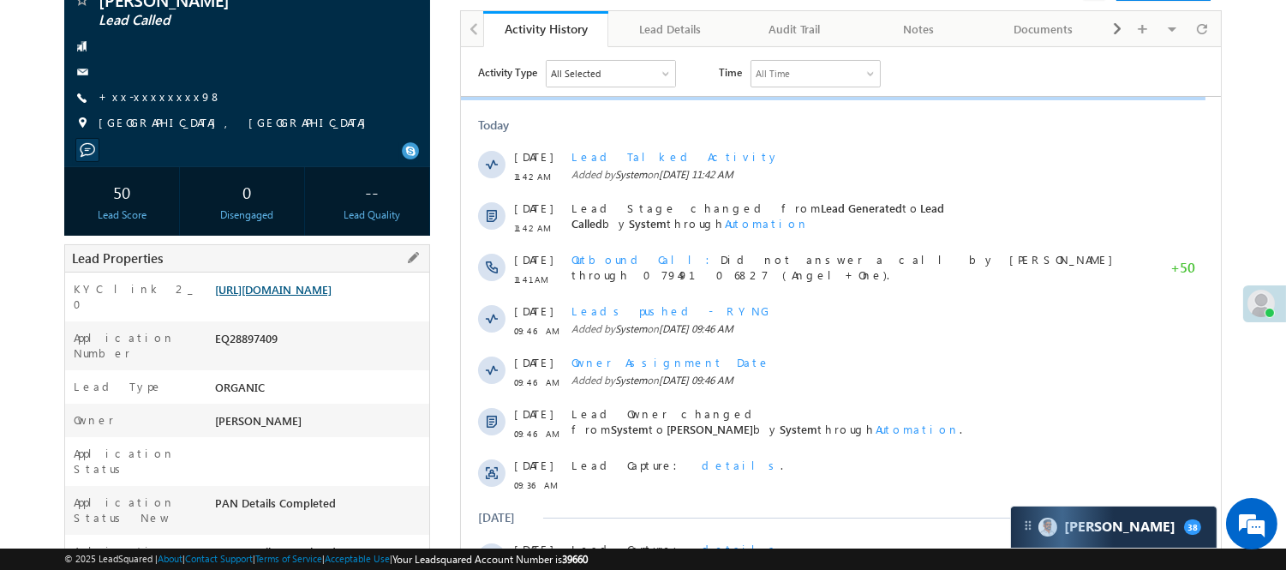
click at [306, 296] on link "https://angelbroking1-pk3em7sa.customui-test.leadsquared.com?leadId=0dced5d0-0e…" at bounding box center [273, 289] width 116 height 15
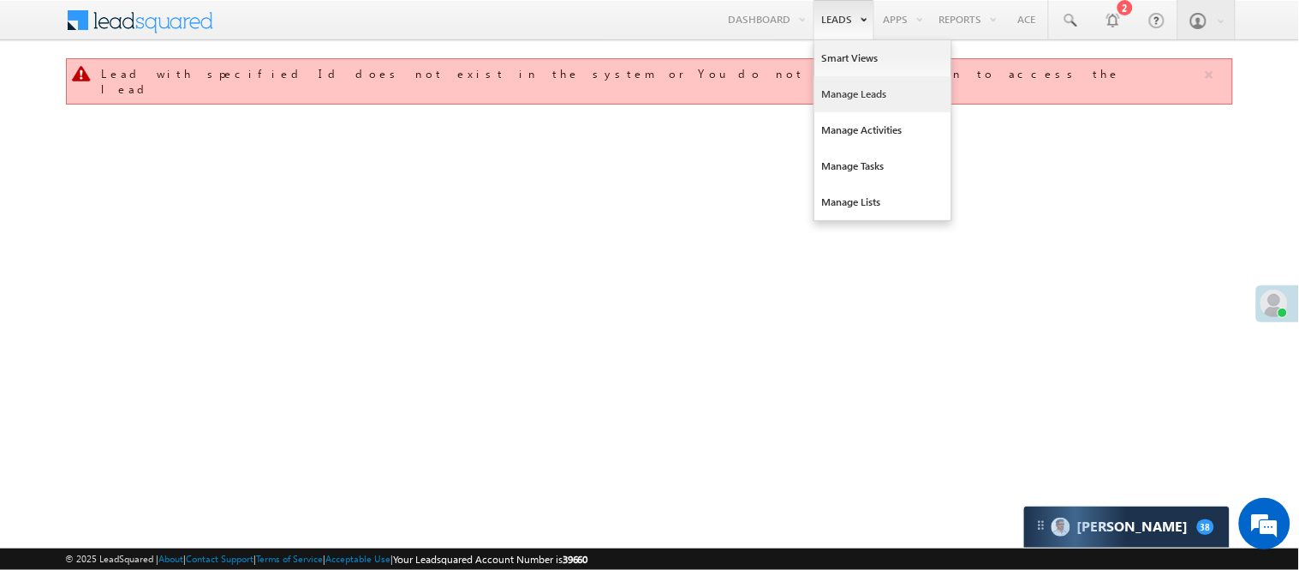
click at [857, 89] on link "Manage Leads" at bounding box center [883, 94] width 137 height 36
click at [845, 93] on link "Manage Leads" at bounding box center [883, 94] width 137 height 36
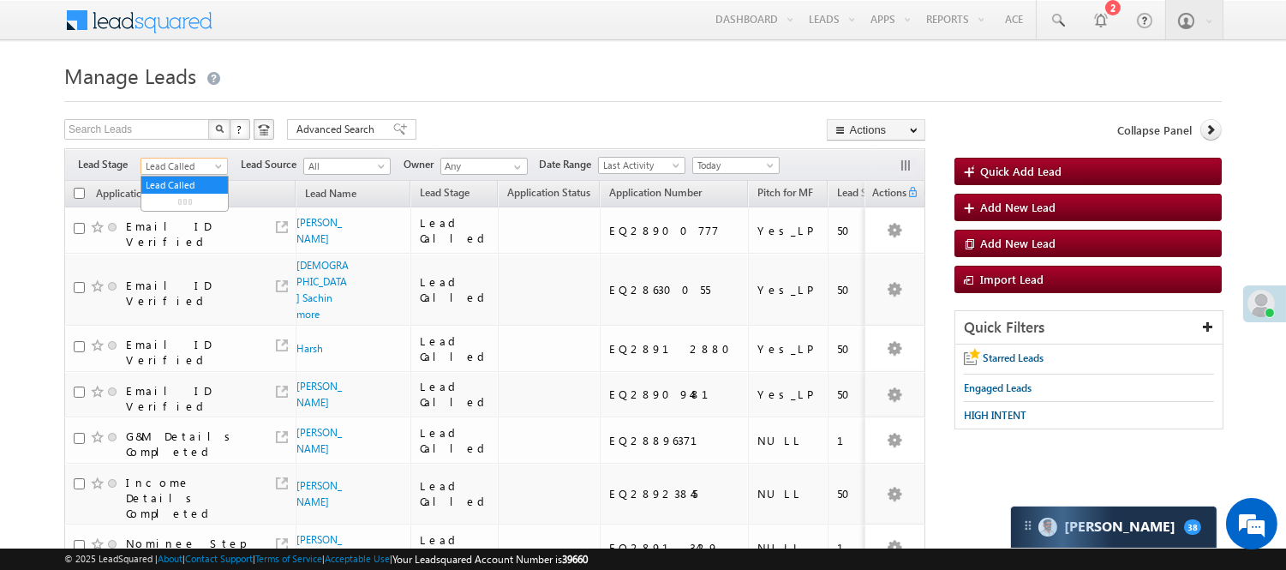
click at [191, 161] on span "Lead Called" at bounding box center [181, 165] width 81 height 15
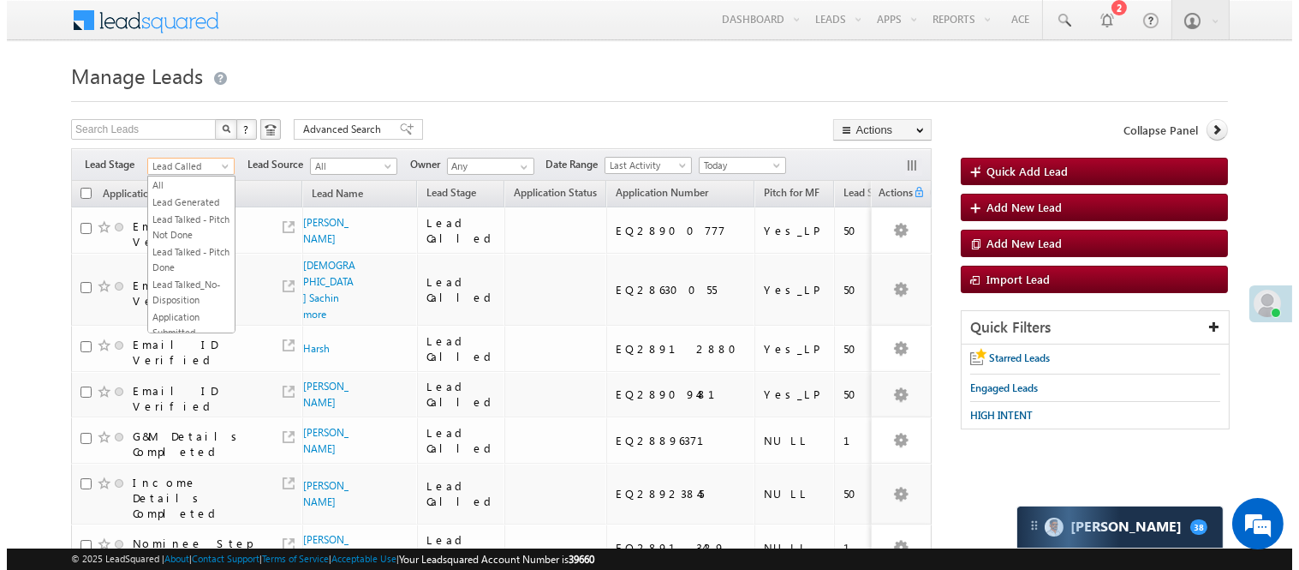
scroll to position [210, 0]
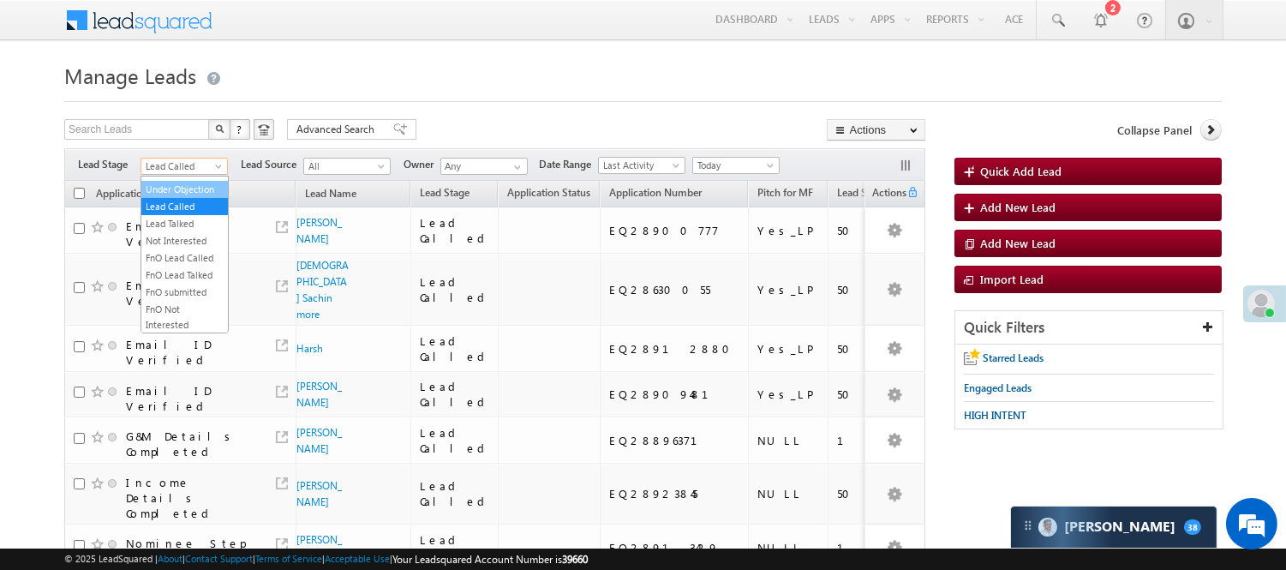
click at [201, 197] on link "Under Objection" at bounding box center [184, 189] width 87 height 15
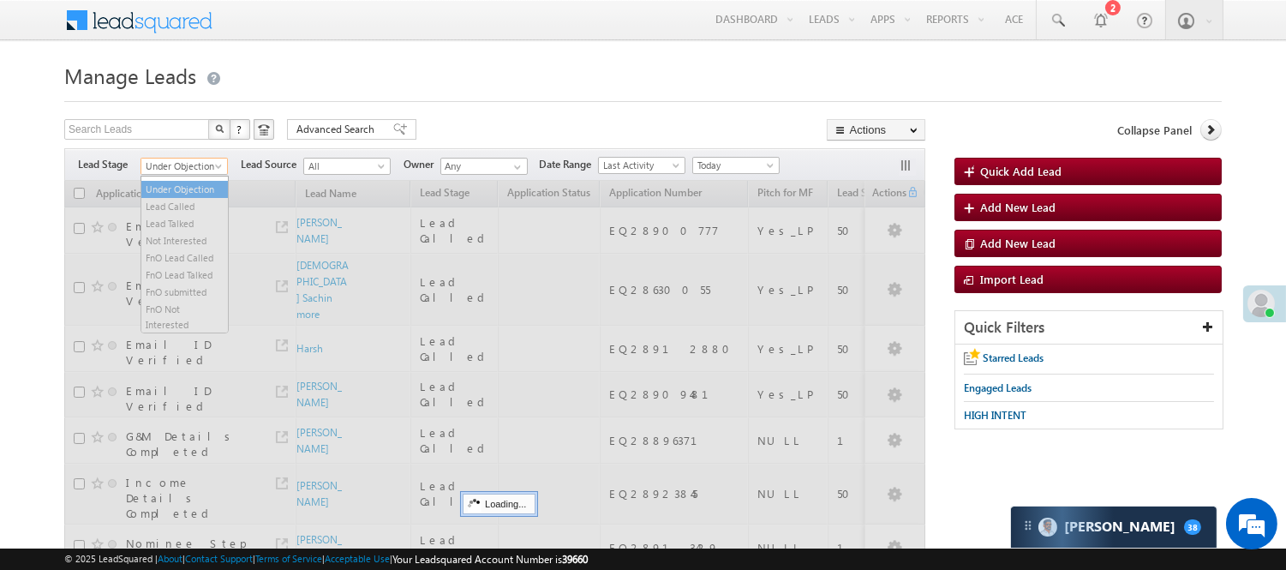
click at [194, 160] on span "Under Objection" at bounding box center [181, 165] width 81 height 15
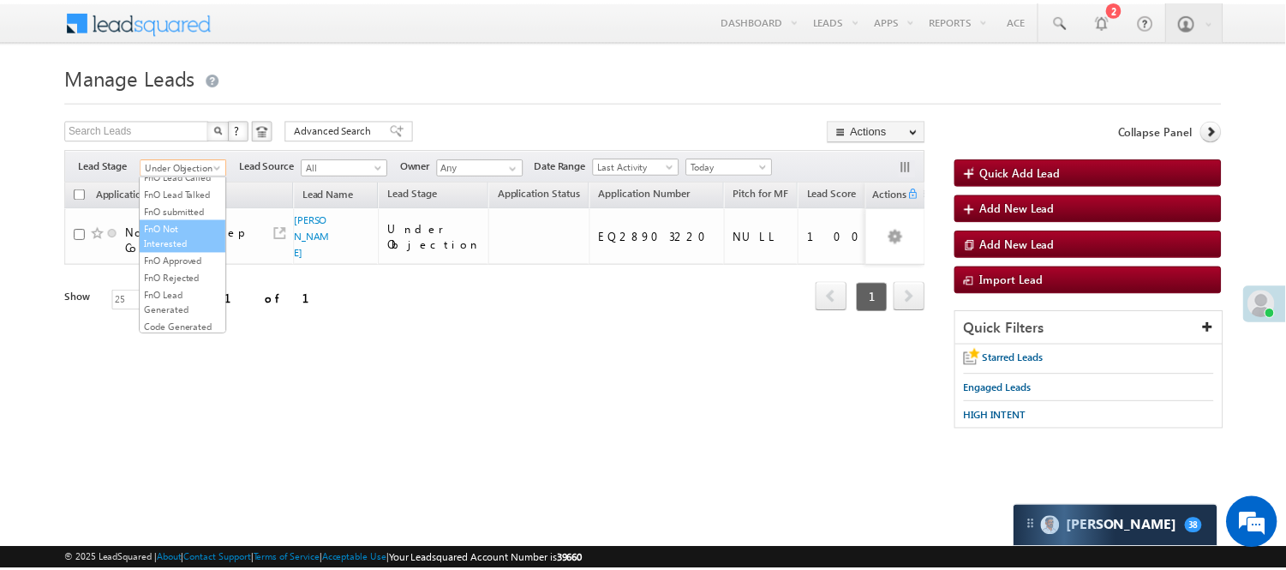
scroll to position [235, 0]
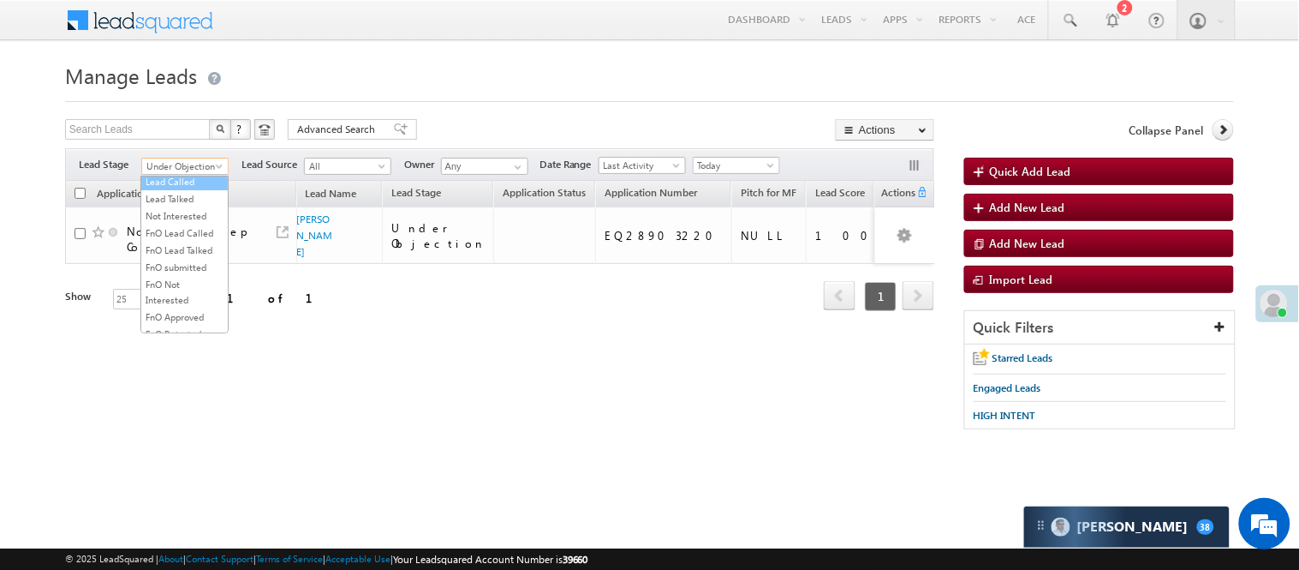
click at [177, 189] on link "Lead Called" at bounding box center [184, 181] width 87 height 15
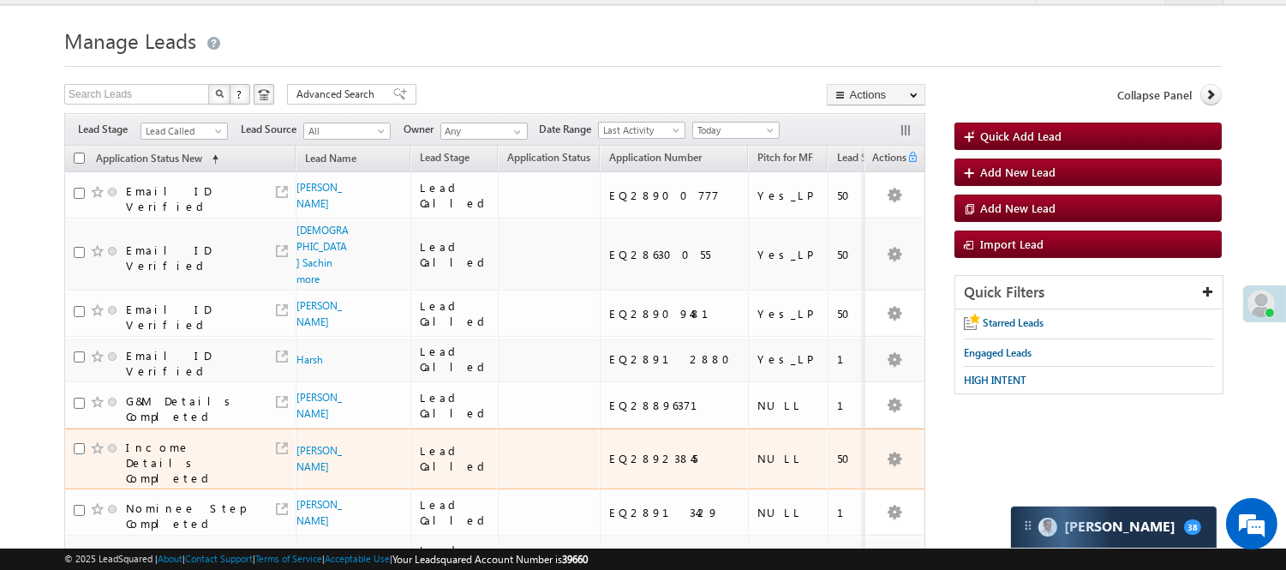
scroll to position [0, 0]
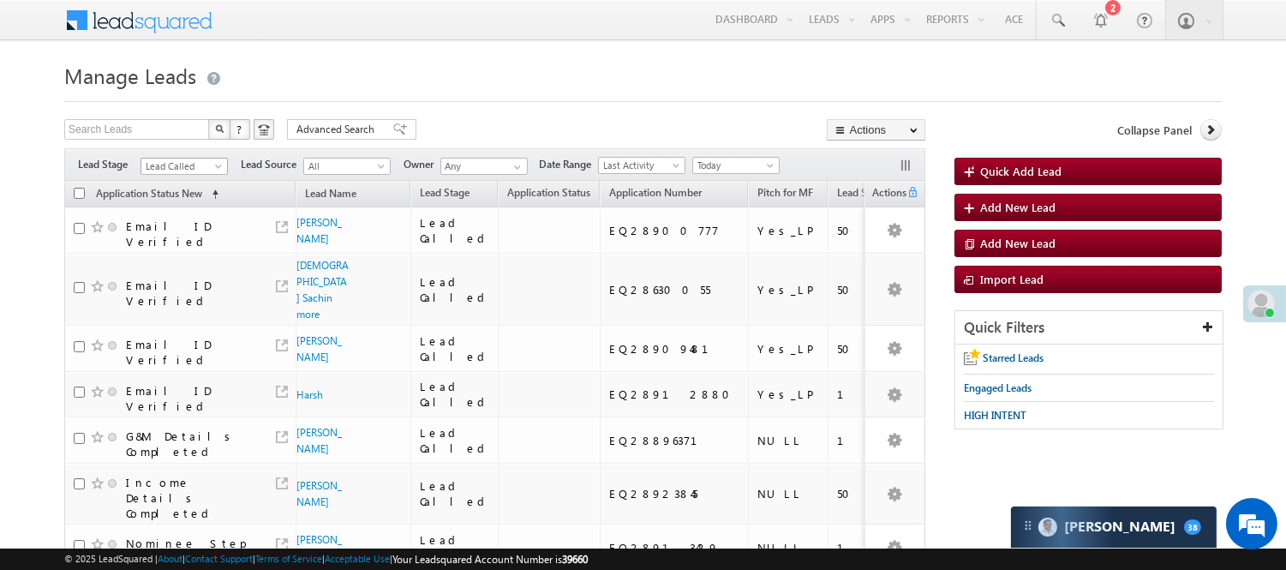
click at [180, 164] on span "Lead Called" at bounding box center [181, 165] width 81 height 15
click at [169, 210] on link "Lead Generated" at bounding box center [184, 201] width 87 height 15
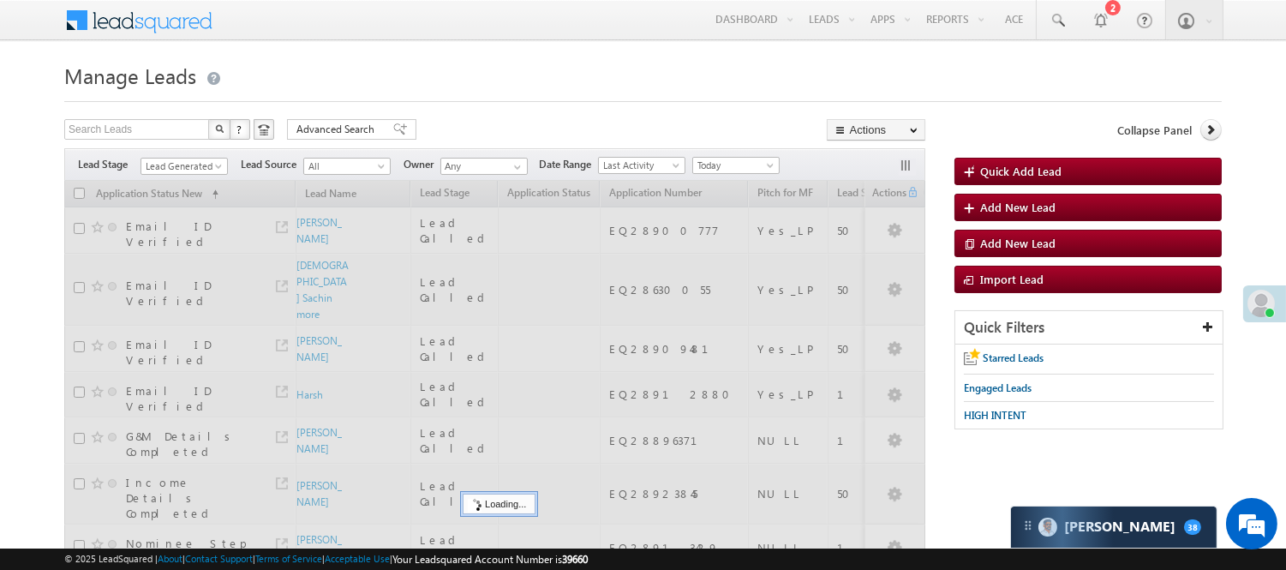
click at [636, 100] on div at bounding box center [642, 96] width 1157 height 11
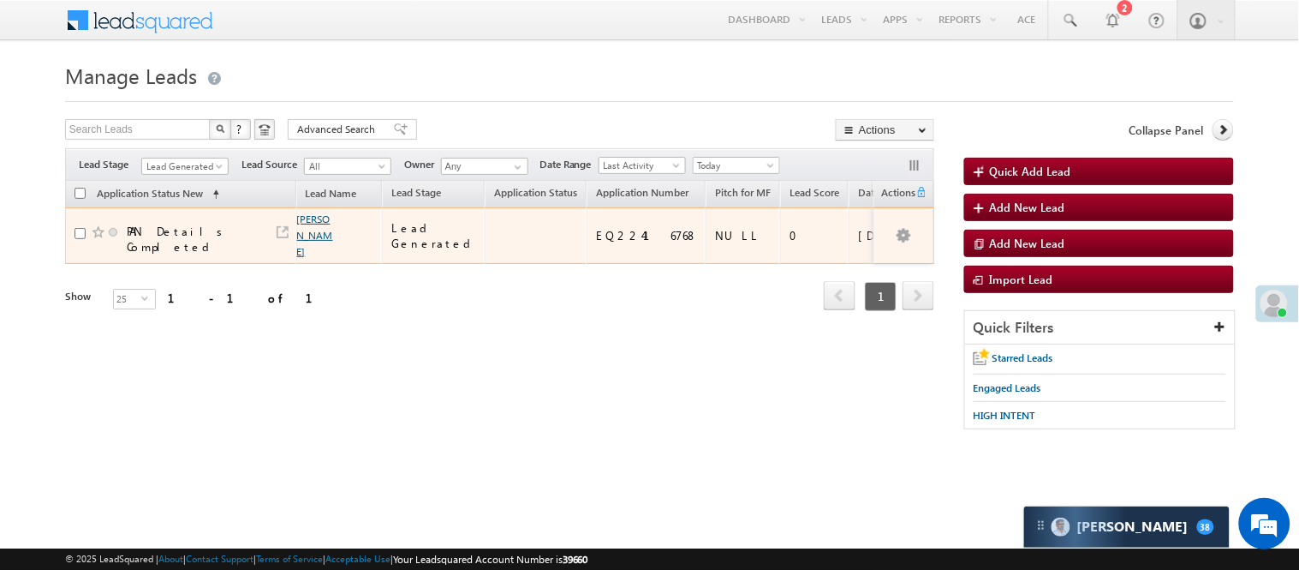
click at [311, 231] on link "Vasif Kadivar" at bounding box center [315, 234] width 36 height 45
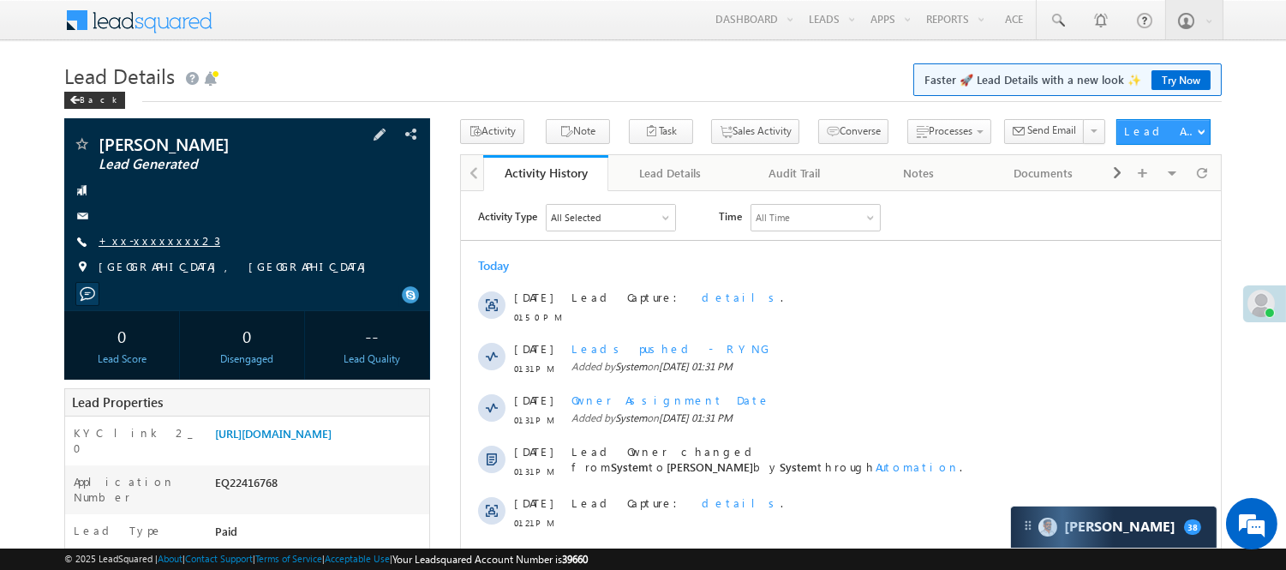
click at [133, 248] on link "+xx-xxxxxxxx23" at bounding box center [160, 240] width 122 height 15
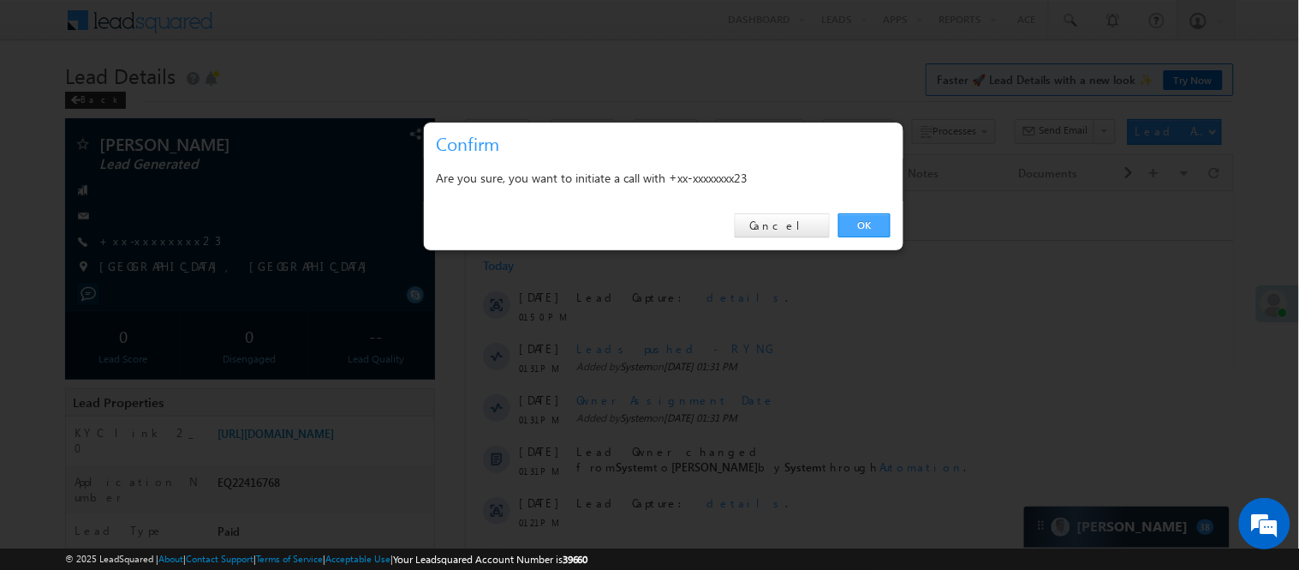
click at [861, 236] on link "OK" at bounding box center [865, 225] width 52 height 24
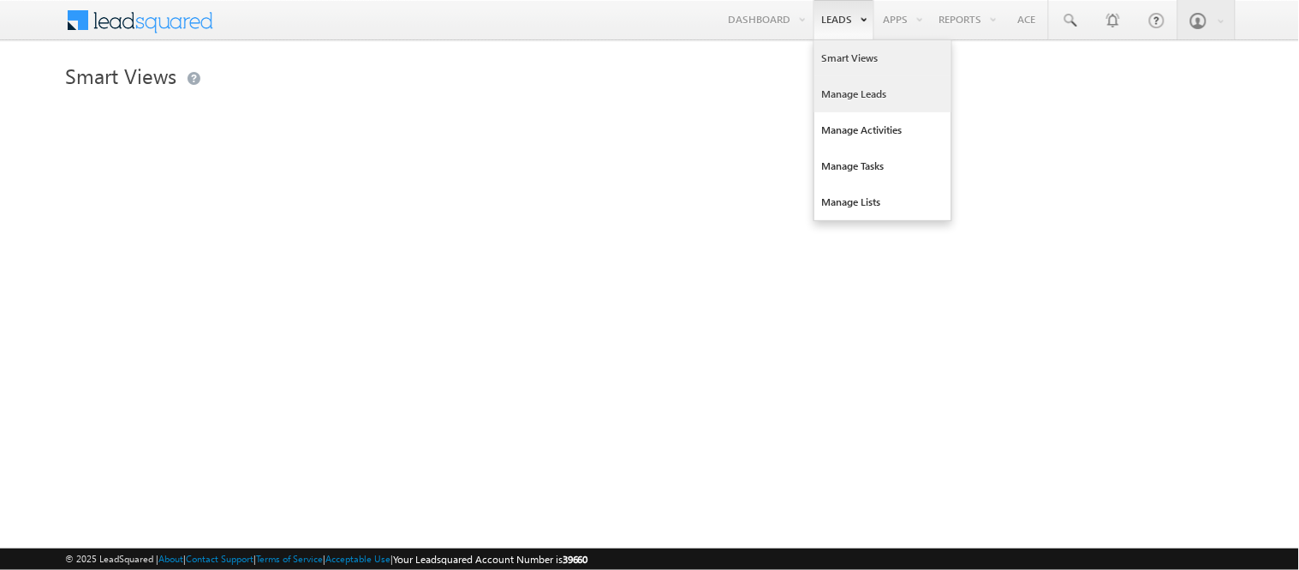
click at [859, 98] on link "Manage Leads" at bounding box center [883, 94] width 137 height 36
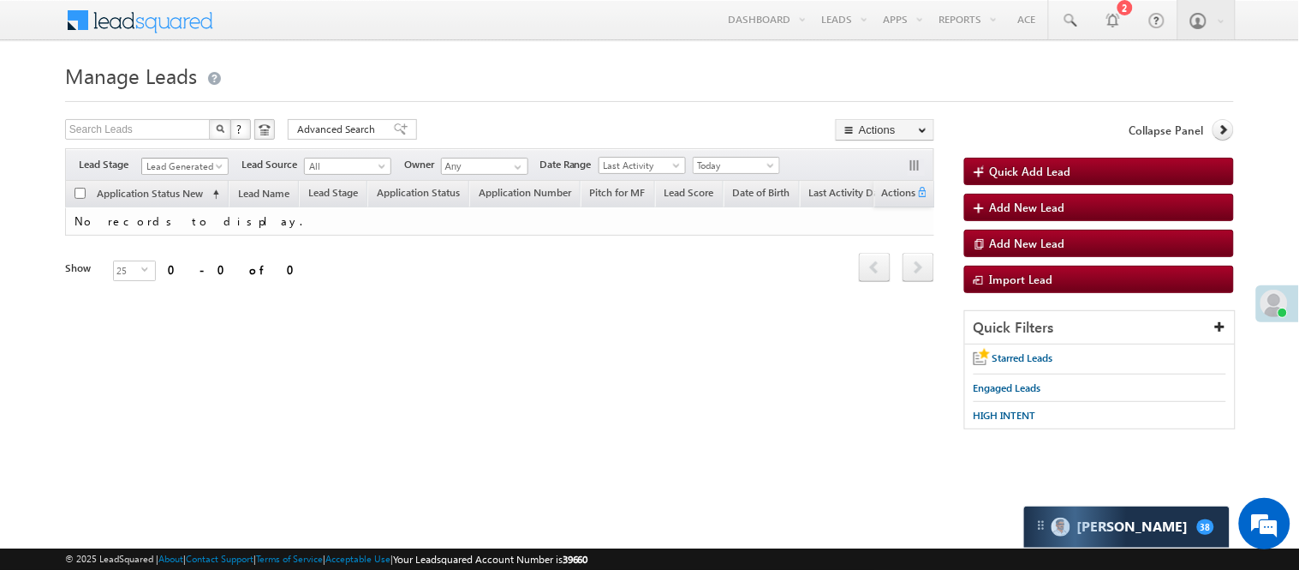
click at [217, 164] on span at bounding box center [221, 170] width 14 height 14
click at [178, 288] on link "Code Generated" at bounding box center [185, 289] width 87 height 15
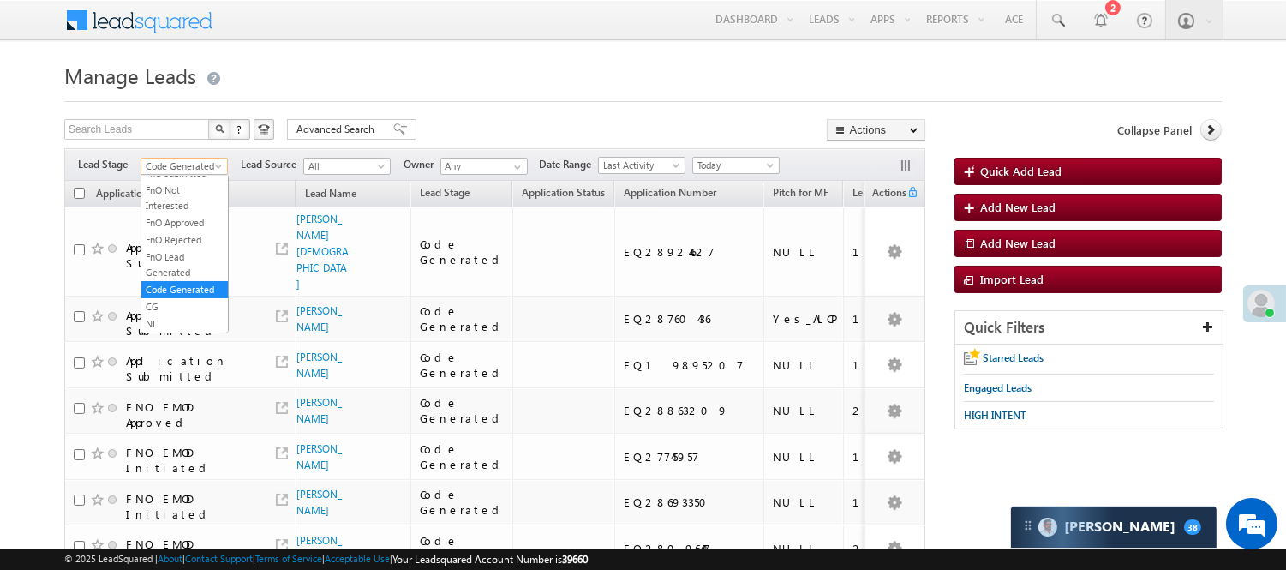
click at [216, 160] on span "Code Generated" at bounding box center [181, 165] width 81 height 15
click at [184, 195] on link "Lead Generated" at bounding box center [184, 201] width 87 height 15
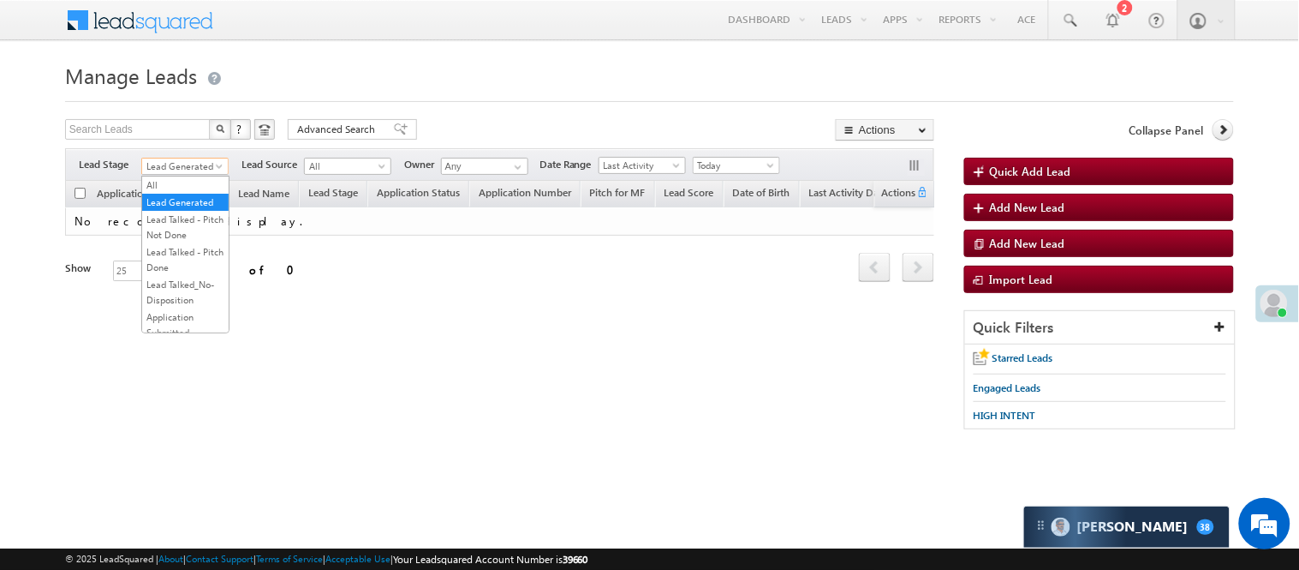
click at [184, 164] on span "Lead Generated" at bounding box center [182, 165] width 81 height 15
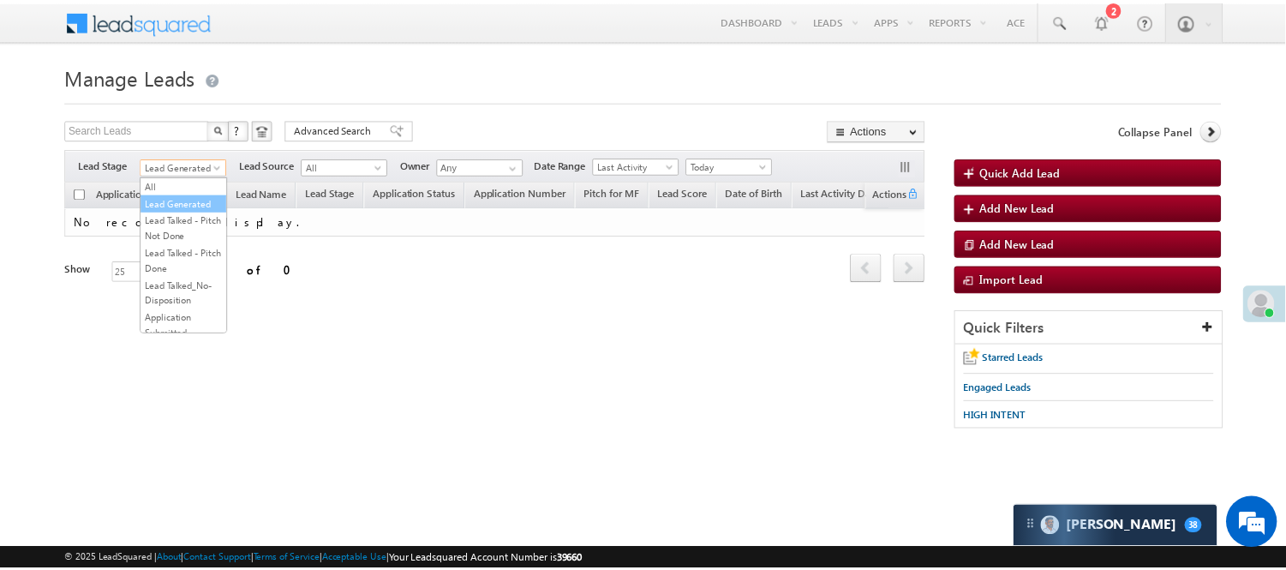
scroll to position [285, 0]
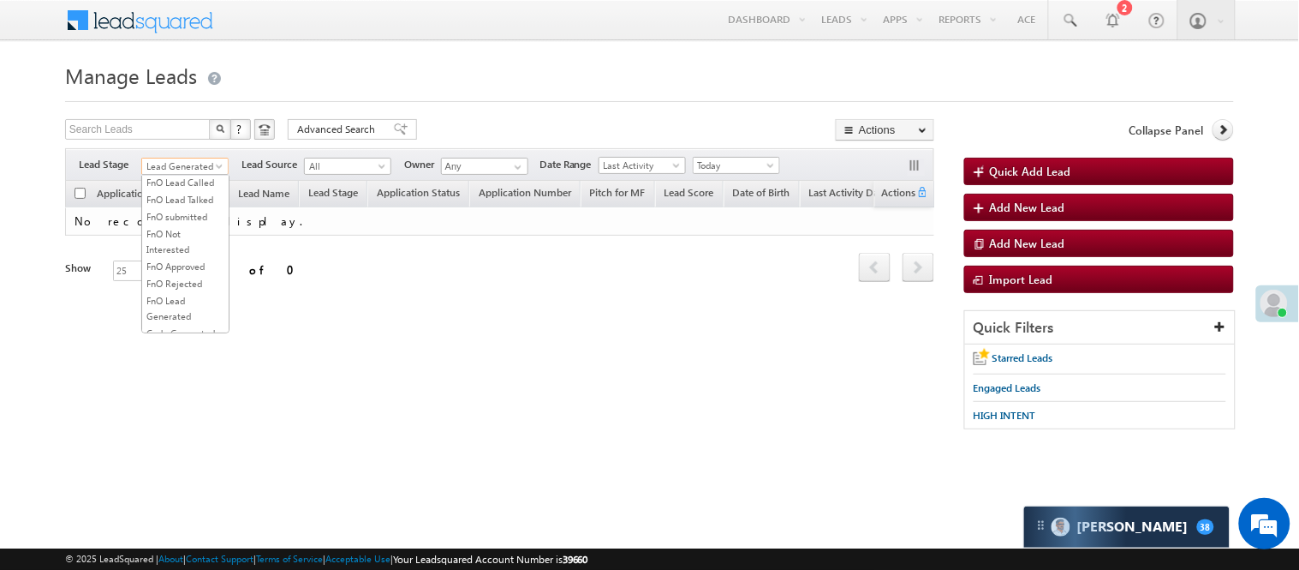
click at [185, 157] on li "Lead Talked" at bounding box center [185, 148] width 87 height 17
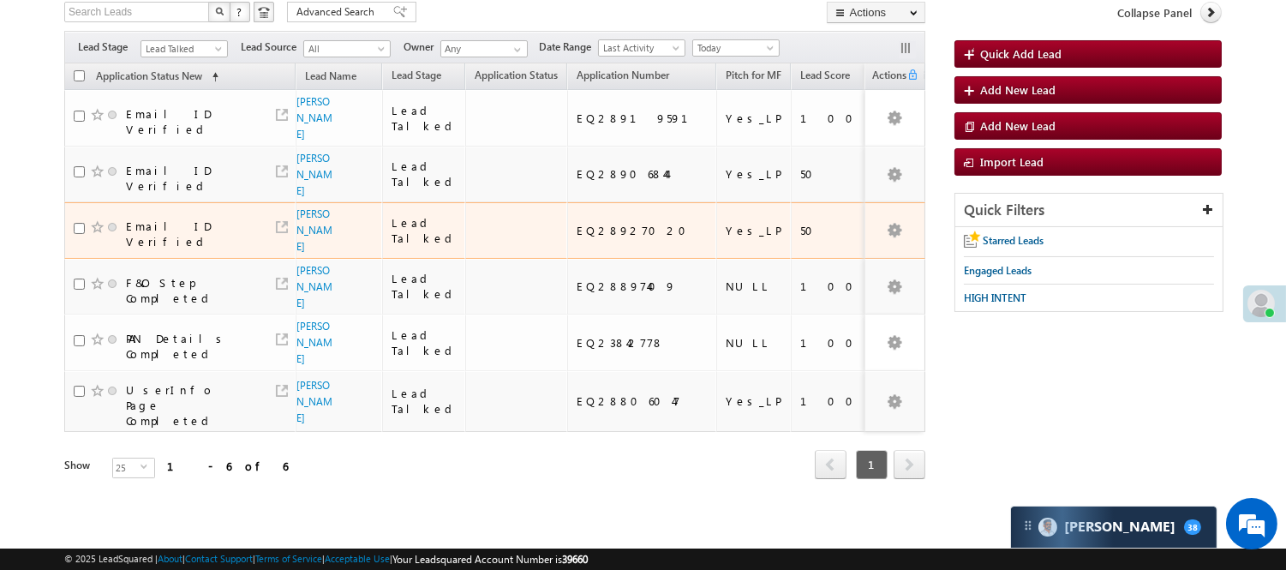
scroll to position [129, 0]
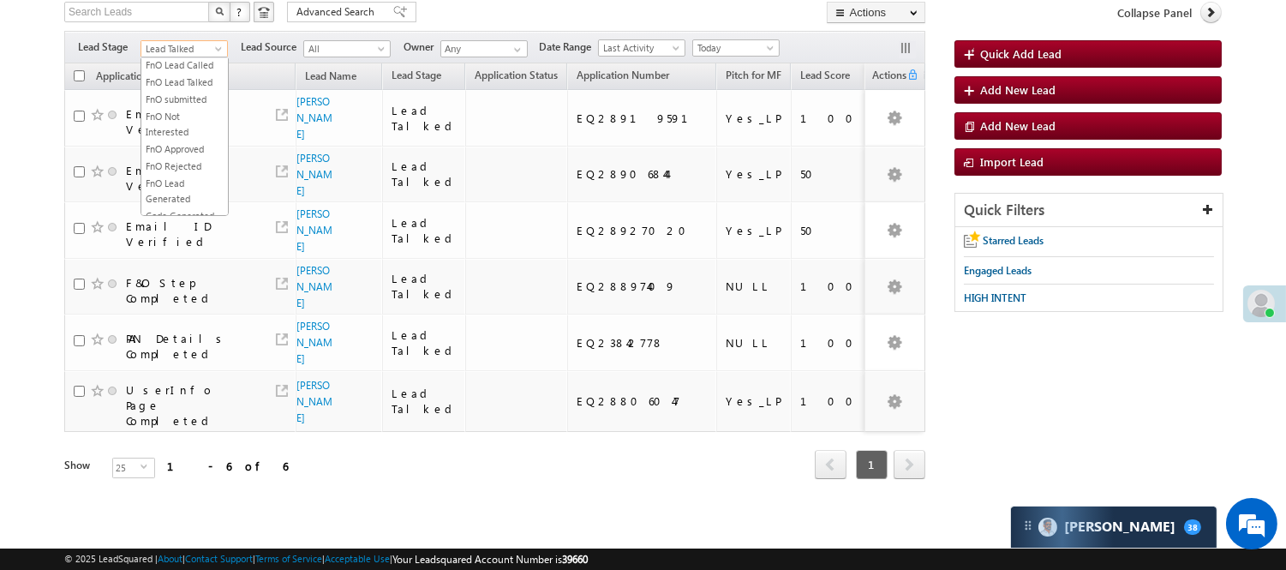
click at [197, 41] on span "Lead Talked" at bounding box center [181, 48] width 81 height 15
click at [186, 115] on link "Lead Talked - Pitch Not Done" at bounding box center [184, 109] width 87 height 31
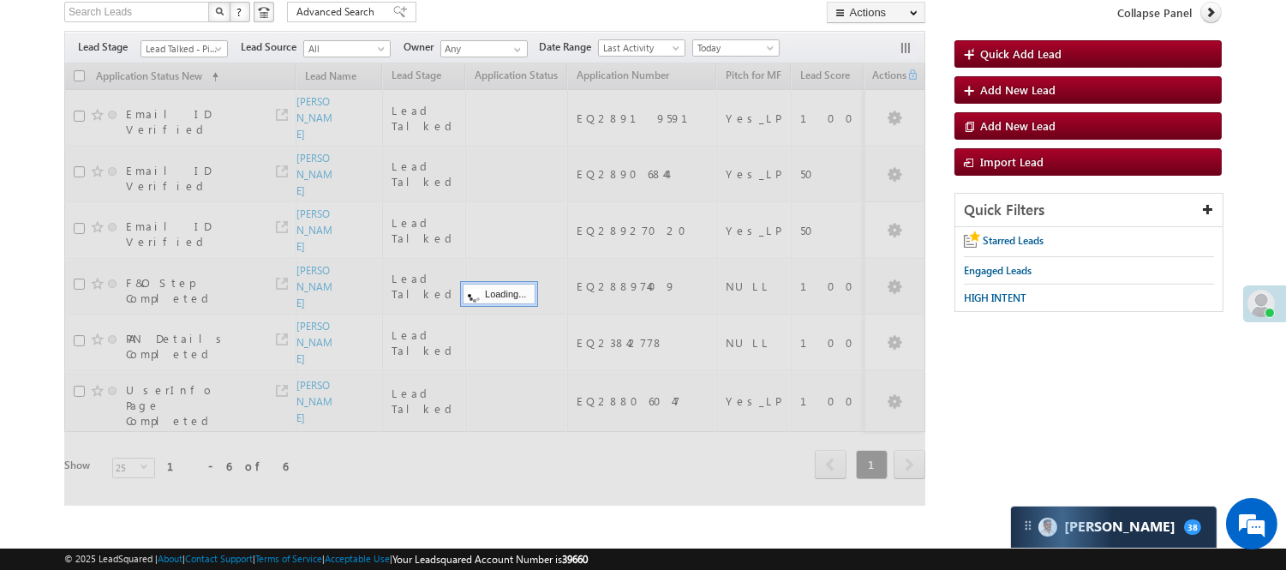
scroll to position [21, 0]
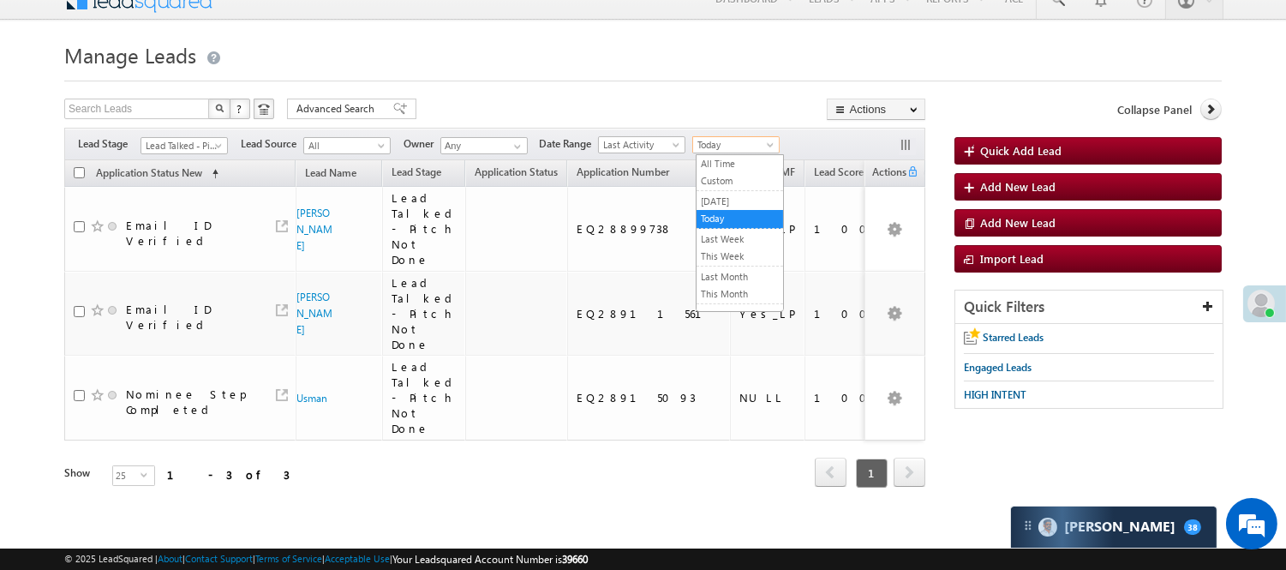
click at [713, 152] on body "Menu Nisha Anand Yadav Nisha .Yada v@ang elbro king. com" at bounding box center [643, 256] width 1286 height 555
click at [711, 201] on link "[DATE]" at bounding box center [739, 201] width 87 height 15
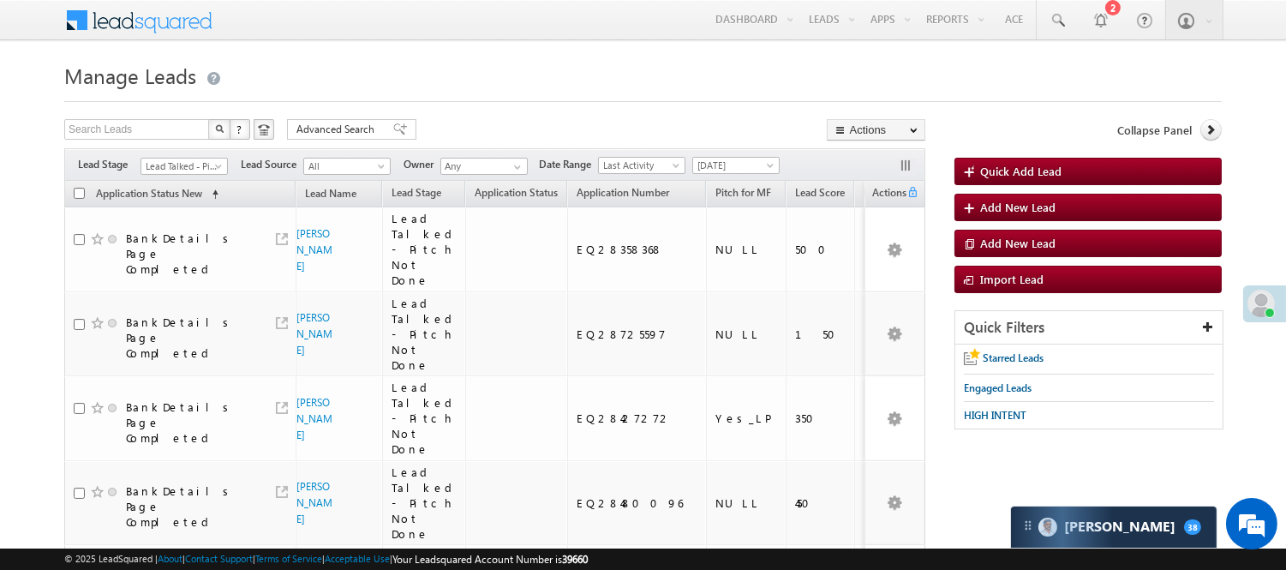
scroll to position [95, 0]
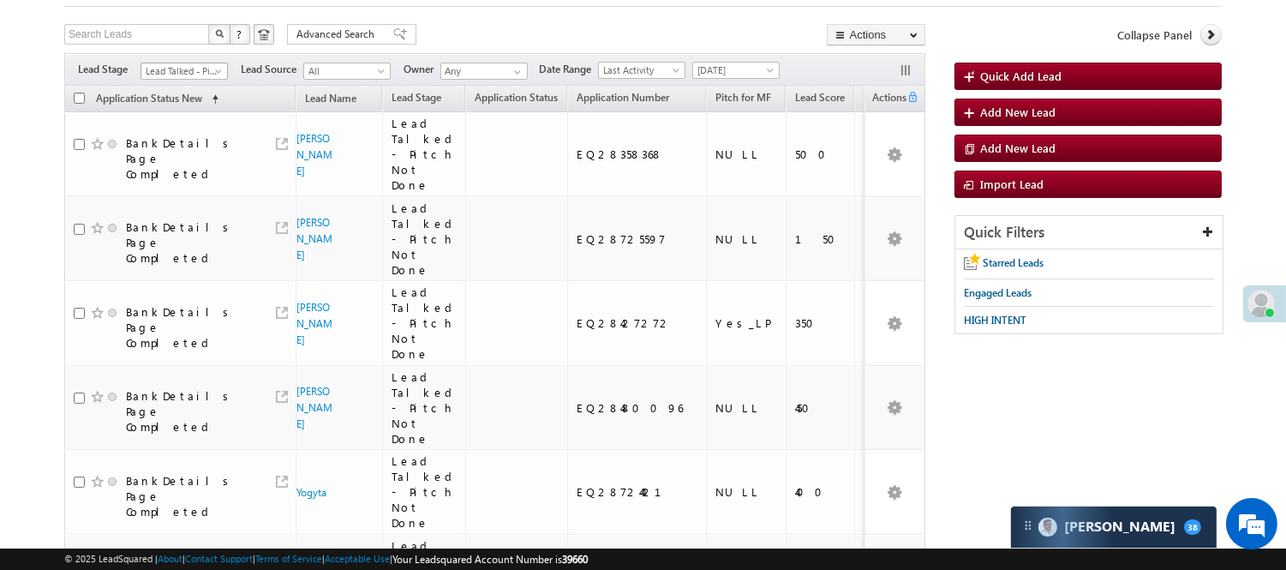
click at [199, 79] on span "Lead Talked - Pitch Not Done" at bounding box center [181, 70] width 81 height 15
click at [198, 139] on link "Lead Called" at bounding box center [184, 130] width 87 height 15
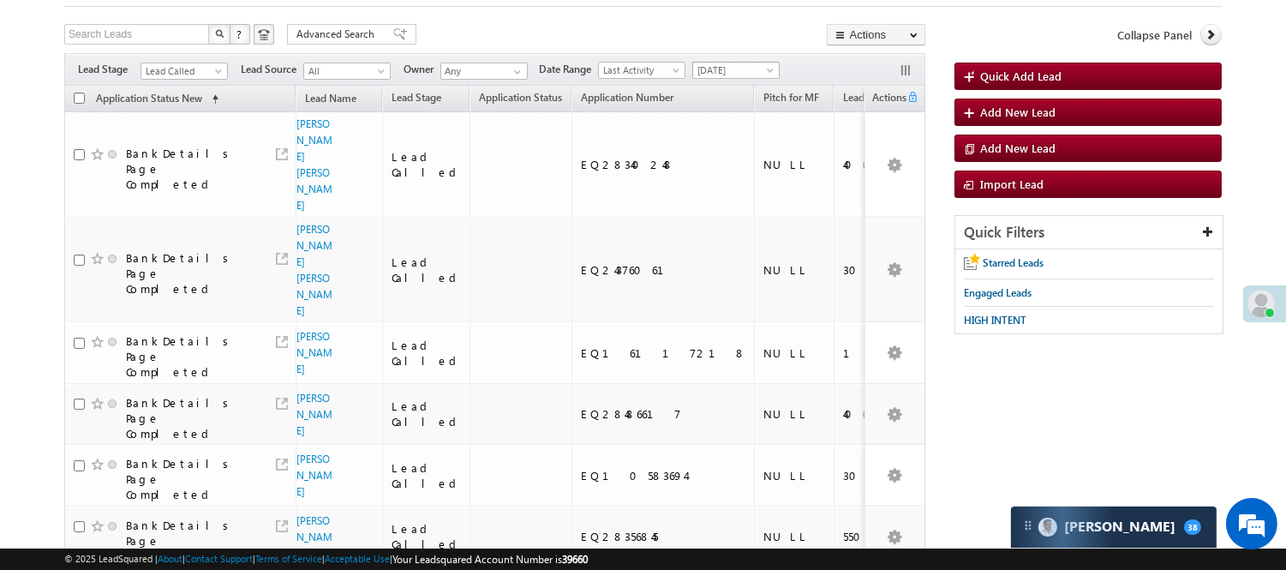
click at [728, 69] on span "[DATE]" at bounding box center [733, 70] width 81 height 15
click at [716, 144] on link "Today" at bounding box center [739, 143] width 87 height 15
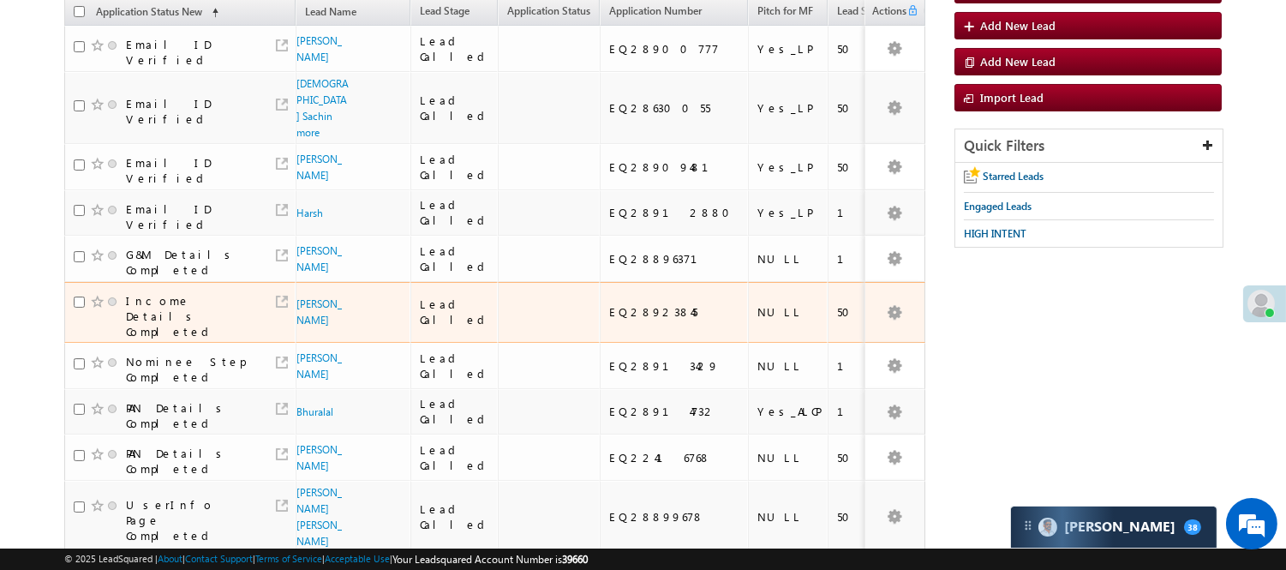
scroll to position [371, 0]
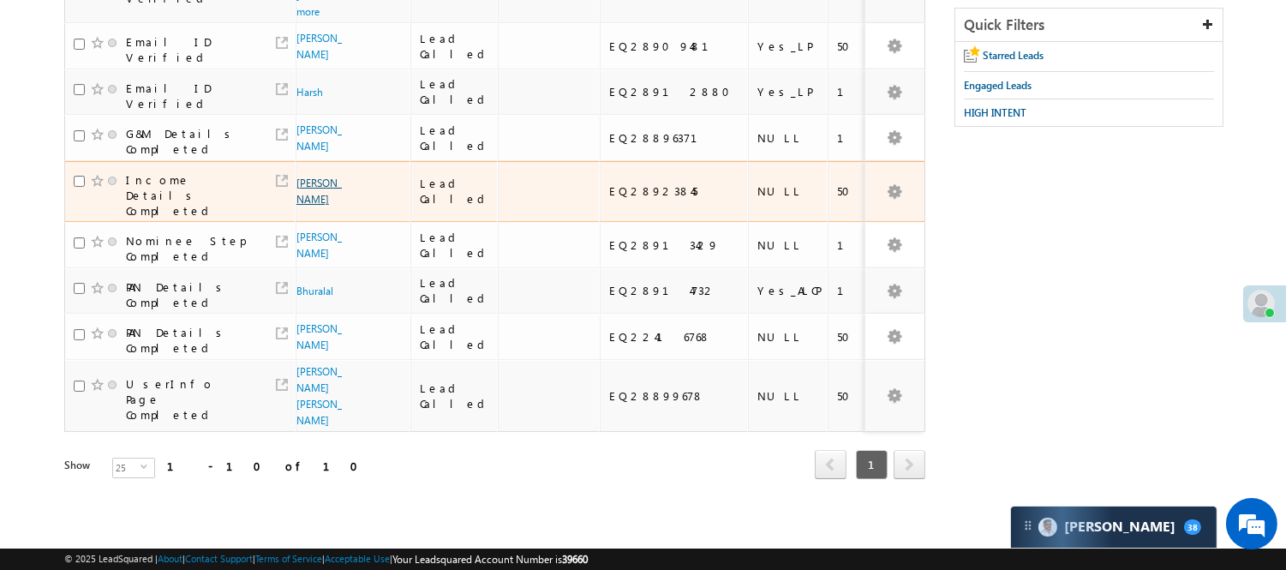
click at [315, 176] on link "Aarti Gaikwad" at bounding box center [318, 190] width 45 height 29
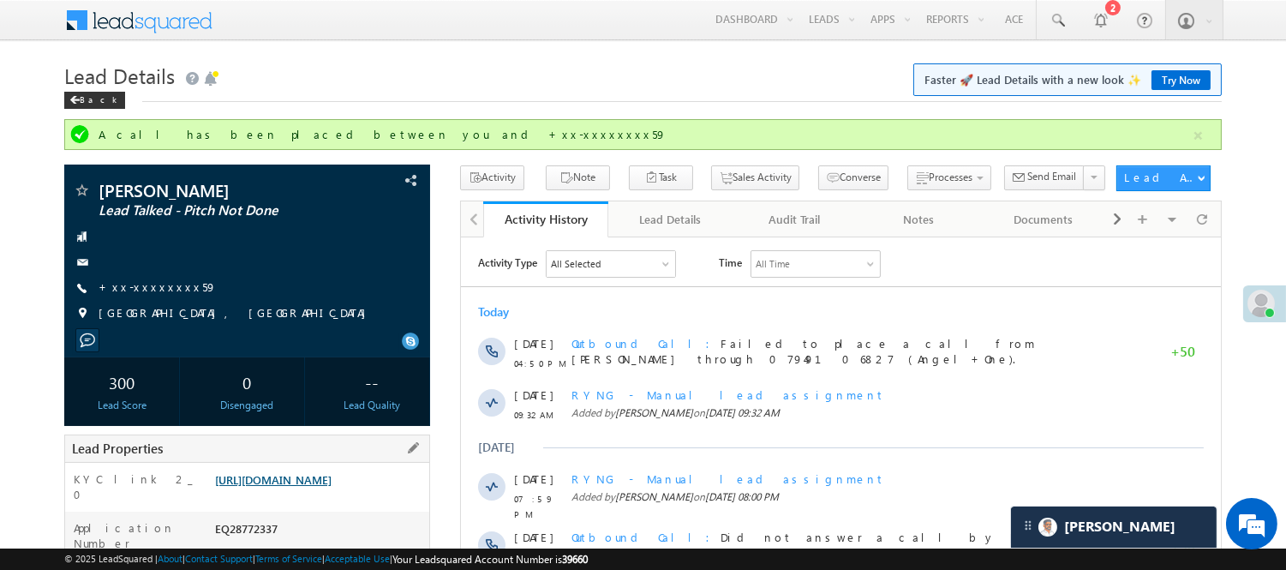
click at [332, 487] on link "[URL][DOMAIN_NAME]" at bounding box center [273, 479] width 116 height 15
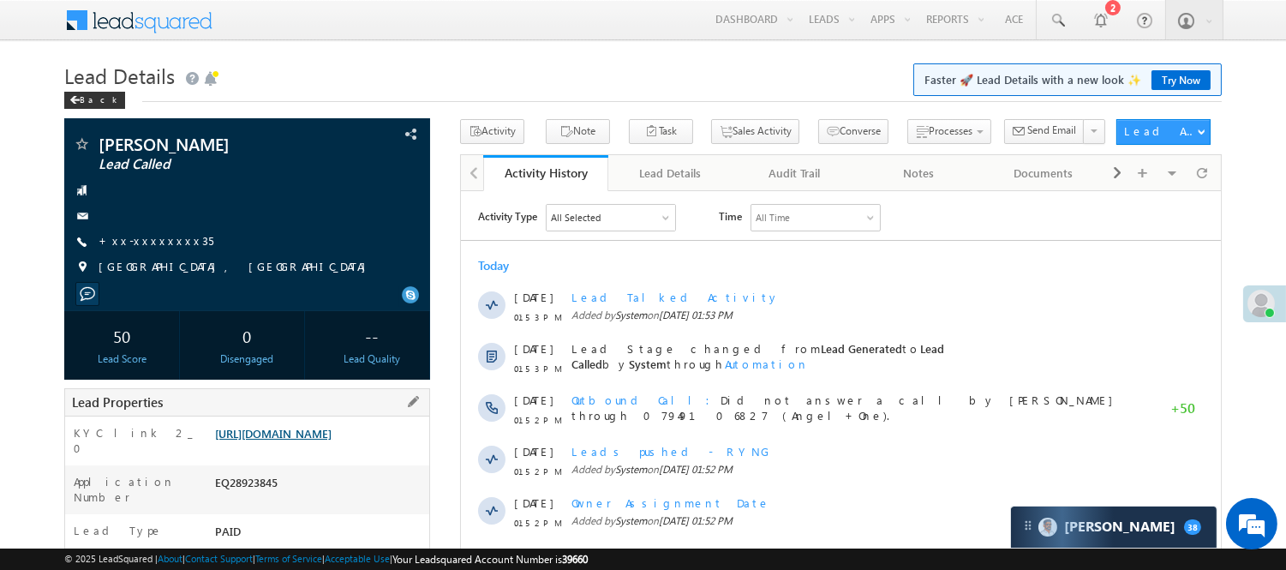
click at [300, 440] on link "[URL][DOMAIN_NAME]" at bounding box center [273, 433] width 116 height 15
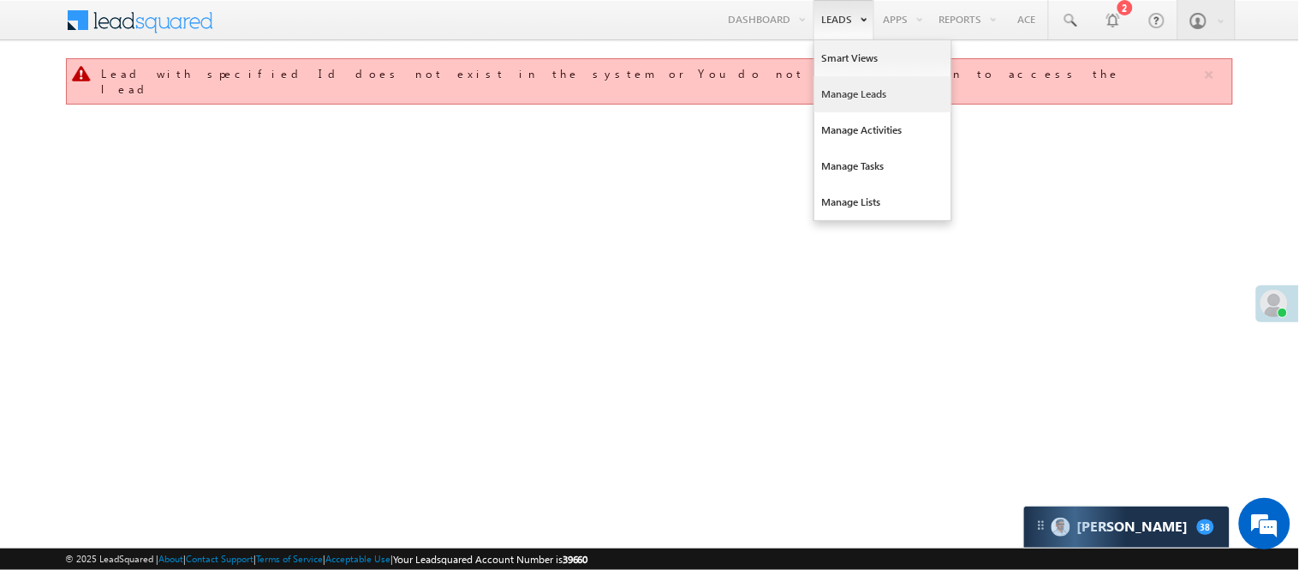
click at [838, 91] on link "Manage Leads" at bounding box center [883, 94] width 137 height 36
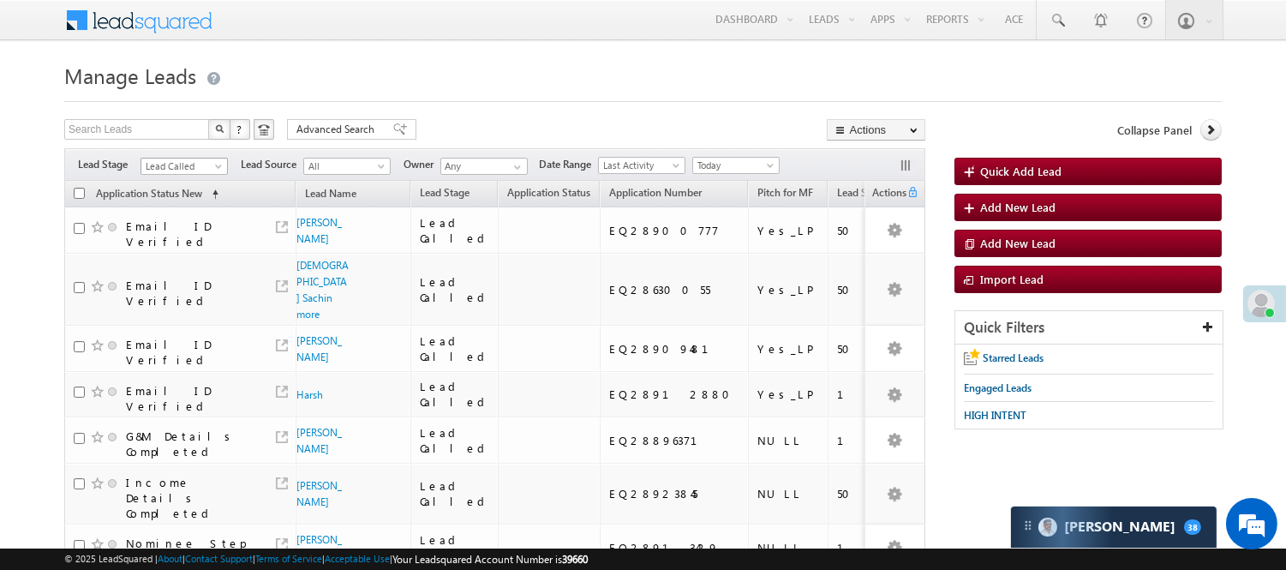
click at [173, 170] on span "Lead Called" at bounding box center [181, 165] width 81 height 15
click at [167, 210] on link "Lead Generated" at bounding box center [184, 201] width 87 height 15
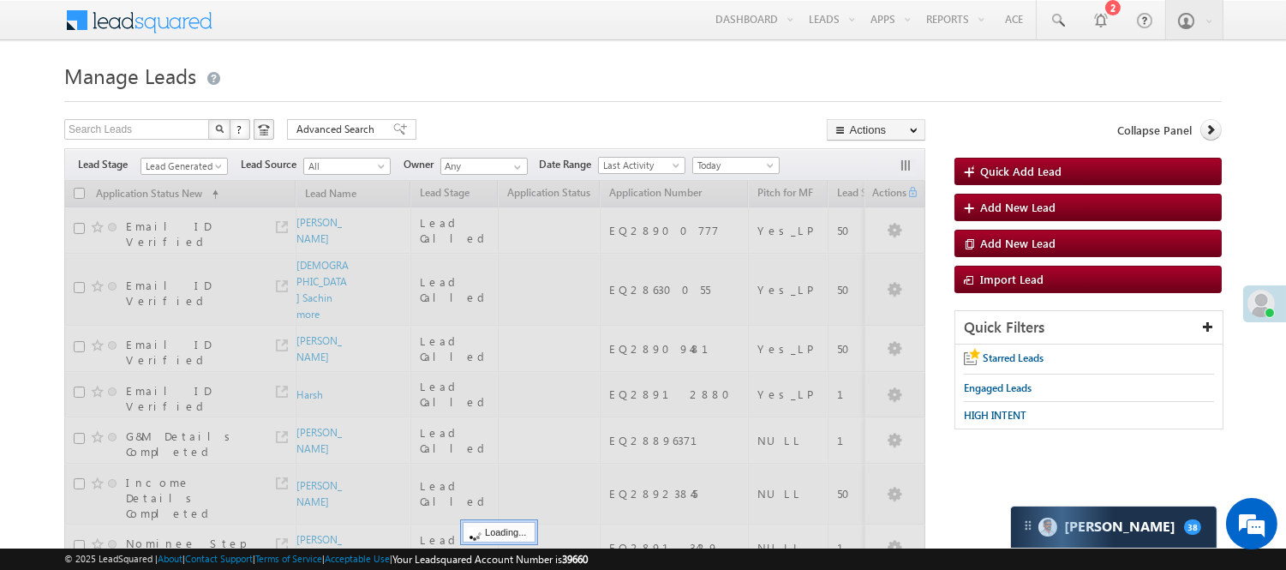
click at [517, 109] on form "Manage Leads Quick Add Lead Search Leads X ? 10 results found Advanced Search A…" at bounding box center [642, 443] width 1157 height 772
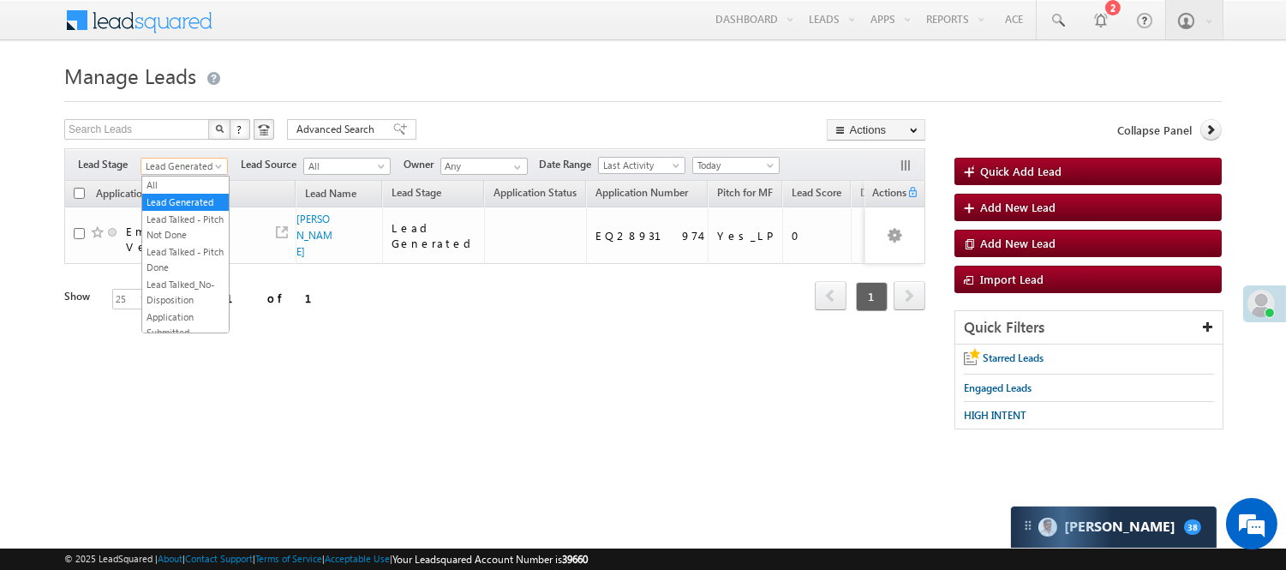
click at [212, 164] on span "Lead Generated" at bounding box center [181, 165] width 81 height 15
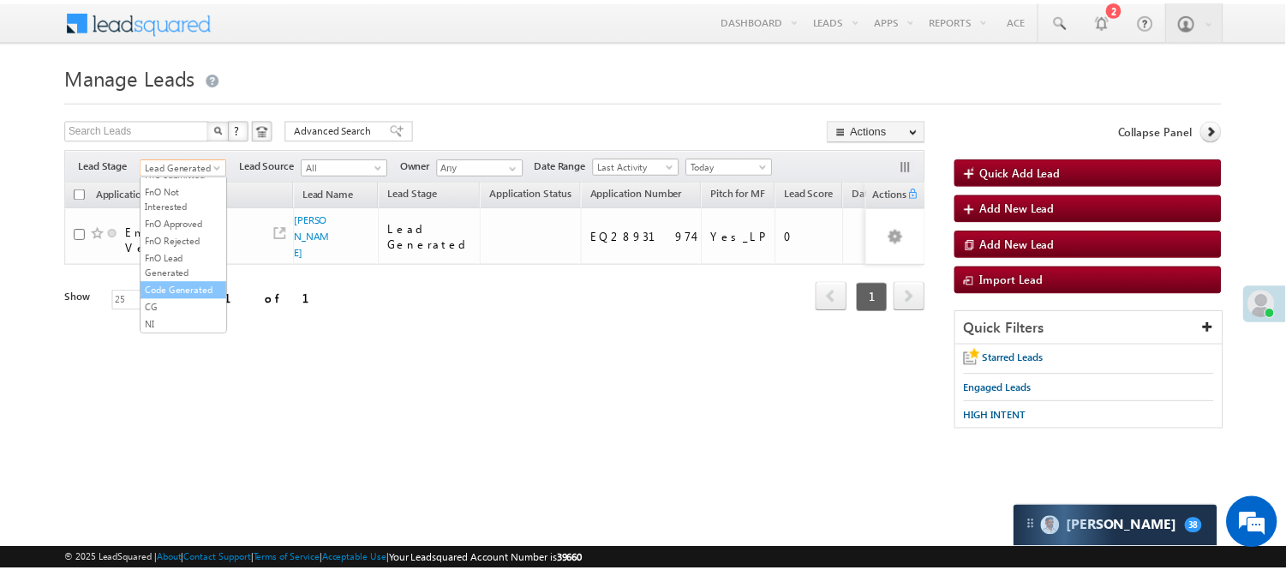
scroll to position [425, 0]
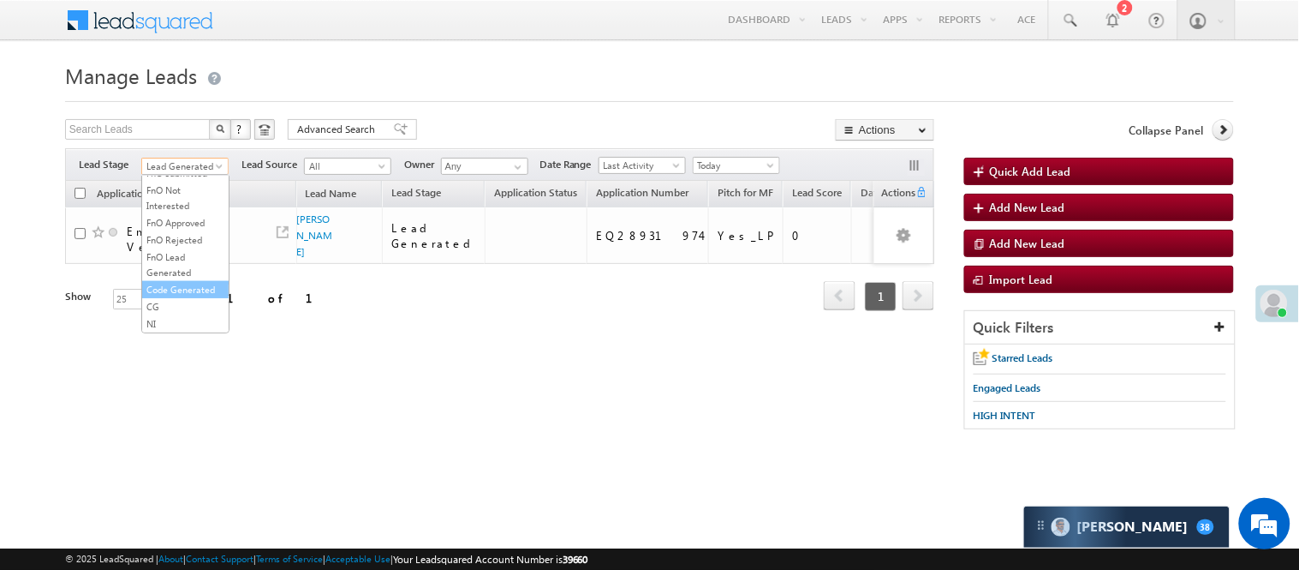
click at [180, 282] on link "Code Generated" at bounding box center [185, 289] width 87 height 15
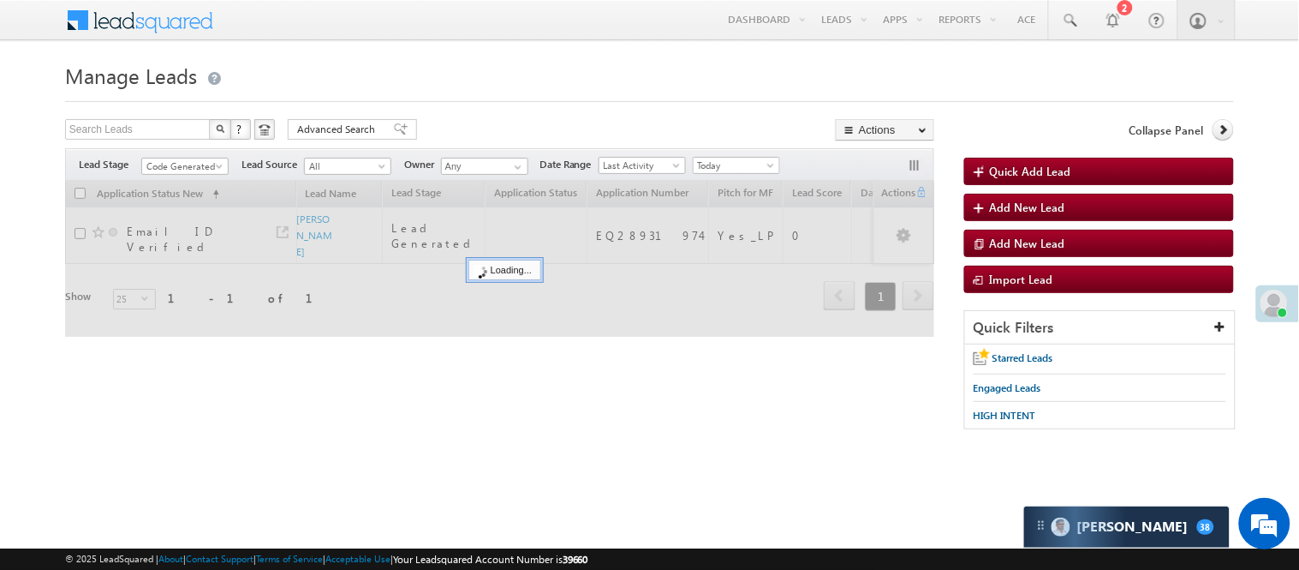
click at [481, 111] on form "Manage Leads Quick Add Lead Search Leads X ? 1 results found Advanced Search Ad…" at bounding box center [649, 251] width 1169 height 389
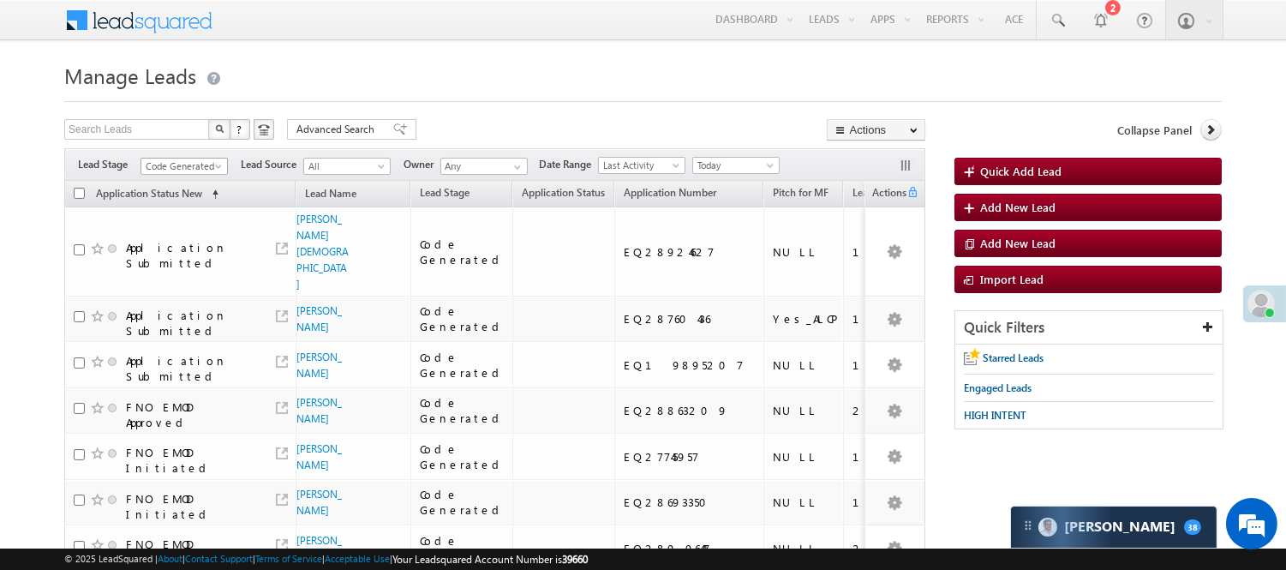
click at [187, 165] on span "Code Generated" at bounding box center [181, 165] width 81 height 15
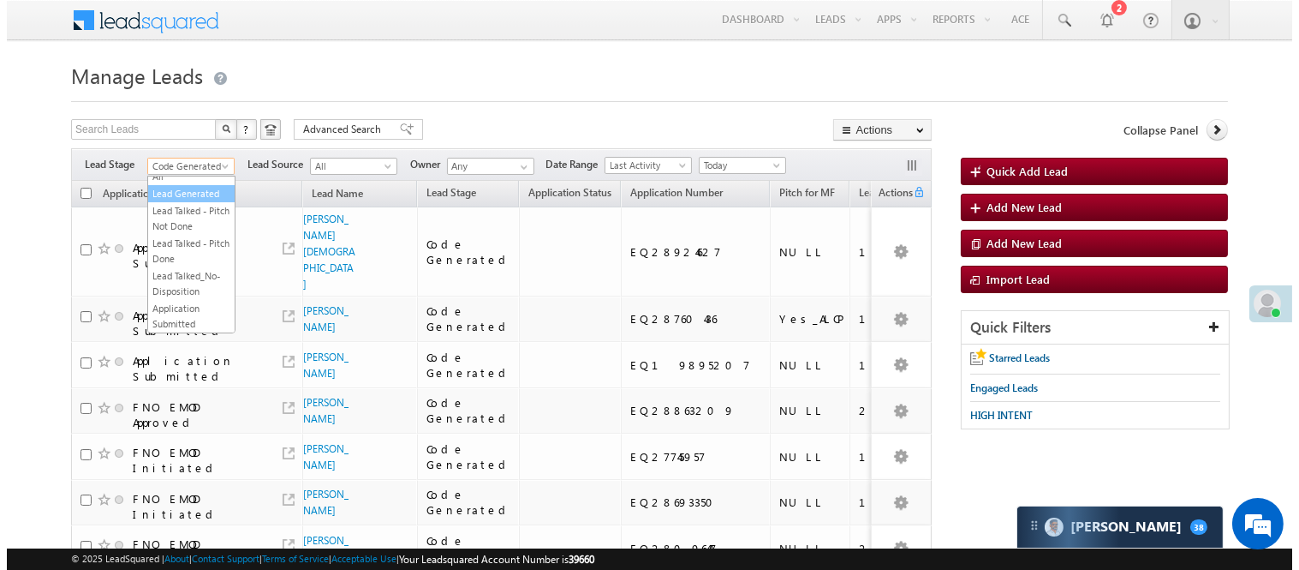
scroll to position [0, 0]
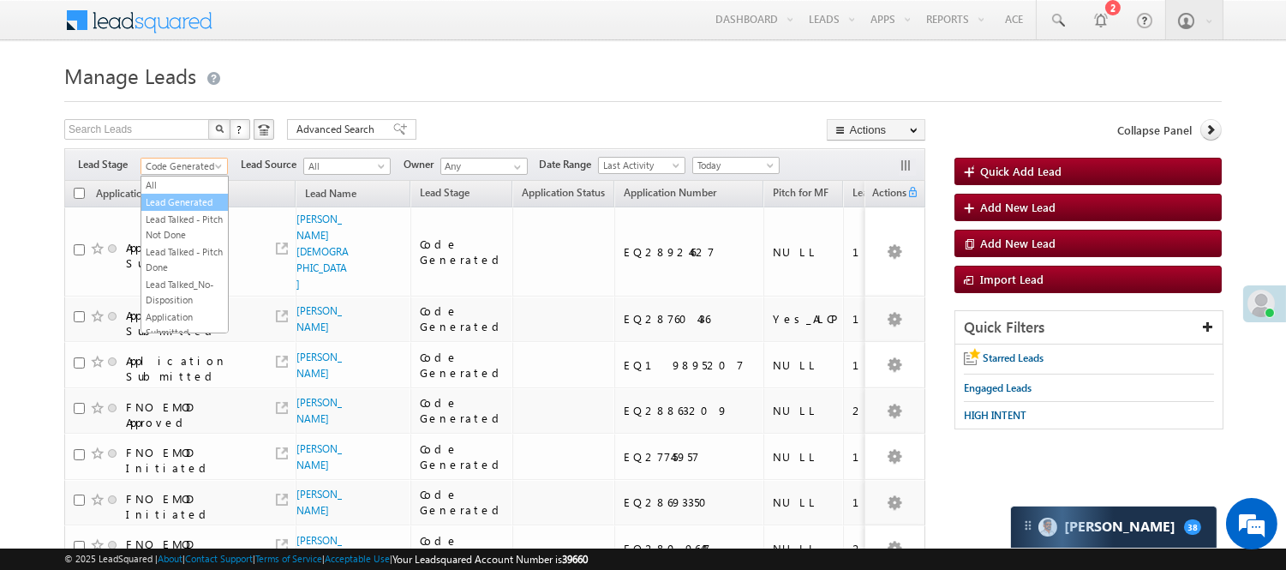
click at [173, 210] on link "Lead Generated" at bounding box center [184, 201] width 87 height 15
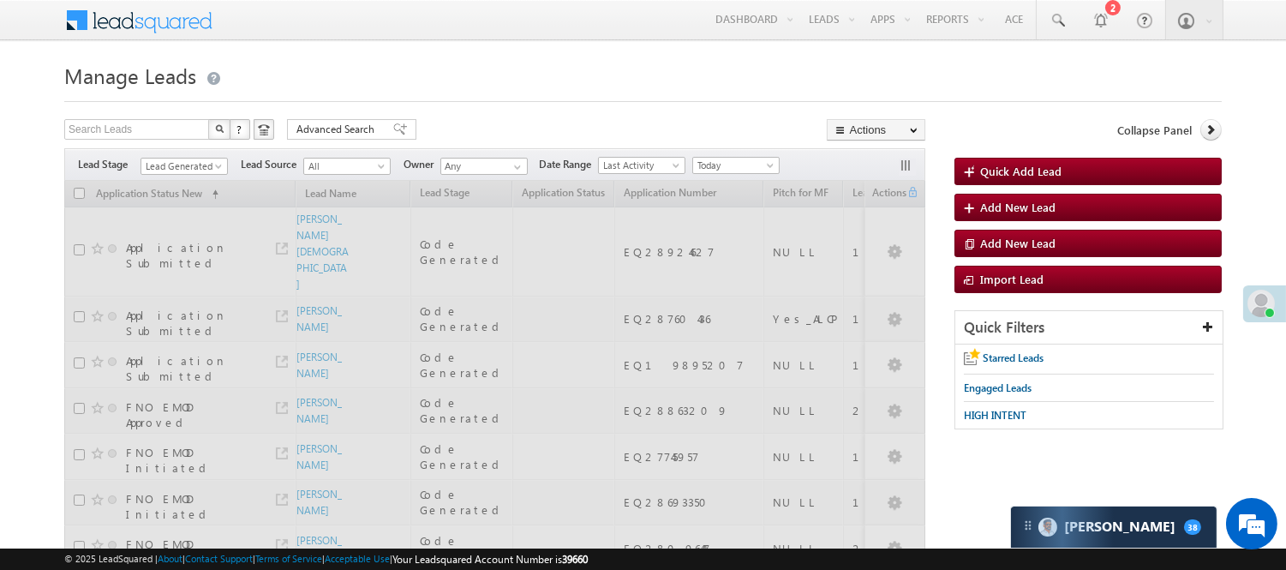
click at [568, 72] on h1 "Manage Leads" at bounding box center [642, 73] width 1157 height 33
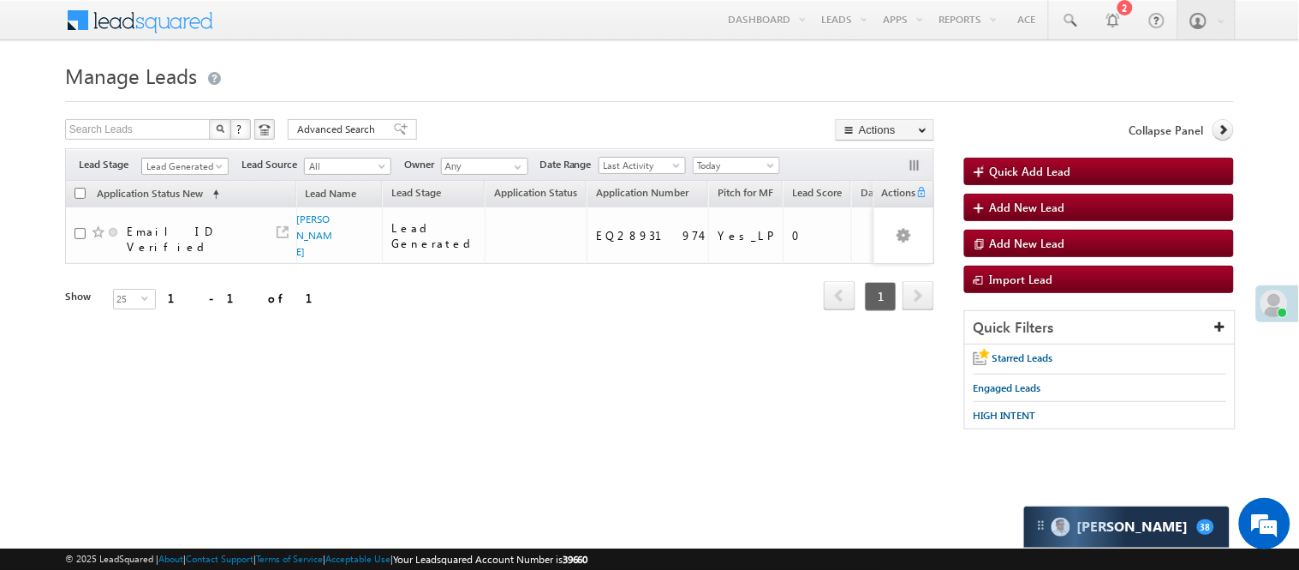
click at [152, 167] on span "Lead Generated" at bounding box center [182, 165] width 81 height 15
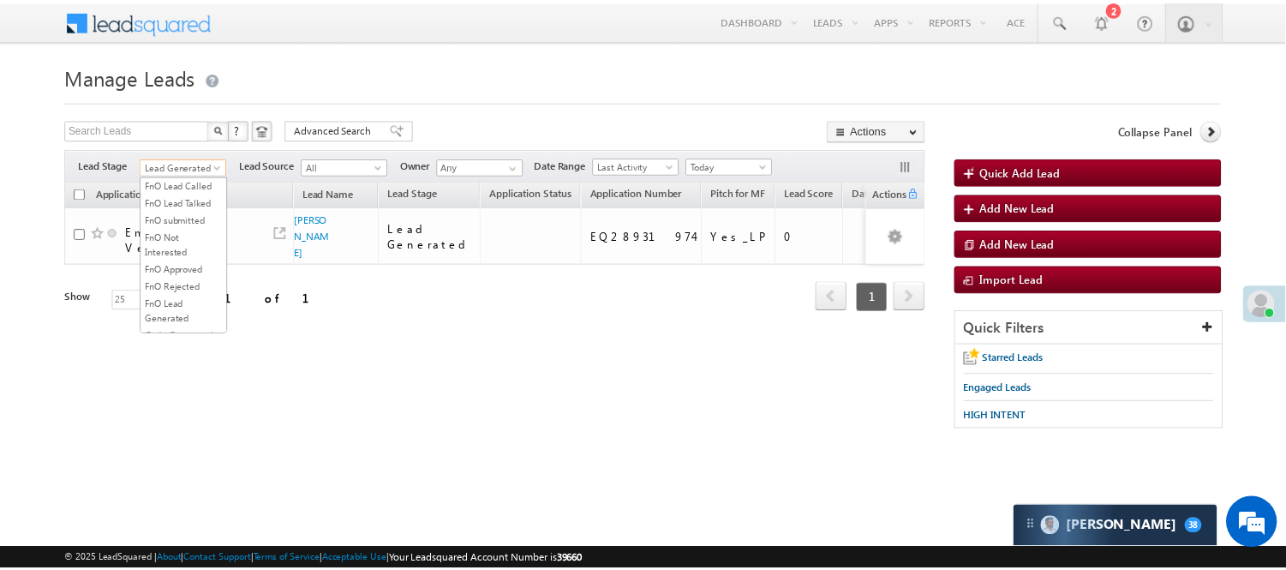
scroll to position [285, 0]
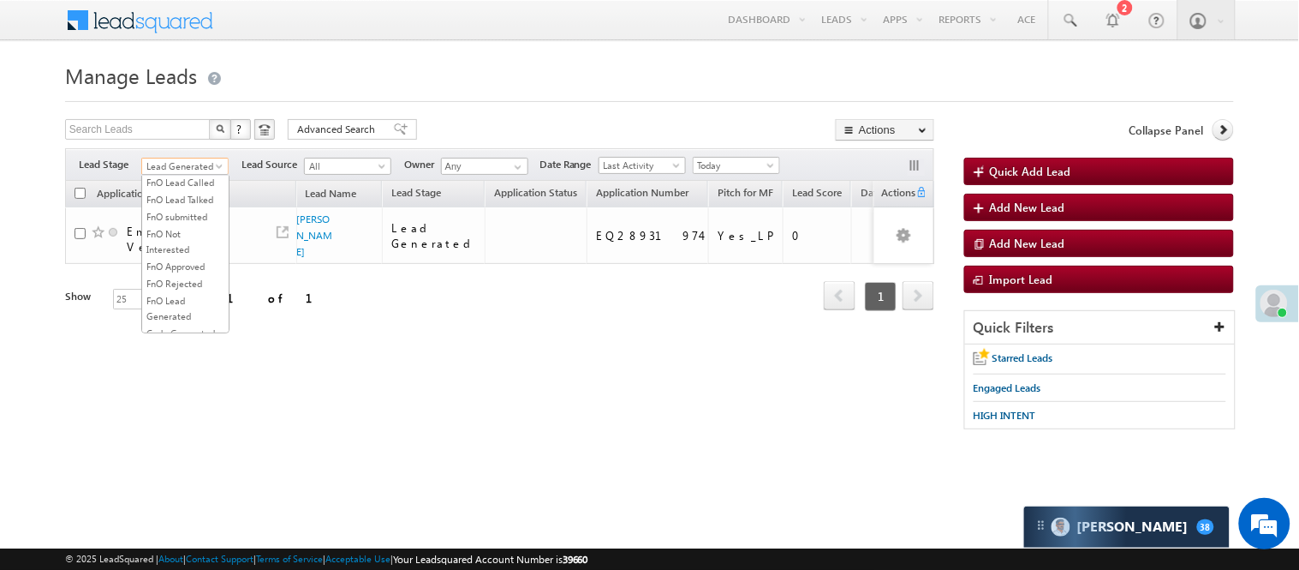
click at [182, 139] on link "Lead Called" at bounding box center [185, 130] width 87 height 15
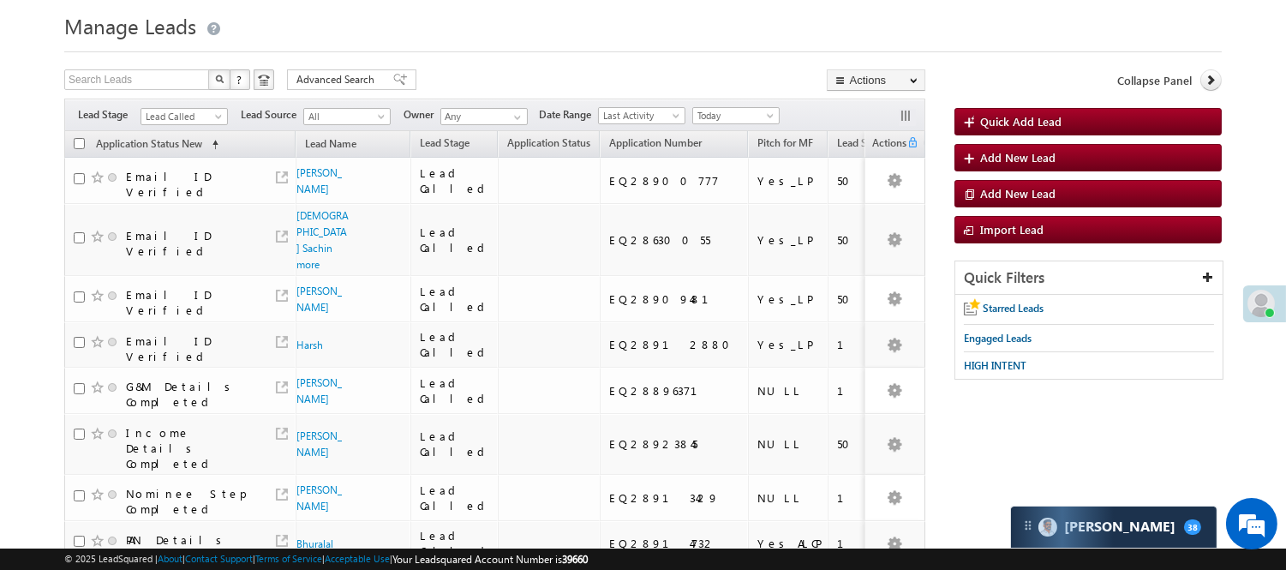
scroll to position [0, 0]
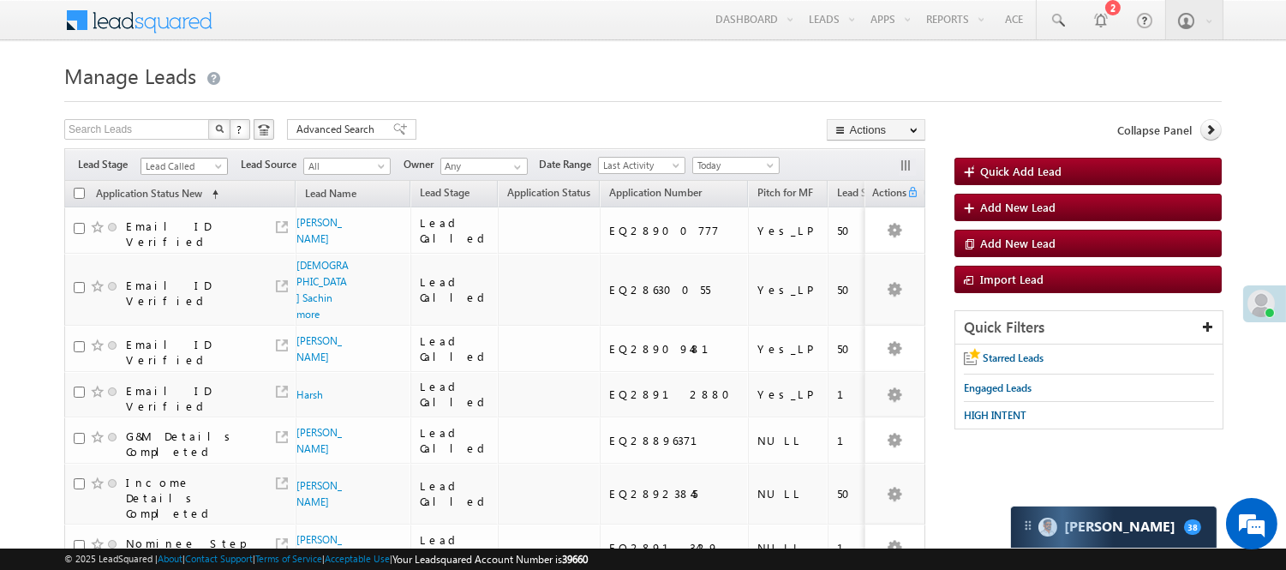
click at [169, 164] on span "Lead Called" at bounding box center [181, 165] width 81 height 15
click at [151, 208] on link "Lead Generated" at bounding box center [184, 201] width 87 height 15
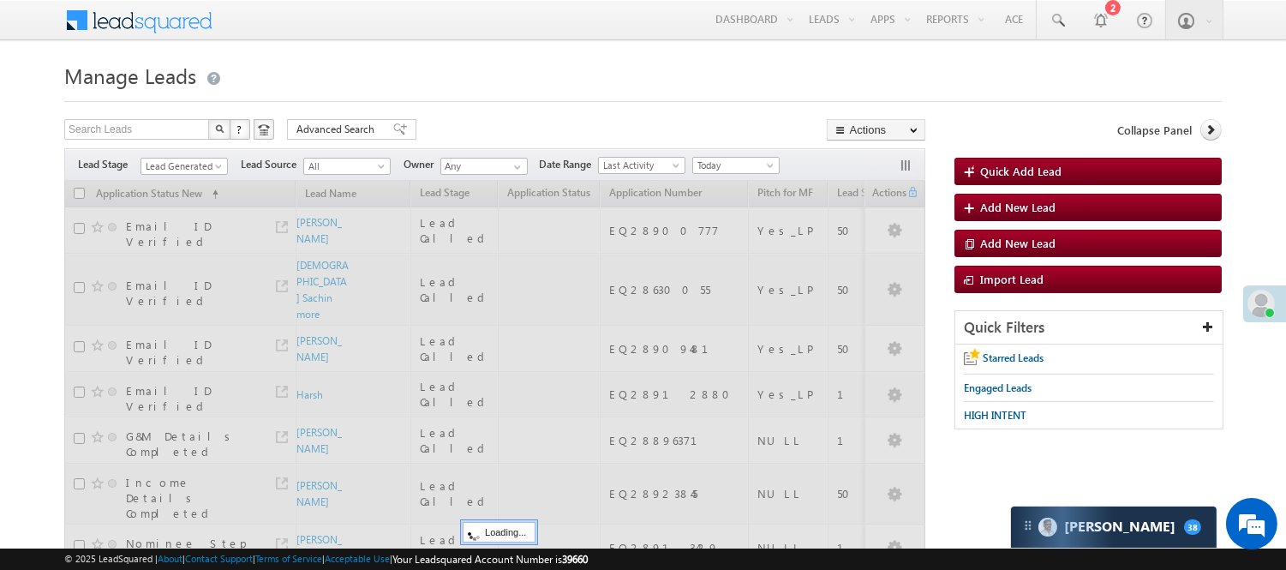
click at [609, 96] on div at bounding box center [642, 96] width 1157 height 11
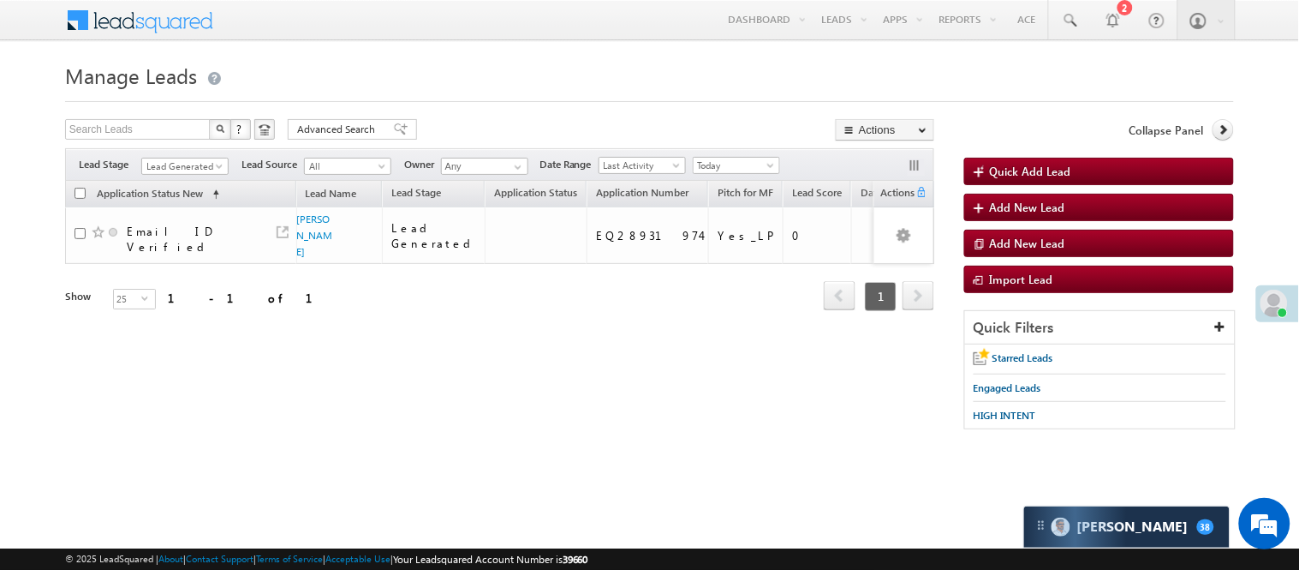
click at [194, 155] on div "Filters Lead Stage All Lead Generated Lead Talked - Pitch Not Done Lead Talked …" at bounding box center [499, 164] width 869 height 33
click at [192, 164] on span "Lead Generated" at bounding box center [182, 165] width 81 height 15
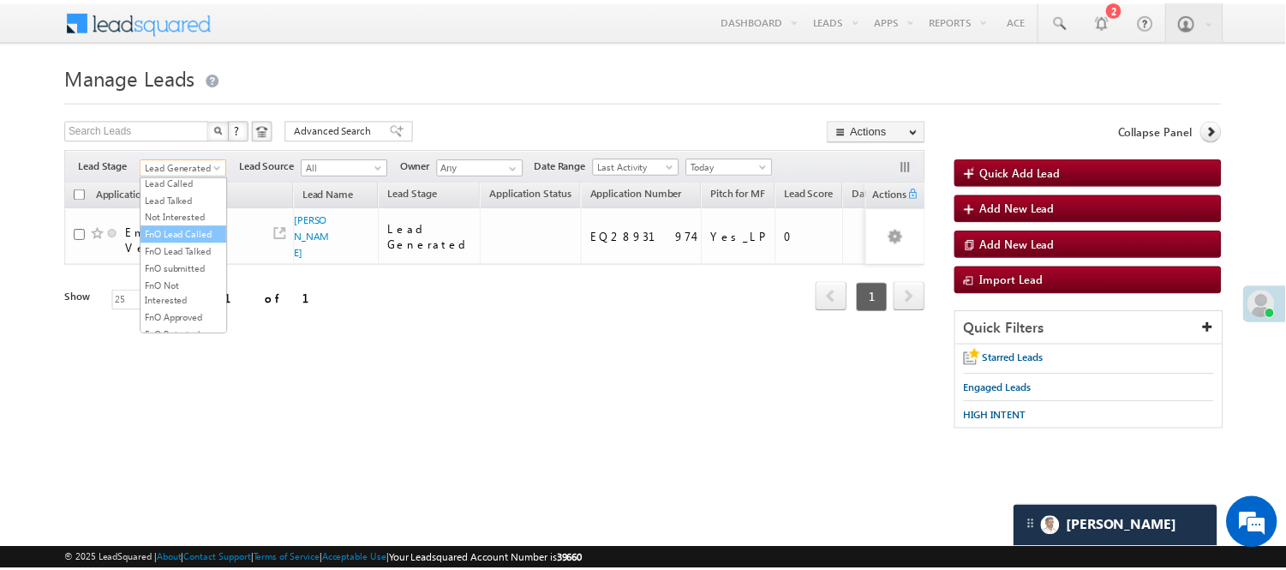
scroll to position [425, 0]
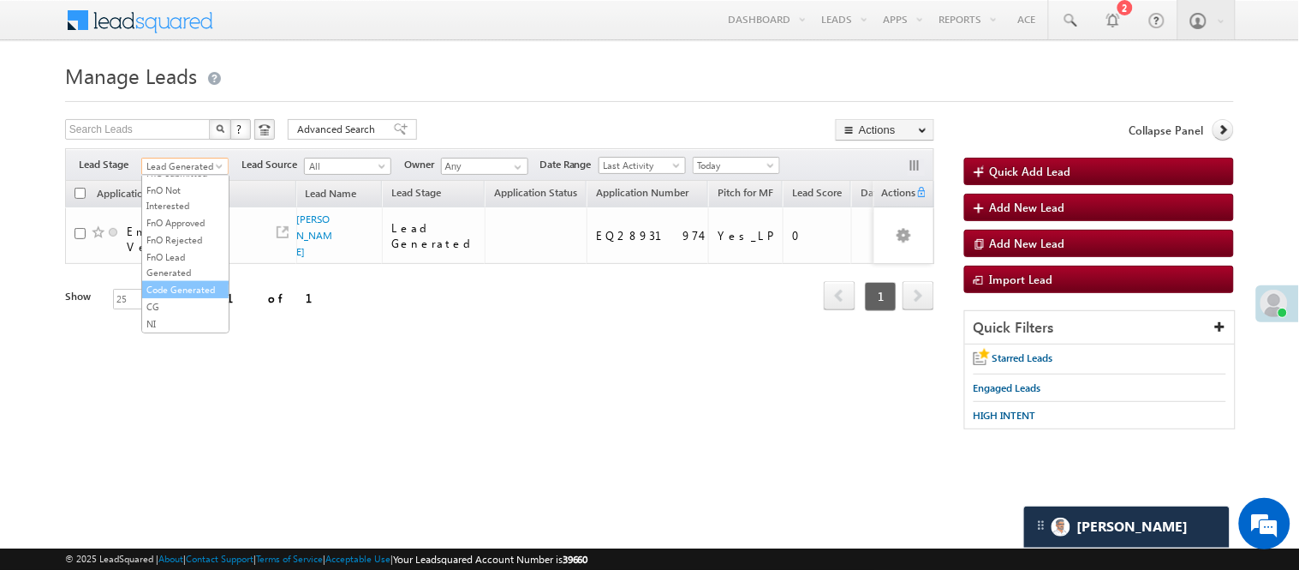
click at [182, 282] on link "Code Generated" at bounding box center [185, 289] width 87 height 15
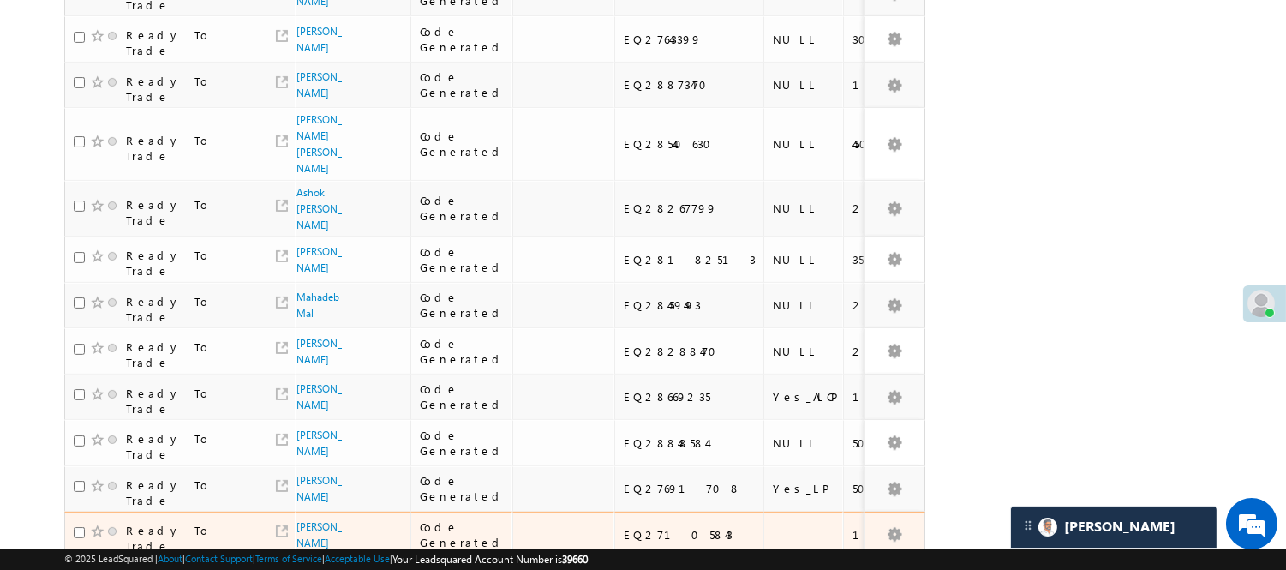
scroll to position [914, 0]
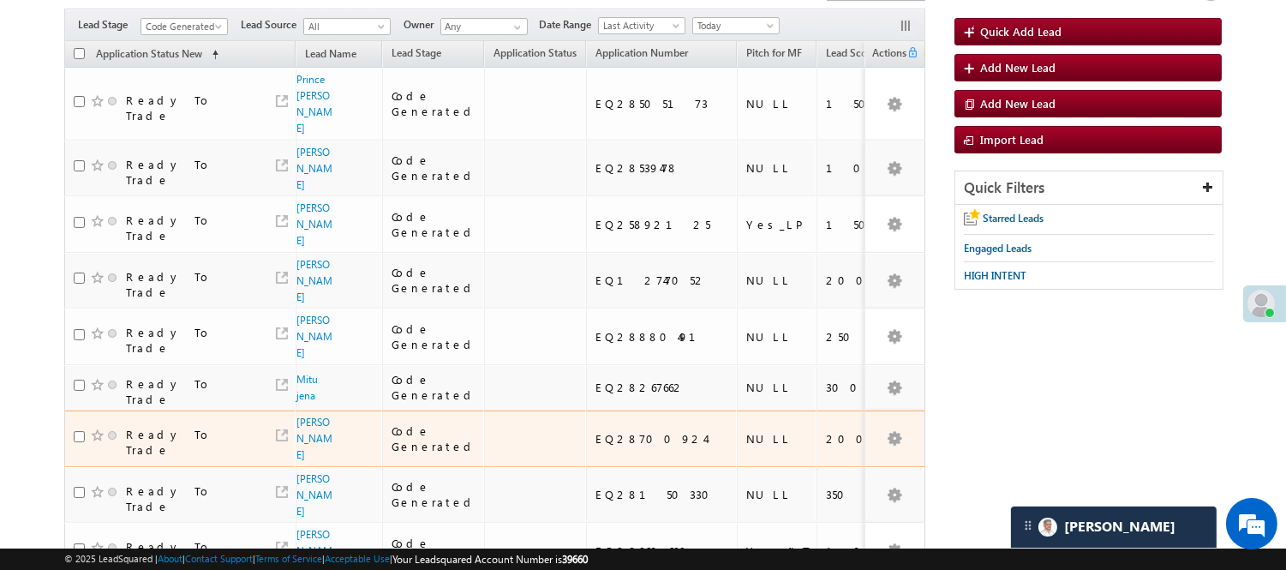
scroll to position [95, 0]
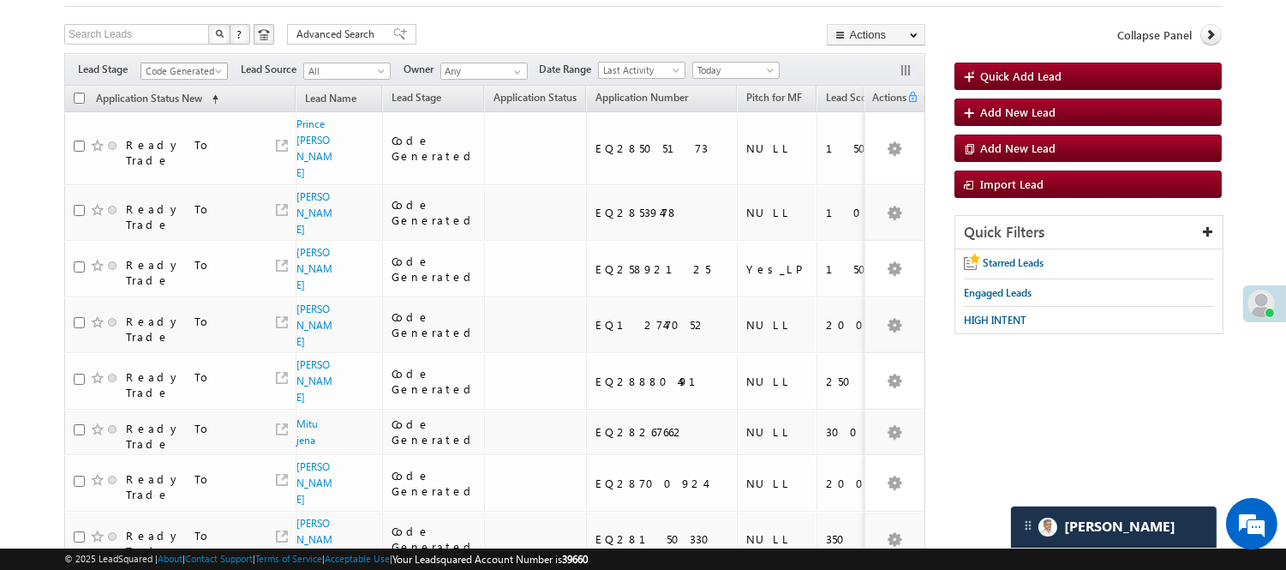
click at [199, 72] on span "Code Generated" at bounding box center [181, 70] width 81 height 15
click at [177, 115] on link "Lead Generated" at bounding box center [184, 106] width 87 height 15
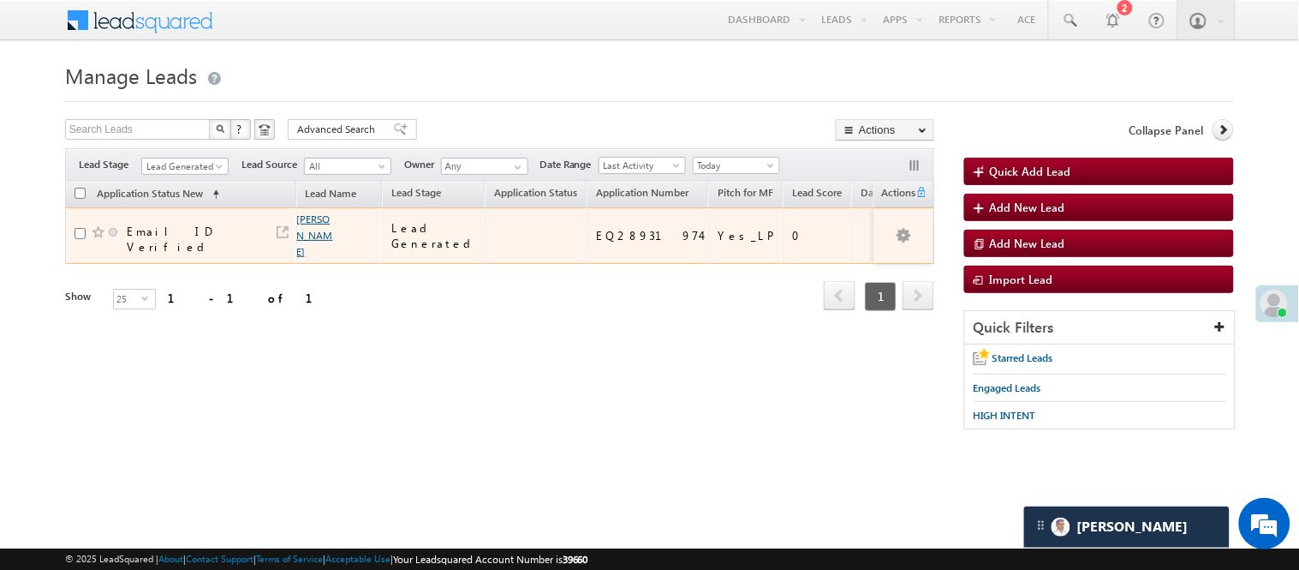
click at [320, 225] on link "Manish Kumar" at bounding box center [315, 234] width 36 height 45
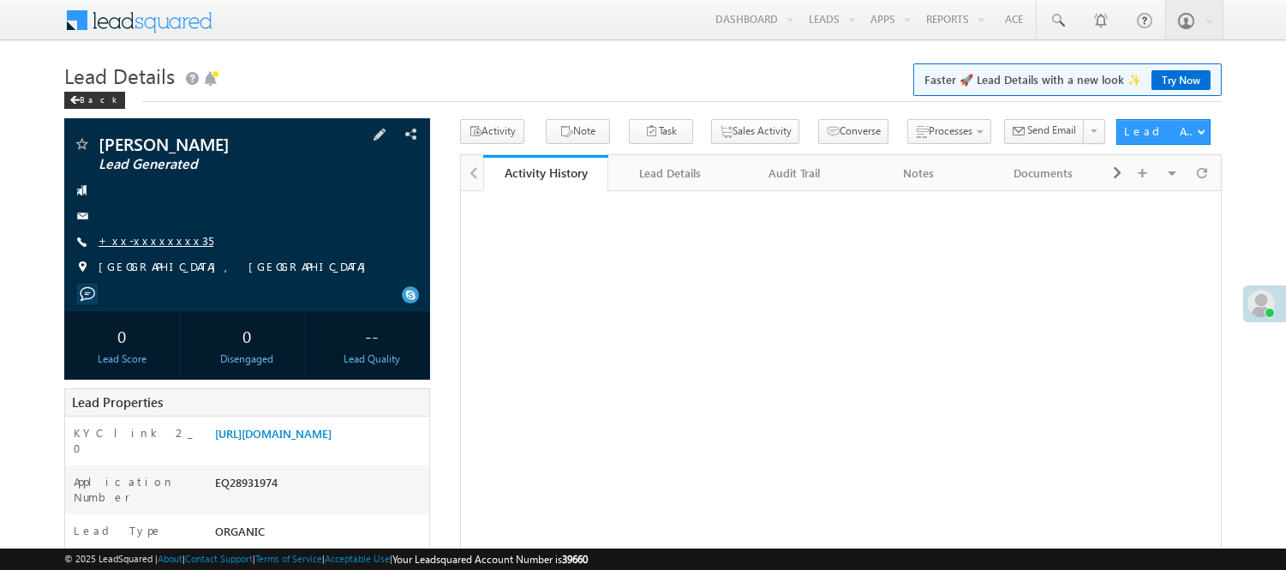
click at [132, 240] on link "+xx-xxxxxxxx35" at bounding box center [156, 240] width 115 height 15
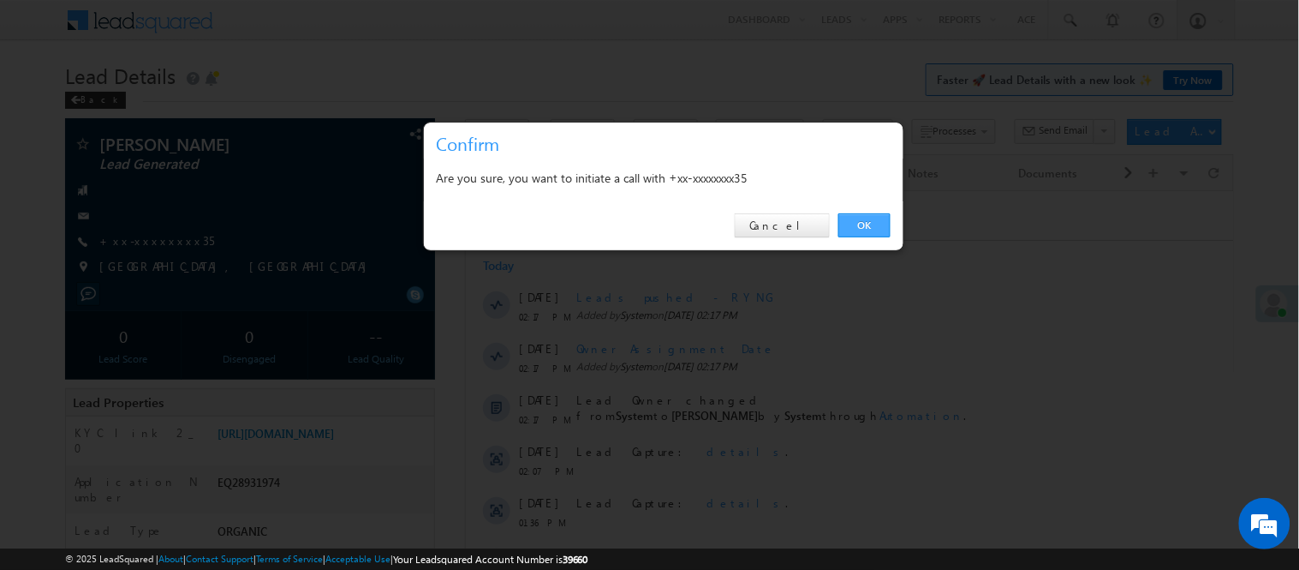
click at [862, 220] on link "OK" at bounding box center [865, 225] width 52 height 24
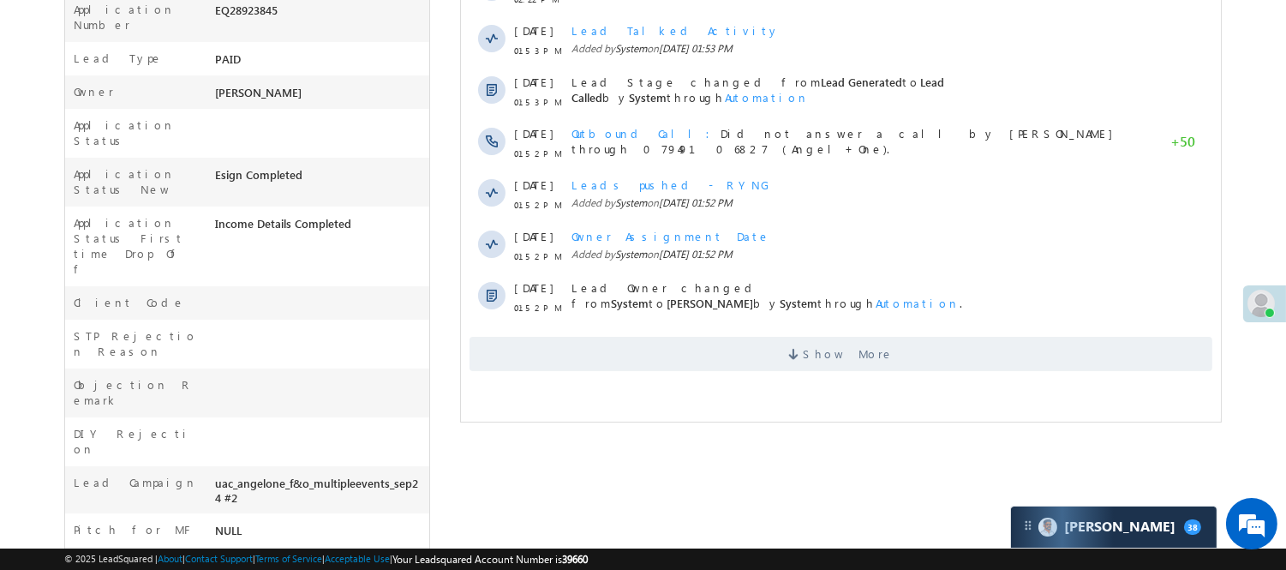
scroll to position [475, 0]
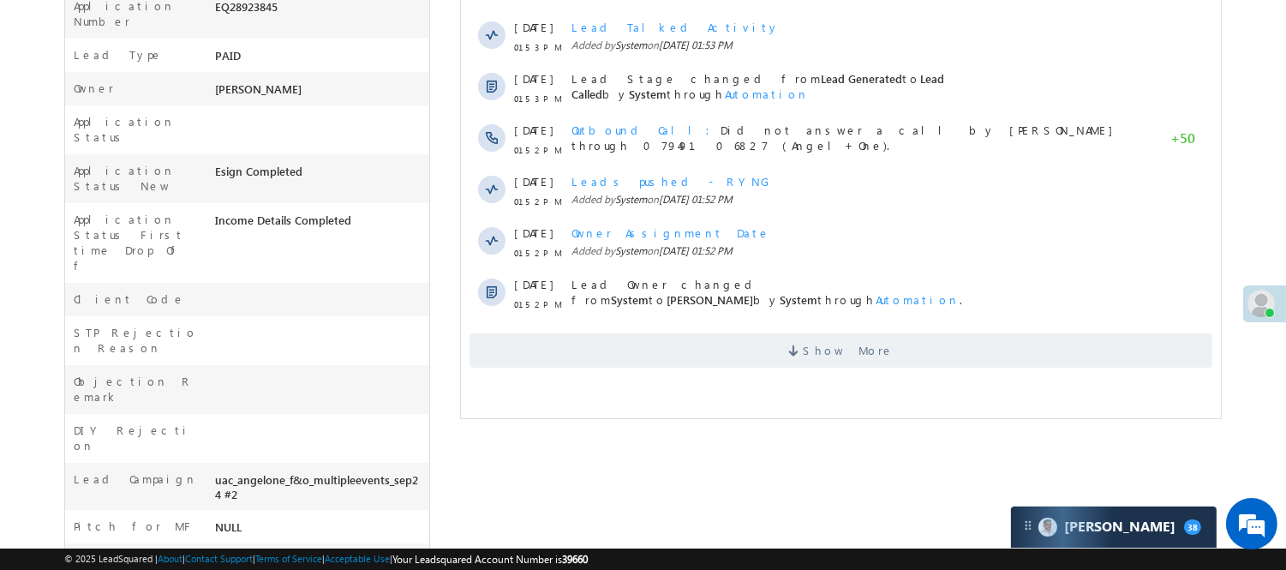
click at [240, 22] on div "EQ28923845" at bounding box center [320, 10] width 218 height 24
click at [242, 15] on div "EQ28923845" at bounding box center [320, 10] width 218 height 24
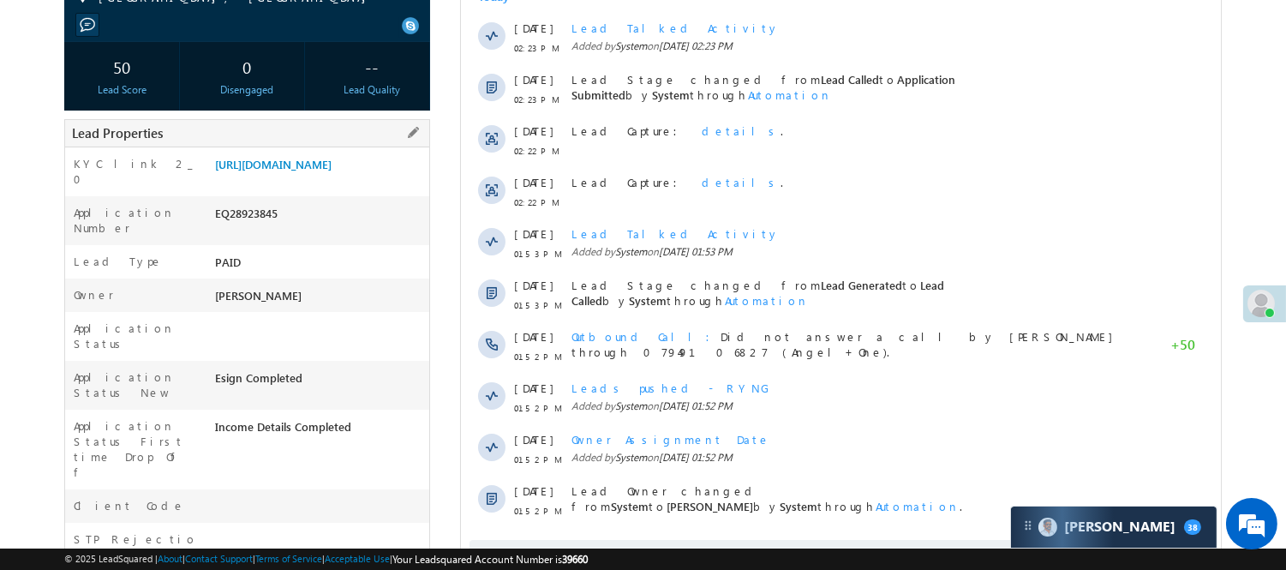
scroll to position [285, 0]
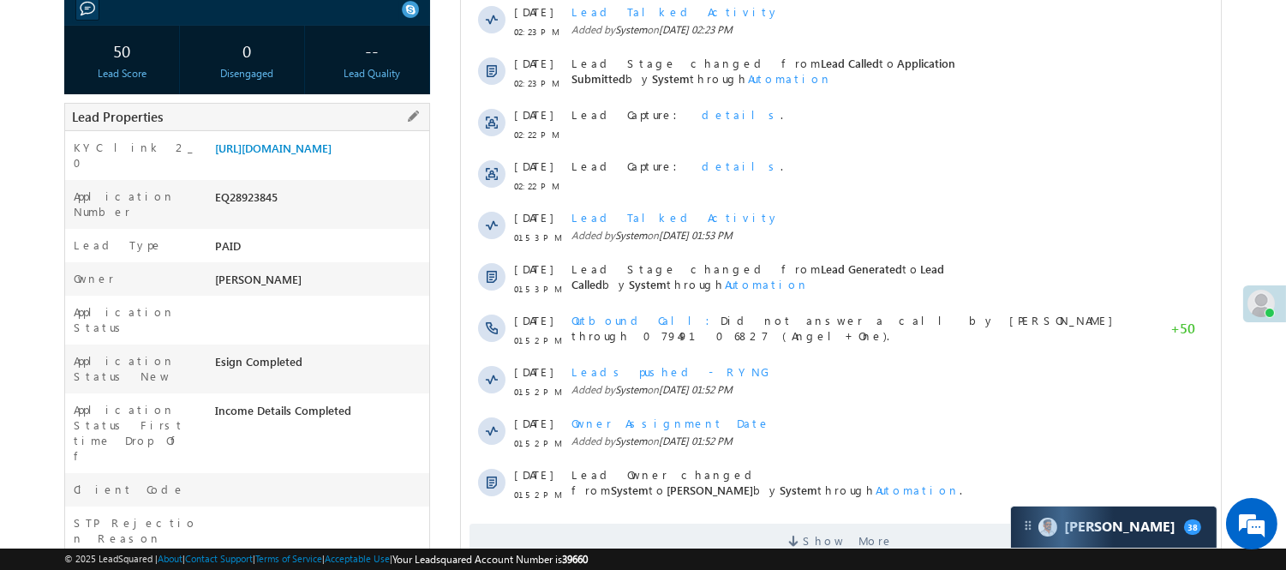
click at [243, 206] on div "EQ28923845" at bounding box center [320, 200] width 218 height 24
click at [243, 204] on div "EQ28923845" at bounding box center [320, 200] width 218 height 24
copy div "EQ28923845"
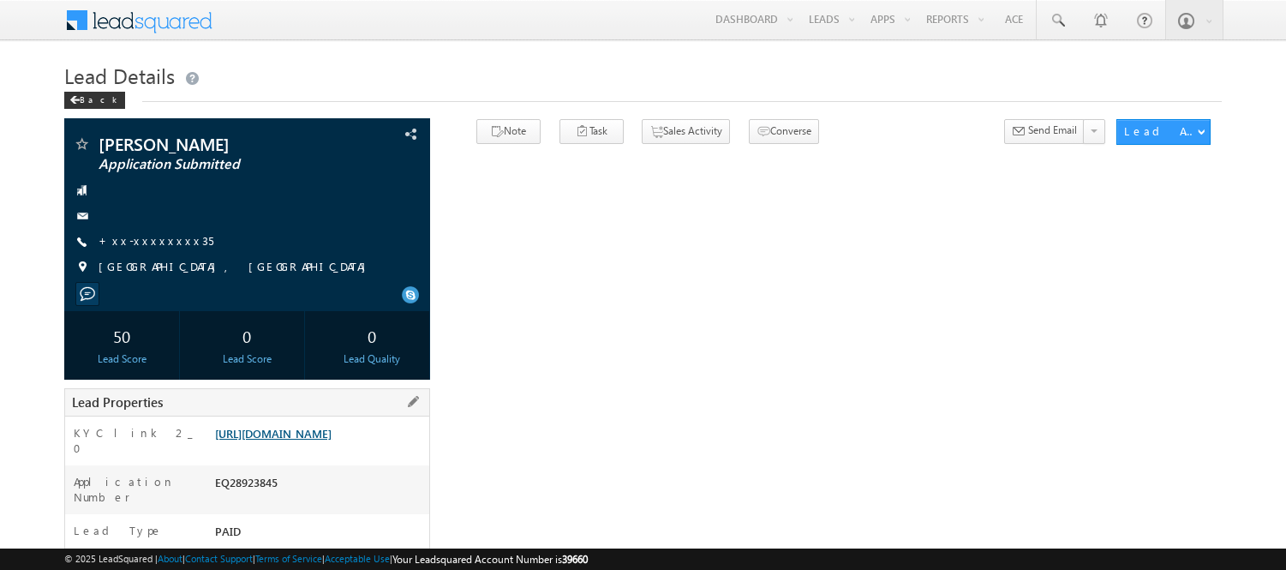
drag, startPoint x: 0, startPoint y: 0, endPoint x: 286, endPoint y: 154, distance: 325.0
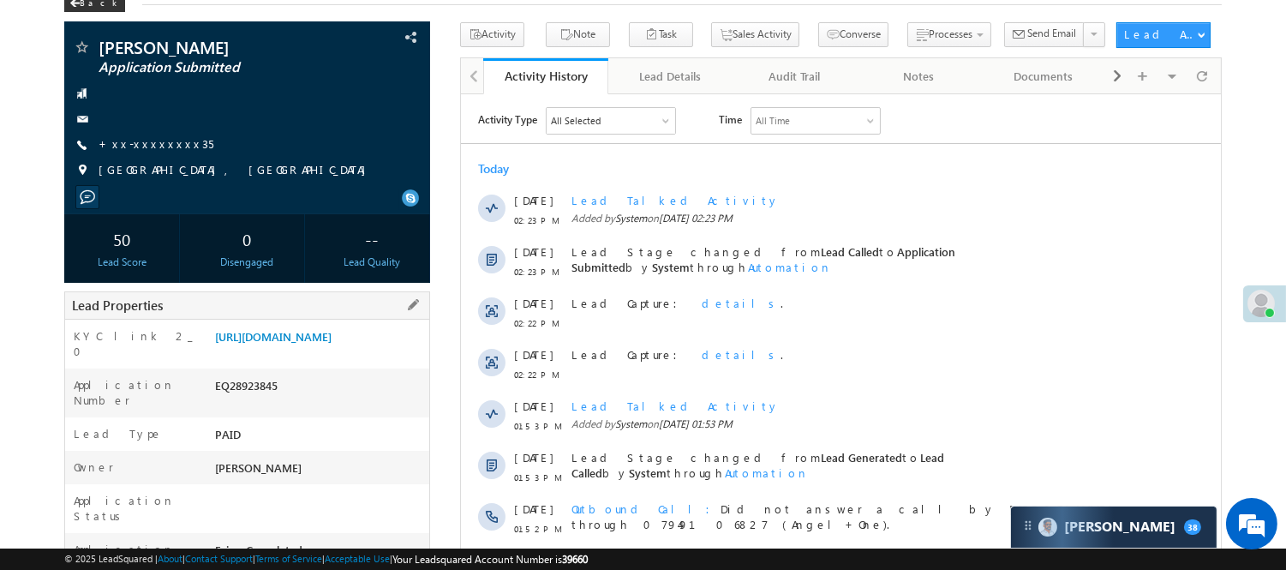
click at [244, 399] on div "EQ28923845" at bounding box center [320, 389] width 218 height 24
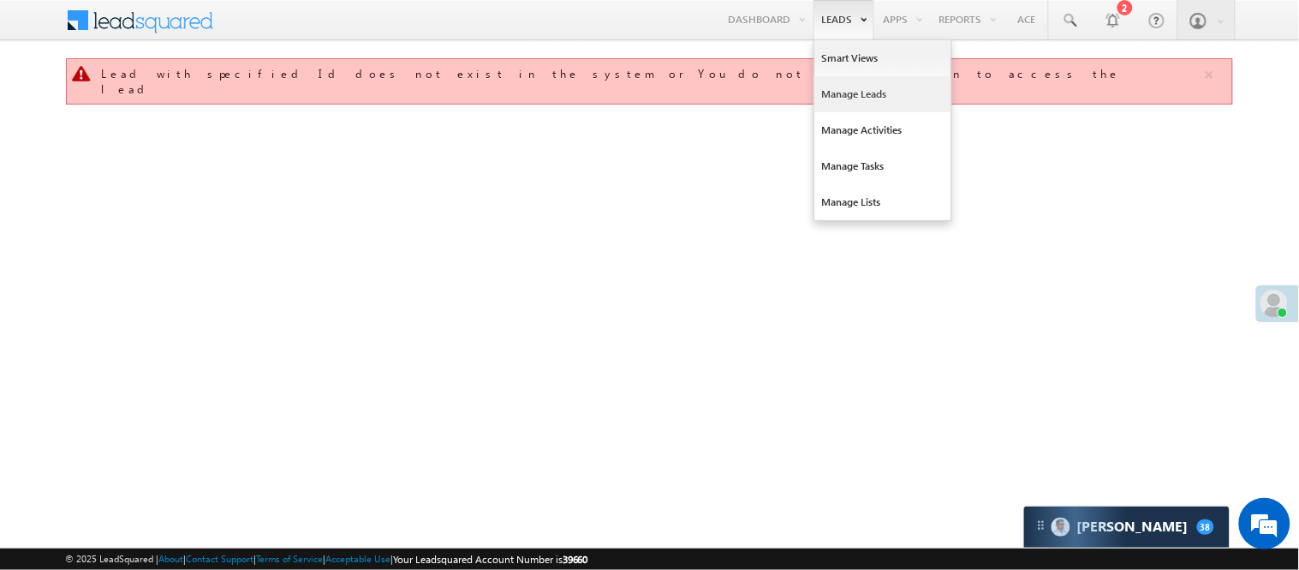
click at [853, 98] on link "Manage Leads" at bounding box center [883, 94] width 137 height 36
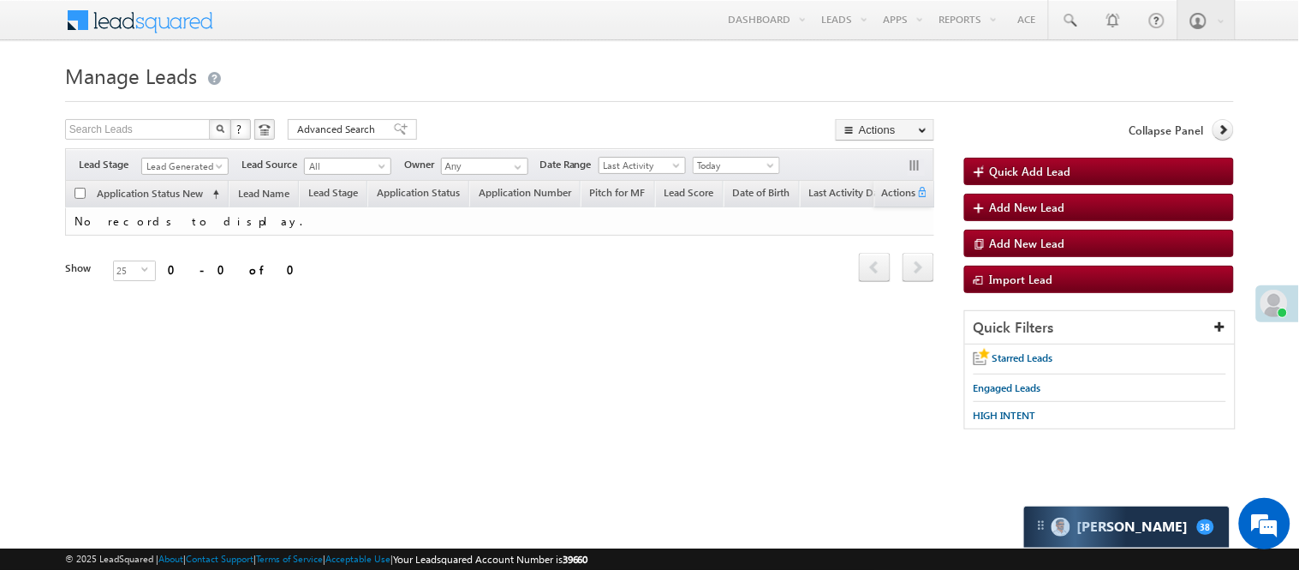
click at [180, 158] on span "Lead Generated" at bounding box center [182, 165] width 81 height 15
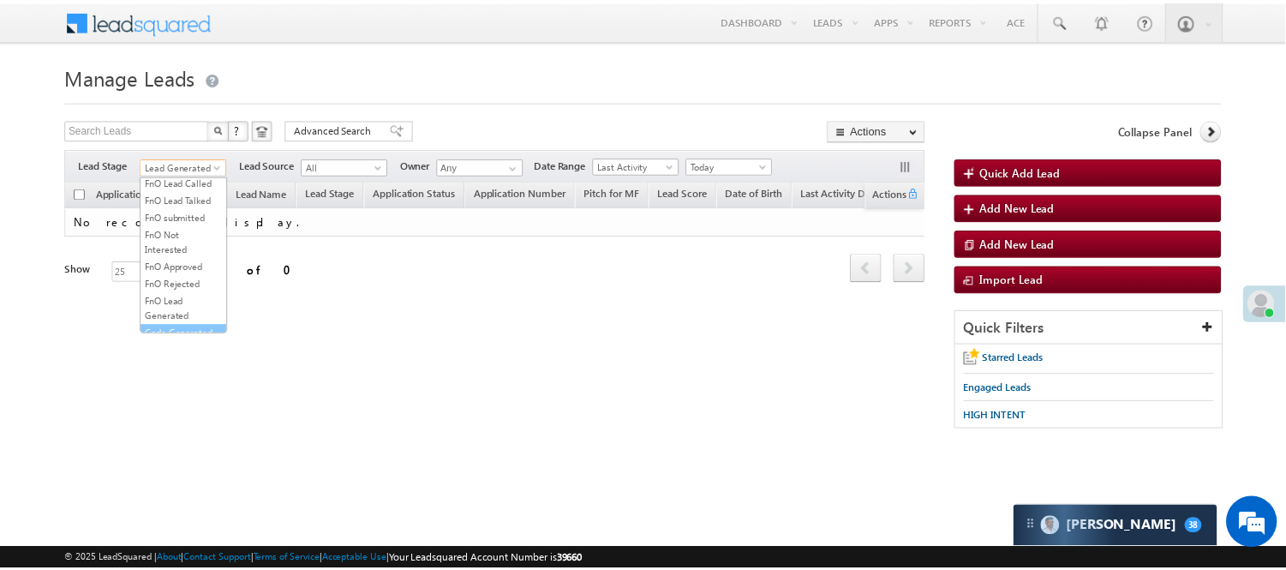
scroll to position [425, 0]
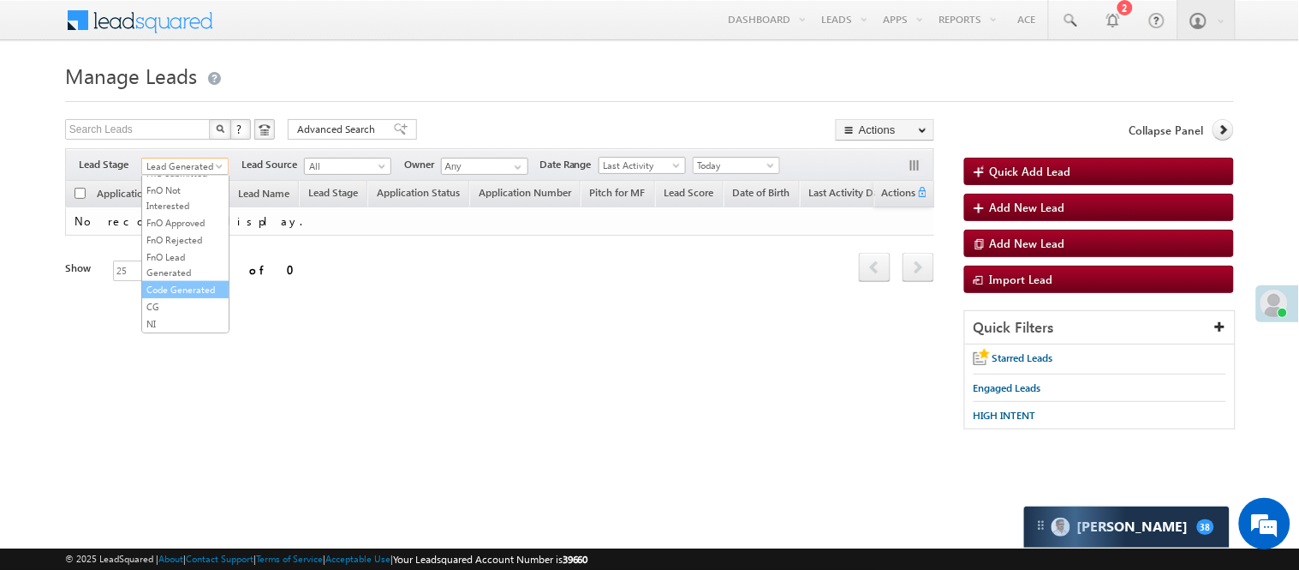
click at [174, 282] on link "Code Generated" at bounding box center [185, 289] width 87 height 15
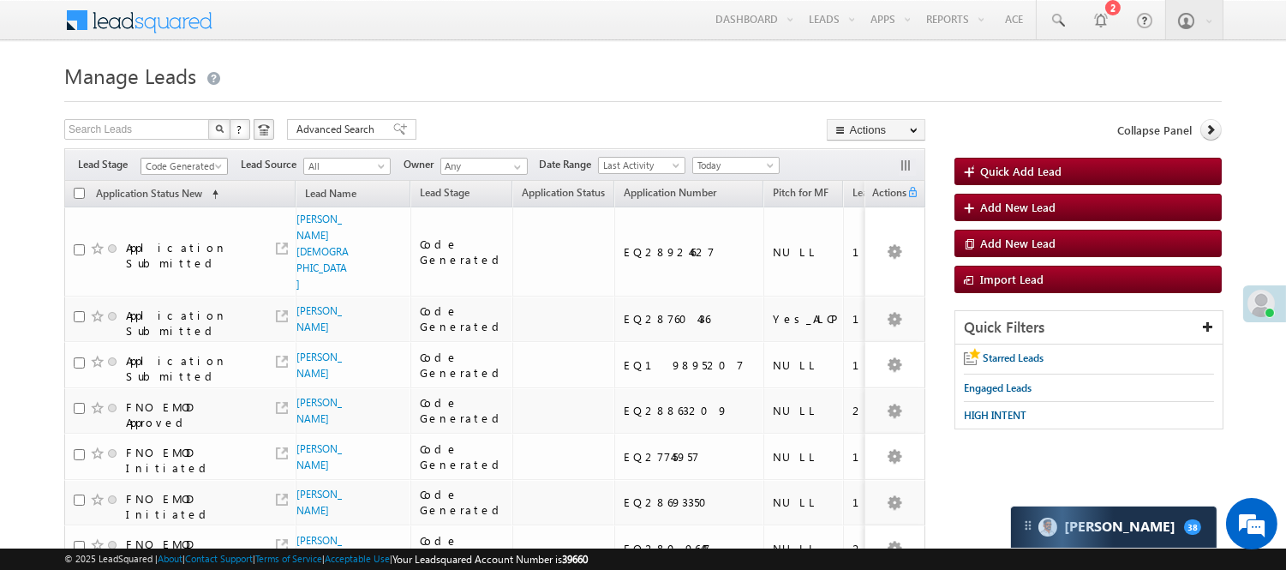
scroll to position [0, 0]
click at [169, 171] on span "Code Generated" at bounding box center [181, 165] width 81 height 15
click at [177, 234] on link "Lead Called" at bounding box center [184, 225] width 87 height 15
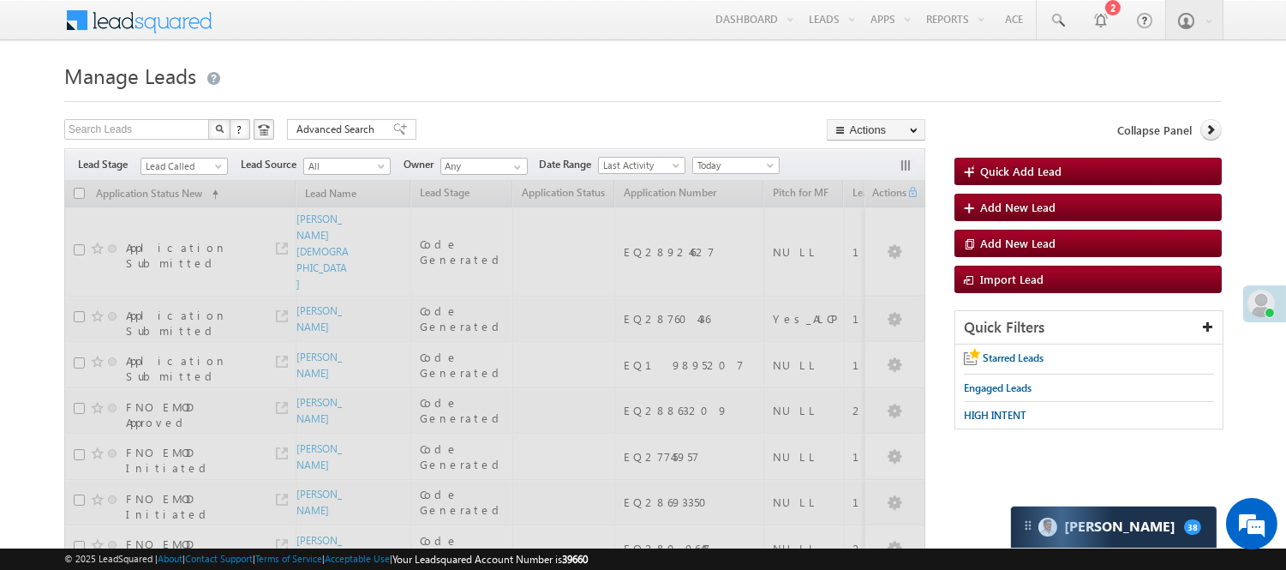
click at [618, 91] on div at bounding box center [642, 96] width 1157 height 11
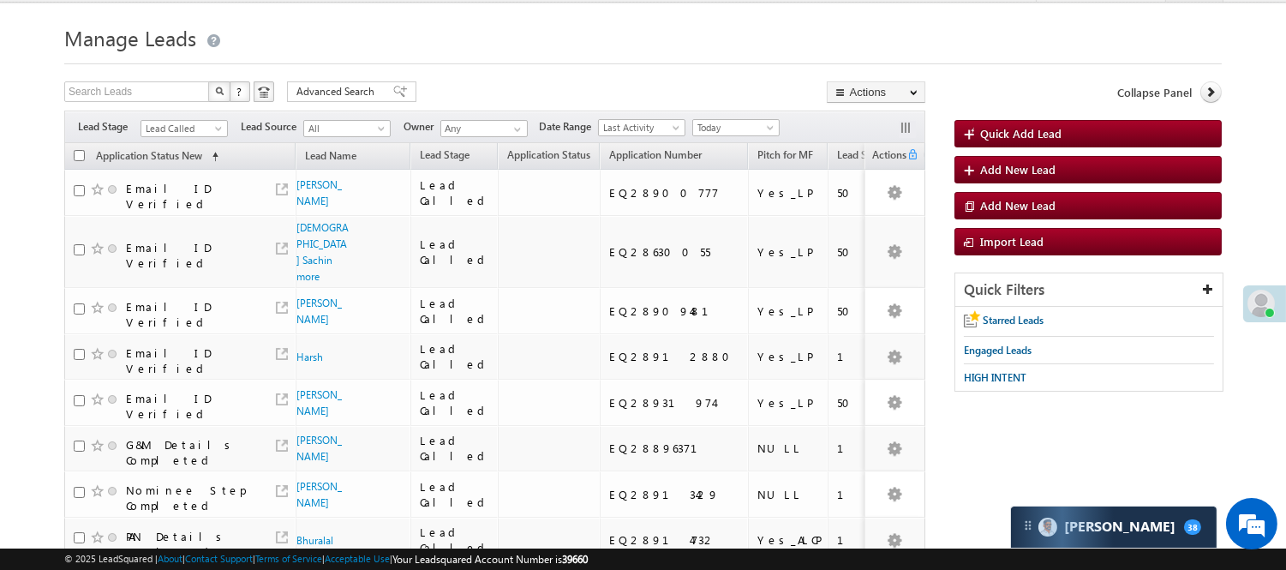
scroll to position [0, 0]
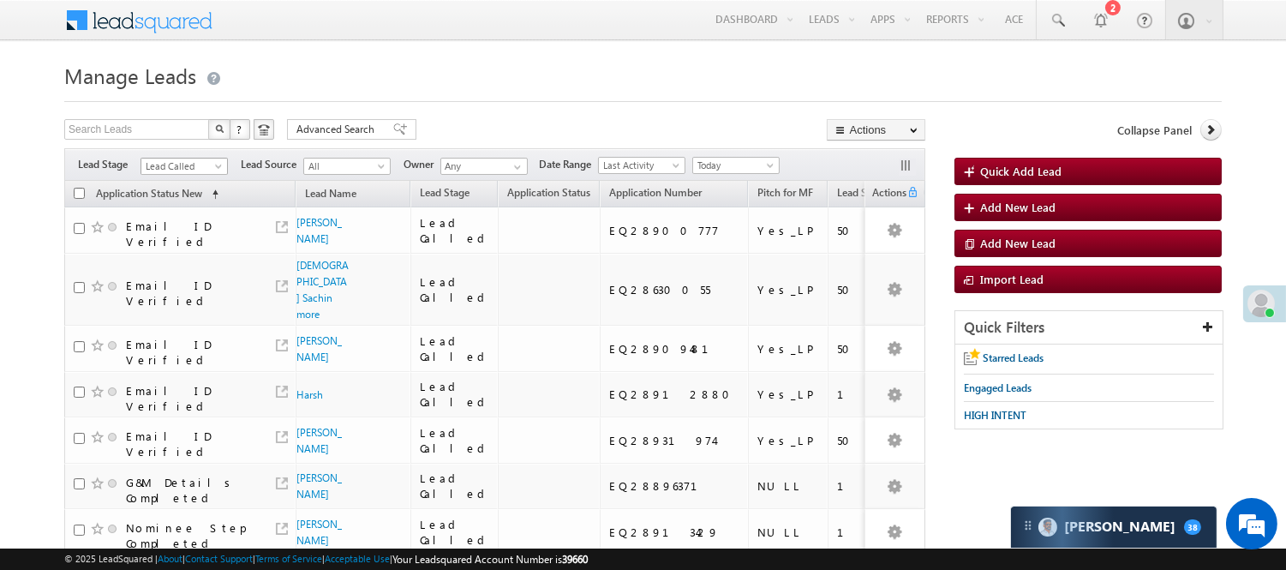
click at [195, 159] on span "Lead Called" at bounding box center [181, 165] width 81 height 15
click at [194, 251] on link "Lead Talked" at bounding box center [184, 243] width 87 height 15
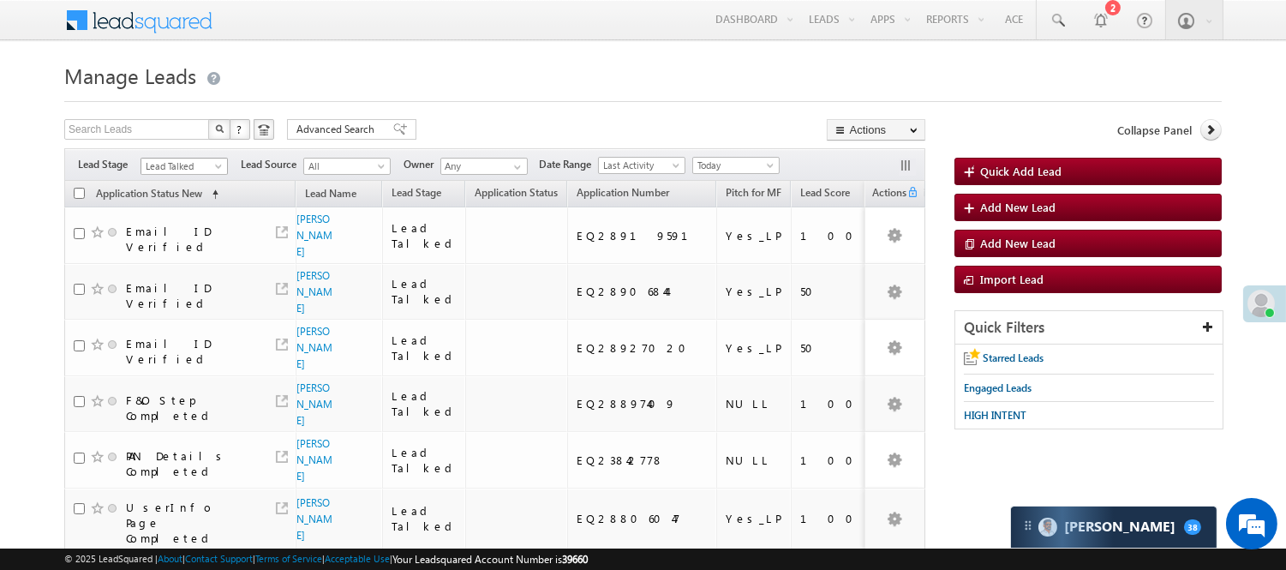
click at [186, 164] on span "Lead Talked" at bounding box center [181, 165] width 81 height 15
click at [169, 210] on link "Lead Generated" at bounding box center [184, 201] width 87 height 15
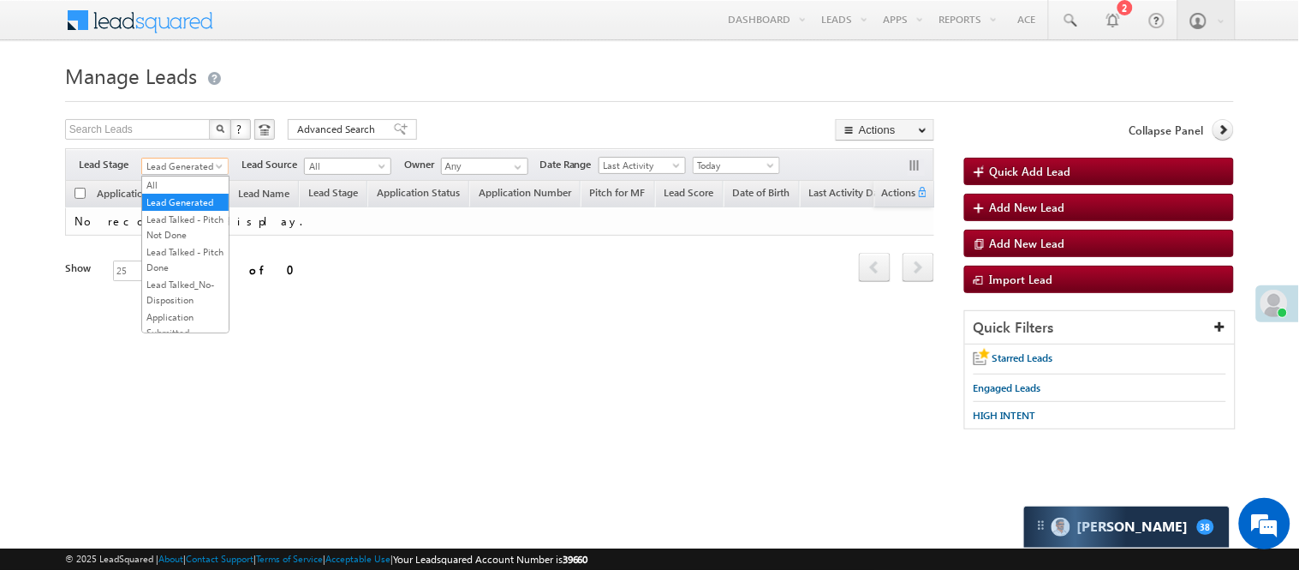
click at [167, 170] on span "Lead Generated" at bounding box center [182, 165] width 81 height 15
click at [201, 242] on link "Lead Talked - Pitch Not Done" at bounding box center [185, 227] width 87 height 31
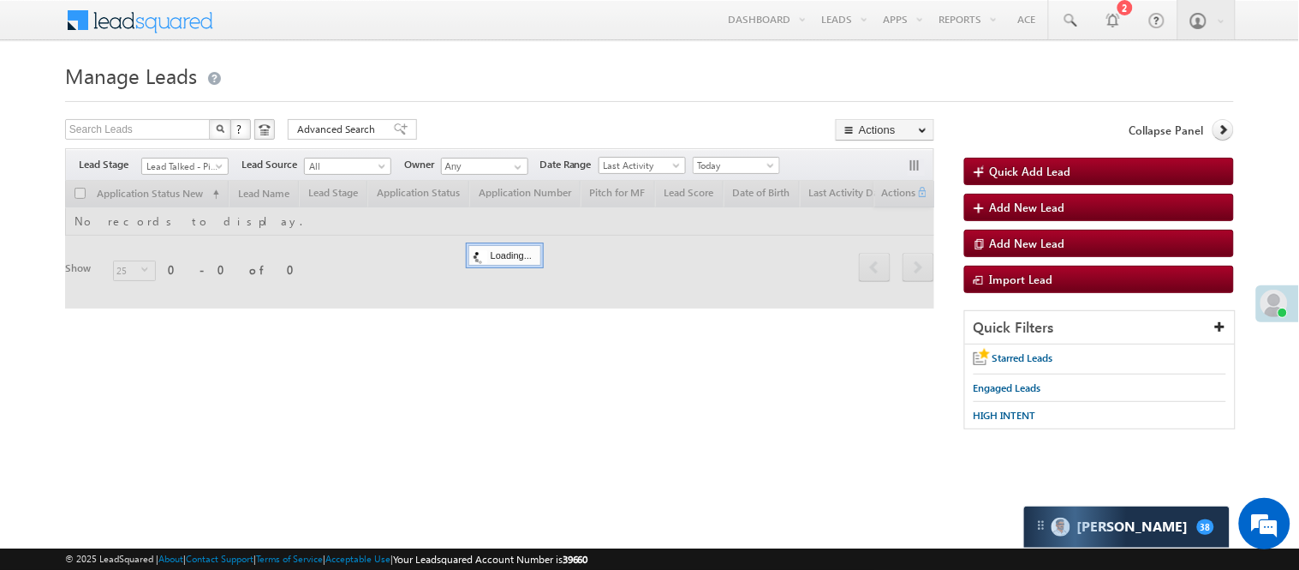
click at [534, 91] on div at bounding box center [649, 96] width 1169 height 11
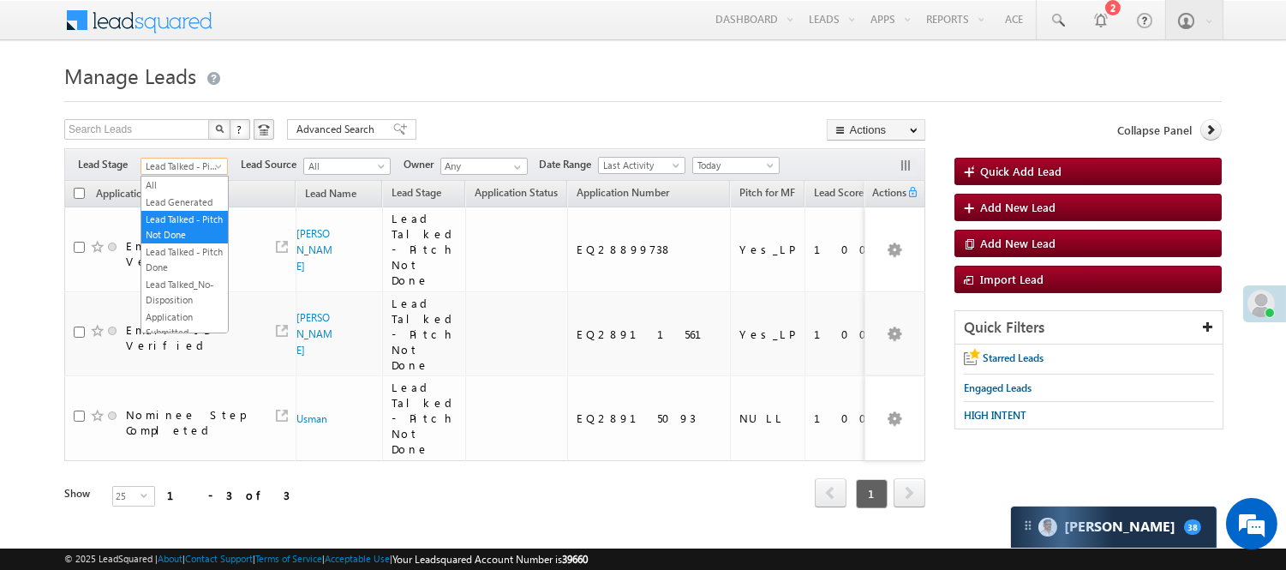
drag, startPoint x: 211, startPoint y: 164, endPoint x: 202, endPoint y: 164, distance: 8.6
click at [211, 164] on span "Lead Talked - Pitch Not Done" at bounding box center [181, 165] width 81 height 15
click at [186, 234] on link "Lead Called" at bounding box center [184, 225] width 87 height 15
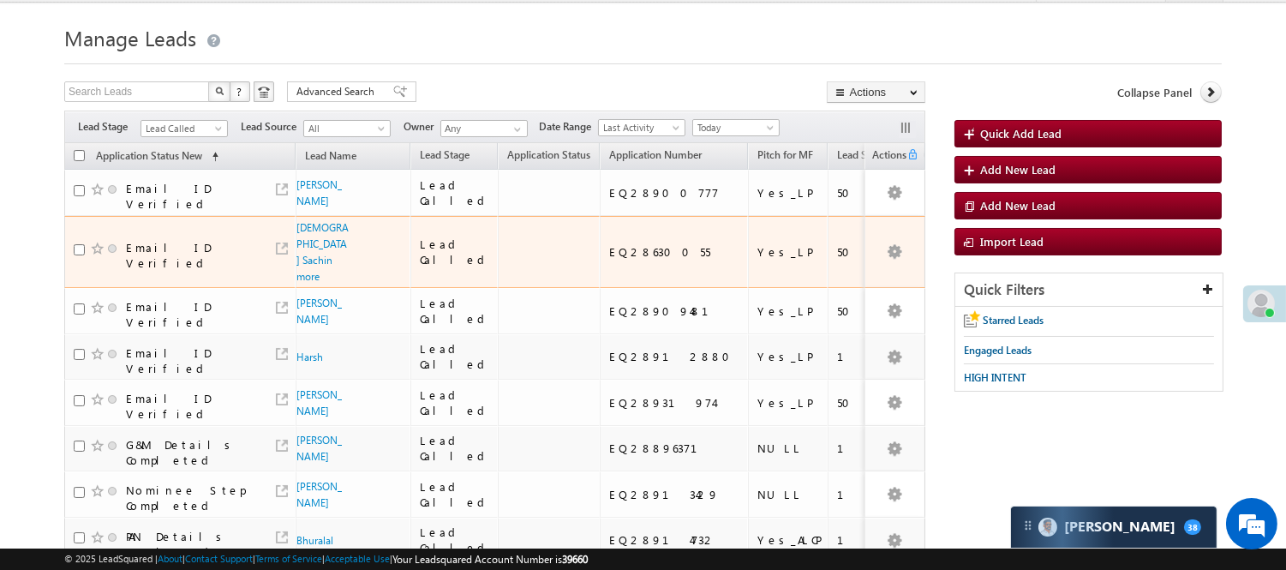
scroll to position [0, 0]
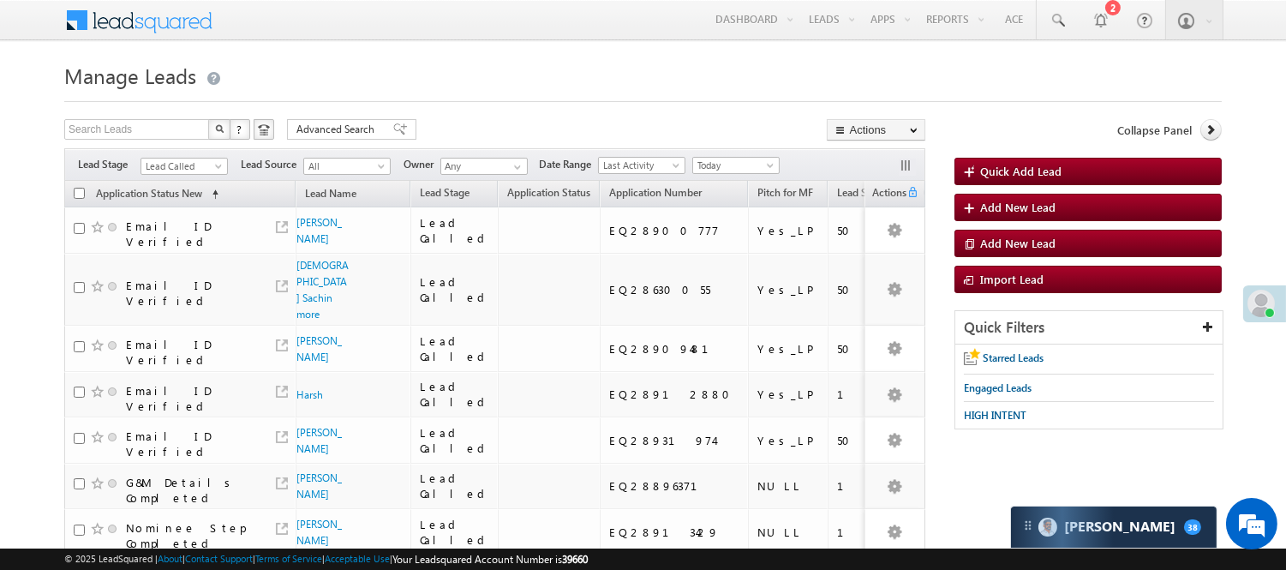
click at [768, 152] on div "Filters Lead Stage All Lead Generated Lead Talked - Pitch Not Done Lead Talked …" at bounding box center [494, 164] width 861 height 33
click at [767, 158] on span "Today" at bounding box center [733, 165] width 81 height 15
click at [175, 167] on span "Lead Called" at bounding box center [181, 165] width 81 height 15
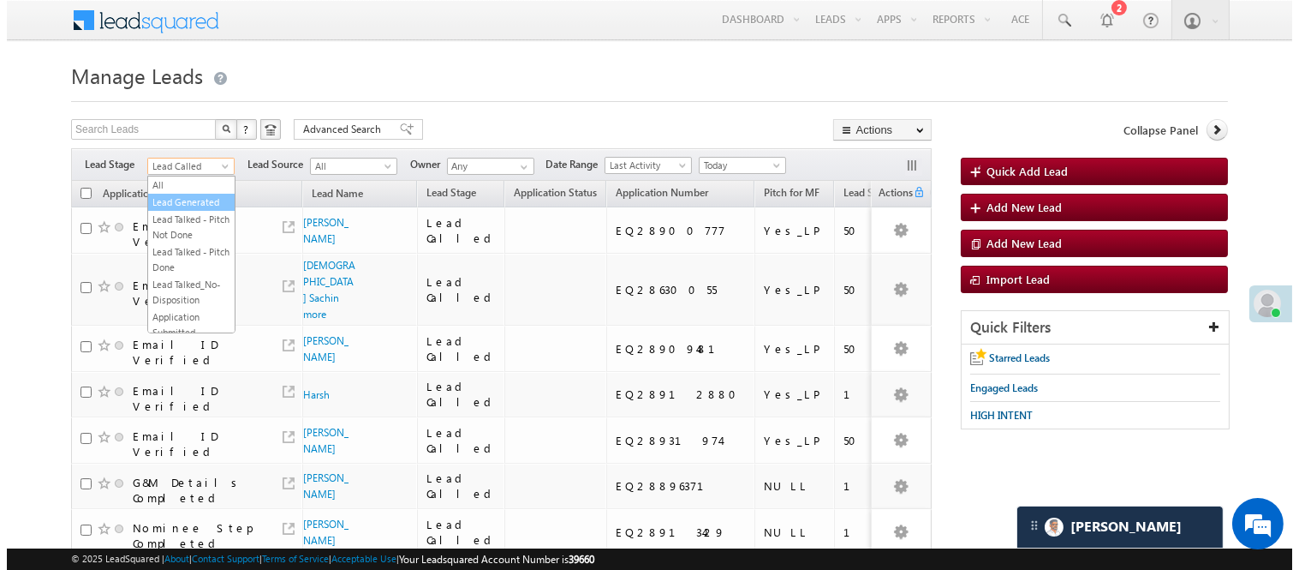
scroll to position [95, 0]
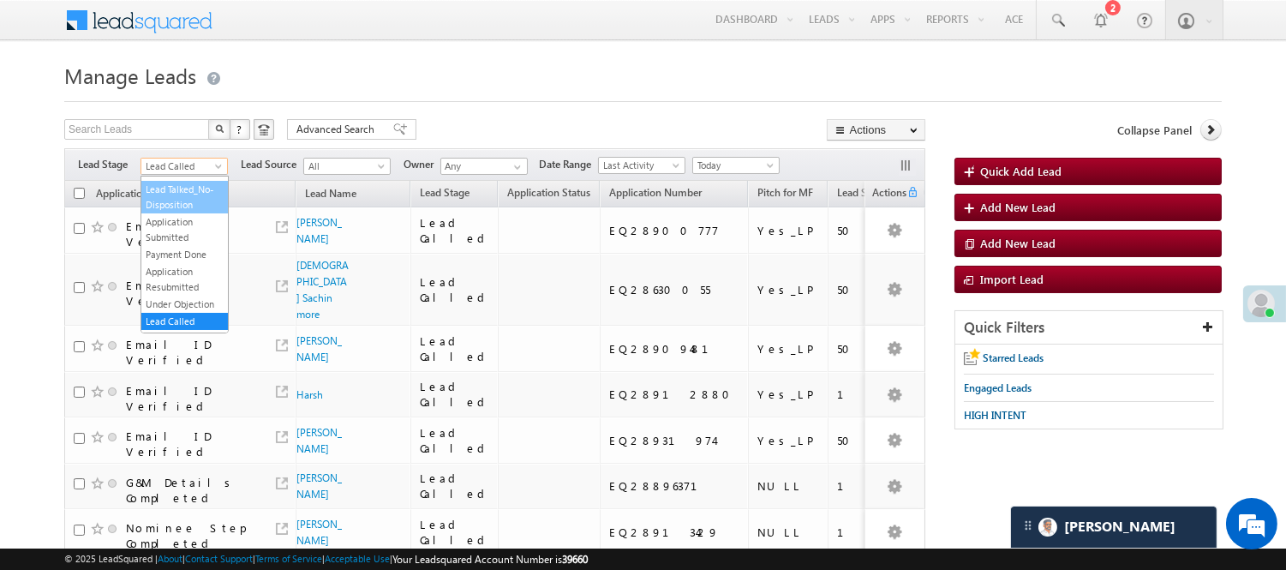
click at [187, 208] on link "Lead Talked_No-Disposition" at bounding box center [184, 197] width 87 height 31
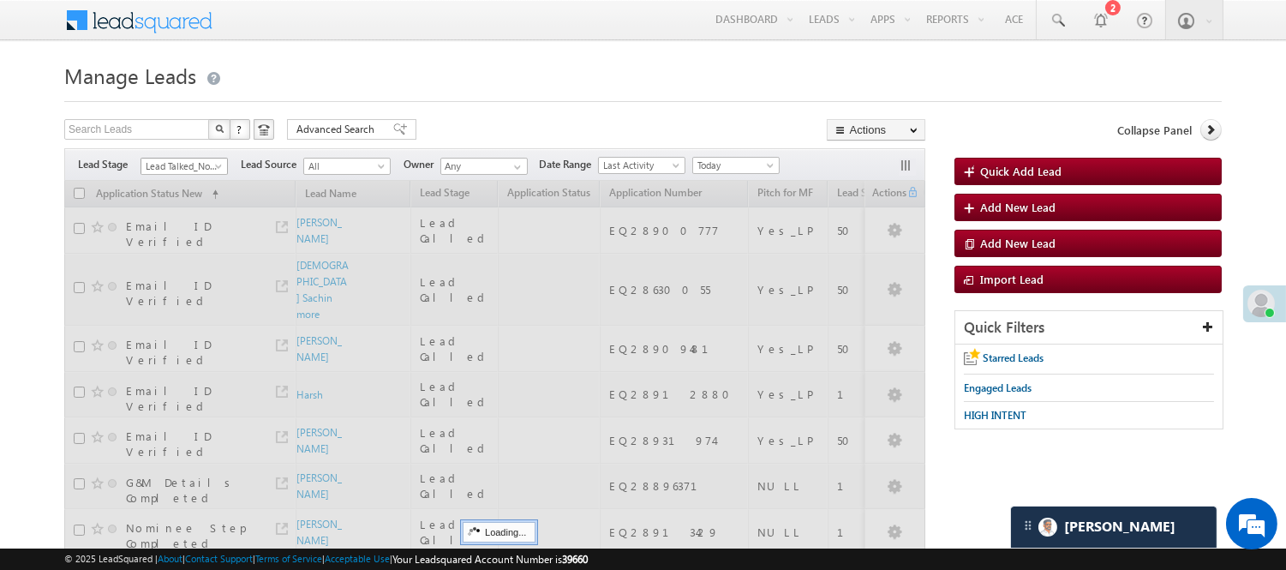
click at [174, 169] on span "Lead Talked_No-Disposition" at bounding box center [181, 165] width 81 height 15
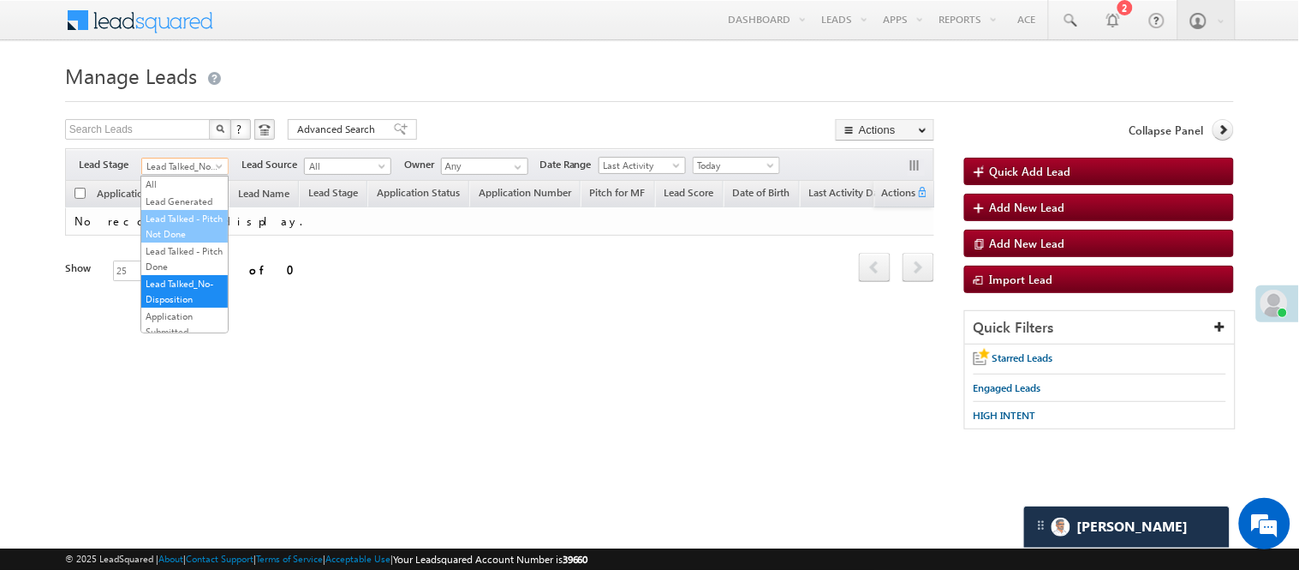
scroll to position [0, 0]
click at [176, 210] on link "Lead Generated" at bounding box center [184, 201] width 87 height 15
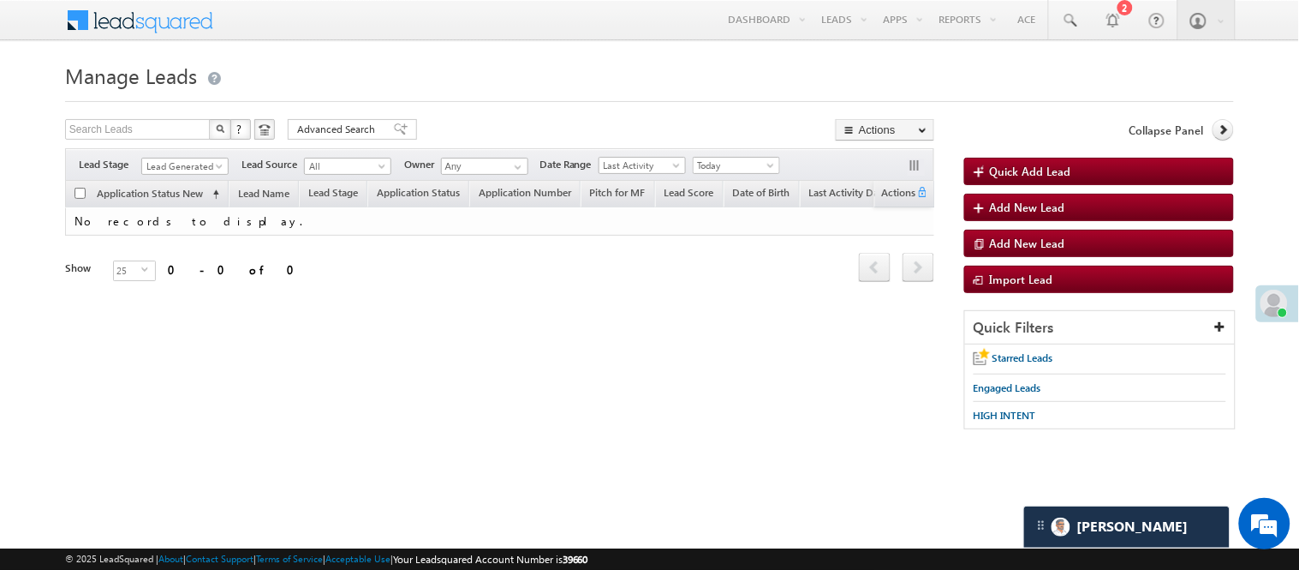
click at [518, 122] on div "Search Leads X ? 0 results found Advanced Search Advanced Search Advanced searc…" at bounding box center [499, 131] width 869 height 25
click at [190, 172] on span "Lead Generated" at bounding box center [182, 165] width 81 height 15
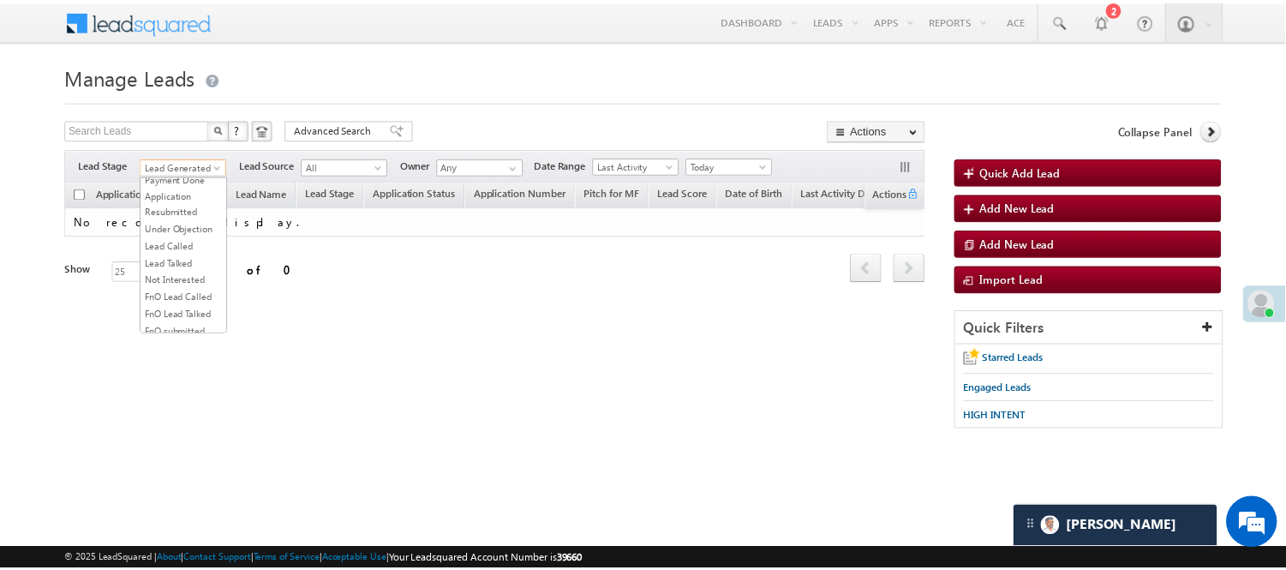
scroll to position [140, 0]
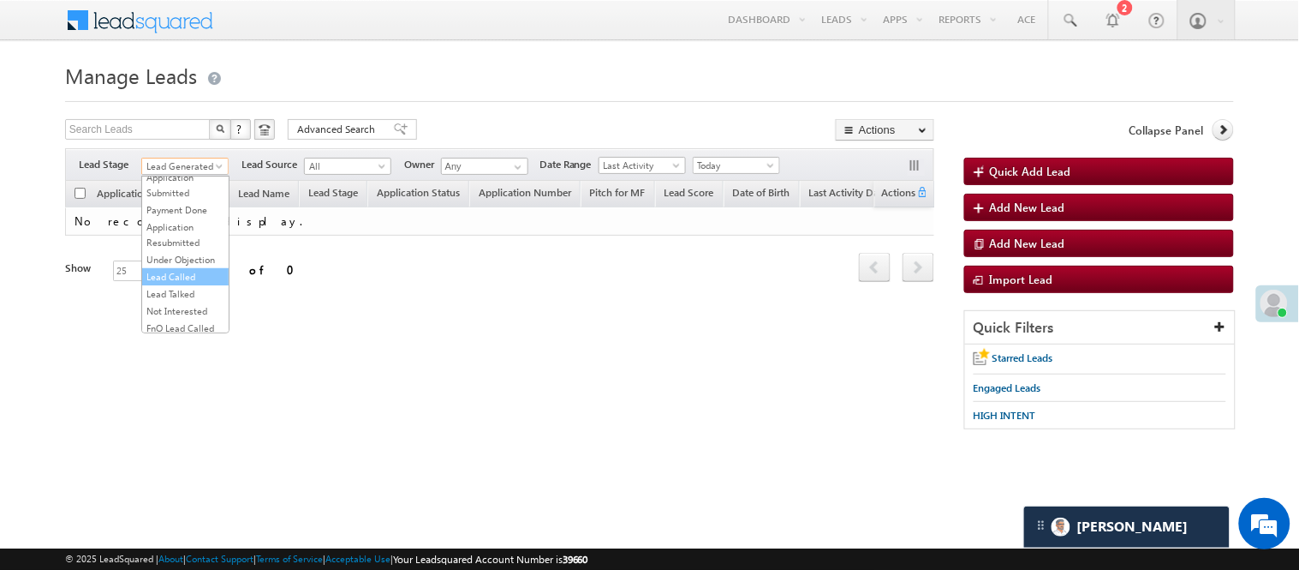
click at [170, 284] on link "Lead Called" at bounding box center [185, 276] width 87 height 15
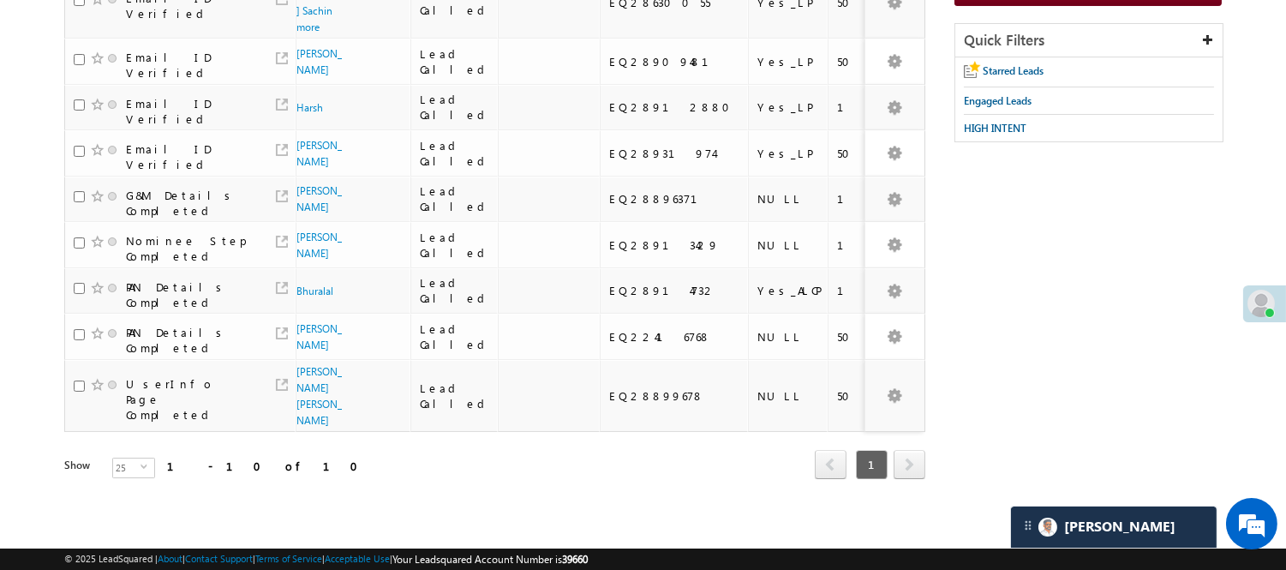
scroll to position [371, 0]
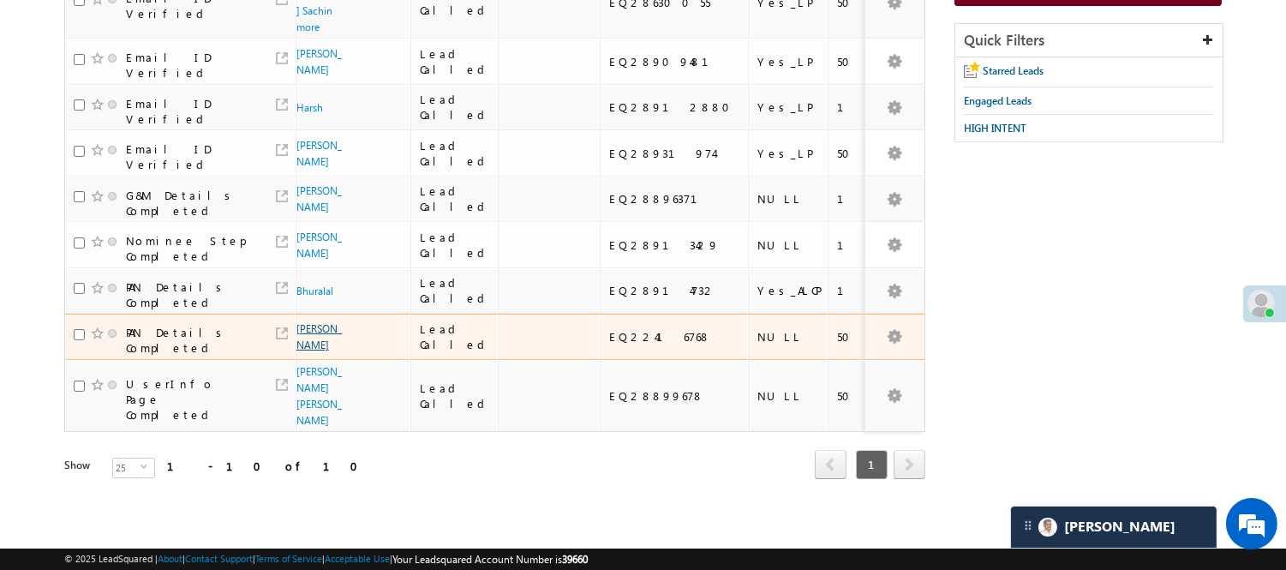
click at [296, 322] on link "Vasif Kadivar" at bounding box center [318, 336] width 45 height 29
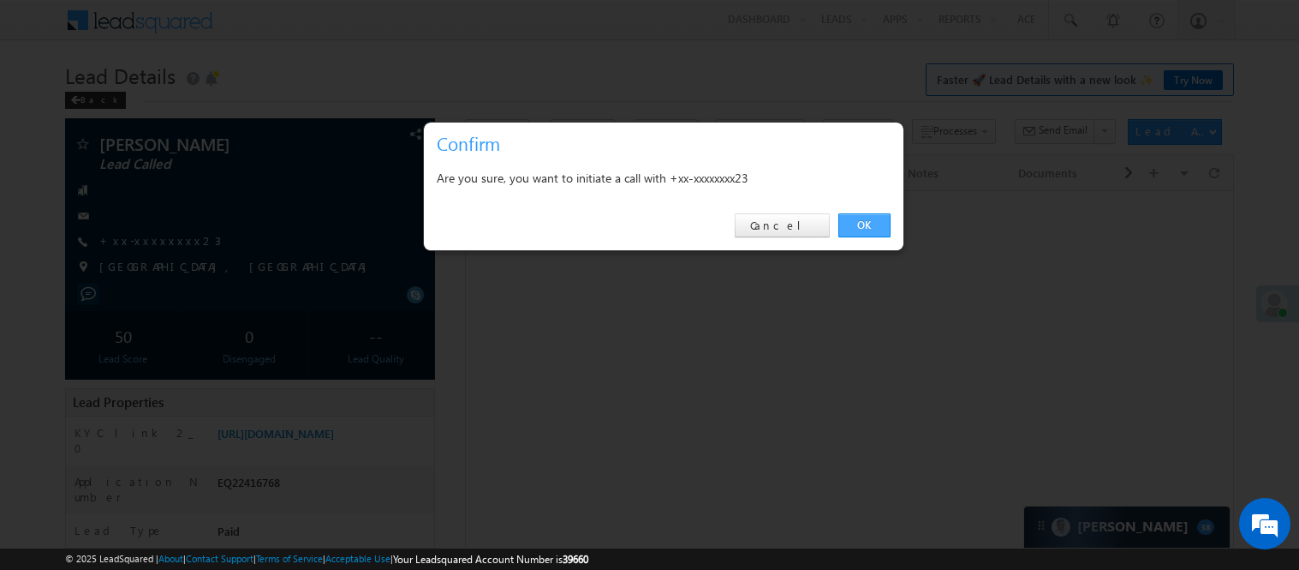
click at [875, 218] on link "OK" at bounding box center [865, 225] width 52 height 24
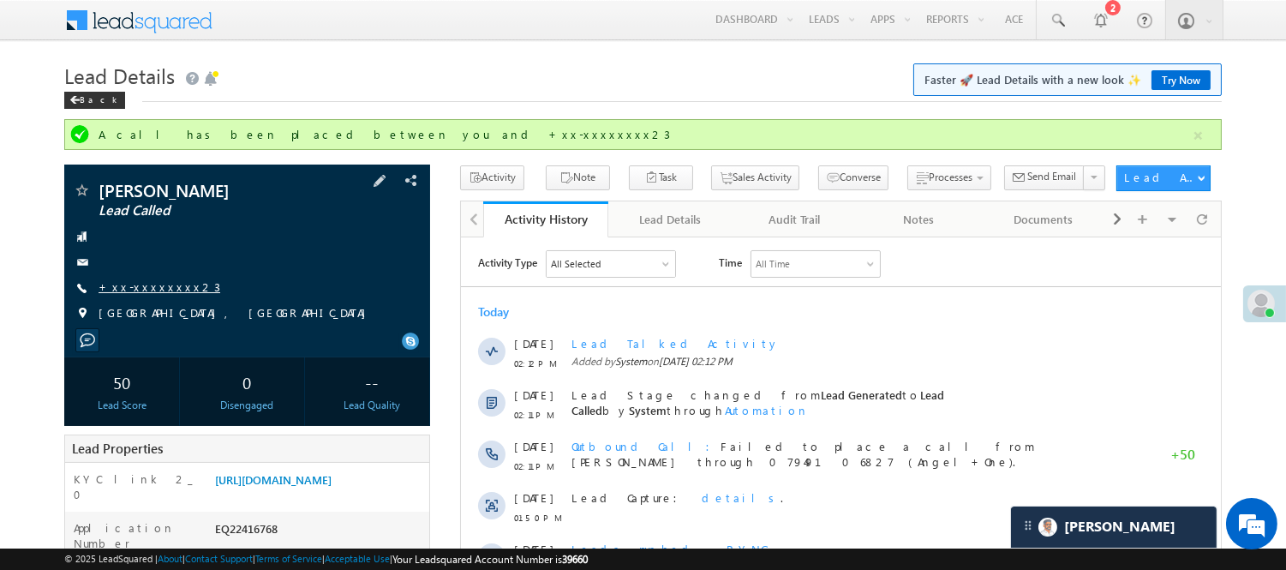
click at [125, 290] on link "+xx-xxxxxxxx23" at bounding box center [160, 286] width 122 height 15
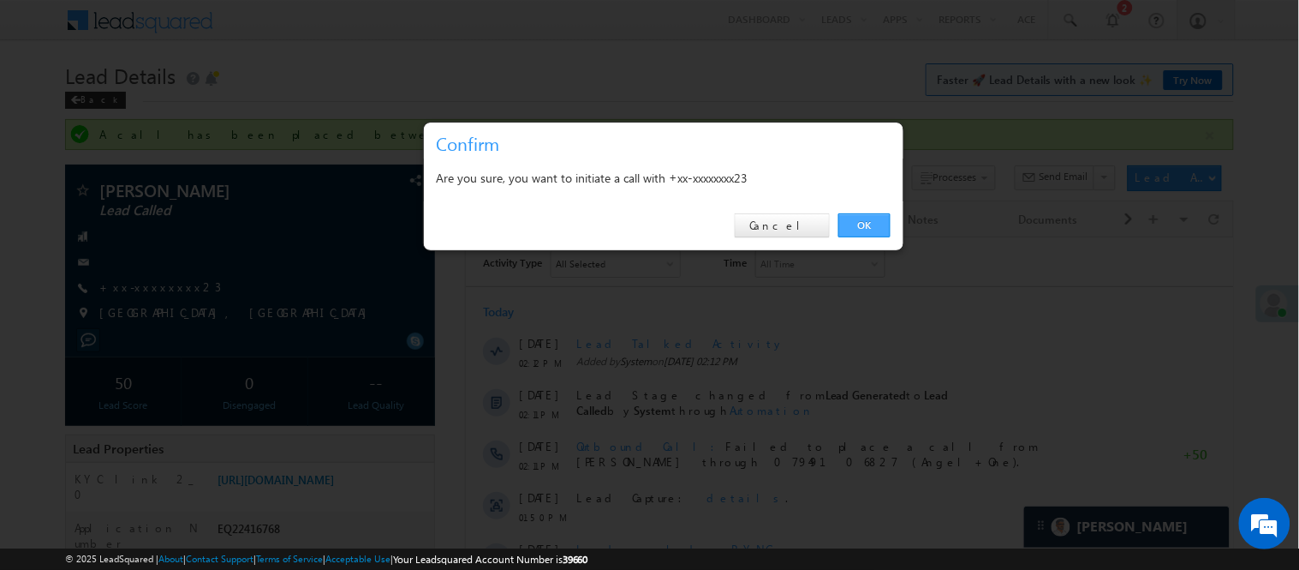
click at [865, 225] on link "OK" at bounding box center [865, 225] width 52 height 24
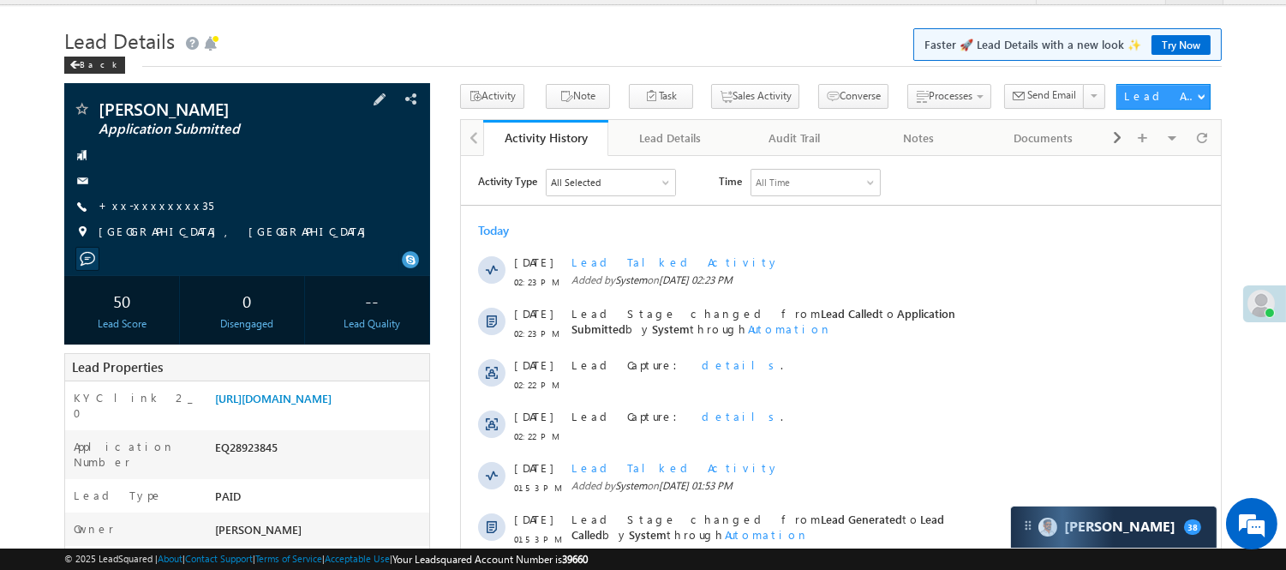
scroll to position [24, 0]
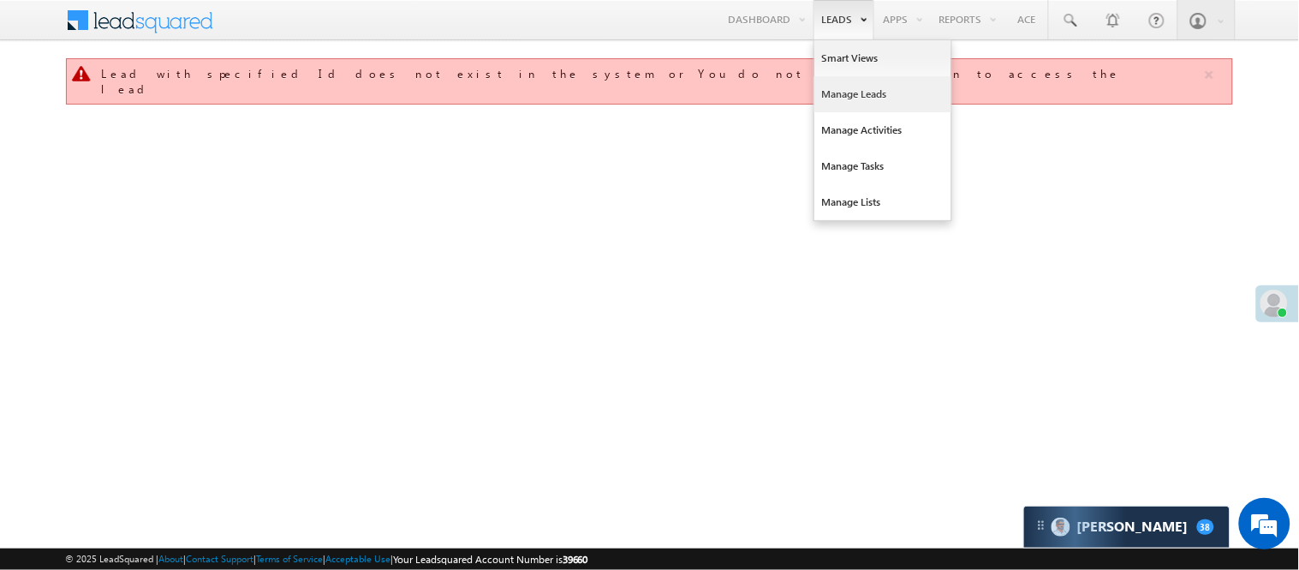
click at [854, 94] on link "Manage Leads" at bounding box center [883, 94] width 137 height 36
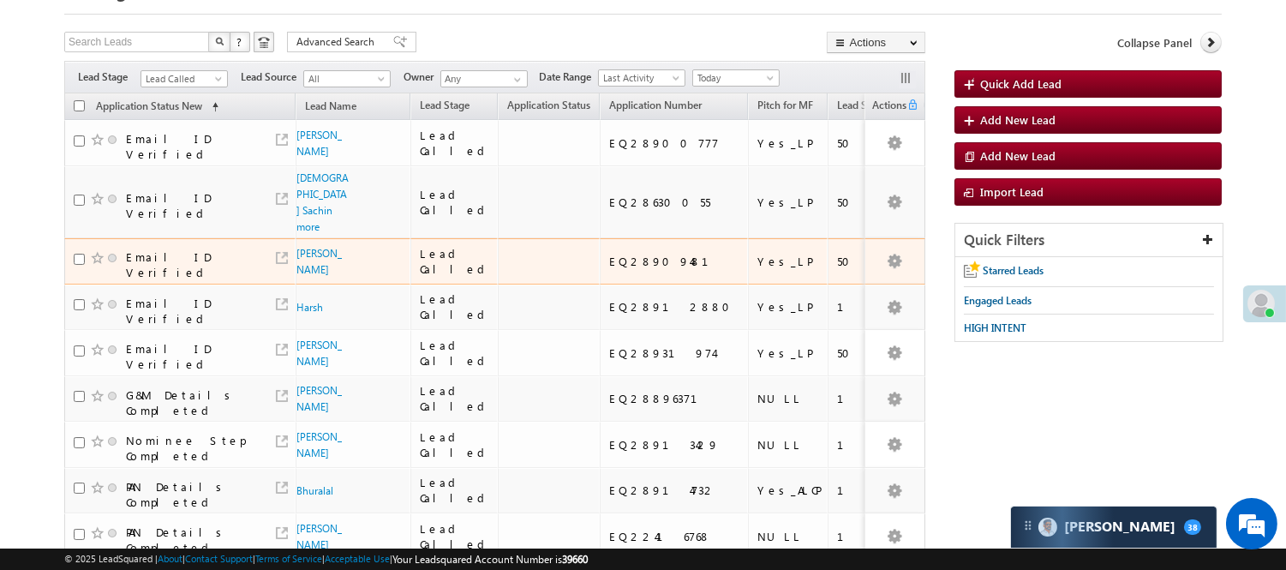
scroll to position [86, 0]
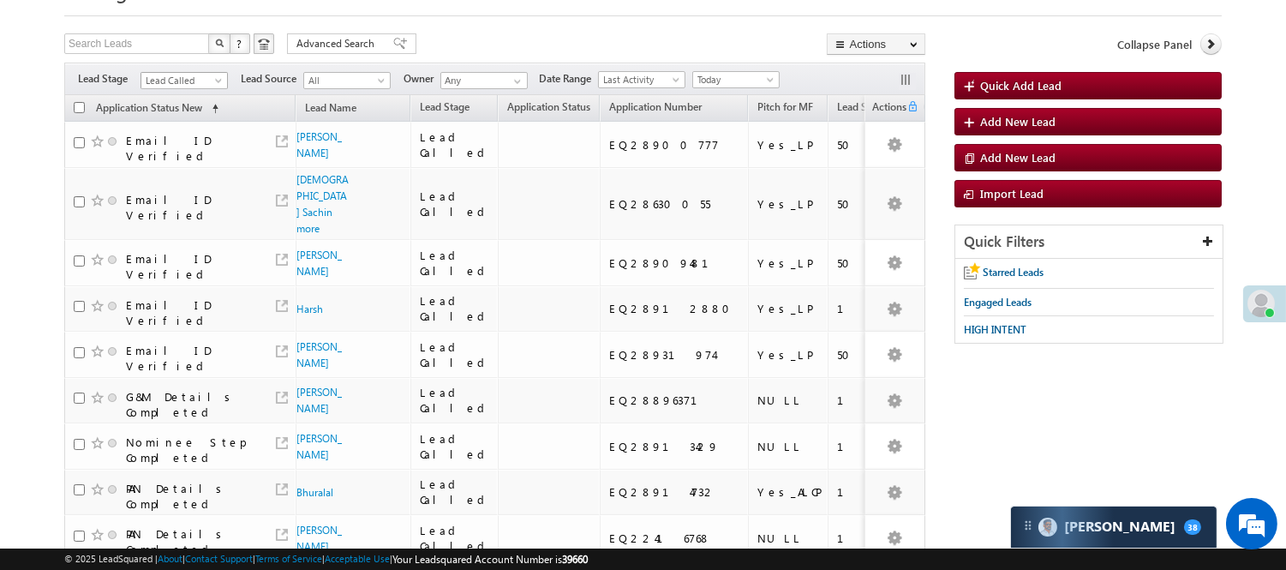
click at [192, 83] on span "Lead Called" at bounding box center [181, 80] width 81 height 15
click at [177, 124] on link "Lead Generated" at bounding box center [184, 116] width 87 height 15
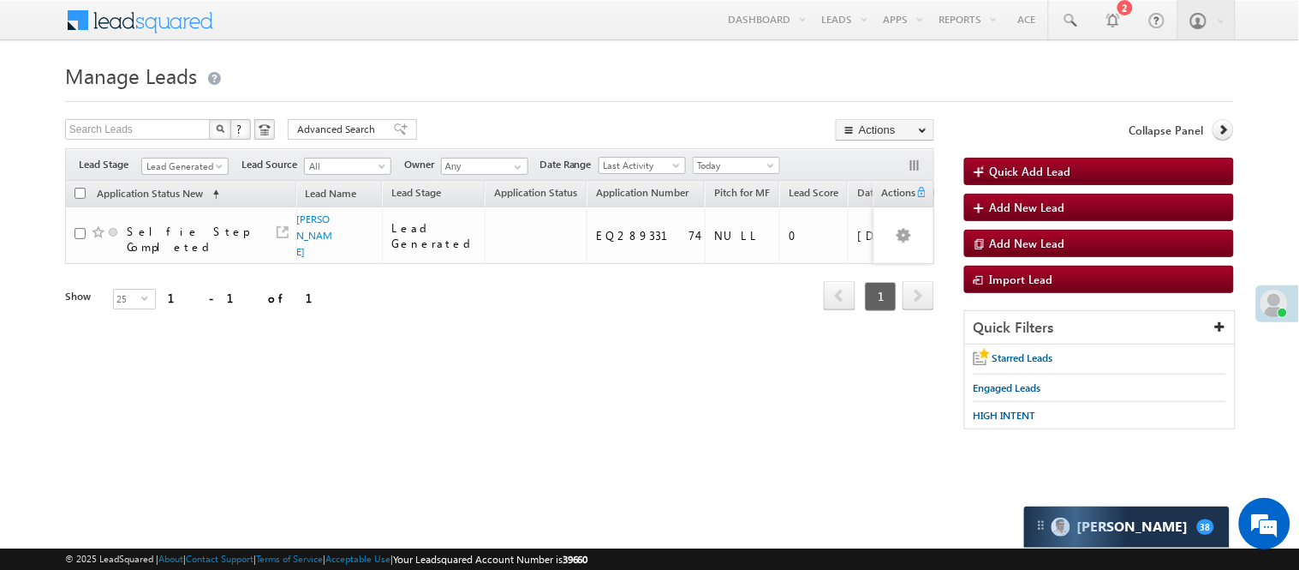
click at [215, 155] on div "Filters Lead Stage All Lead Generated Lead Talked - Pitch Not Done Lead Talked …" at bounding box center [499, 164] width 869 height 33
click at [218, 156] on div "Filters Lead Stage All Lead Generated Lead Talked - Pitch Not Done Lead Talked …" at bounding box center [499, 164] width 869 height 33
click at [189, 173] on span "Lead Generated" at bounding box center [182, 165] width 81 height 15
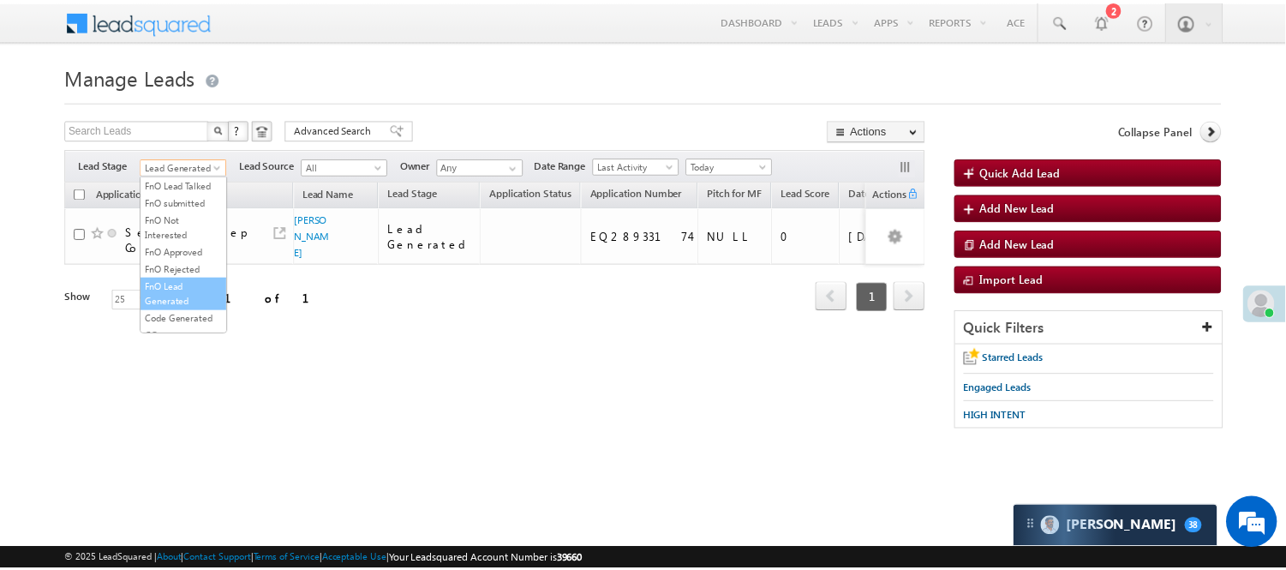
scroll to position [380, 0]
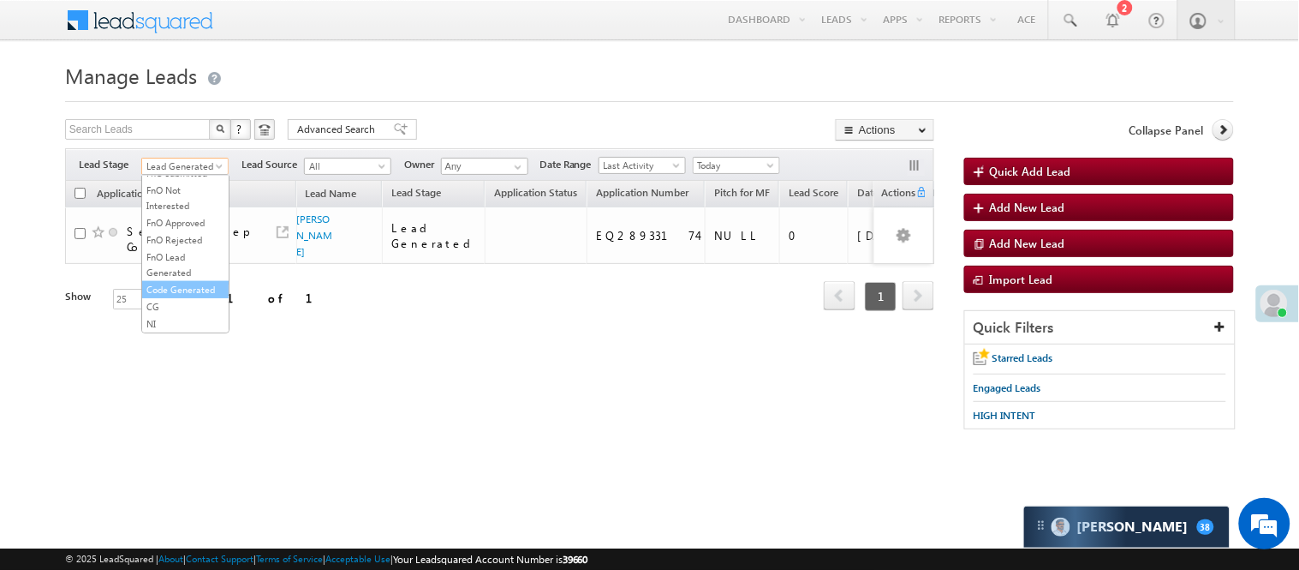
click at [180, 297] on link "Code Generated" at bounding box center [185, 289] width 87 height 15
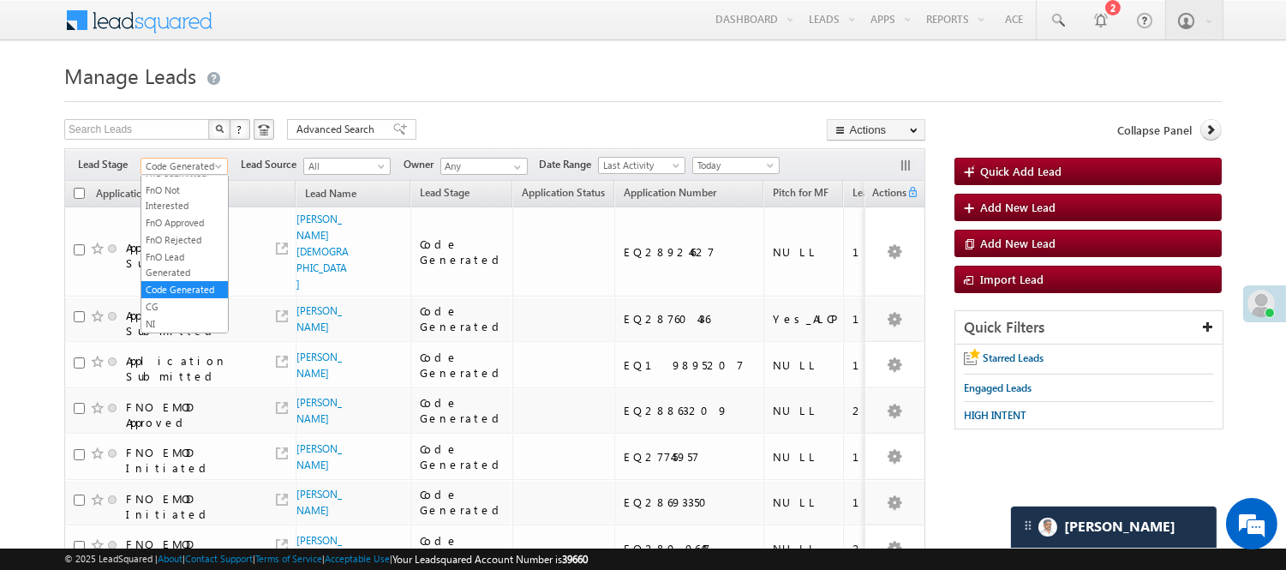
click at [215, 169] on span at bounding box center [220, 170] width 14 height 14
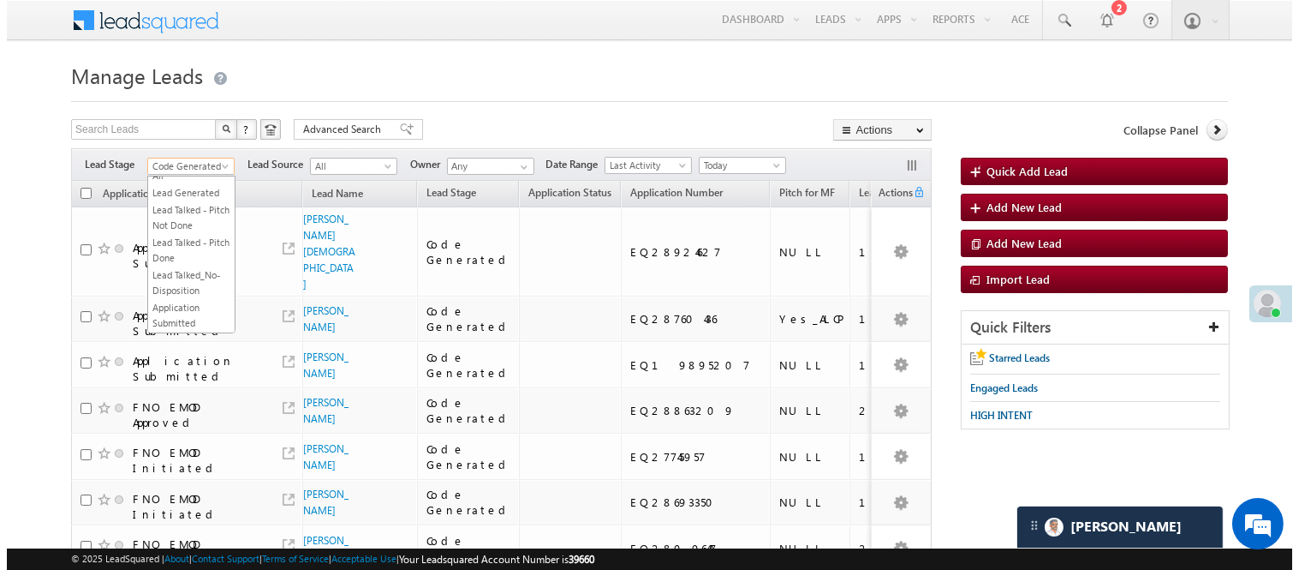
scroll to position [0, 0]
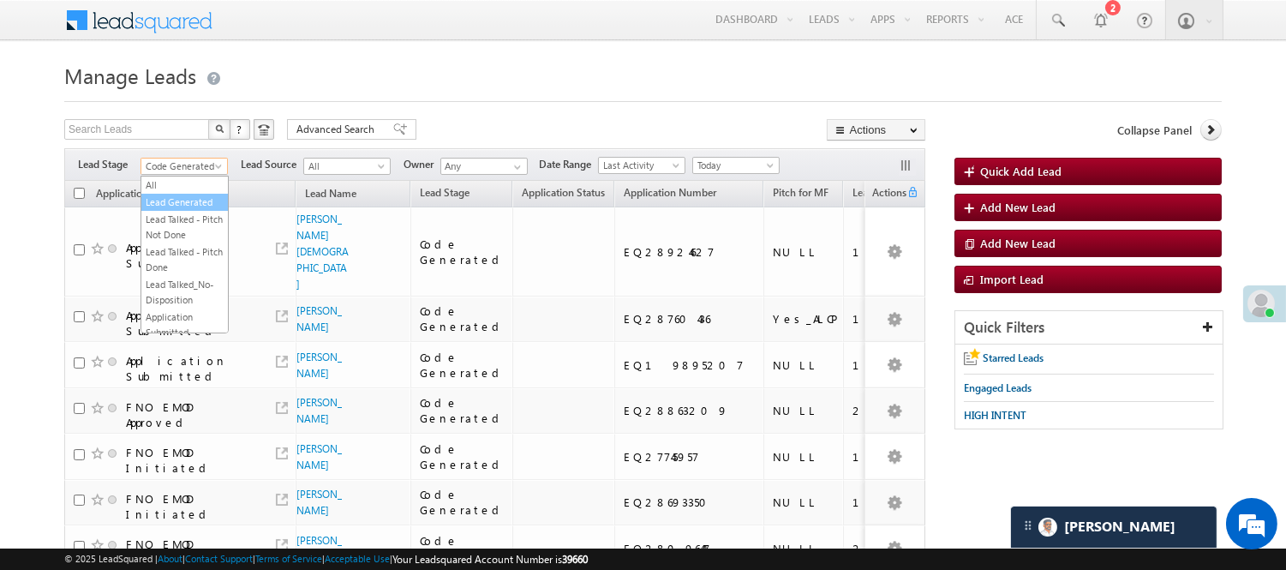
click at [185, 210] on link "Lead Generated" at bounding box center [184, 201] width 87 height 15
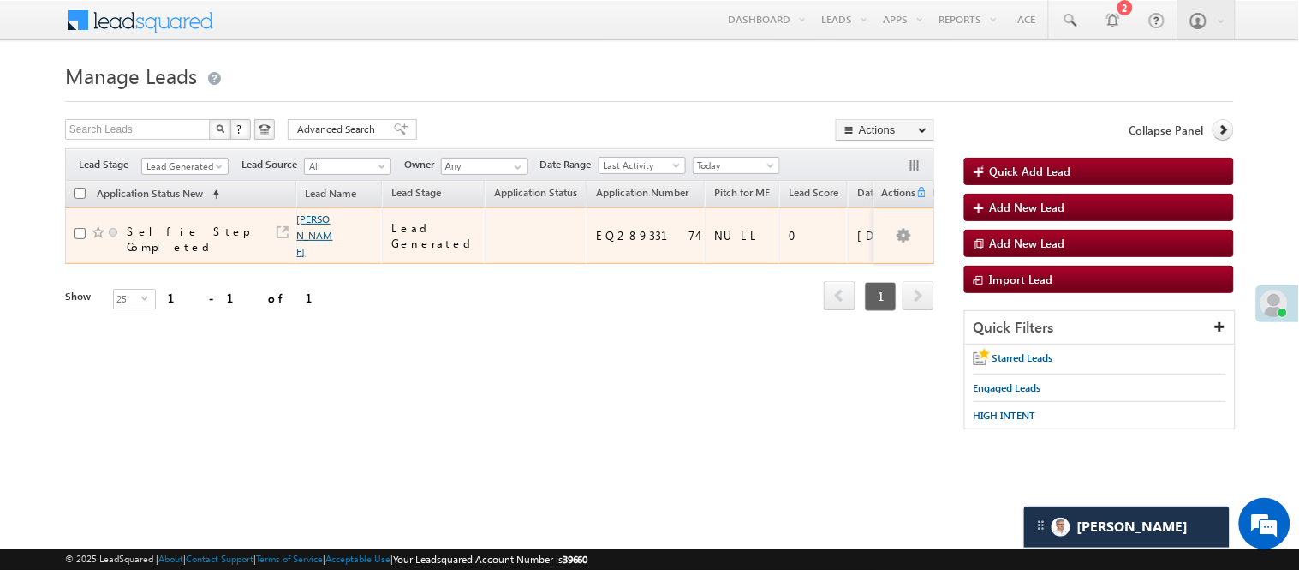
click at [297, 226] on link "[PERSON_NAME]" at bounding box center [315, 234] width 36 height 45
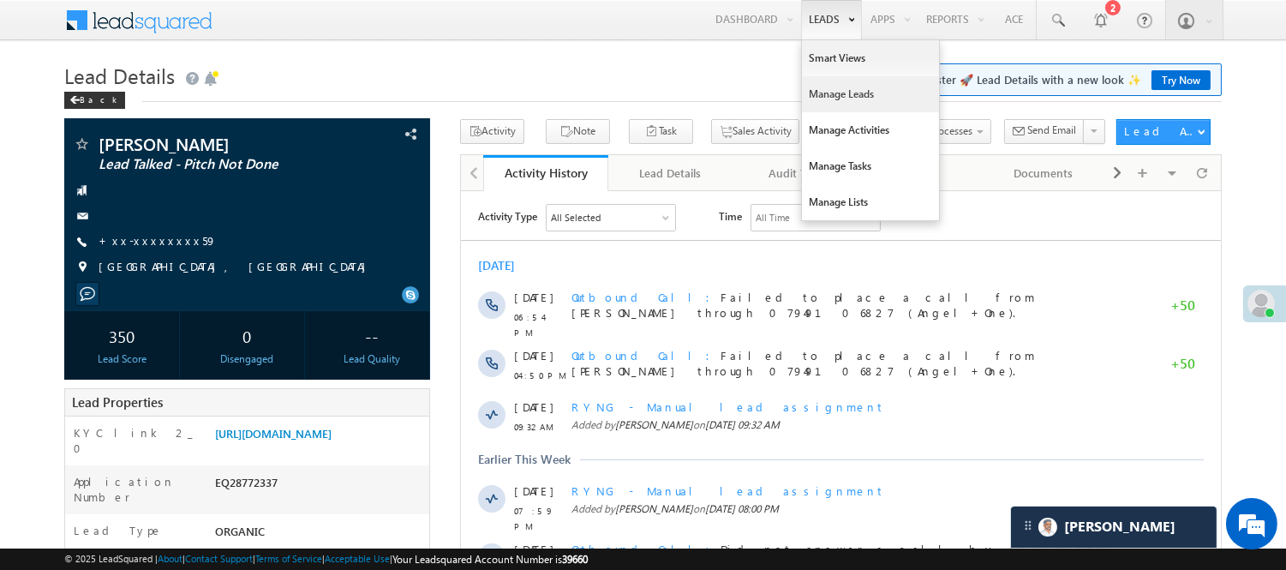
click at [841, 94] on link "Manage Leads" at bounding box center [870, 94] width 137 height 36
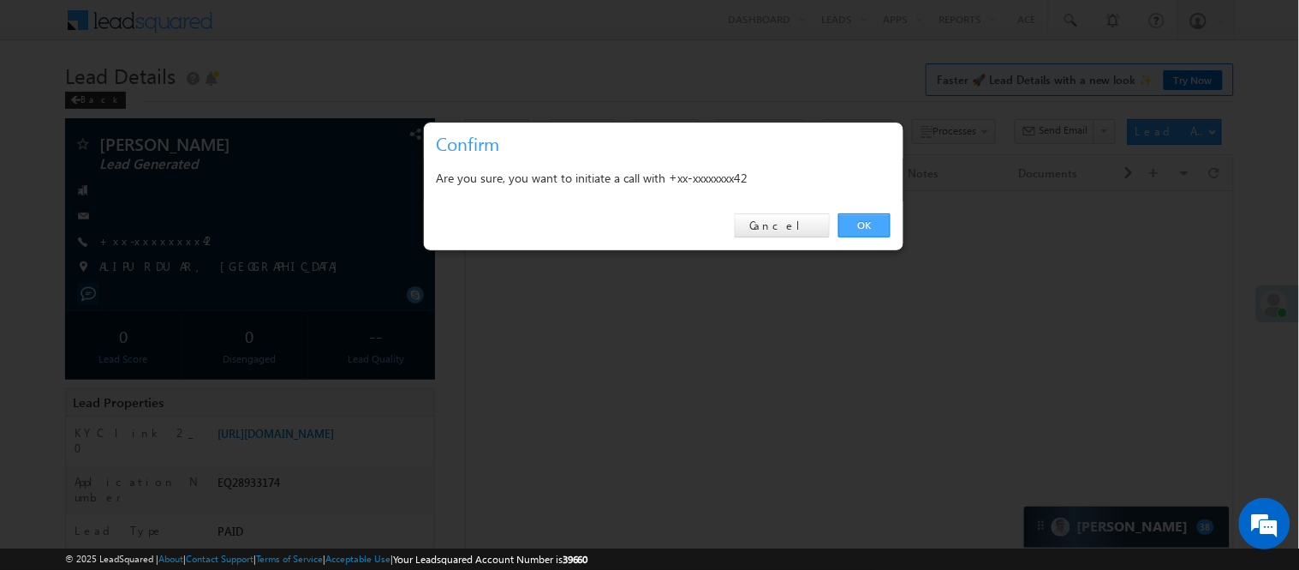
click at [855, 226] on link "OK" at bounding box center [865, 225] width 52 height 24
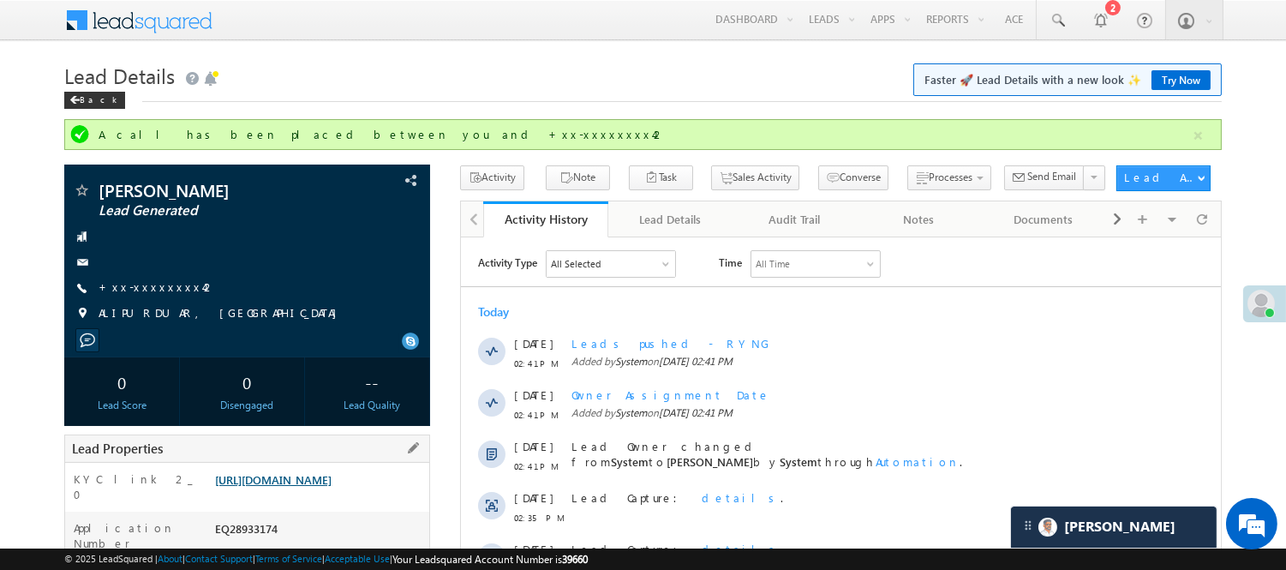
click at [332, 487] on link "[URL][DOMAIN_NAME]" at bounding box center [273, 479] width 116 height 15
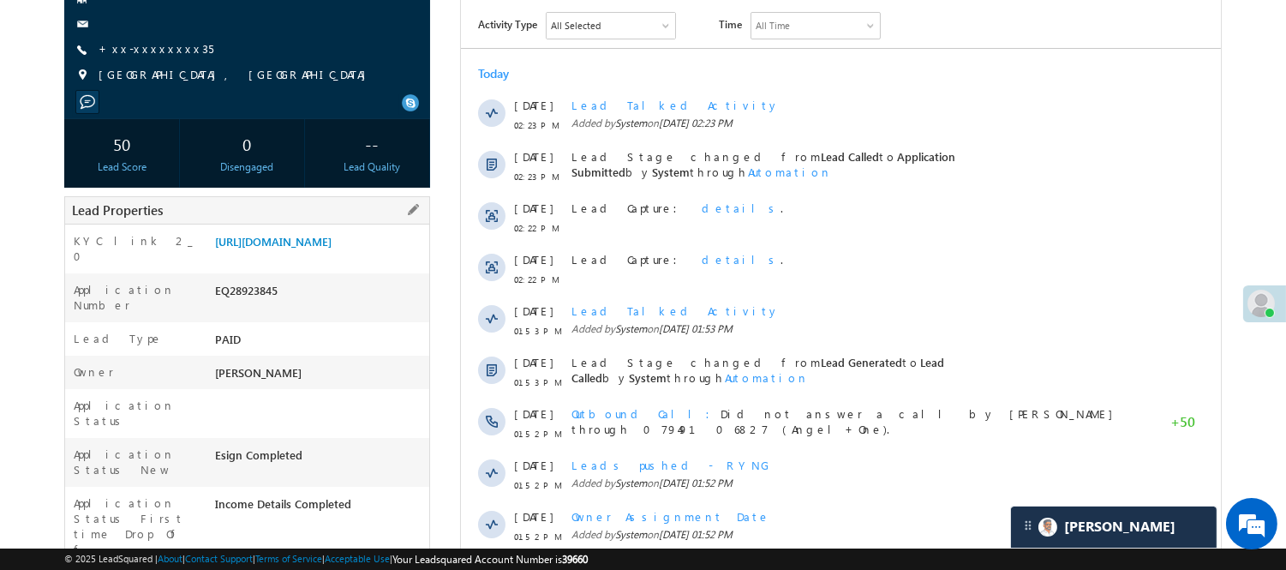
click at [251, 306] on div "EQ28923845" at bounding box center [320, 294] width 218 height 24
copy div "EQ28923845"
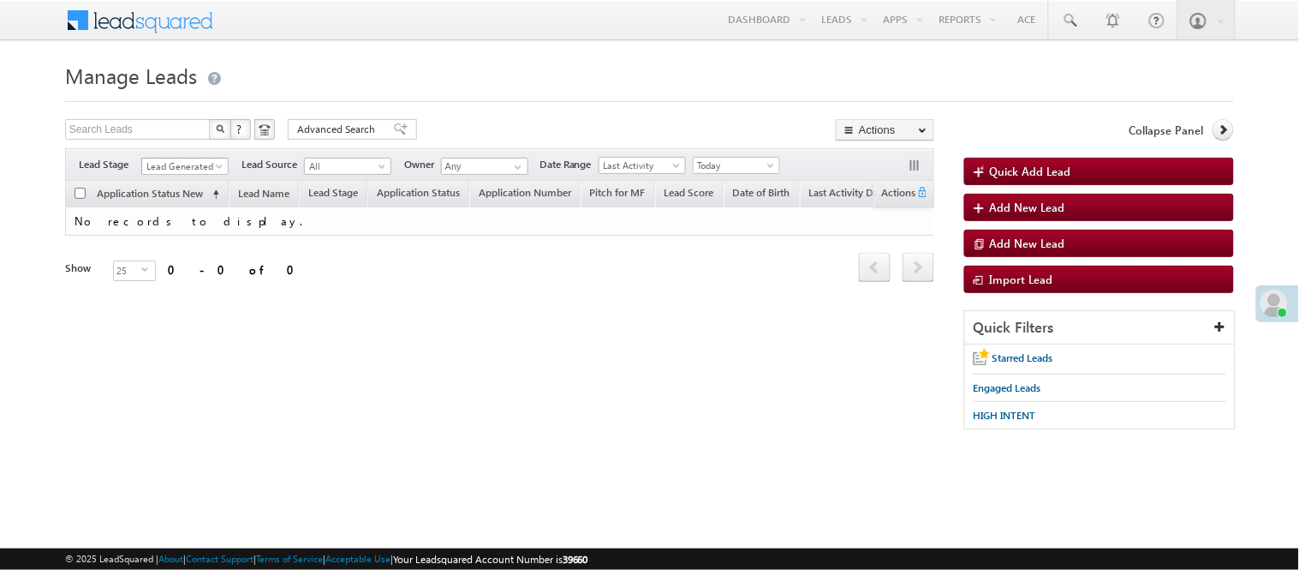
click at [192, 160] on span "Lead Generated" at bounding box center [182, 165] width 81 height 15
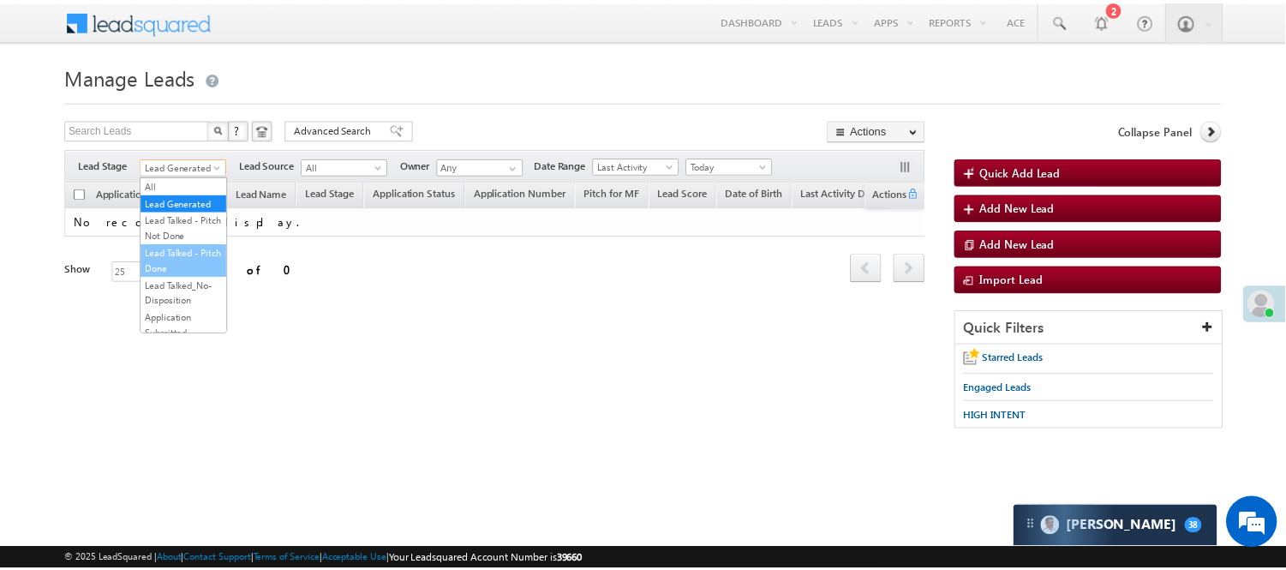
scroll to position [425, 0]
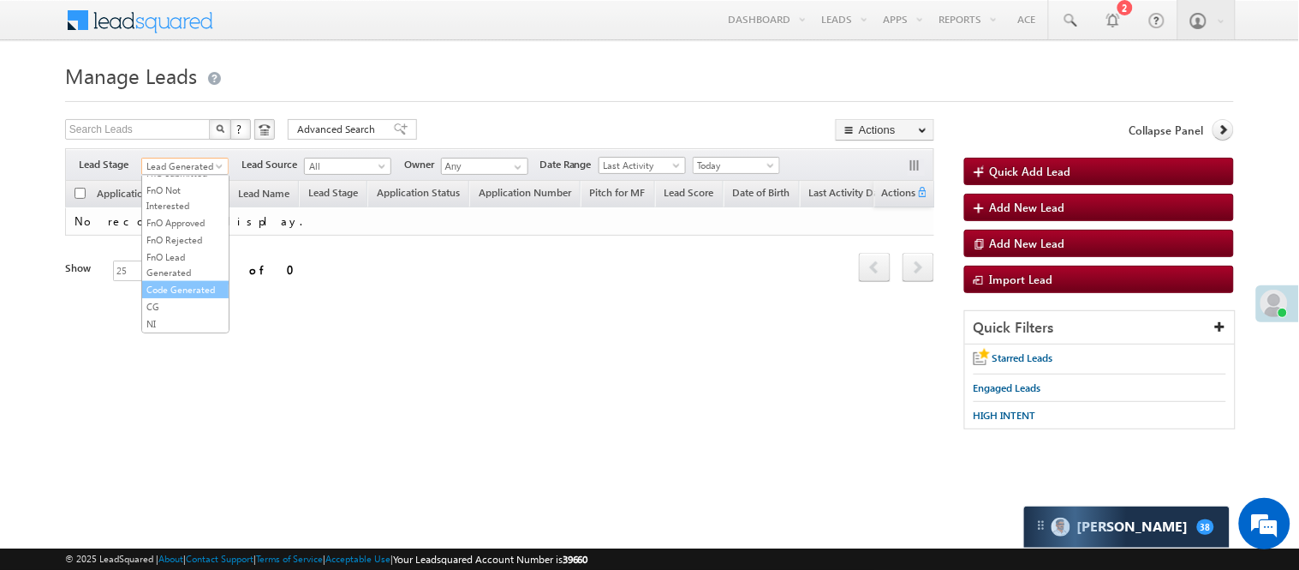
click at [171, 286] on link "Code Generated" at bounding box center [185, 289] width 87 height 15
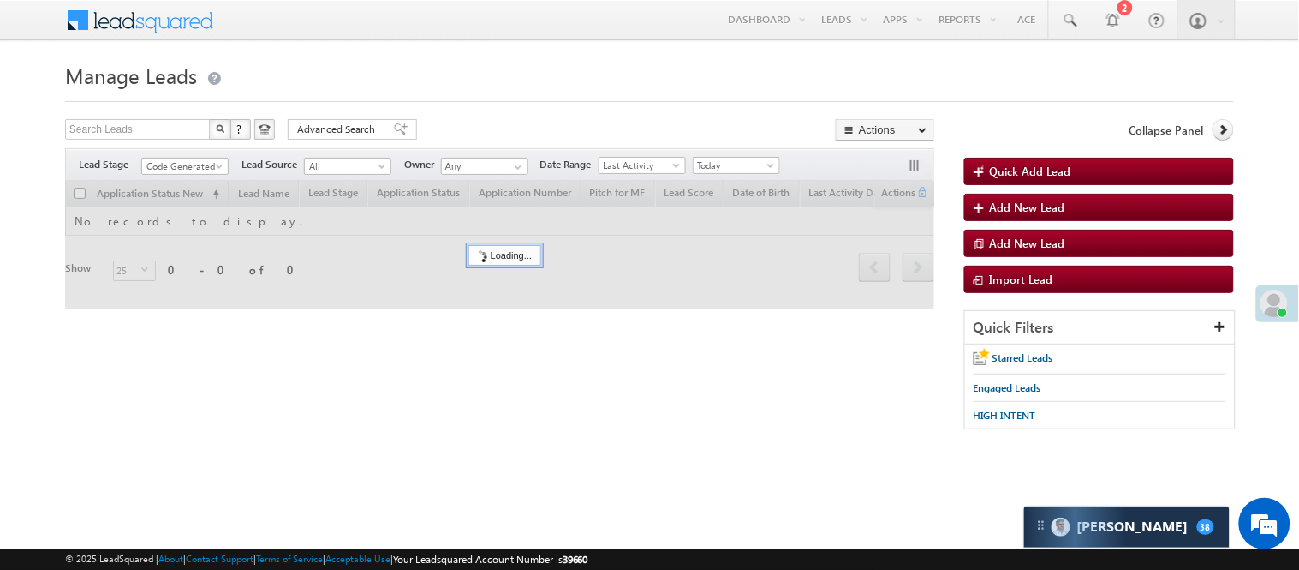
click at [507, 111] on form "Manage Leads Quick Add Lead Search Leads X ? 0 results found Advanced Search Ad…" at bounding box center [649, 251] width 1169 height 389
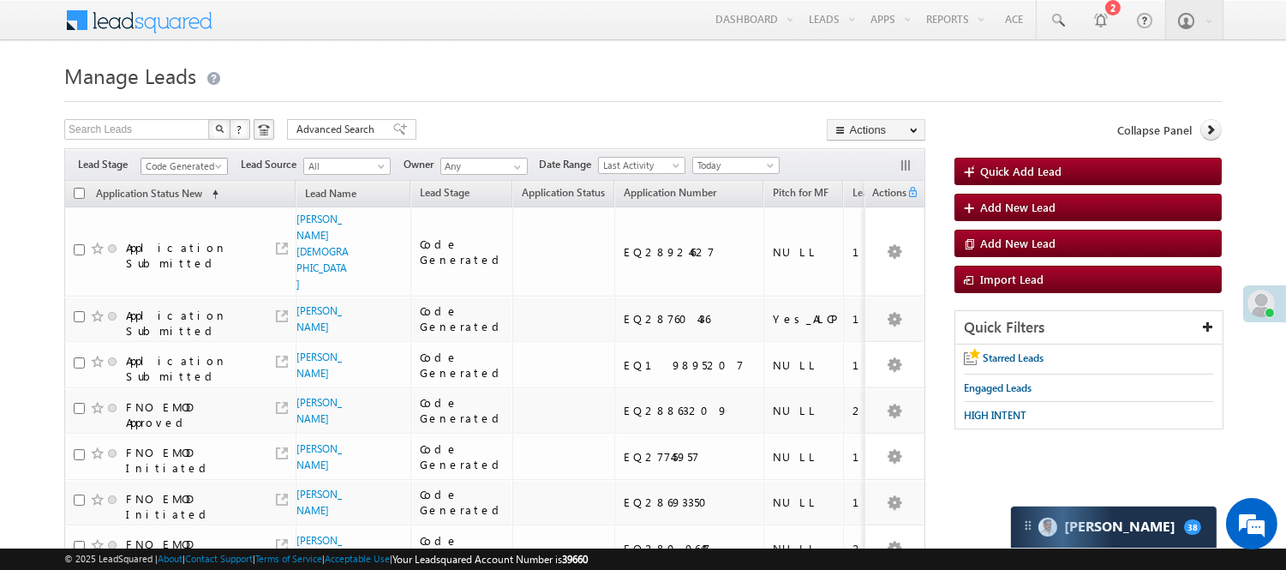
click at [167, 165] on span "Code Generated" at bounding box center [181, 165] width 81 height 15
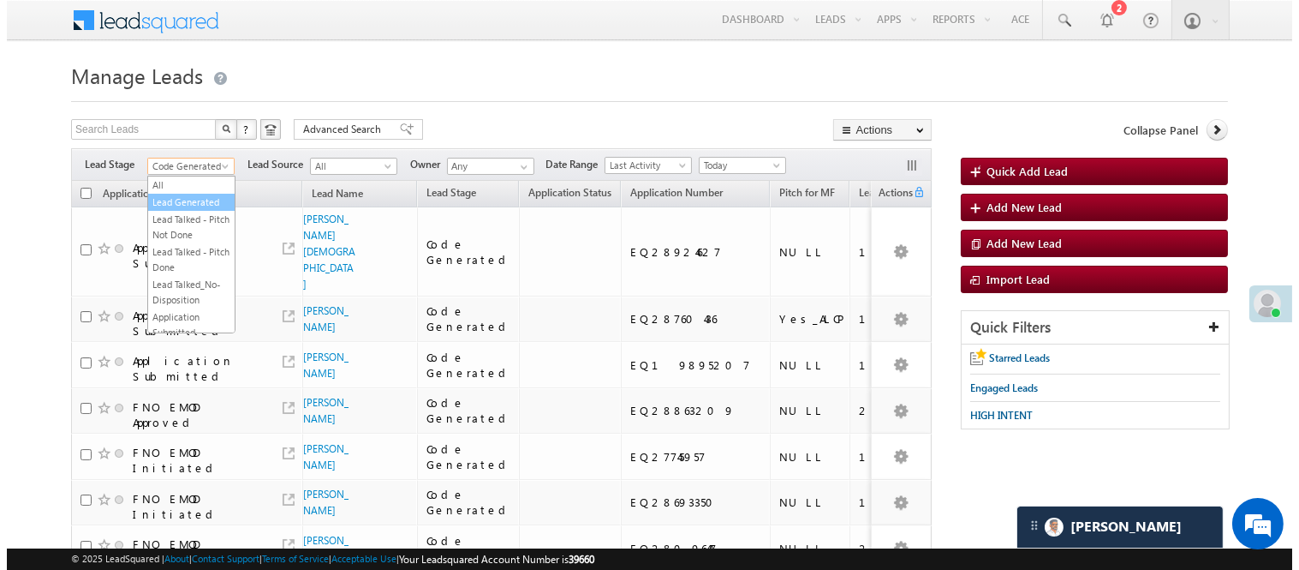
scroll to position [0, 0]
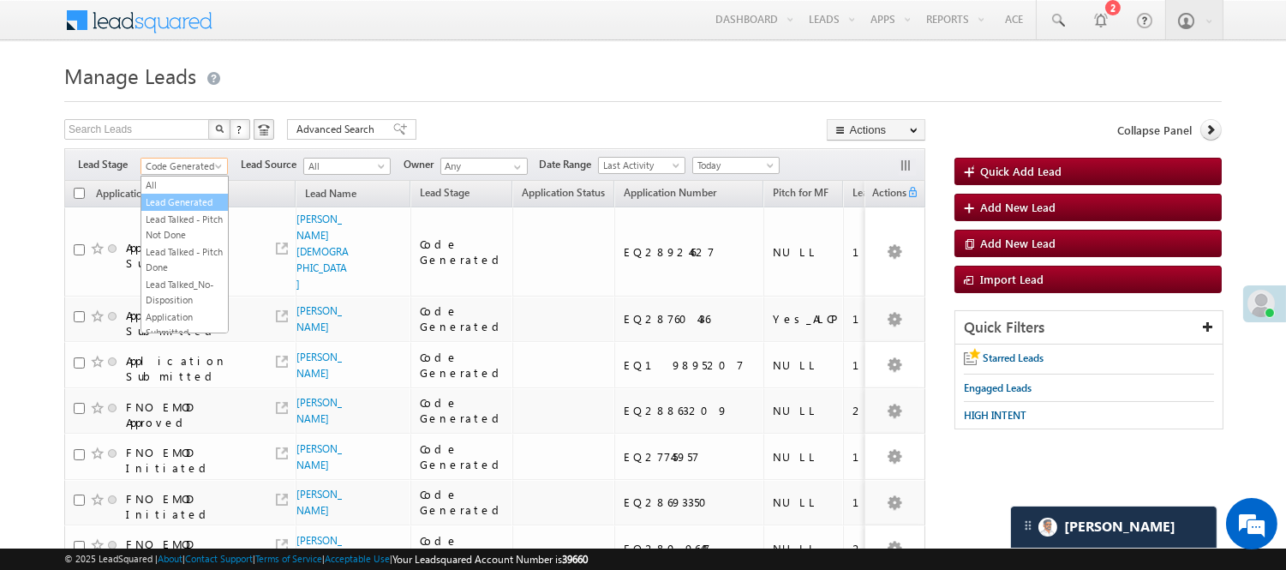
click at [180, 198] on link "Lead Generated" at bounding box center [184, 201] width 87 height 15
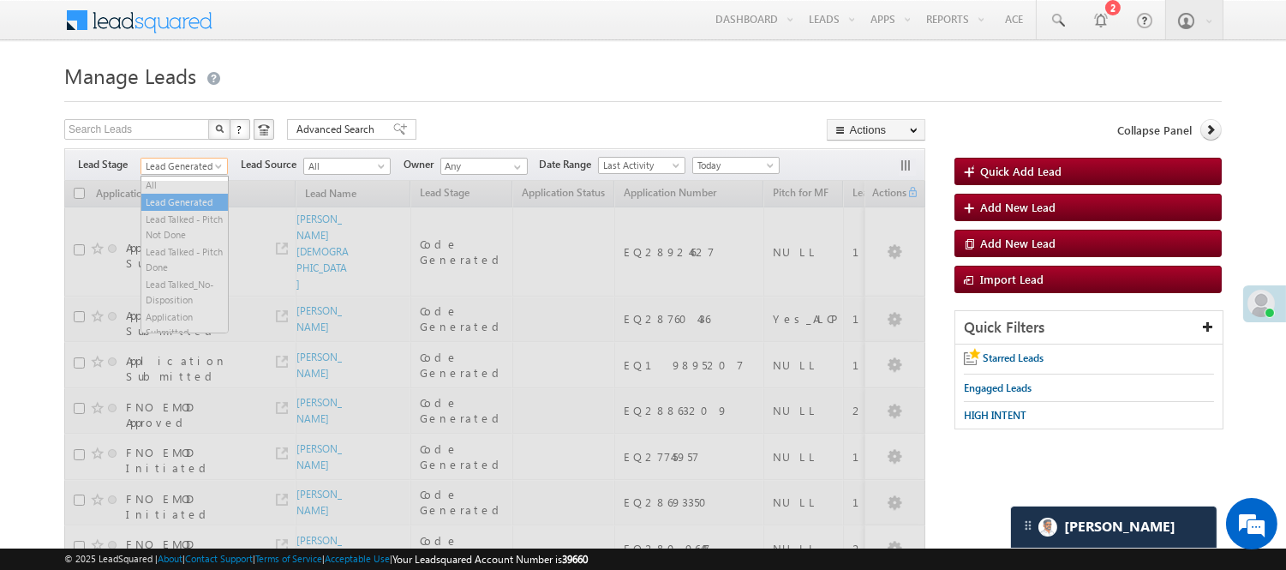
click at [201, 167] on span "Lead Generated" at bounding box center [181, 165] width 81 height 15
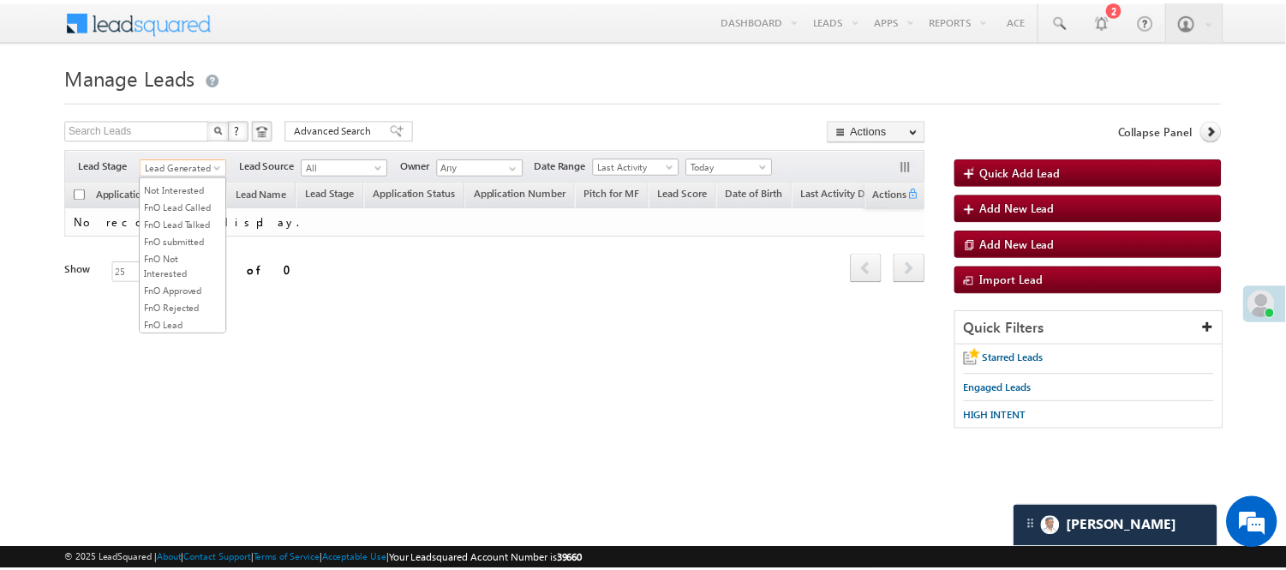
scroll to position [425, 0]
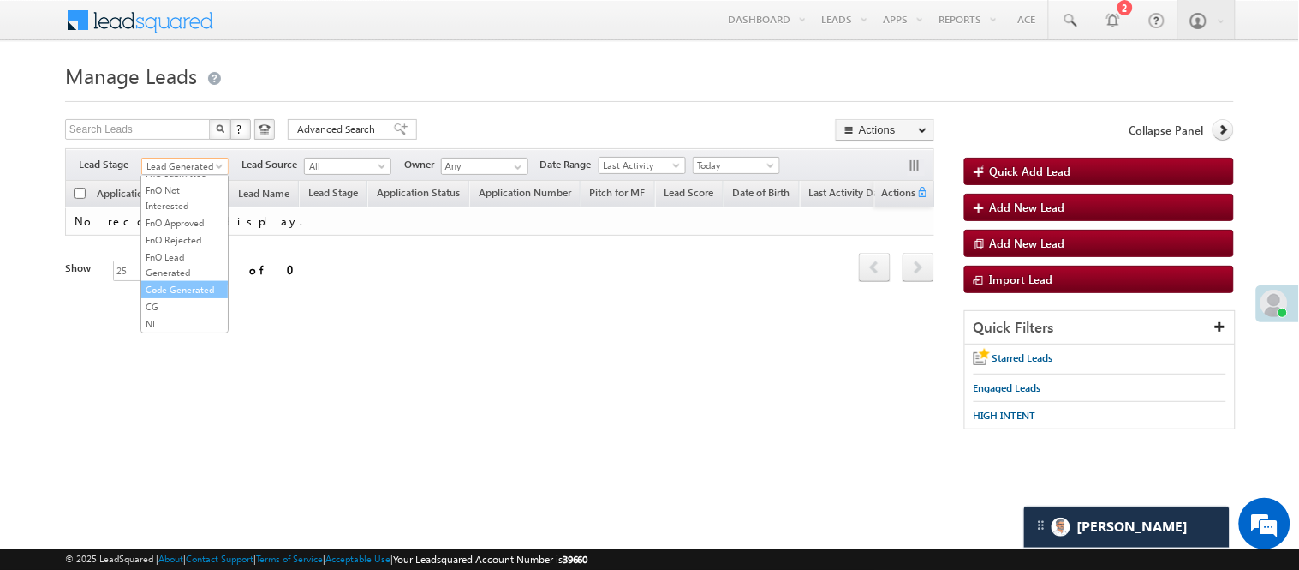
click at [176, 284] on link "Code Generated" at bounding box center [184, 289] width 87 height 15
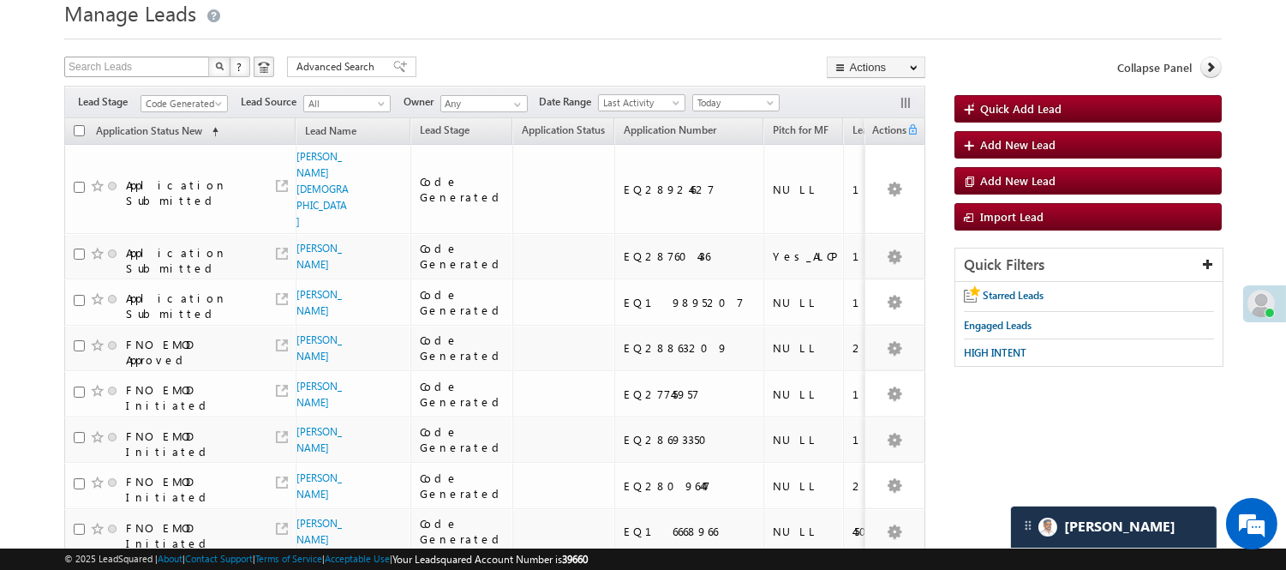
scroll to position [0, 0]
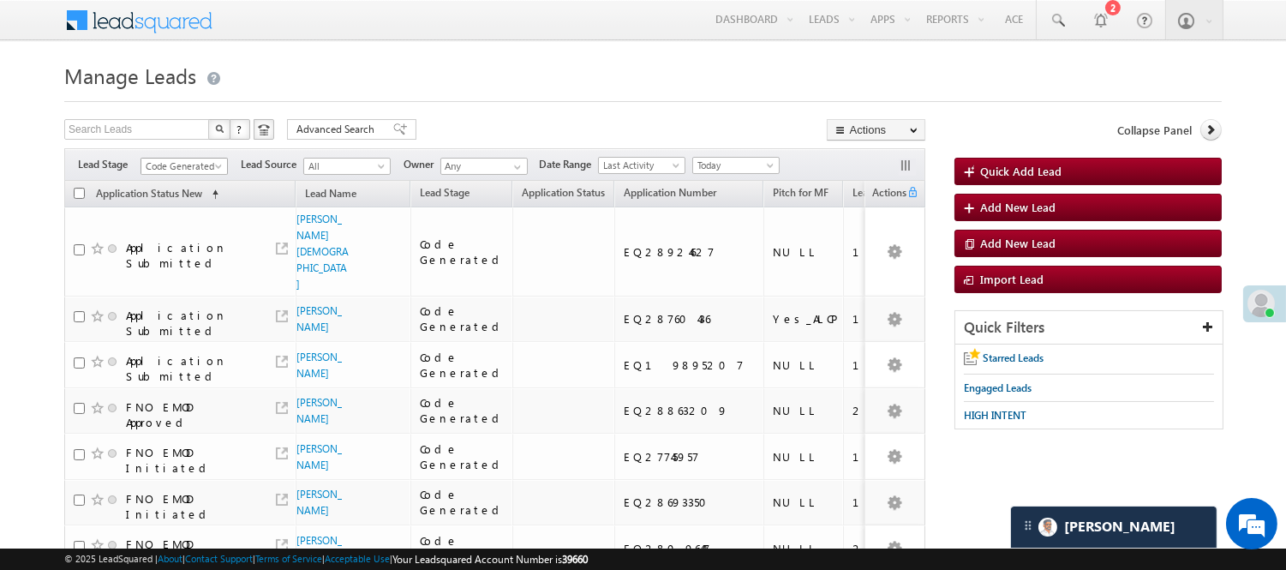
click at [188, 166] on span "Code Generated" at bounding box center [181, 165] width 81 height 15
click at [164, 208] on link "Lead Generated" at bounding box center [184, 201] width 87 height 15
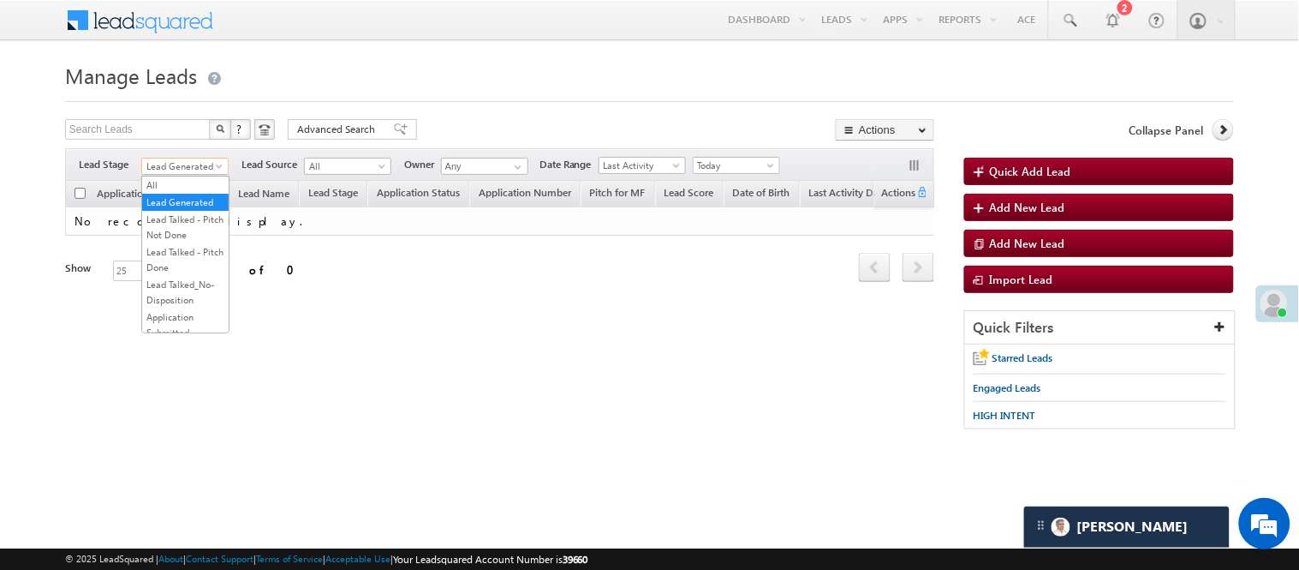
click at [187, 164] on span "Lead Generated" at bounding box center [182, 165] width 81 height 15
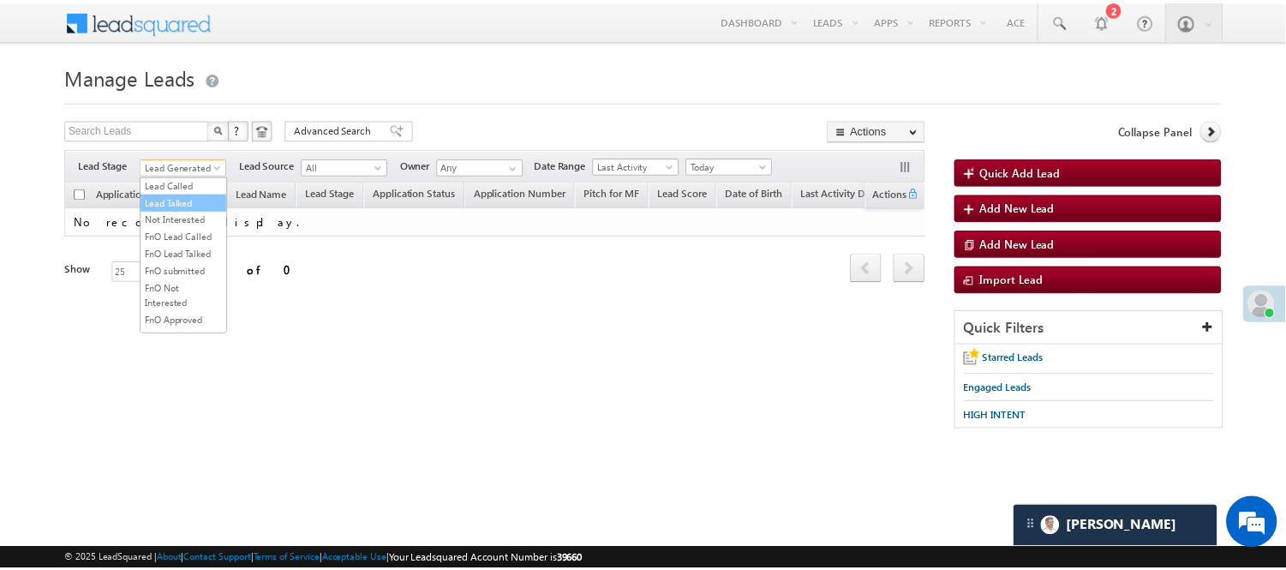
scroll to position [235, 0]
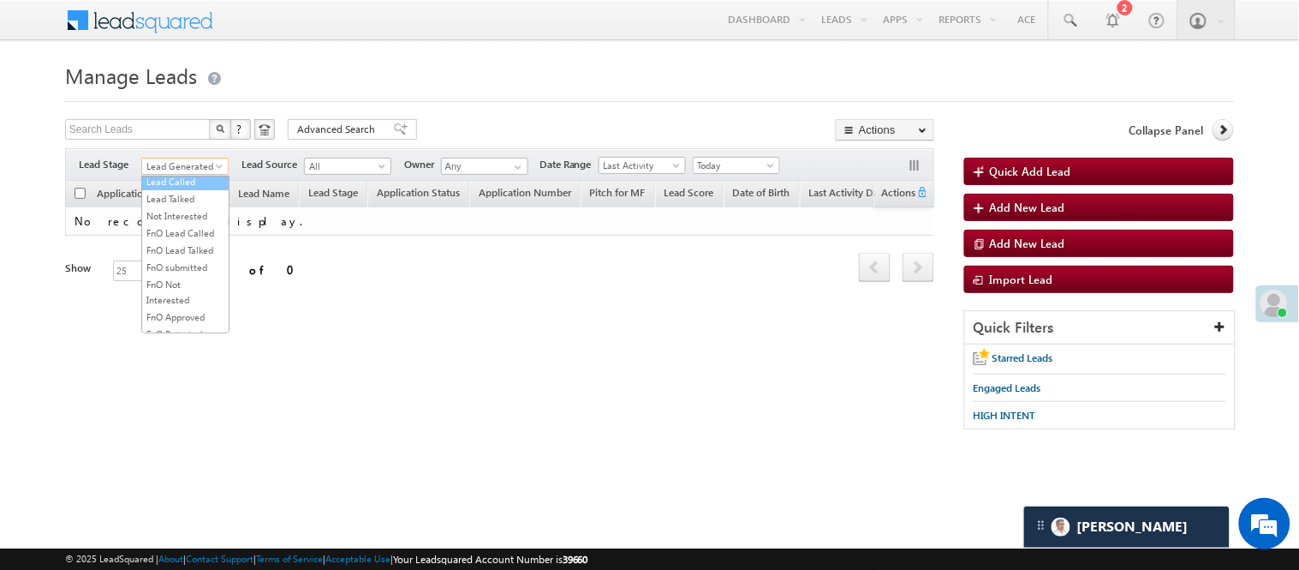
click at [168, 189] on link "Lead Called" at bounding box center [185, 181] width 87 height 15
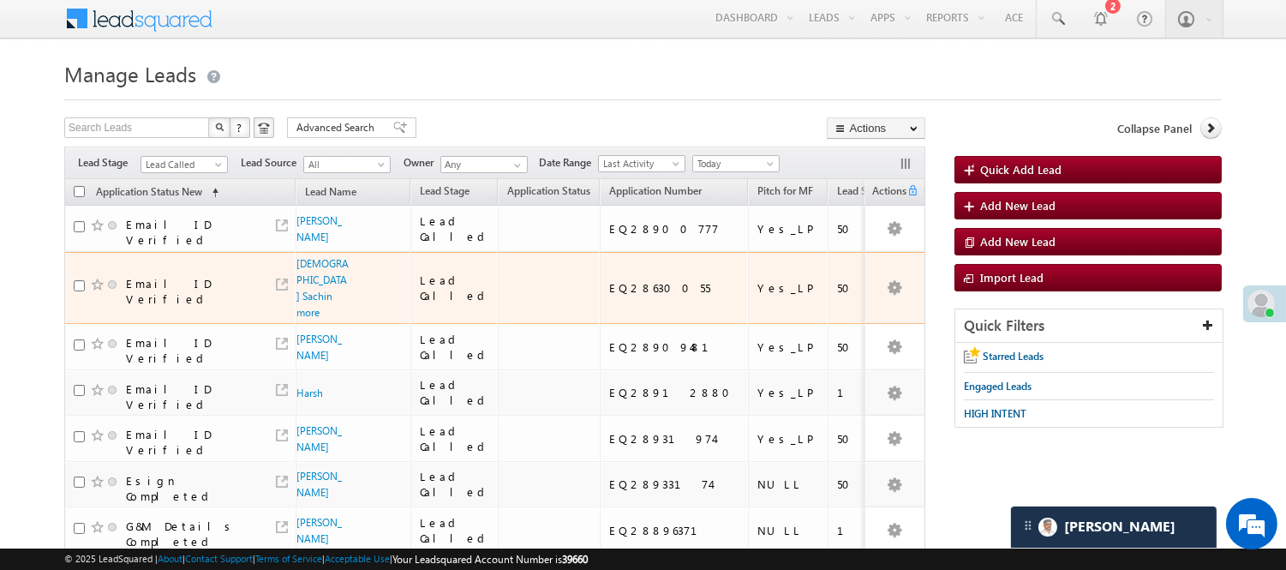
scroll to position [0, 0]
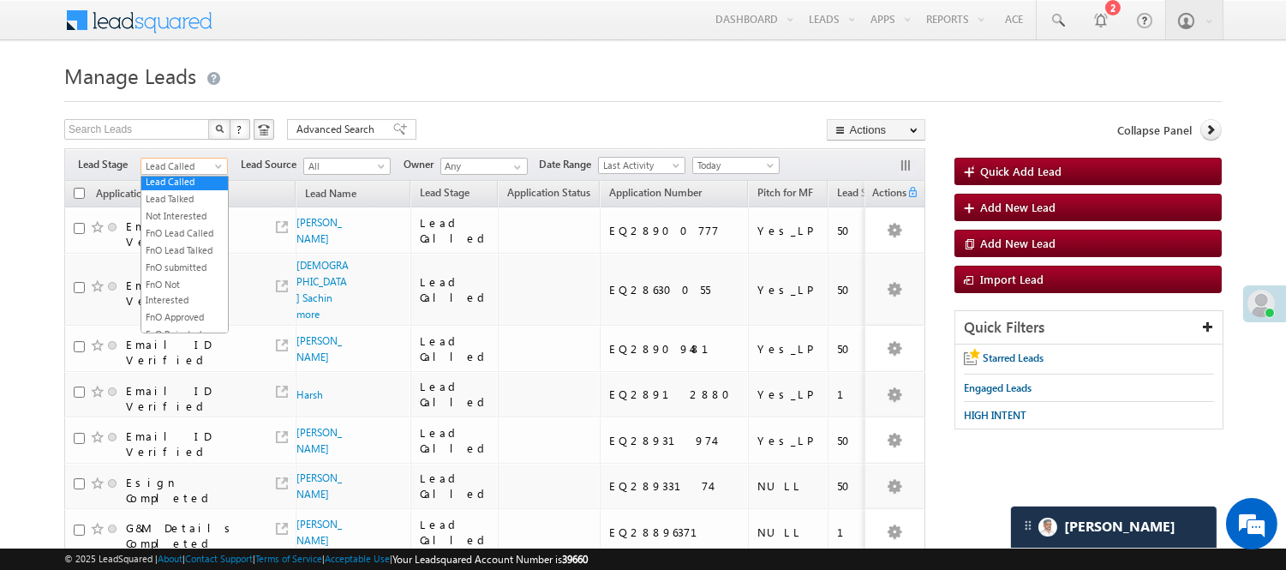
click at [170, 165] on span "Lead Called" at bounding box center [181, 165] width 81 height 15
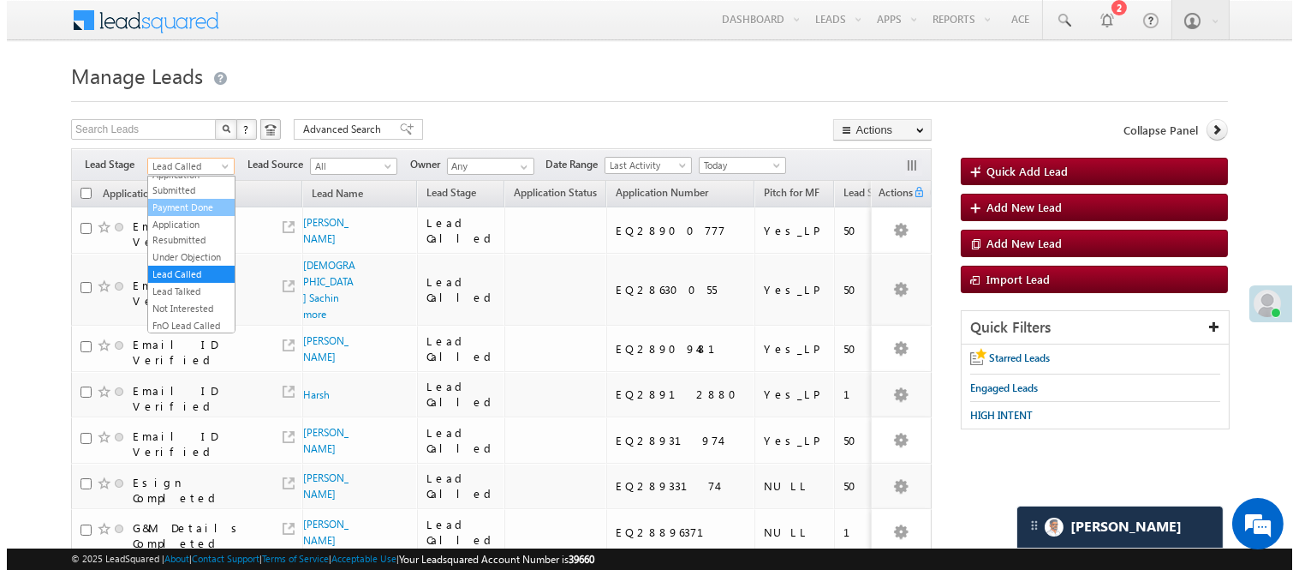
scroll to position [140, 0]
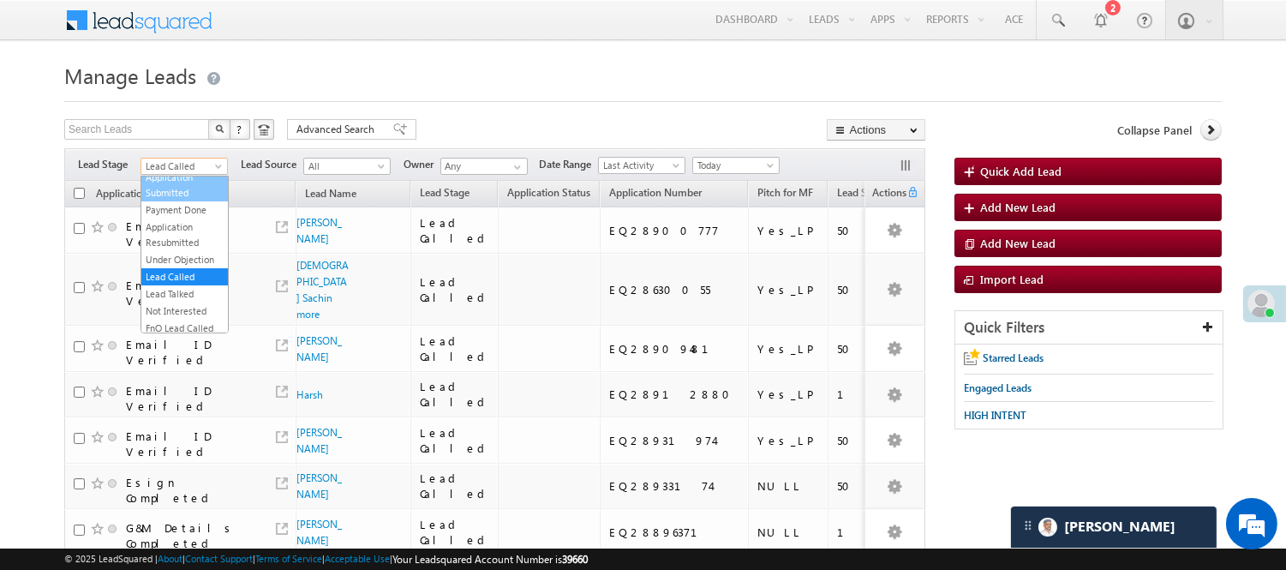
click at [193, 200] on link "Application Submitted" at bounding box center [184, 185] width 87 height 31
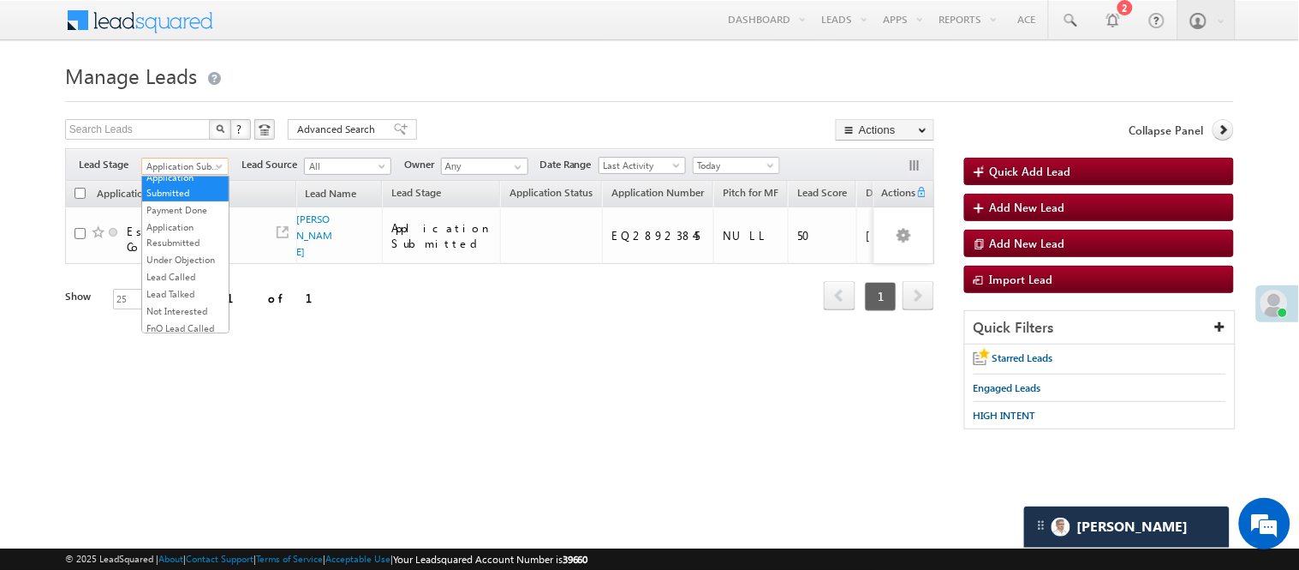
click at [207, 168] on span "Application Submitted" at bounding box center [182, 165] width 81 height 15
click at [340, 132] on span "Advanced Search" at bounding box center [338, 129] width 83 height 15
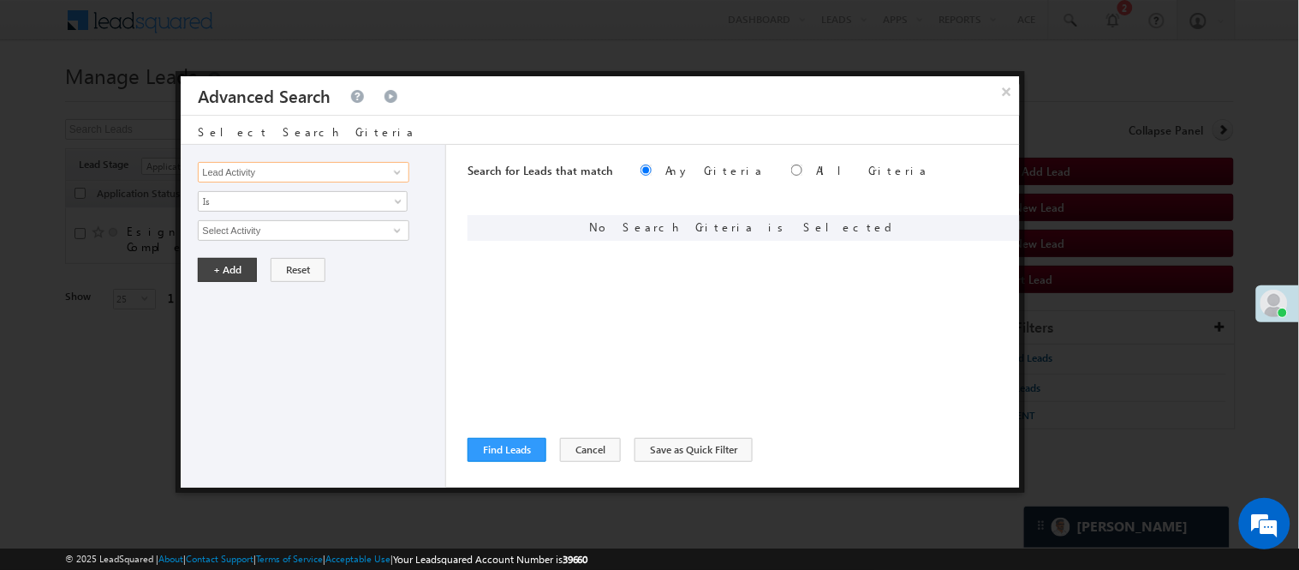
click at [344, 168] on input "Lead Activity" at bounding box center [303, 172] width 211 height 21
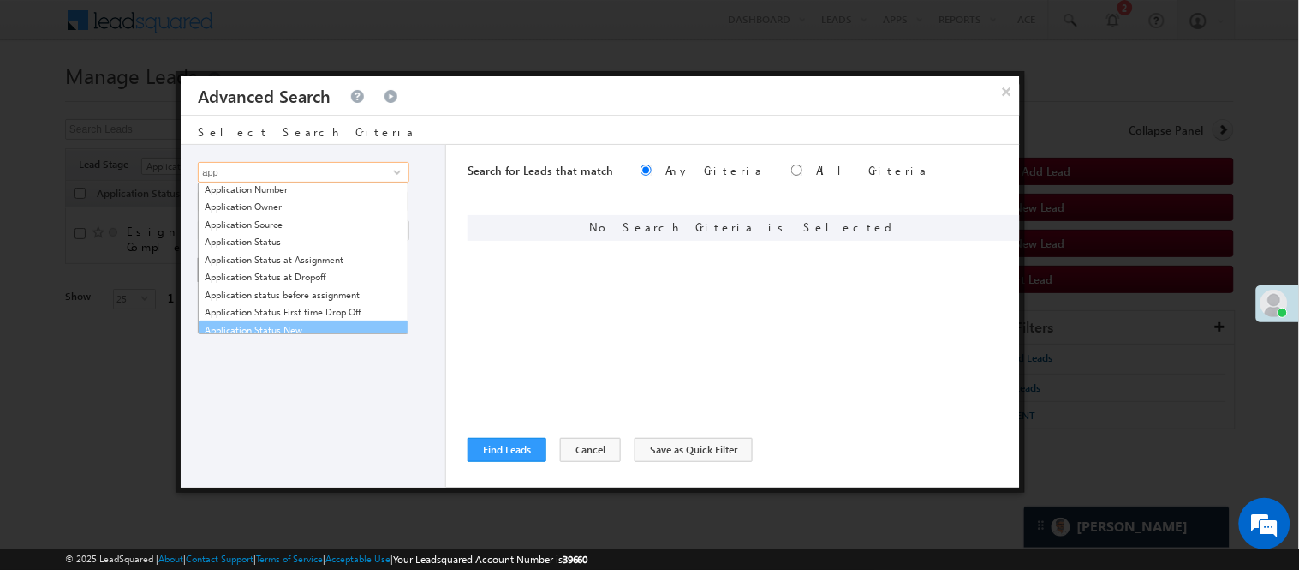
scroll to position [98, 0]
click at [283, 327] on link "Application Status New" at bounding box center [303, 321] width 211 height 20
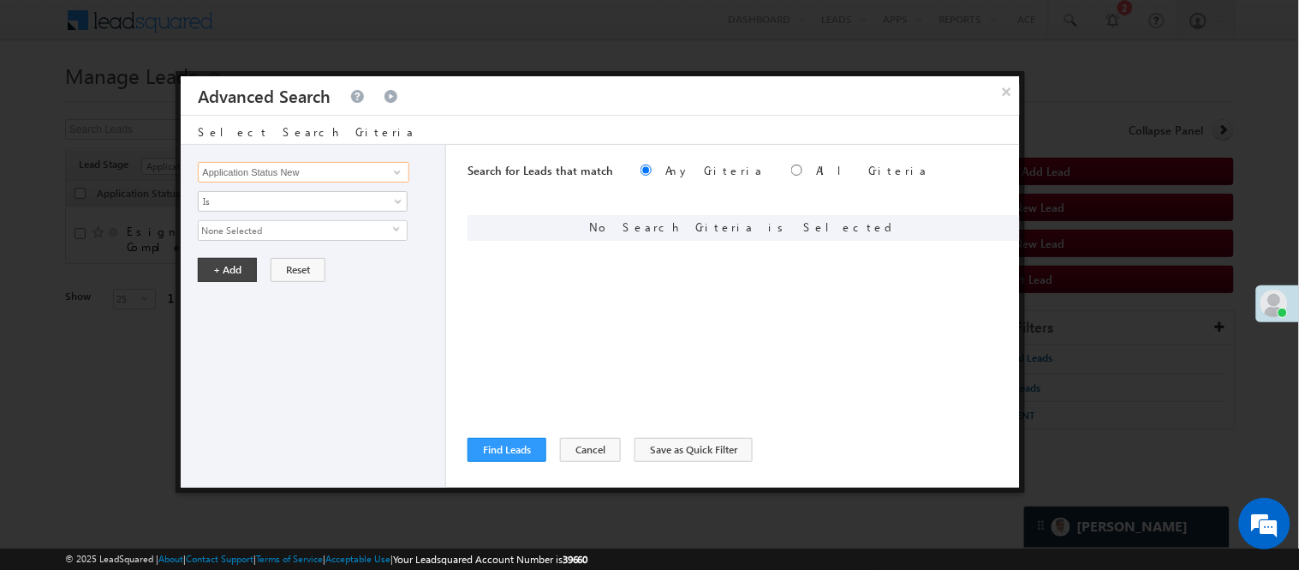
type input "Application Status New"
click at [300, 229] on span "None Selected" at bounding box center [296, 230] width 194 height 19
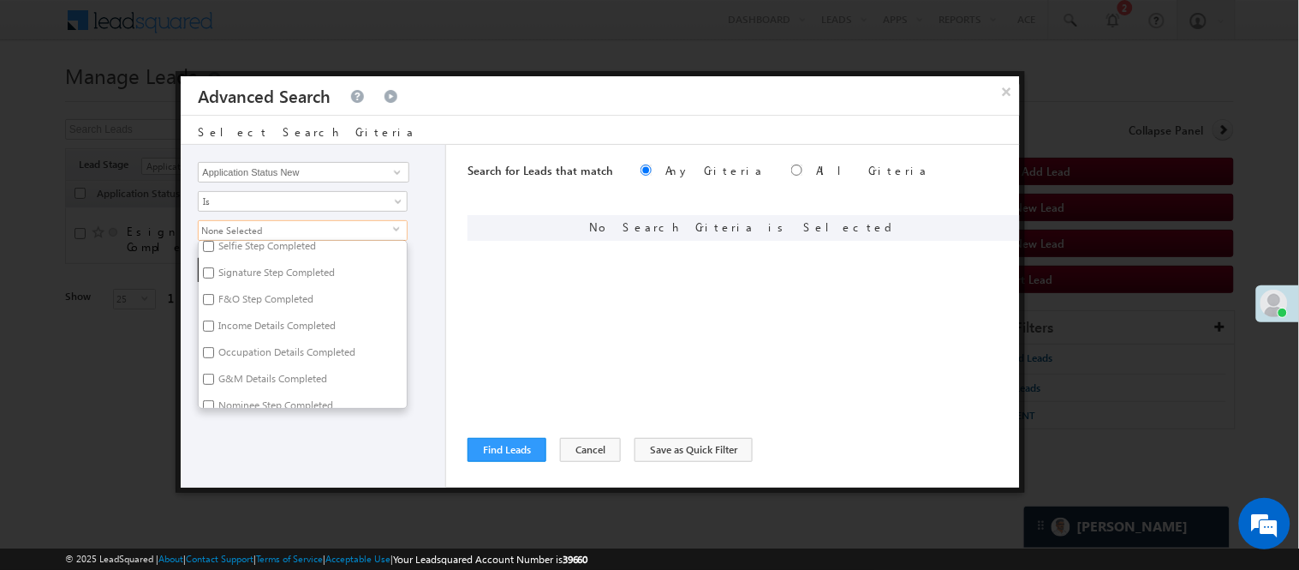
scroll to position [190, 0]
drag, startPoint x: 246, startPoint y: 379, endPoint x: 260, endPoint y: 399, distance: 24.7
click at [245, 379] on label "Esign Completed" at bounding box center [255, 385] width 112 height 27
click at [214, 379] on input "Esign Completed" at bounding box center [208, 382] width 11 height 11
checkbox input "true"
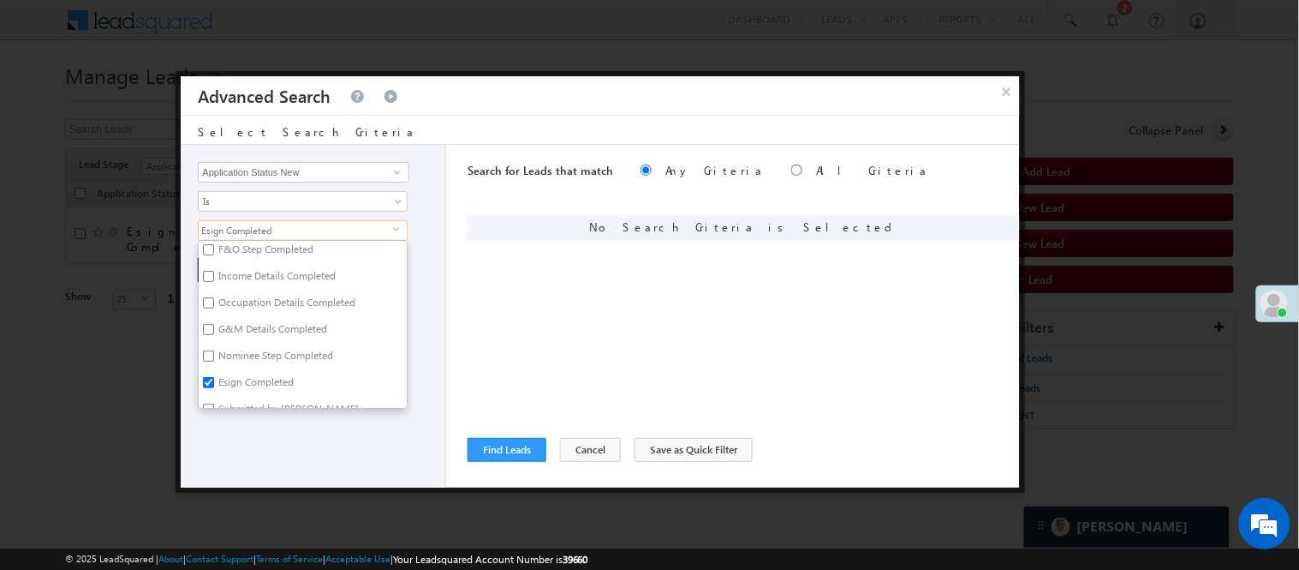
click at [269, 423] on div "Lead Activity Task Sales Group Prospect Id WA Last Message Timestamp 4th Day Di…" at bounding box center [314, 316] width 266 height 343
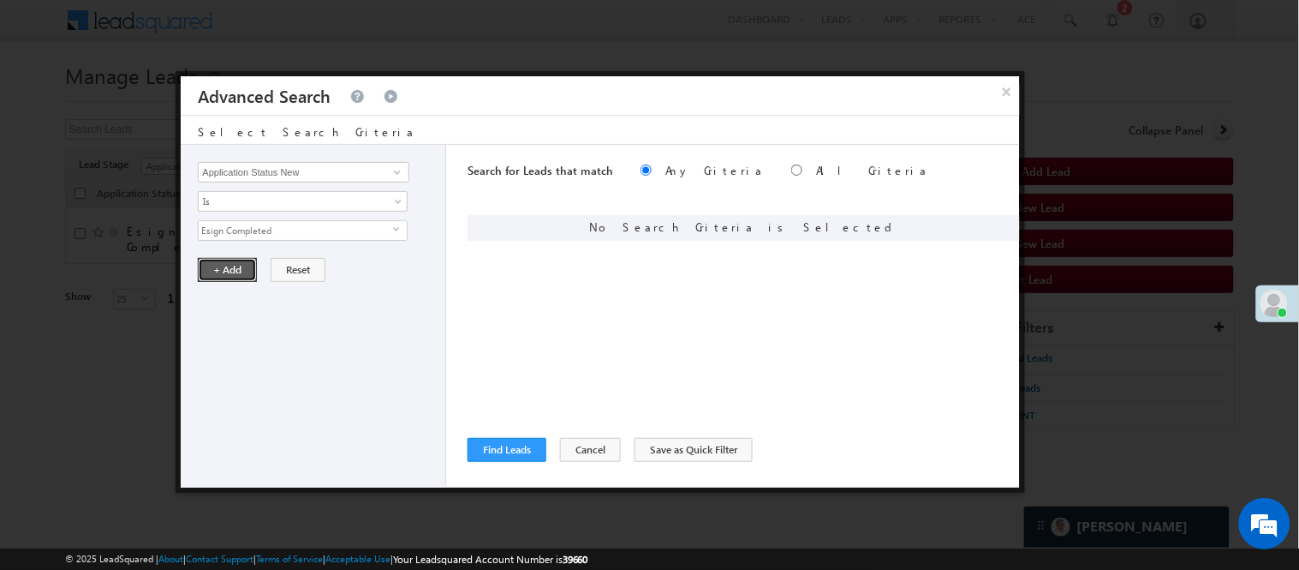
click at [235, 264] on button "+ Add" at bounding box center [227, 270] width 59 height 24
click at [523, 443] on button "Find Leads" at bounding box center [507, 450] width 79 height 24
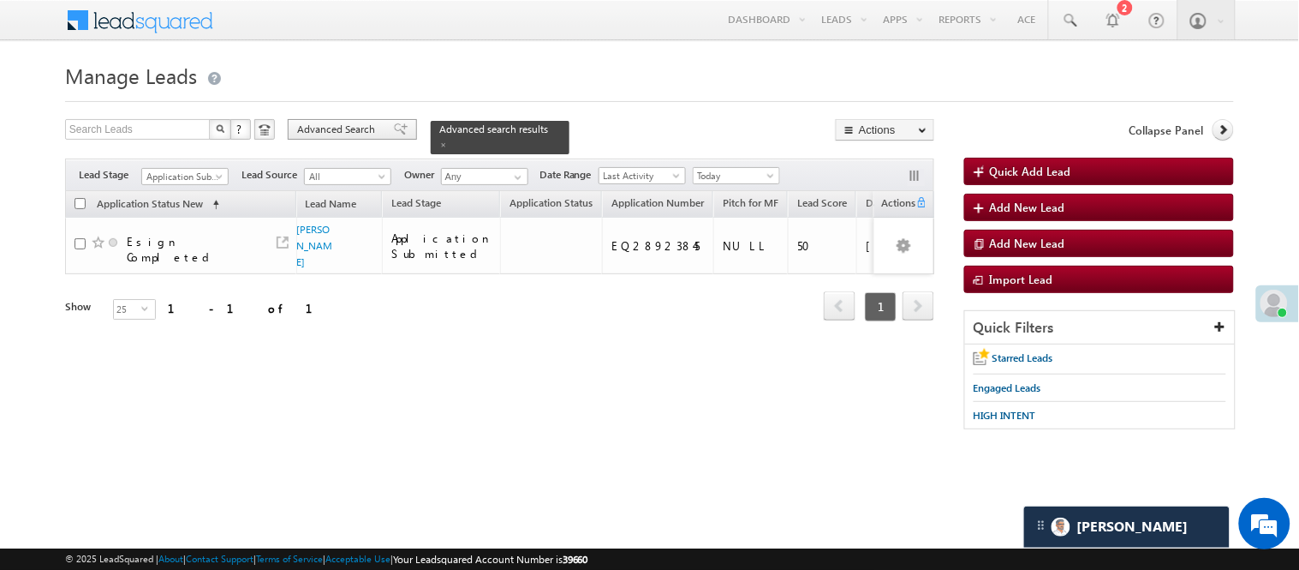
click at [362, 132] on span "Advanced Search" at bounding box center [338, 129] width 83 height 15
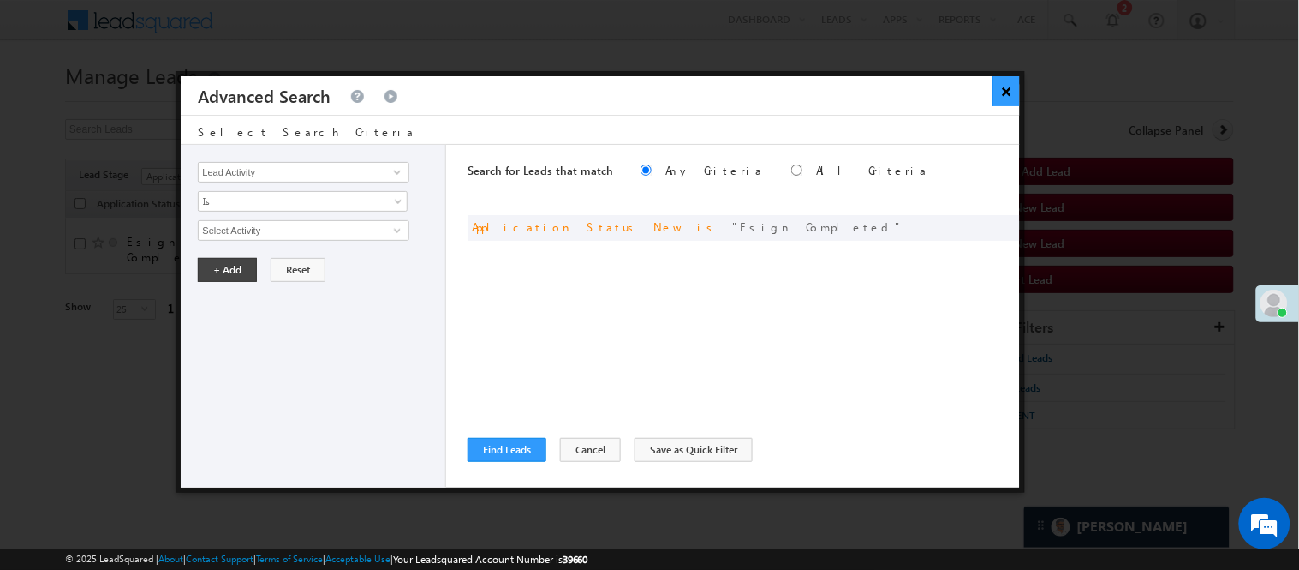
click at [1012, 89] on button "×" at bounding box center [1007, 91] width 28 height 30
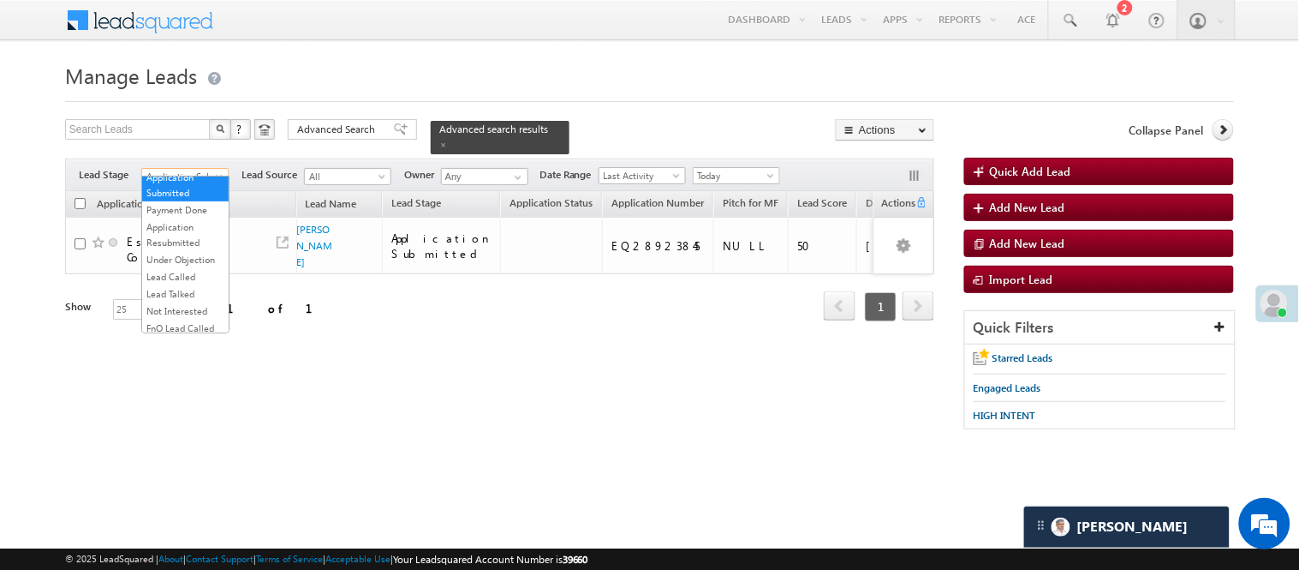
click at [200, 169] on span "Application Submitted" at bounding box center [182, 176] width 81 height 15
click at [190, 210] on link "Lead Generated" at bounding box center [185, 201] width 87 height 15
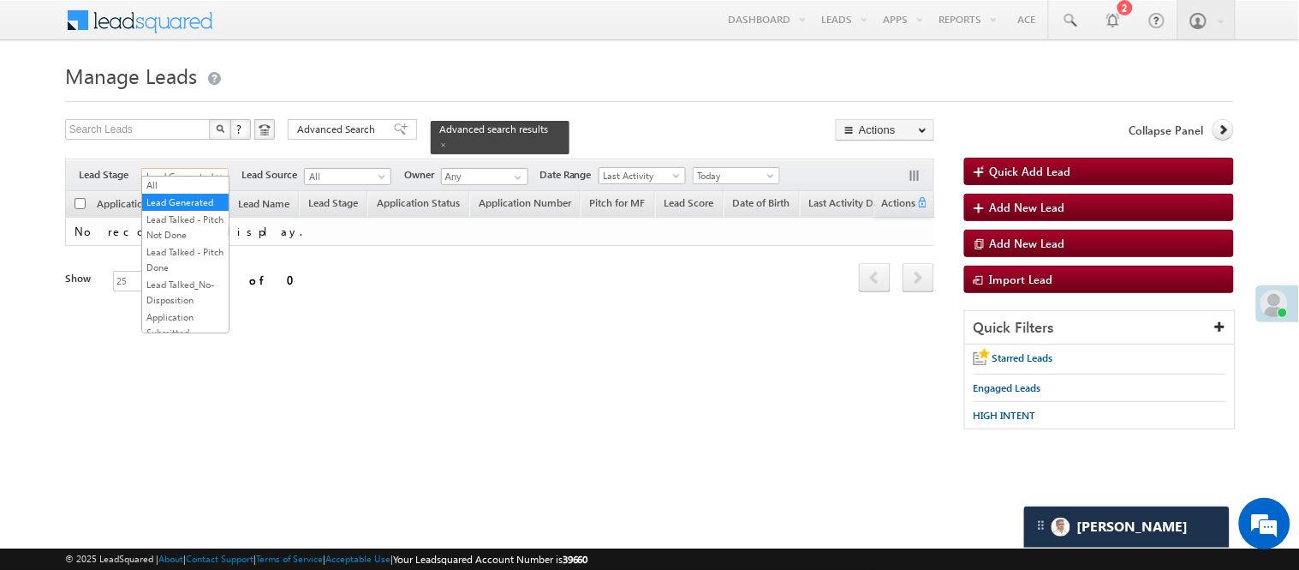
click at [167, 169] on span "Lead Generated" at bounding box center [182, 176] width 81 height 15
click at [161, 178] on link "All" at bounding box center [185, 184] width 87 height 15
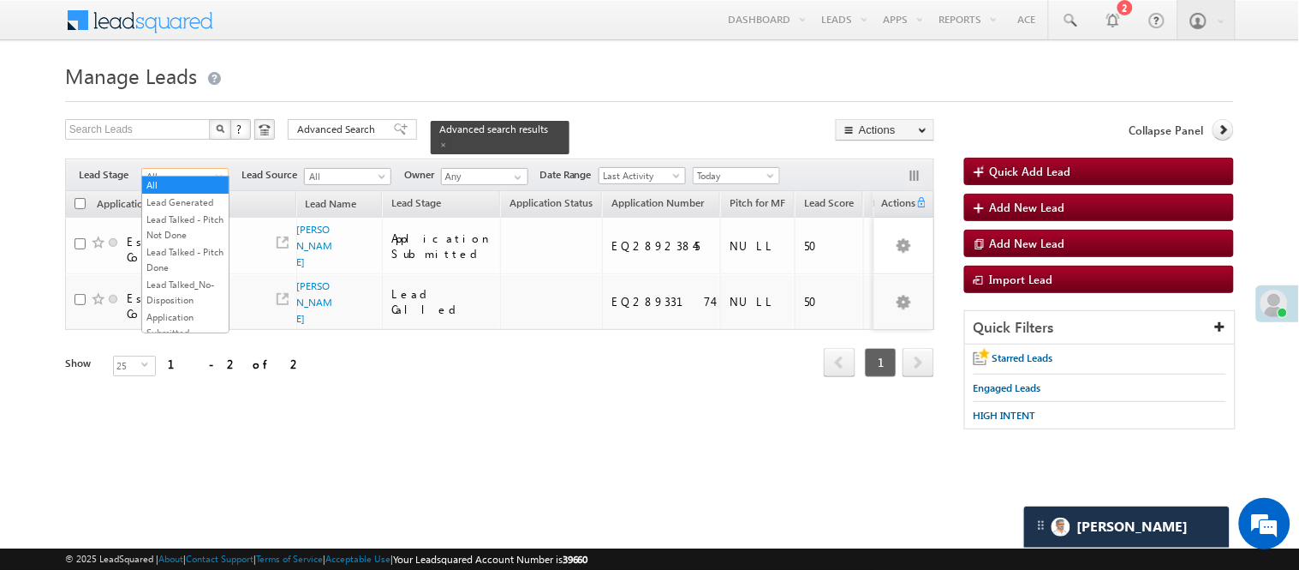
click at [193, 169] on span "All" at bounding box center [182, 176] width 81 height 15
click at [172, 234] on link "Lead Called" at bounding box center [185, 225] width 87 height 15
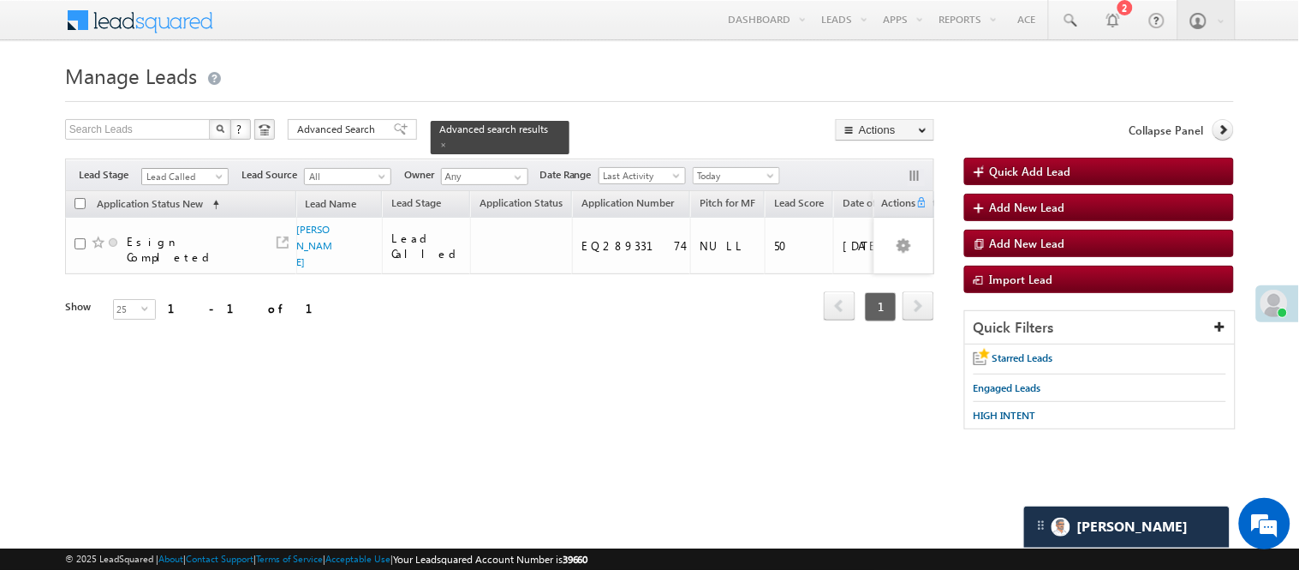
click at [216, 169] on span "Lead Called" at bounding box center [182, 176] width 81 height 15
click at [199, 251] on link "Lead Talked" at bounding box center [185, 243] width 87 height 15
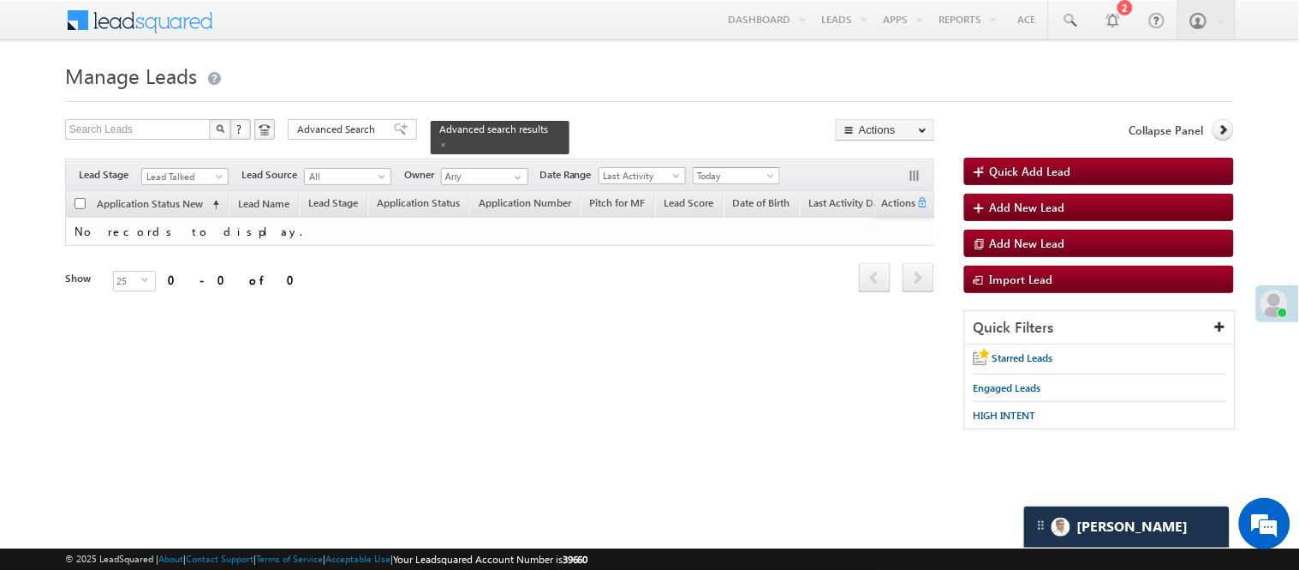
click at [709, 168] on span "Today" at bounding box center [734, 175] width 81 height 15
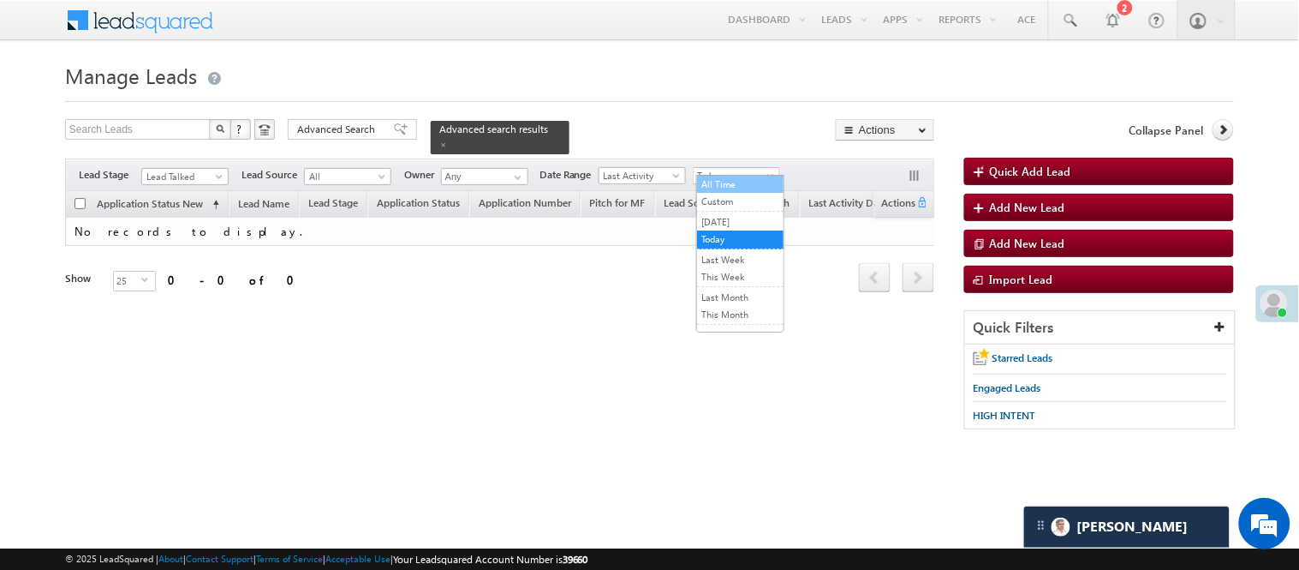
click at [726, 181] on link "All Time" at bounding box center [740, 183] width 87 height 15
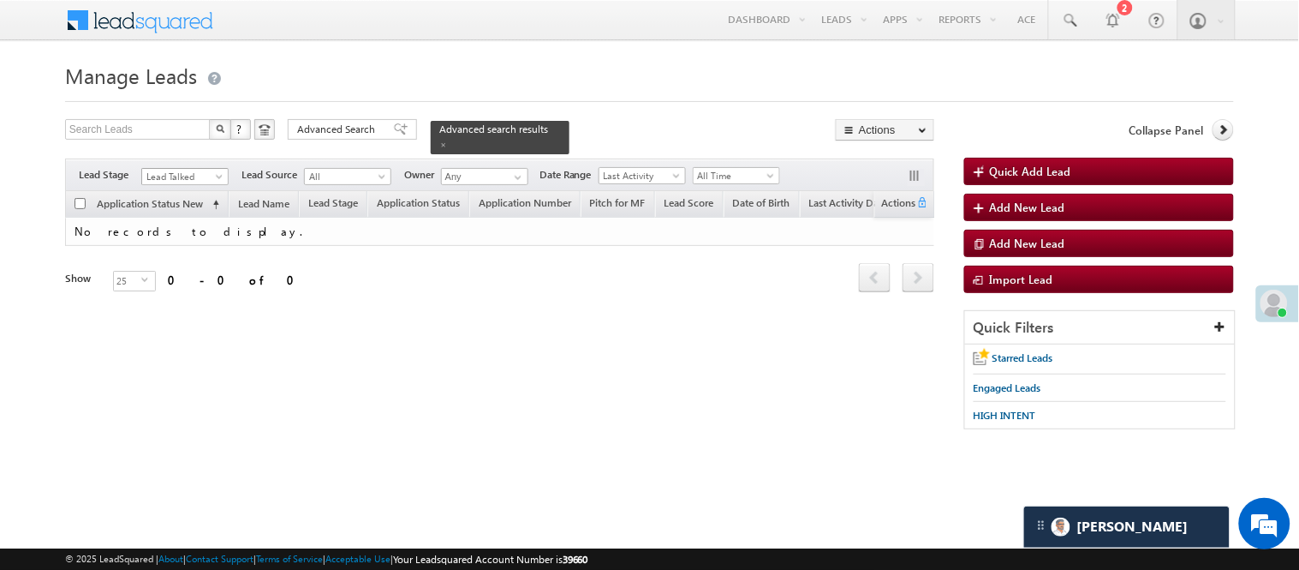
click at [200, 169] on span "Lead Talked" at bounding box center [182, 176] width 81 height 15
click at [175, 210] on link "Lead Generated" at bounding box center [185, 201] width 87 height 15
click at [211, 169] on span "Lead Generated" at bounding box center [182, 176] width 81 height 15
click at [538, 128] on div "Advanced search results" at bounding box center [500, 137] width 139 height 33
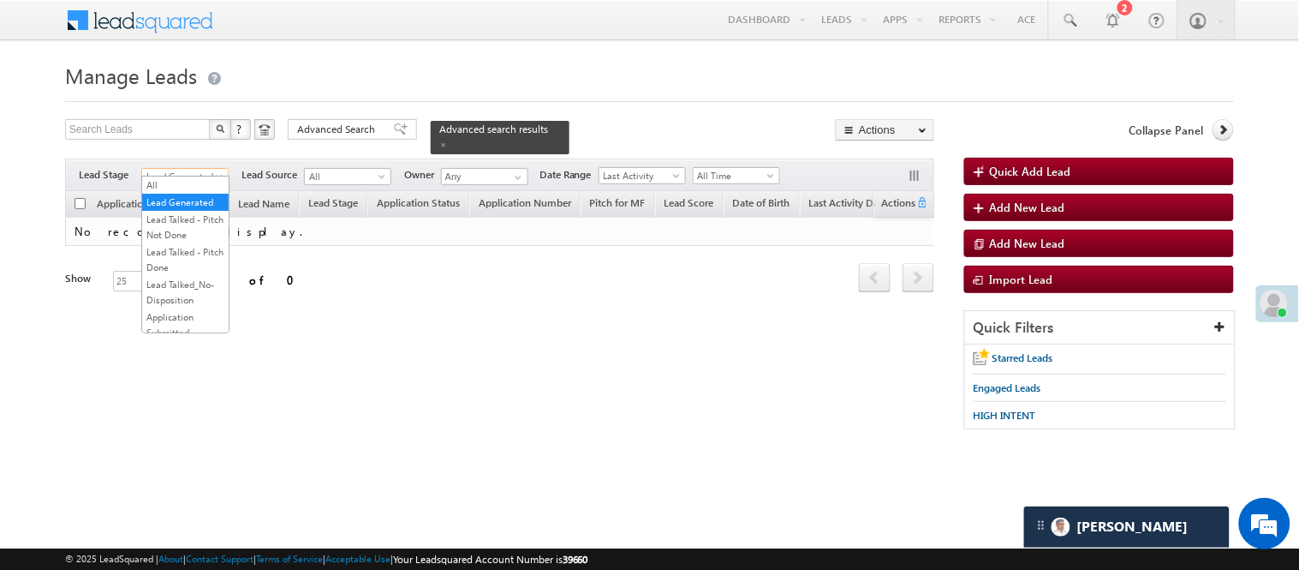
click at [174, 172] on span "Lead Generated" at bounding box center [182, 176] width 81 height 15
click at [448, 140] on span at bounding box center [443, 144] width 9 height 9
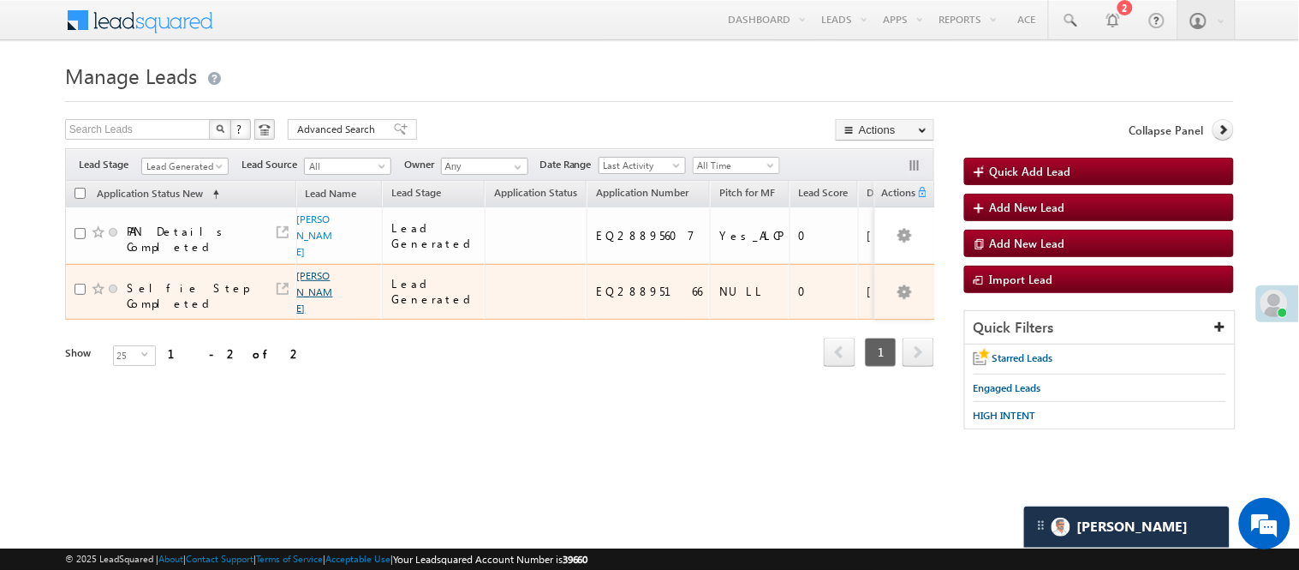
click at [305, 269] on link "Rajib Sangma" at bounding box center [315, 291] width 36 height 45
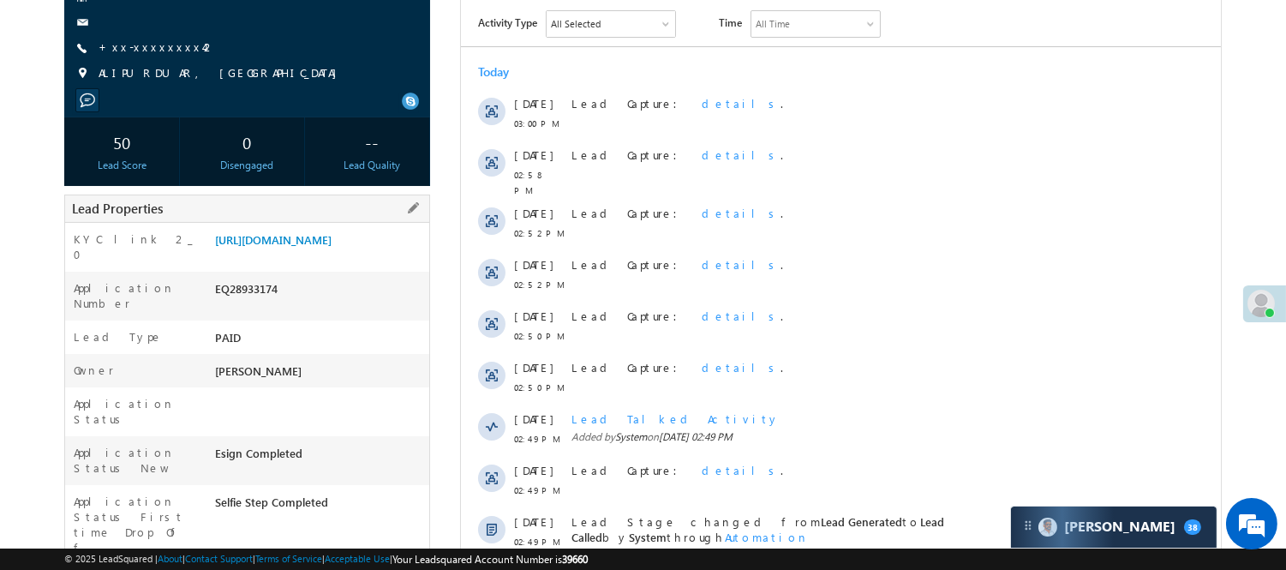
scroll to position [192, 0]
click at [251, 296] on div "EQ28933174" at bounding box center [320, 294] width 218 height 24
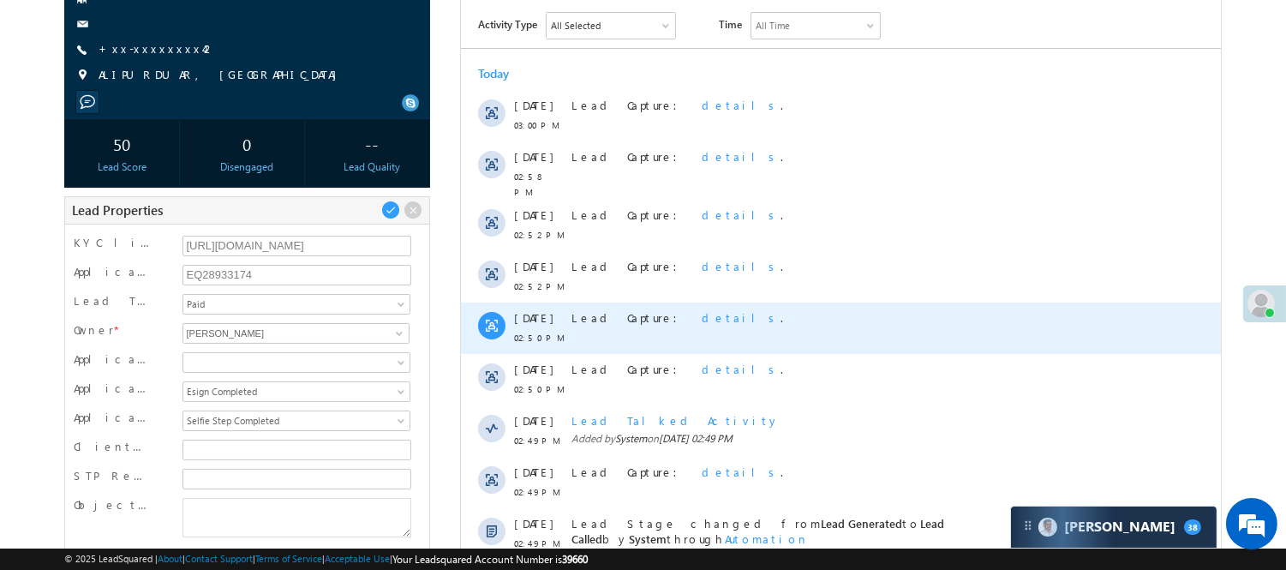
scroll to position [0, 0]
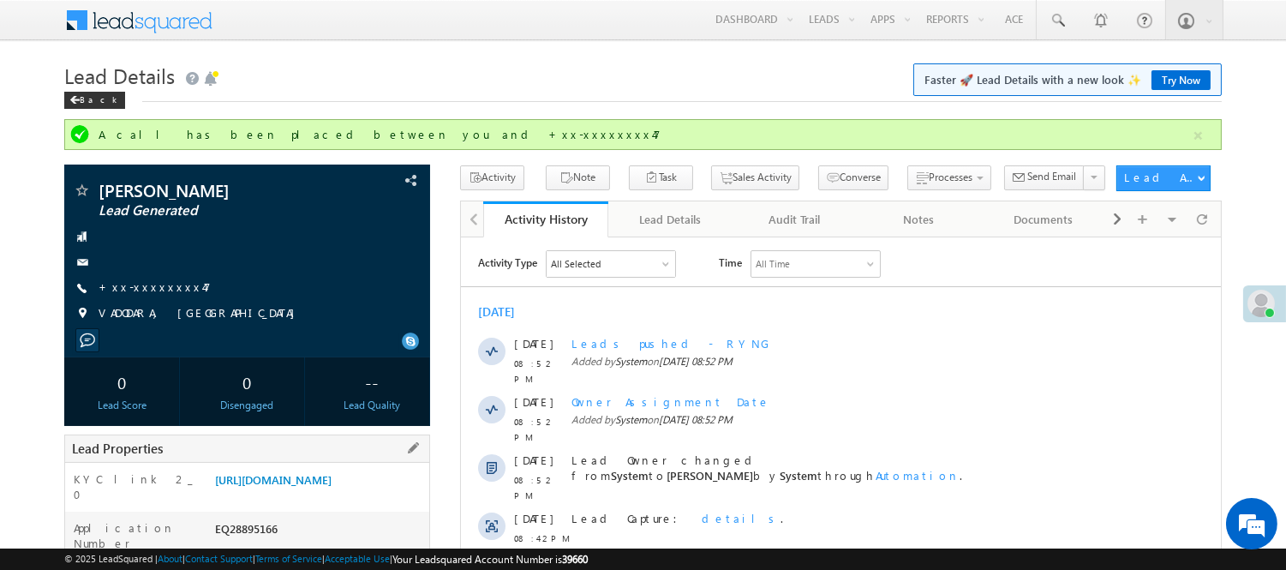
scroll to position [332, 0]
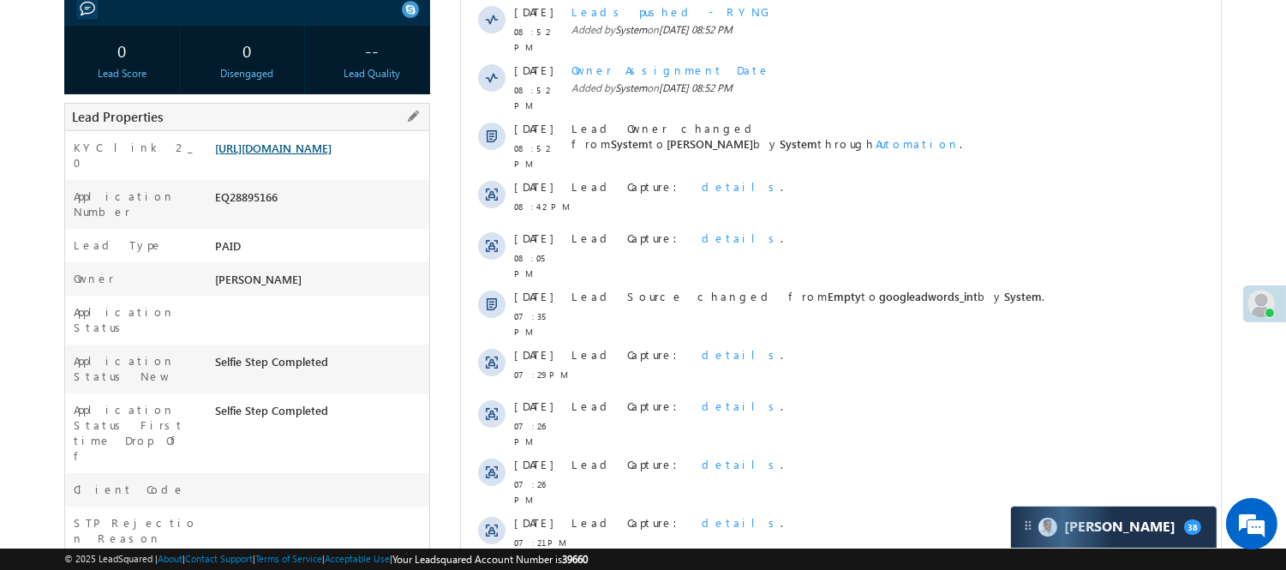
click at [332, 141] on link "[URL][DOMAIN_NAME]" at bounding box center [273, 147] width 116 height 15
